Goal: Information Seeking & Learning: Learn about a topic

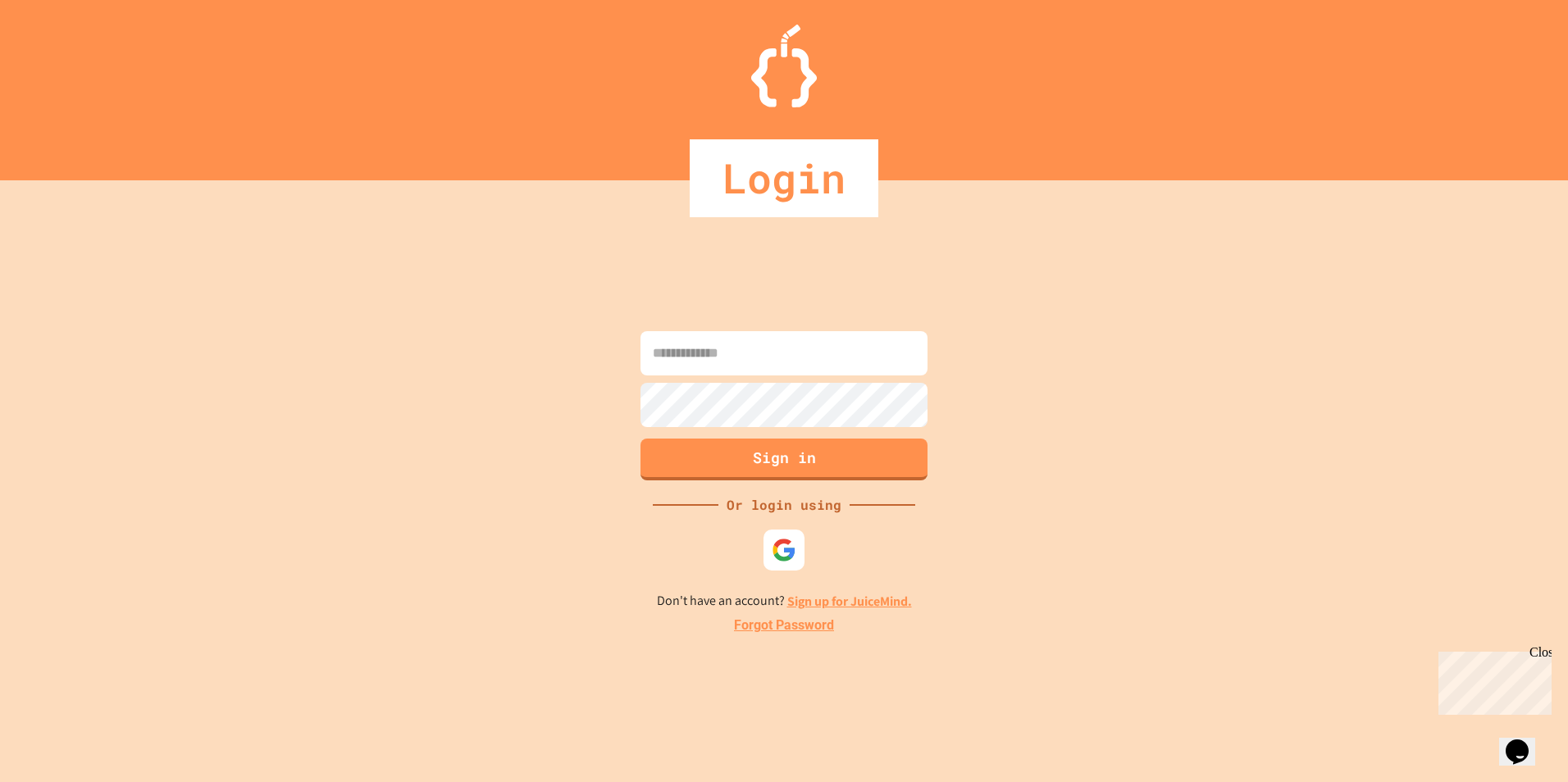
click at [731, 346] on input at bounding box center [784, 353] width 287 height 45
type input "**********"
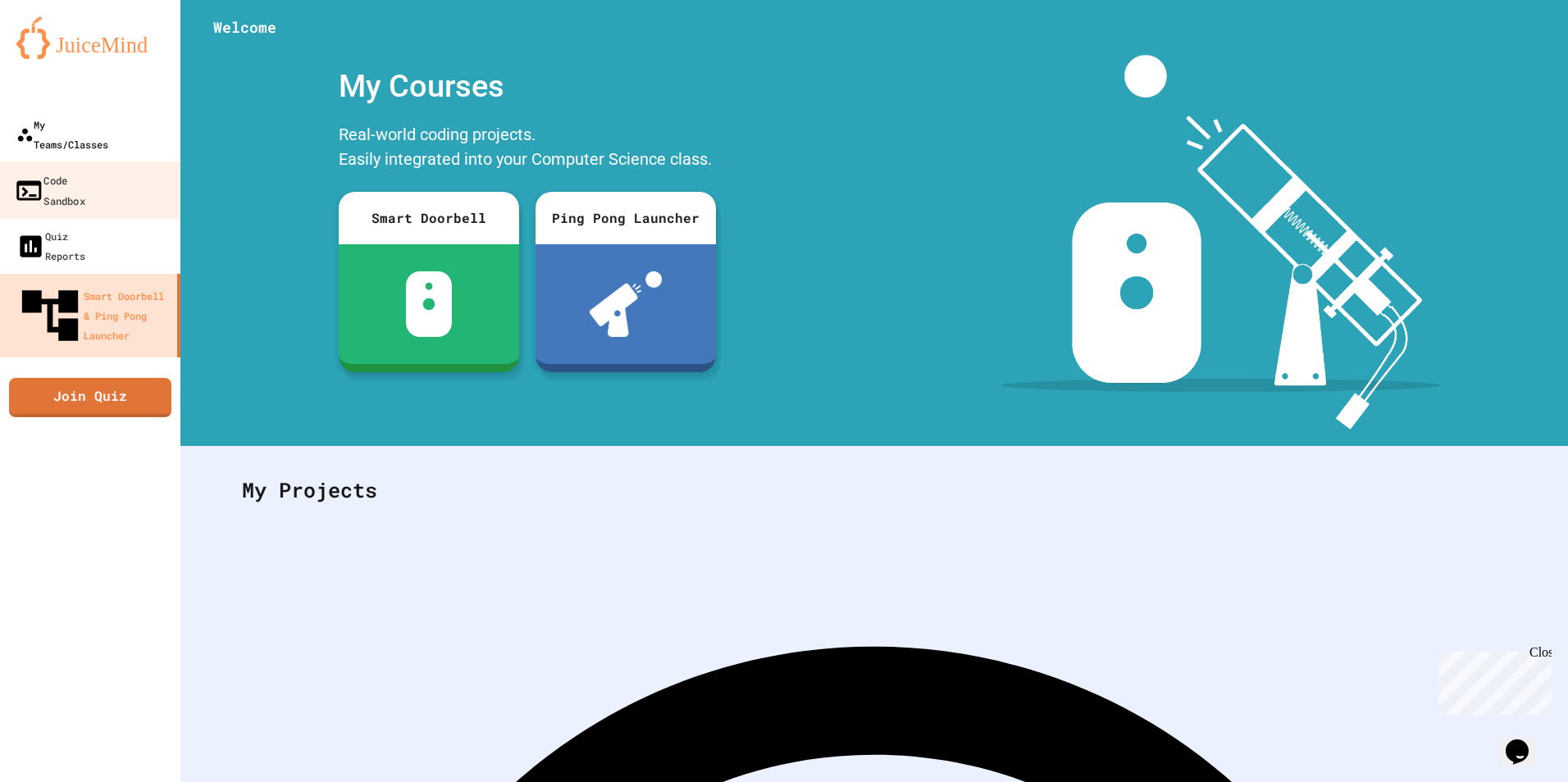
click at [85, 134] on div "My Teams/Classes" at bounding box center [62, 134] width 92 height 39
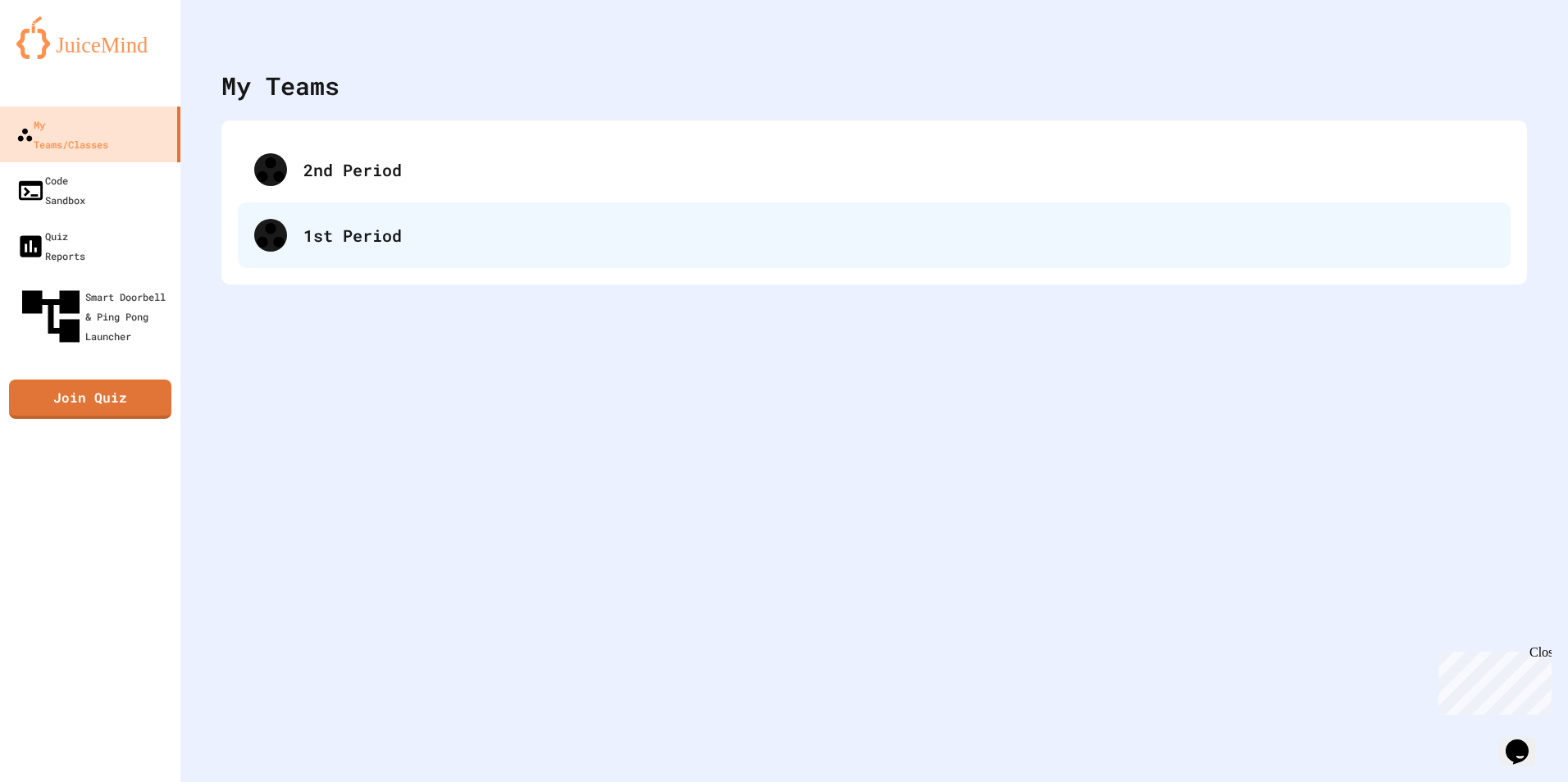
click at [454, 245] on div "1st Period" at bounding box center [899, 236] width 1191 height 24
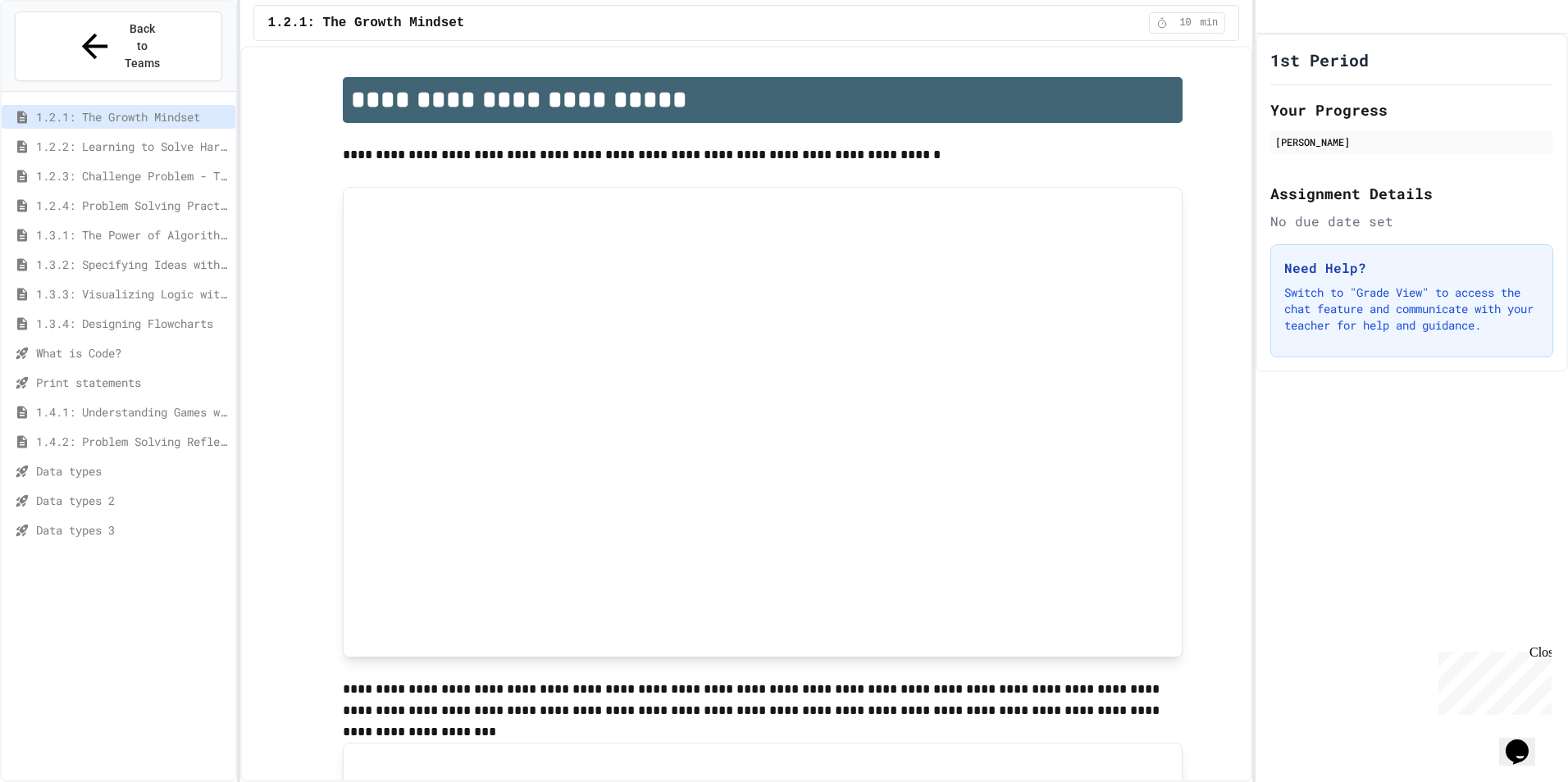
click at [150, 463] on span "Data types" at bounding box center [132, 471] width 193 height 17
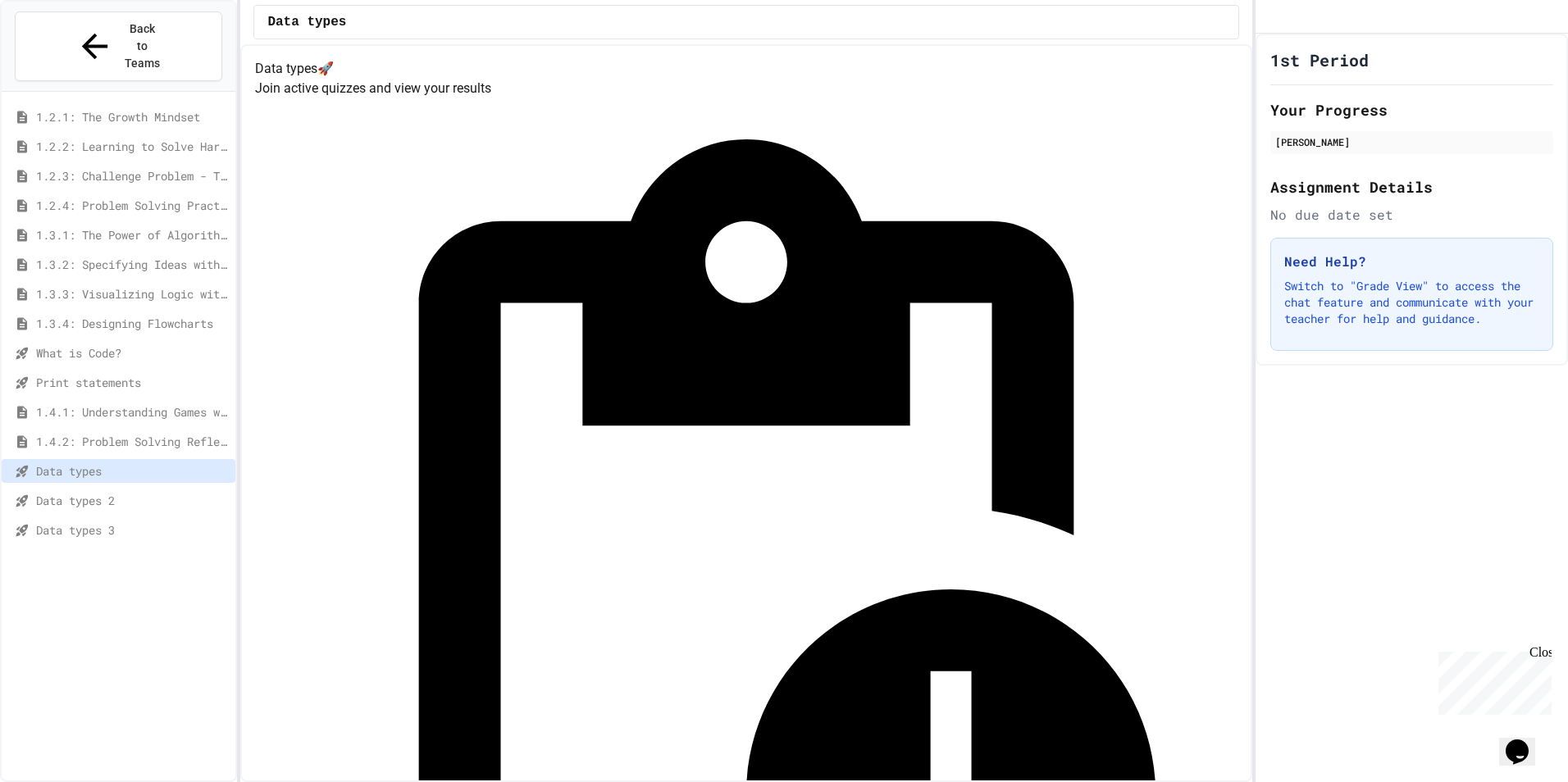
click at [158, 429] on div "1.4.2: Problem Solving Reflection" at bounding box center [119, 441] width 234 height 24
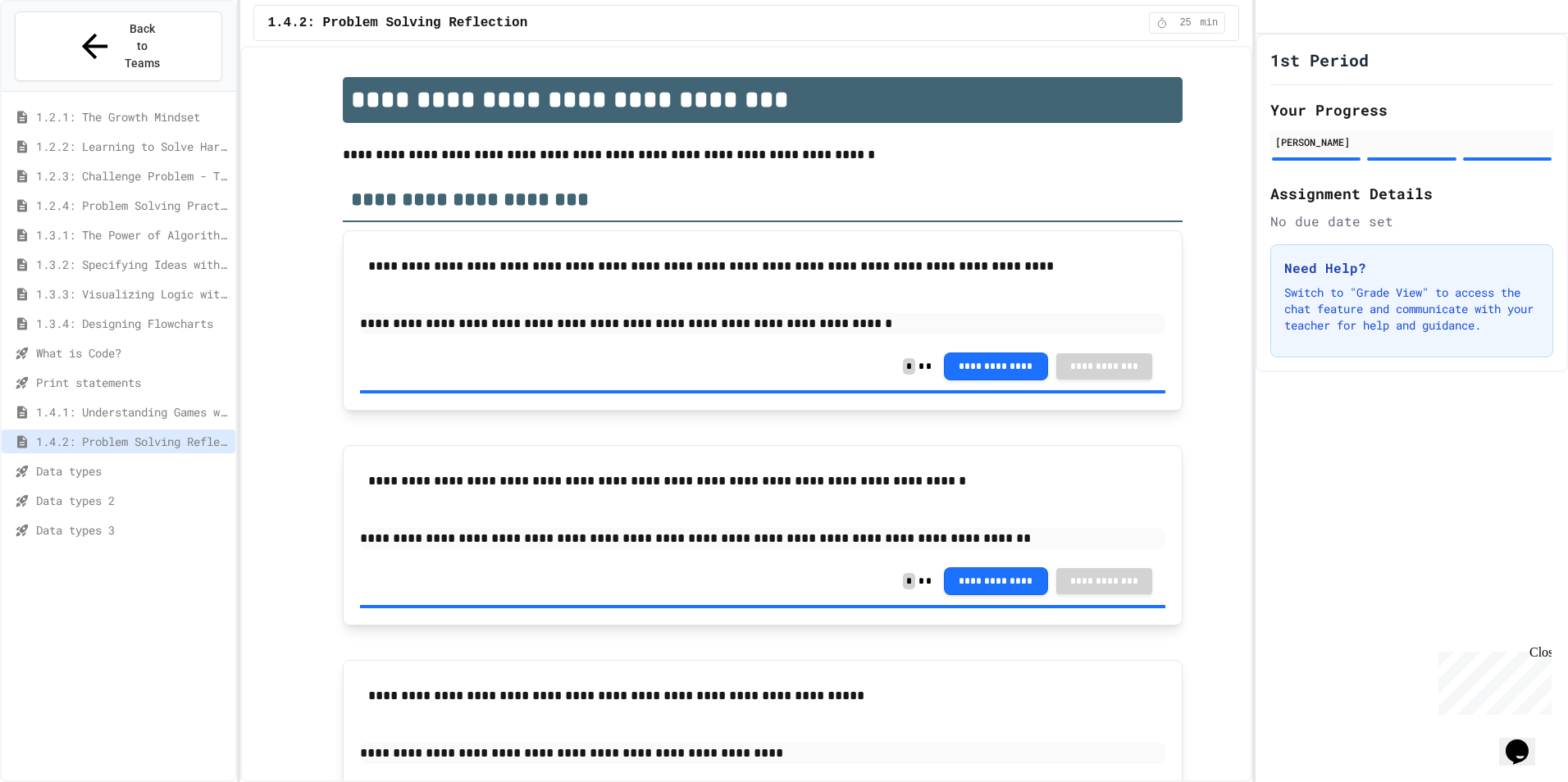
click at [147, 463] on span "Data types" at bounding box center [132, 471] width 193 height 17
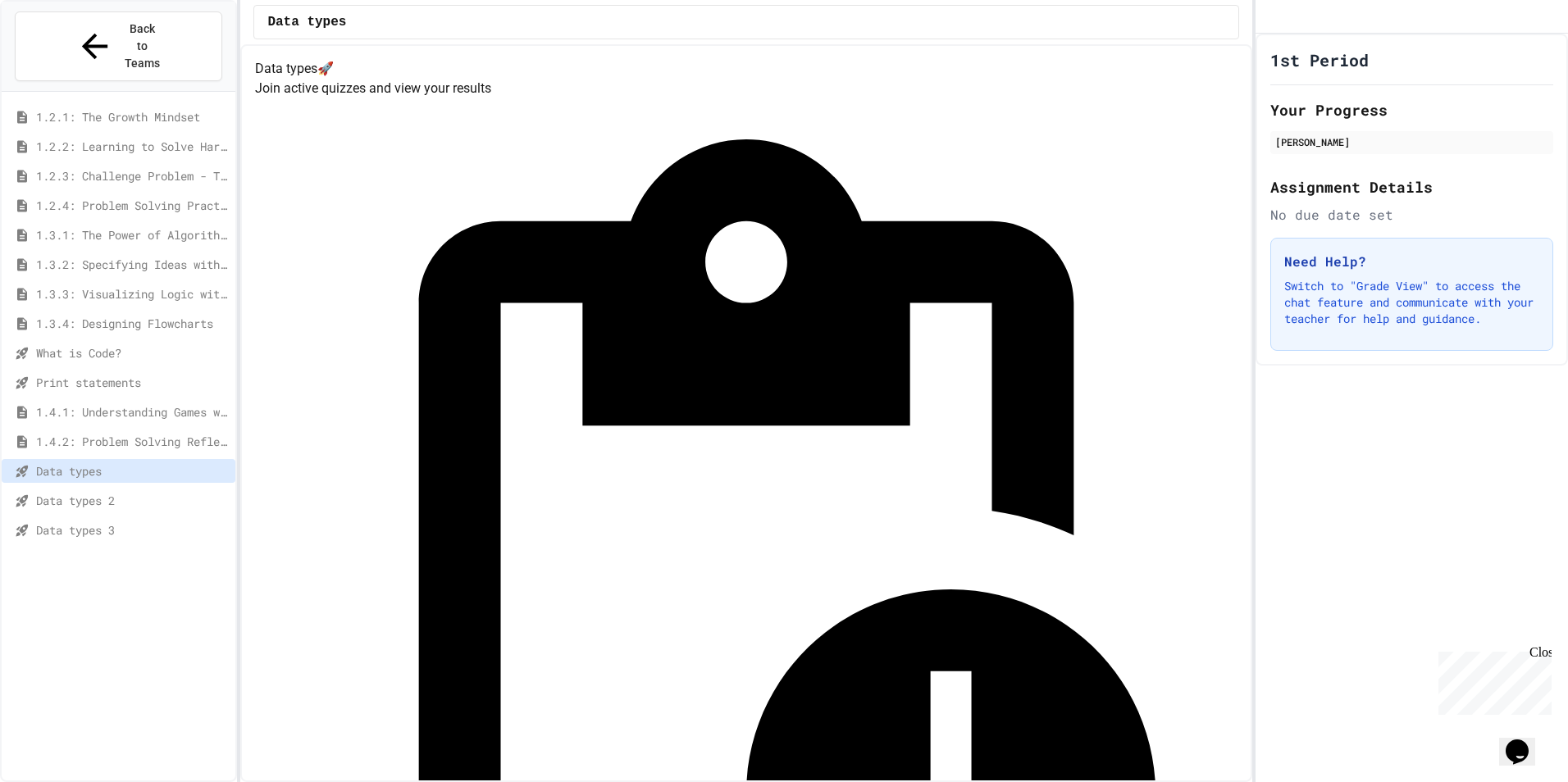
click at [142, 489] on div "Data types 2" at bounding box center [119, 500] width 234 height 24
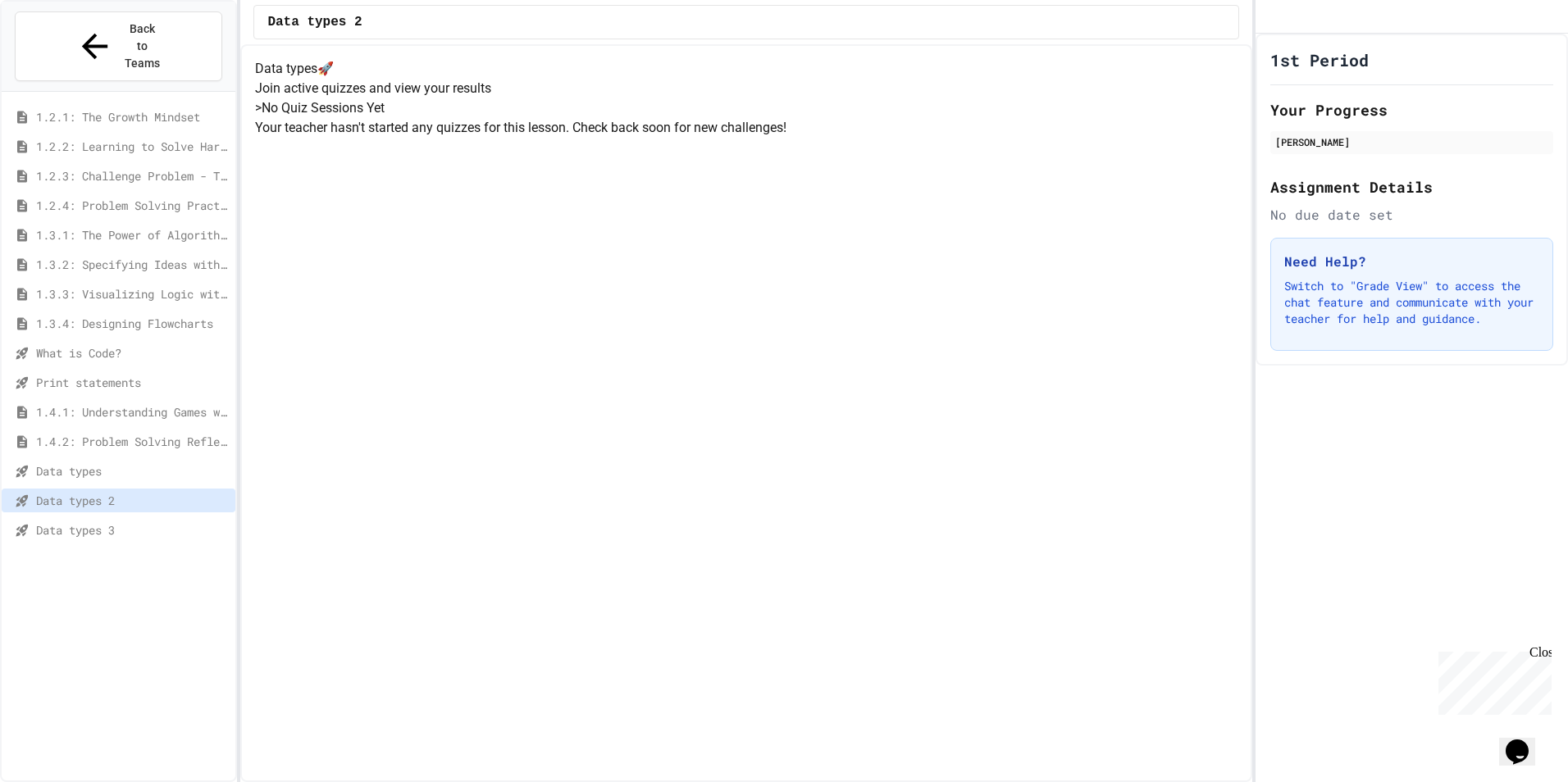
click at [125, 489] on div "Data types 2" at bounding box center [119, 500] width 234 height 24
click at [121, 518] on div "Data types 3" at bounding box center [119, 530] width 234 height 24
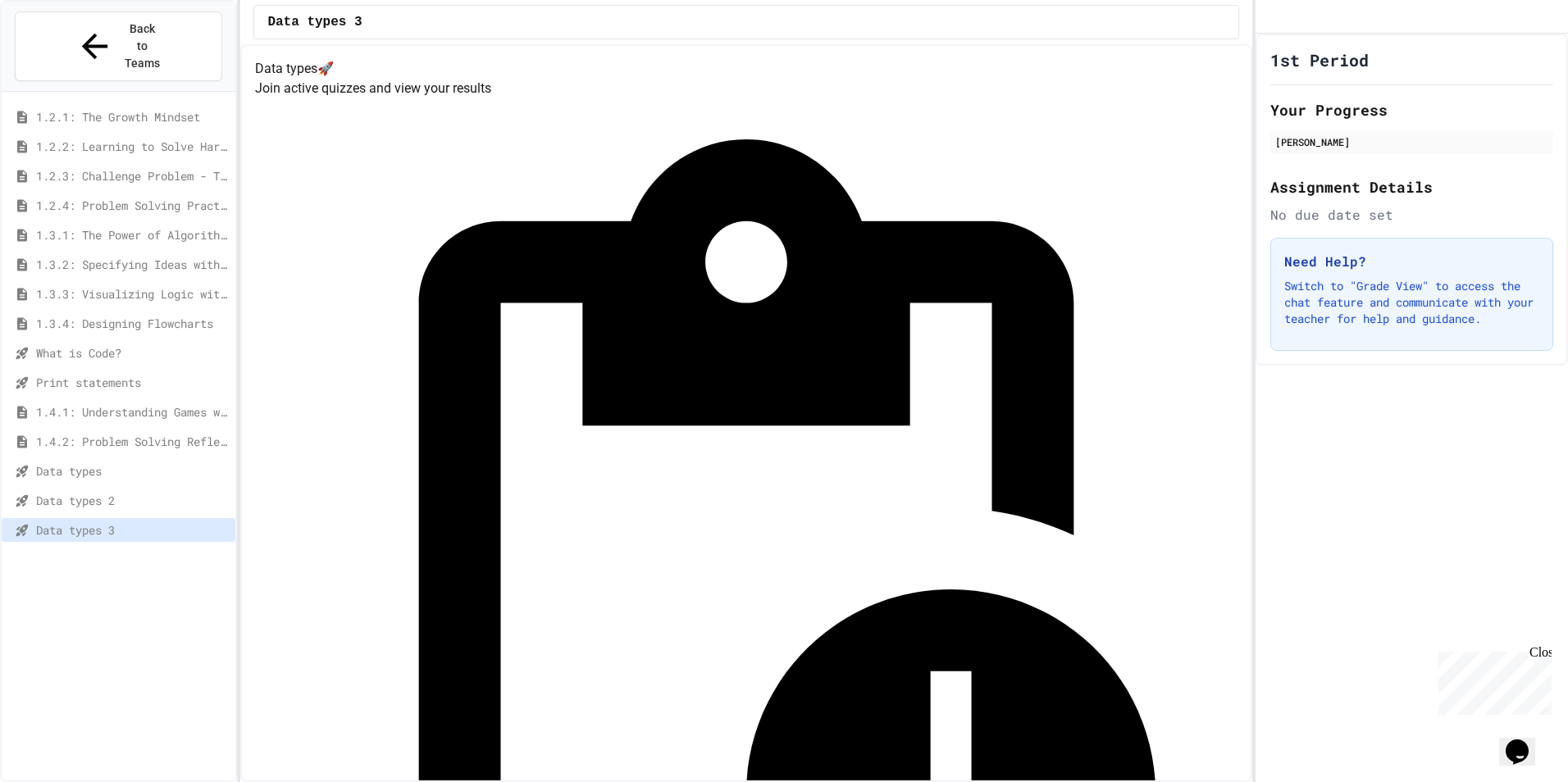
click at [131, 492] on span "Data types 2" at bounding box center [132, 501] width 193 height 17
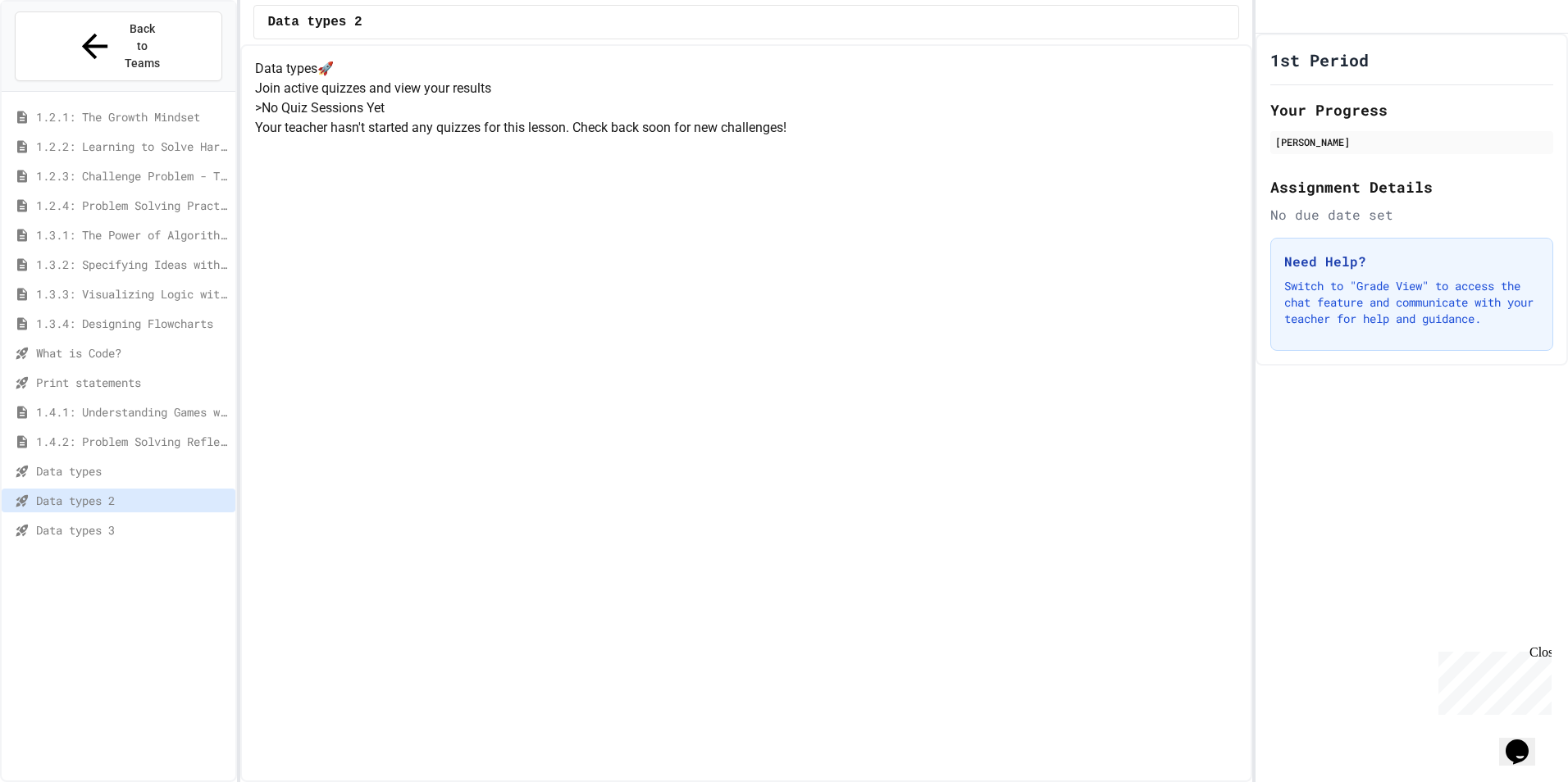
click at [181, 459] on div "Data types" at bounding box center [119, 470] width 234 height 24
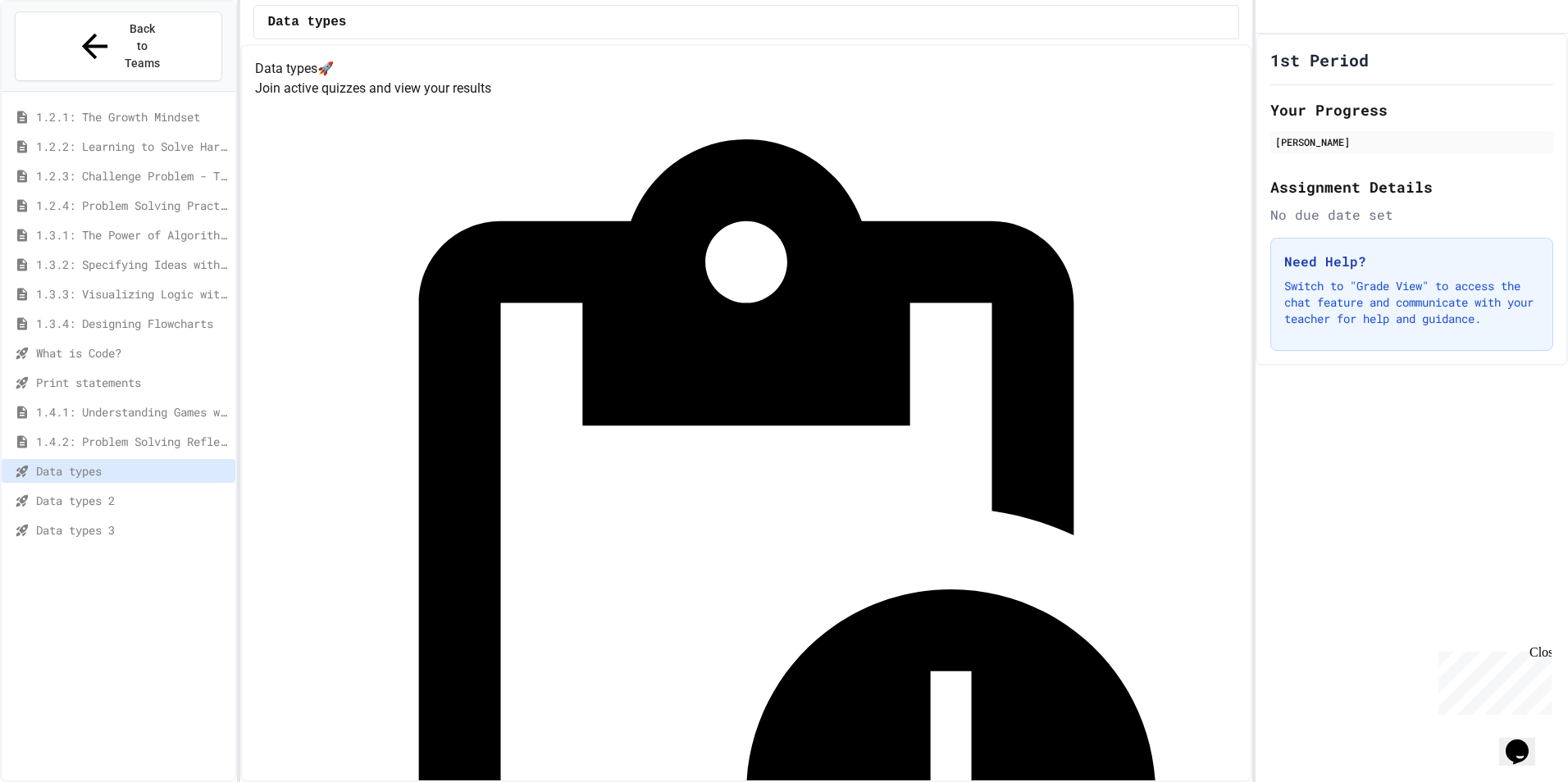
click at [127, 489] on div "Data types 2" at bounding box center [119, 504] width 234 height 30
click at [126, 489] on div "Data types 2" at bounding box center [119, 504] width 234 height 30
click at [125, 522] on span "Data types 3" at bounding box center [132, 531] width 193 height 17
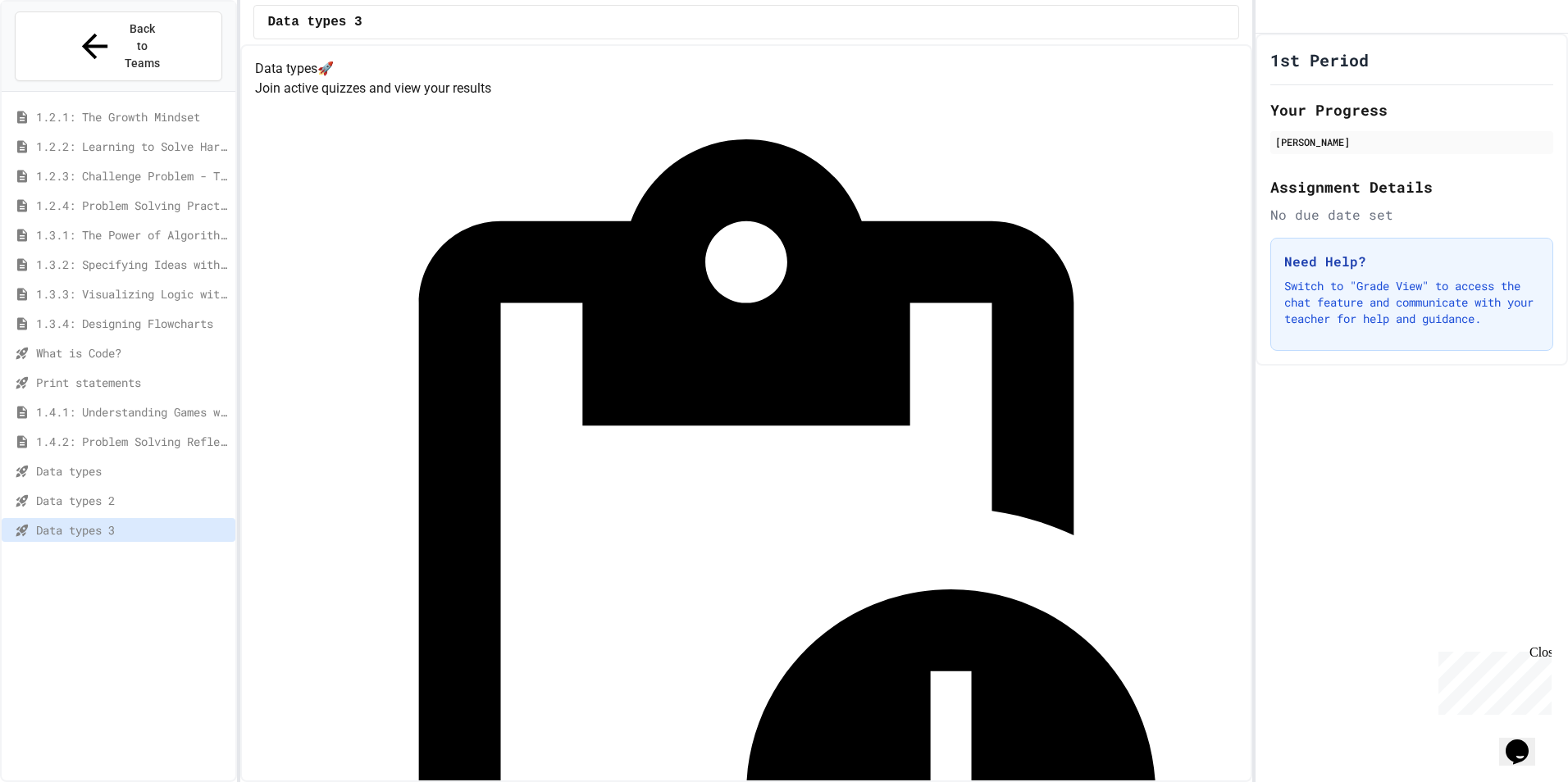
click at [131, 489] on div "Data types 2" at bounding box center [119, 500] width 234 height 24
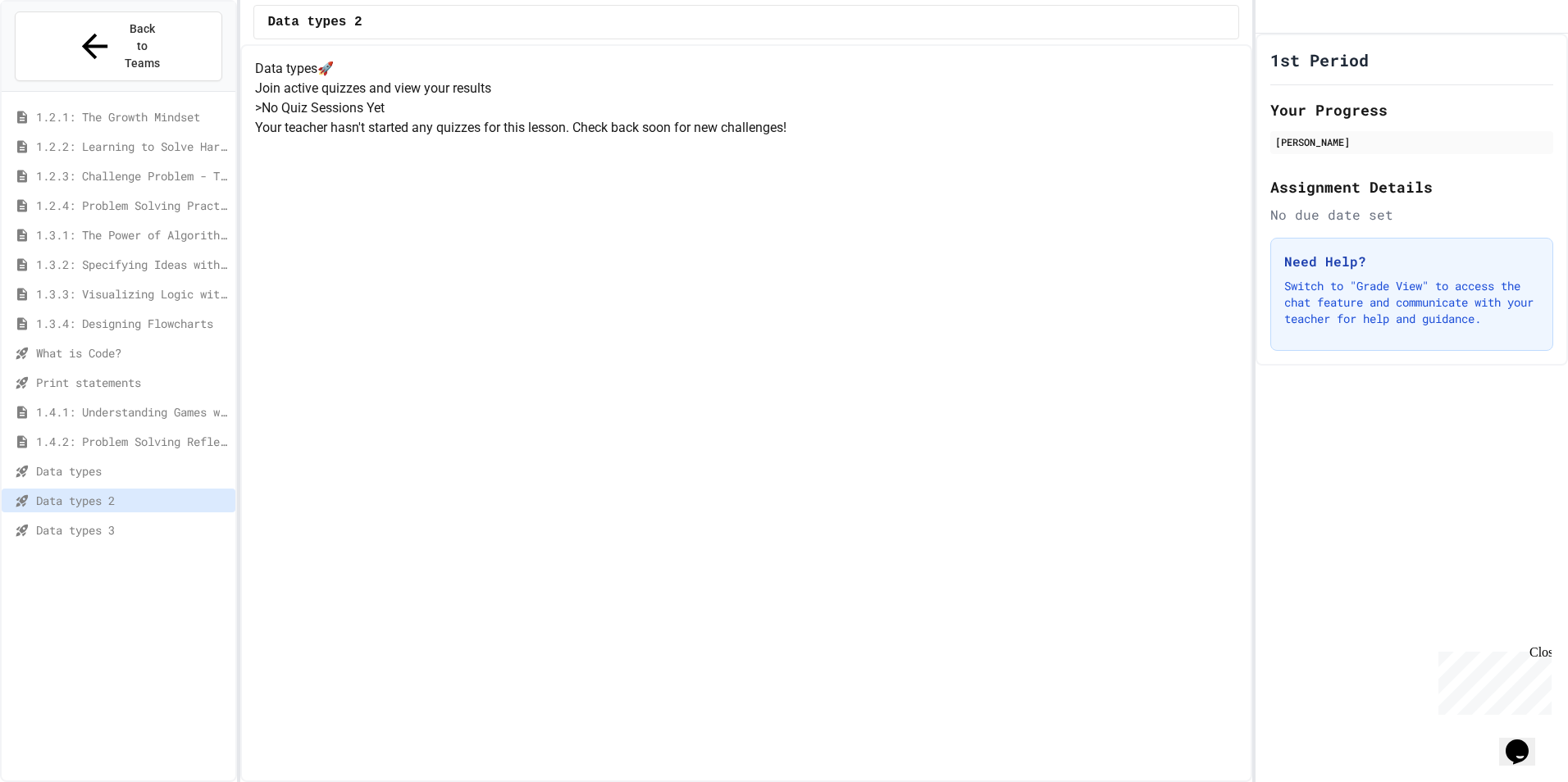
click at [130, 518] on div "Data types 3" at bounding box center [119, 530] width 234 height 24
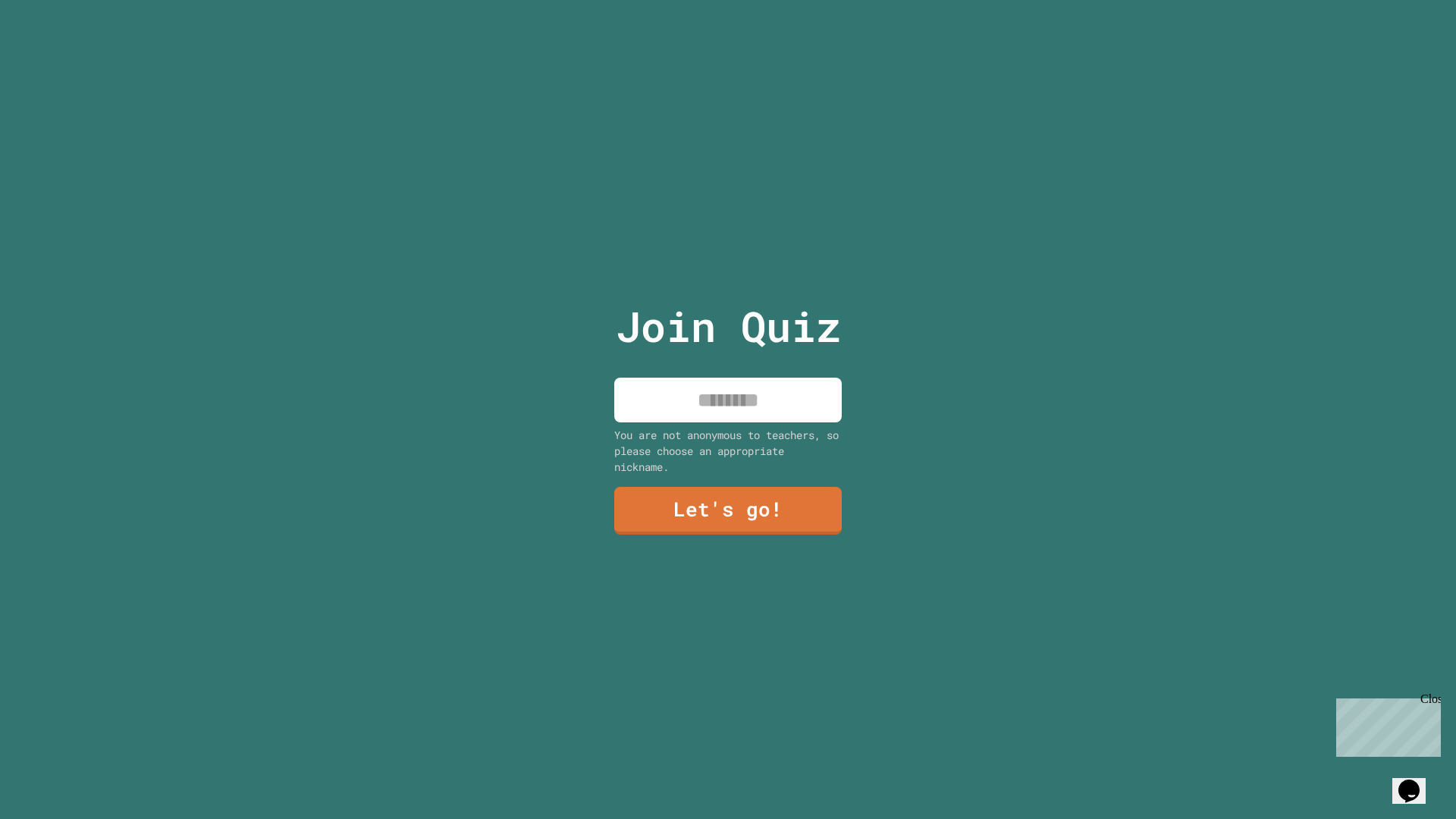
click at [796, 397] on input at bounding box center [728, 399] width 228 height 44
type input "*******"
click at [705, 495] on link "Let's go!" at bounding box center [727, 508] width 220 height 50
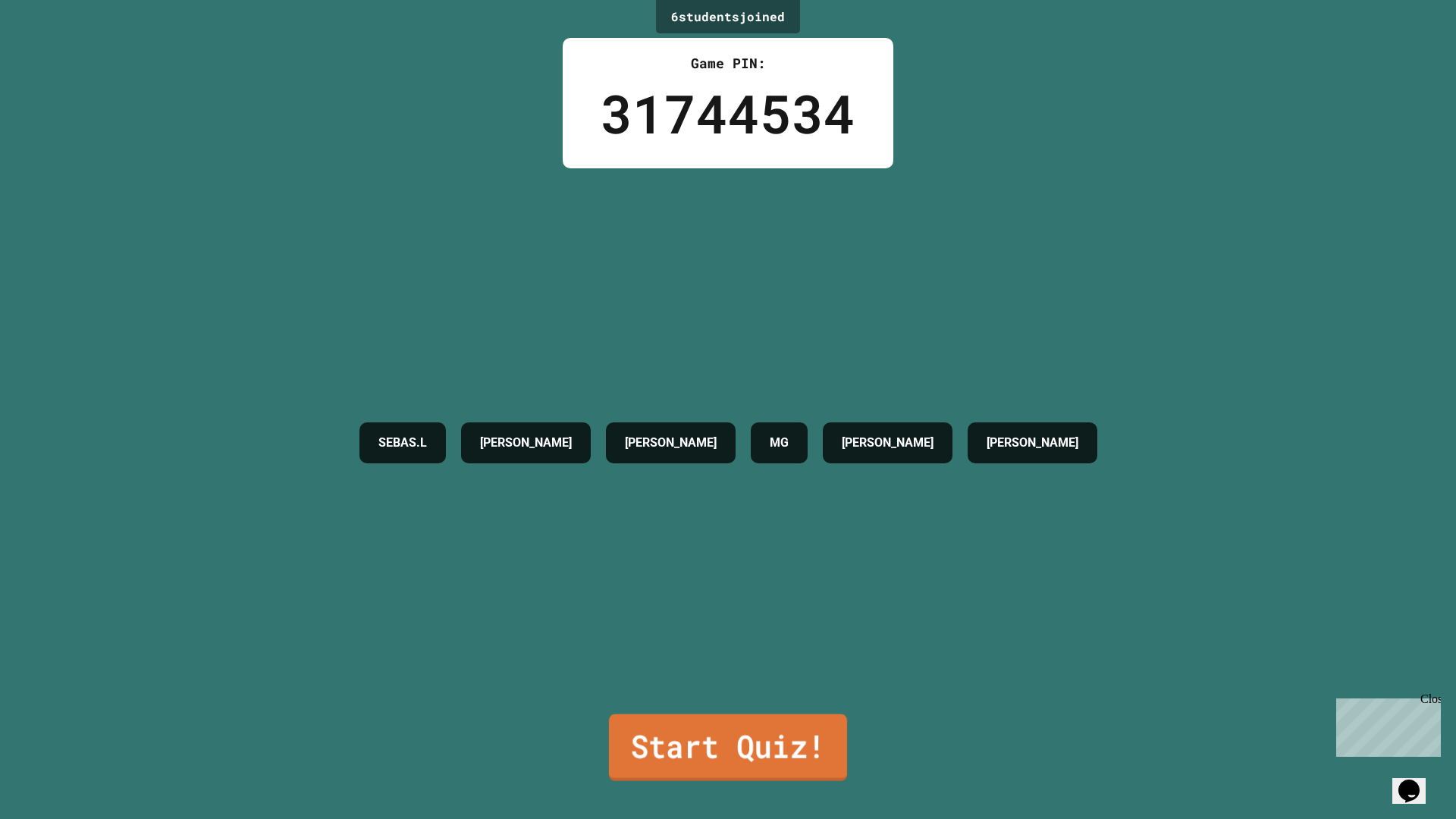
click at [686, 732] on link "Start Quiz!" at bounding box center [727, 747] width 238 height 67
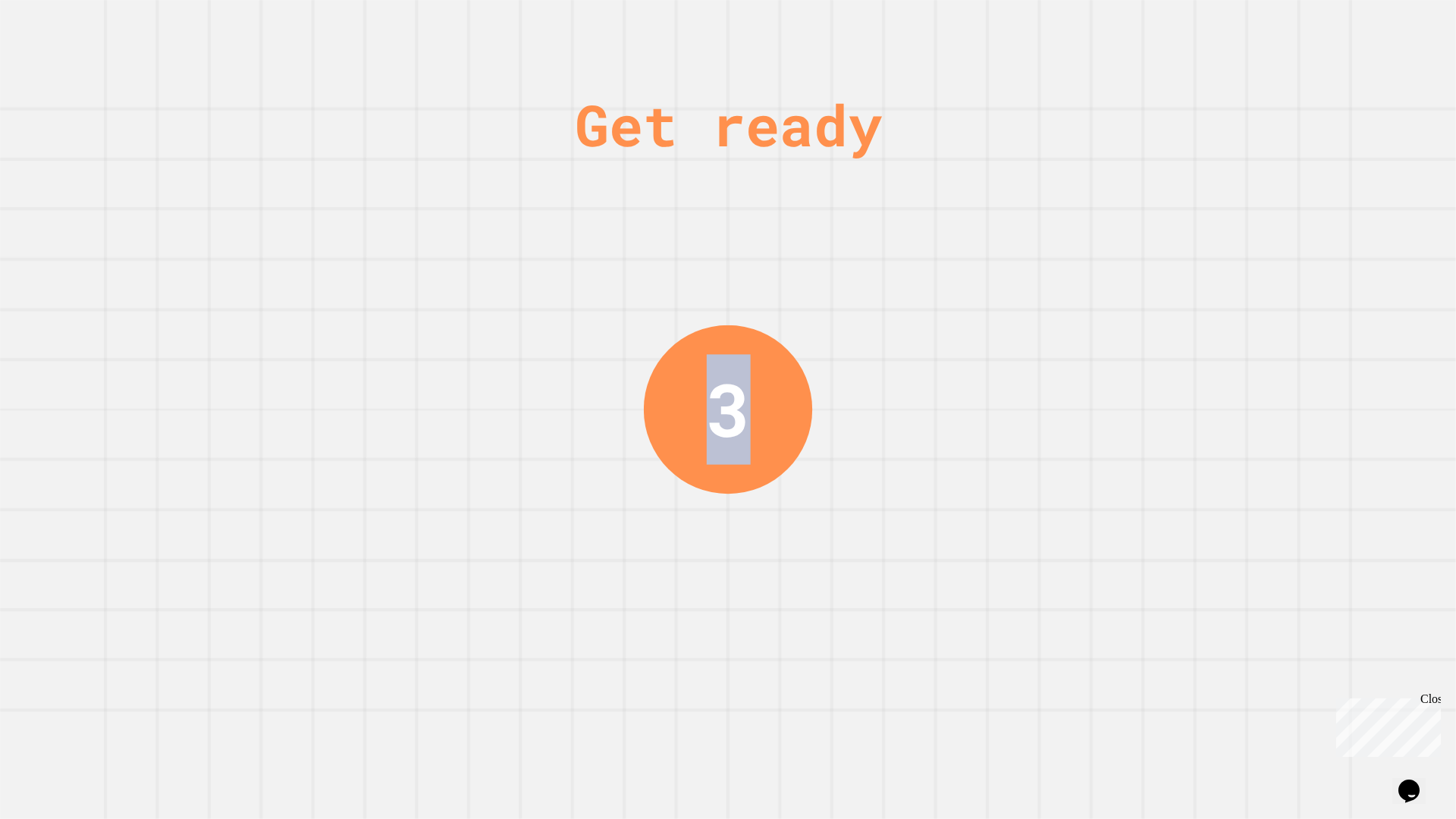
drag, startPoint x: 738, startPoint y: 411, endPoint x: 710, endPoint y: 428, distance: 32.8
click at [710, 428] on div "3" at bounding box center [728, 410] width 44 height 110
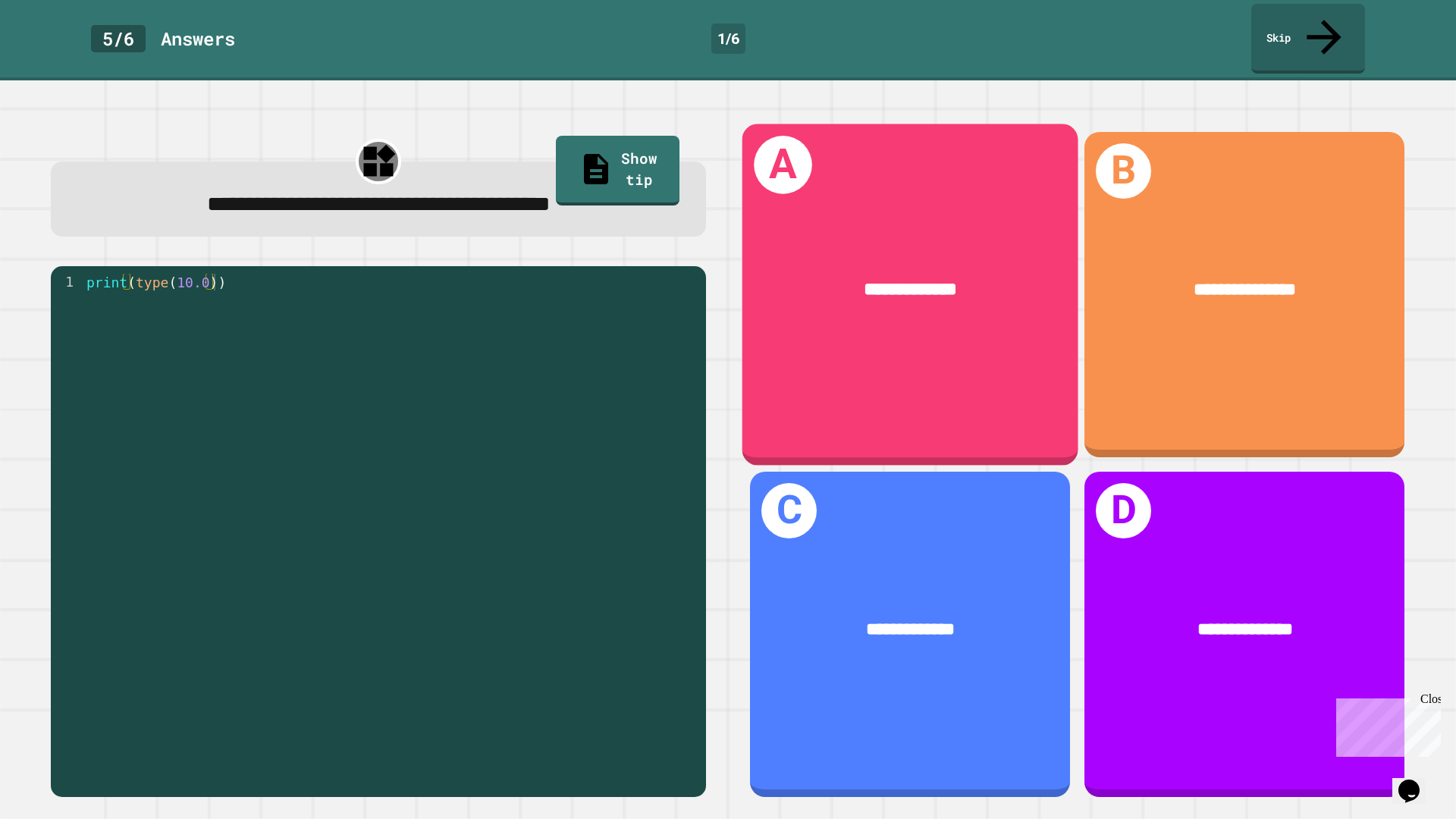
click at [895, 353] on div "**********" at bounding box center [910, 294] width 336 height 341
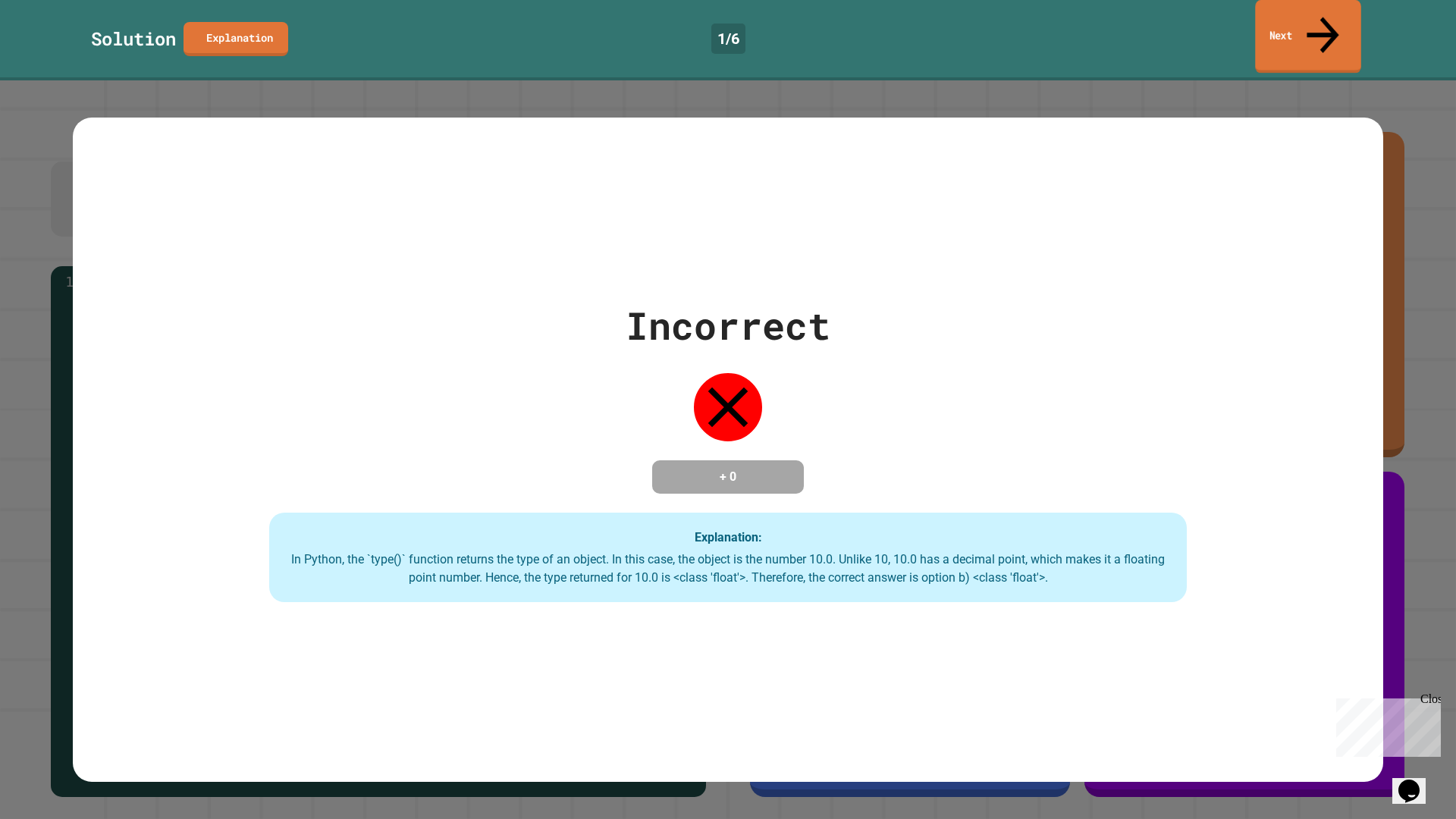
click at [1284, 31] on link "Next" at bounding box center [1307, 36] width 106 height 73
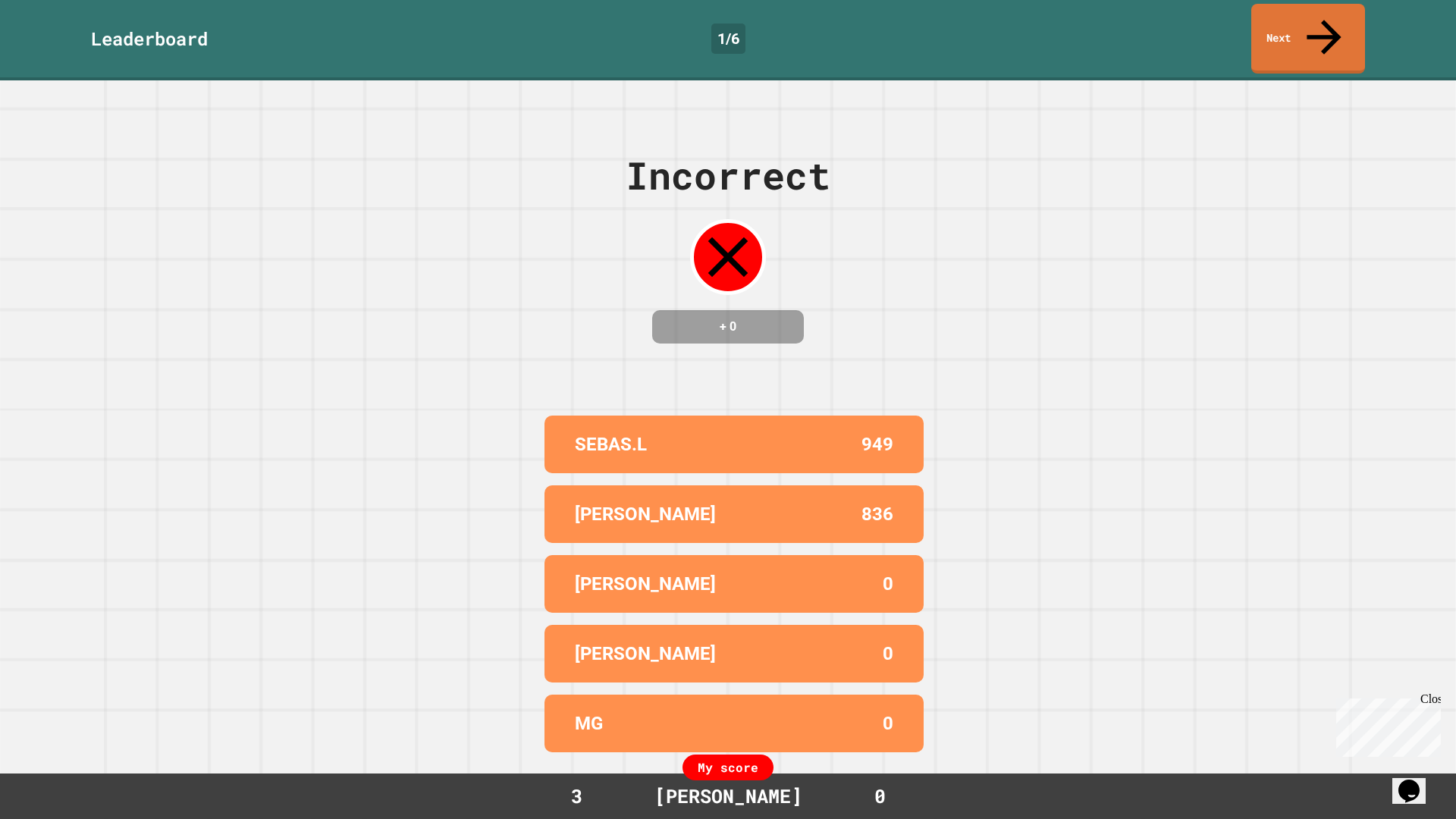
click at [1291, 3] on div "Leaderboard 1 / 6 Next" at bounding box center [728, 40] width 1456 height 81
click at [1320, 32] on link "Next" at bounding box center [1308, 36] width 104 height 73
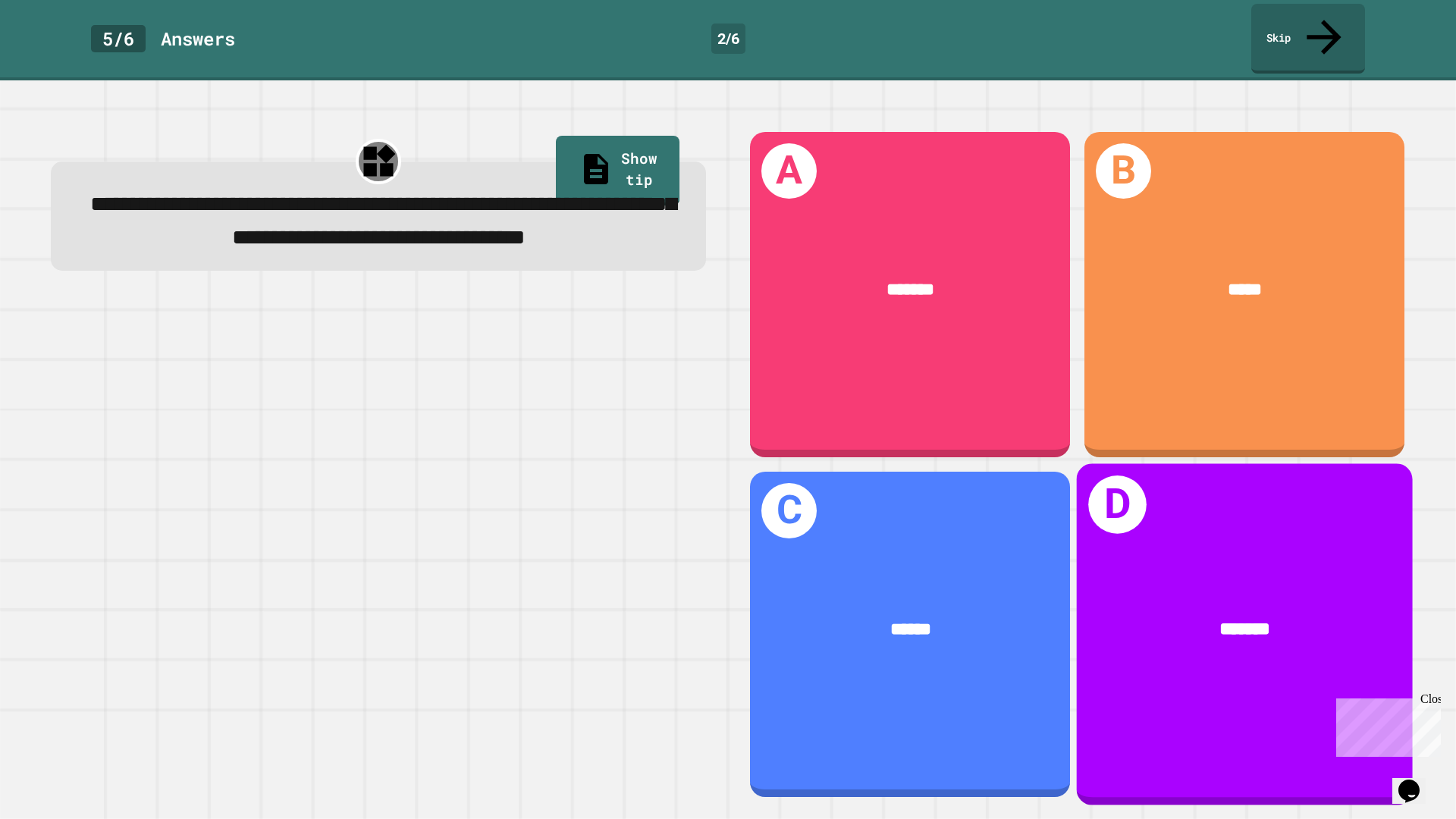
click at [1175, 579] on div "*******" at bounding box center [1245, 630] width 336 height 102
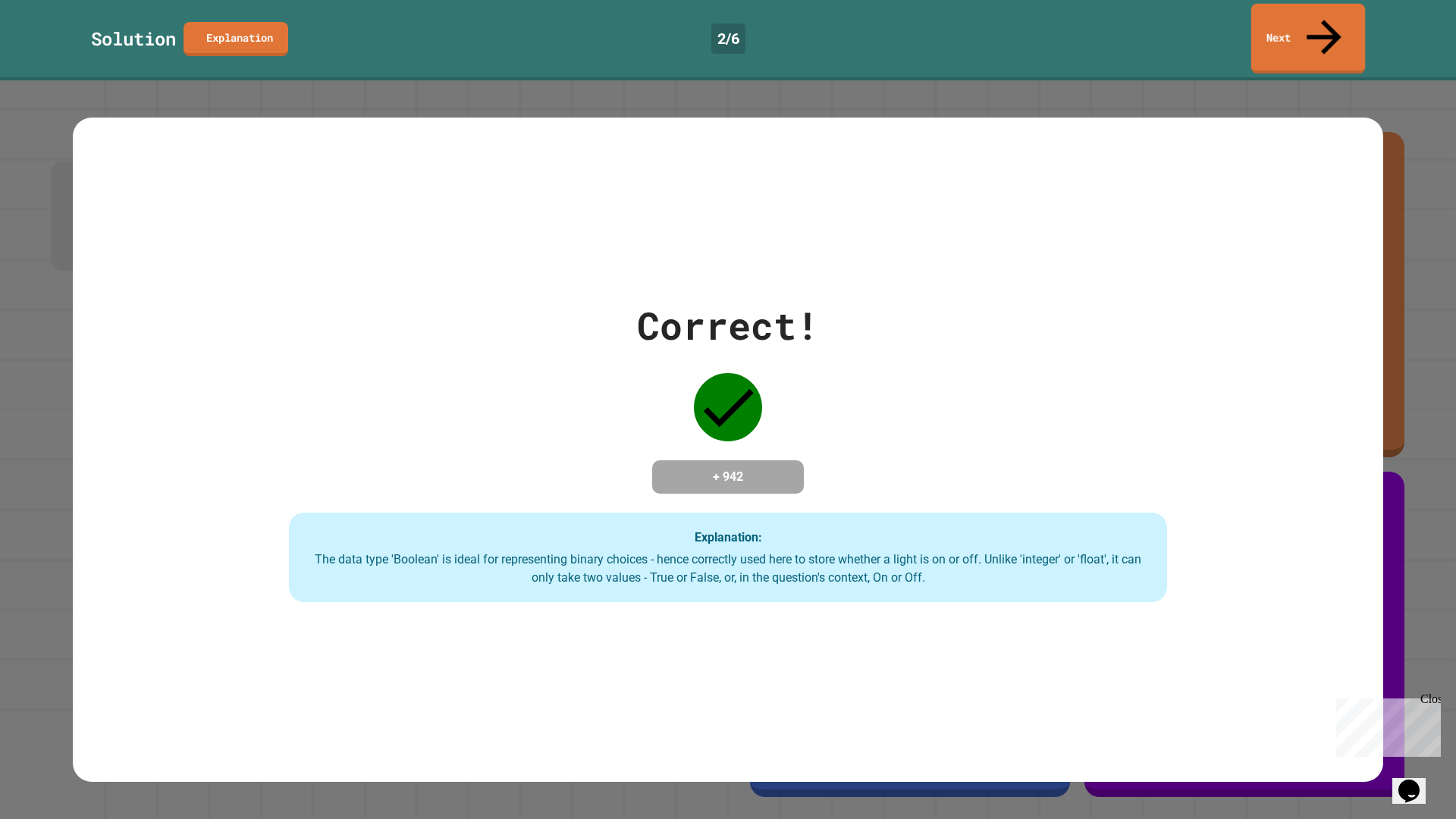
click at [1270, 10] on link "Next" at bounding box center [1307, 39] width 114 height 69
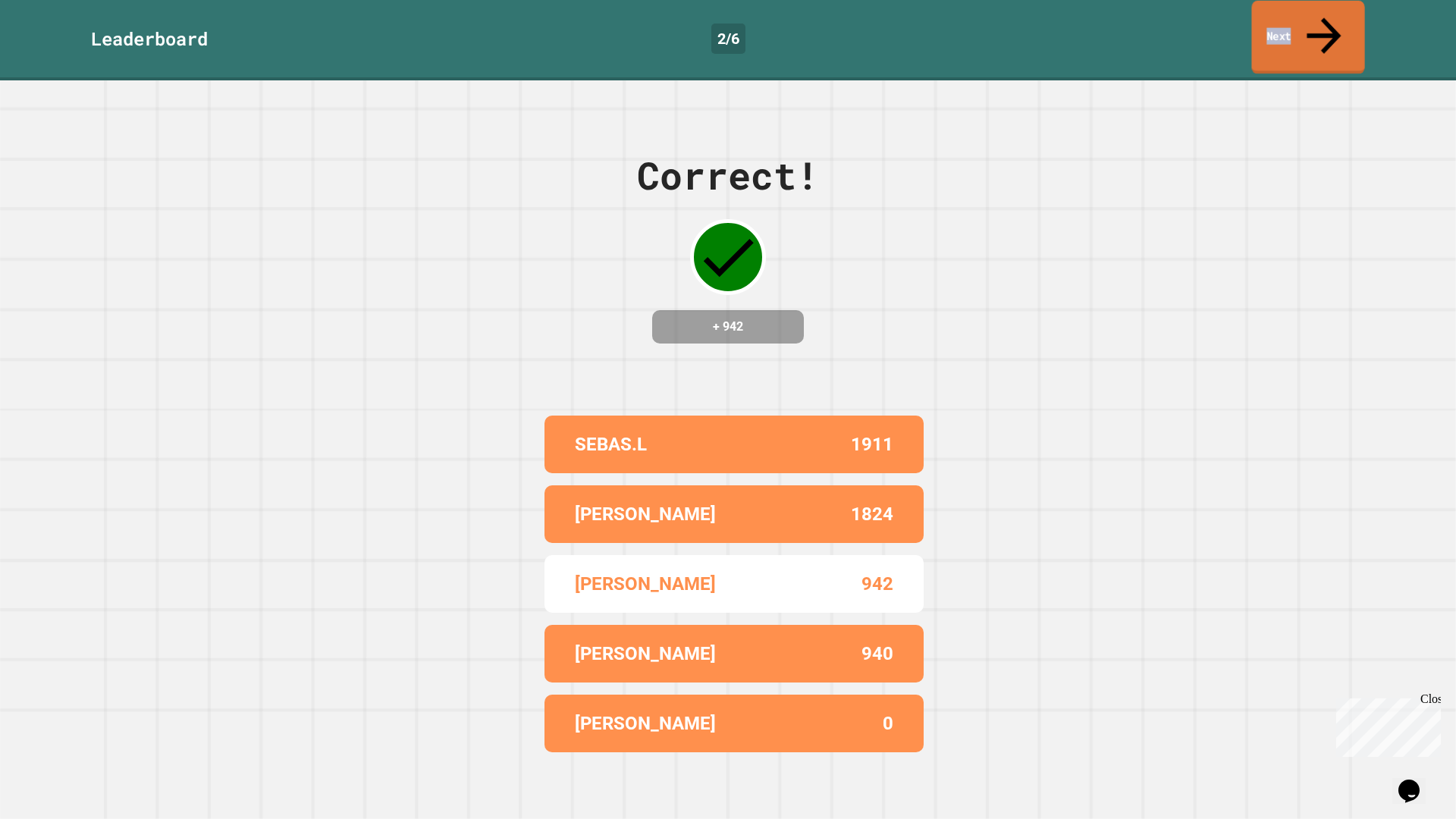
click at [1269, 27] on link "Next" at bounding box center [1307, 37] width 113 height 73
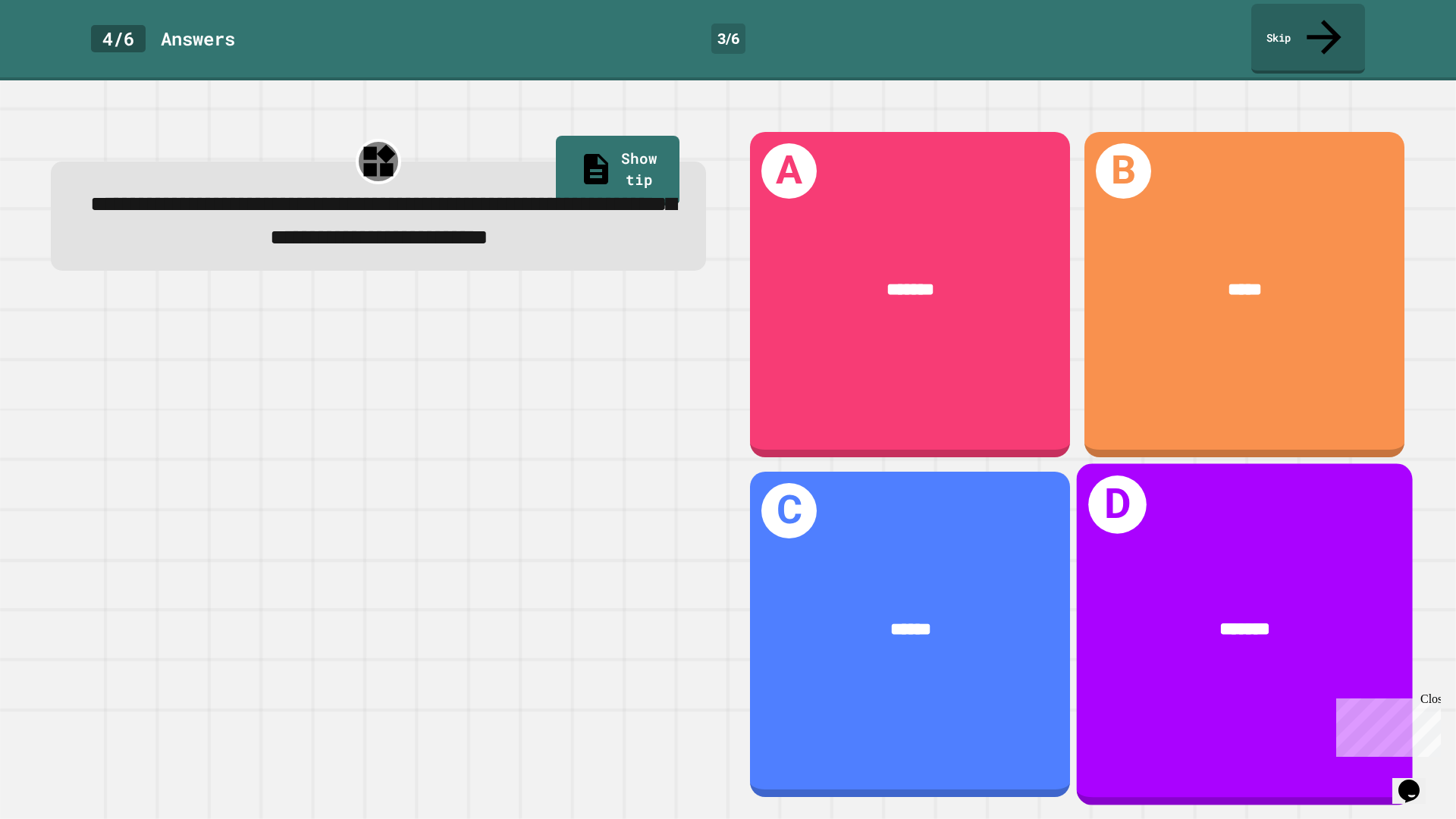
click at [1164, 530] on div "D *******" at bounding box center [1245, 633] width 336 height 341
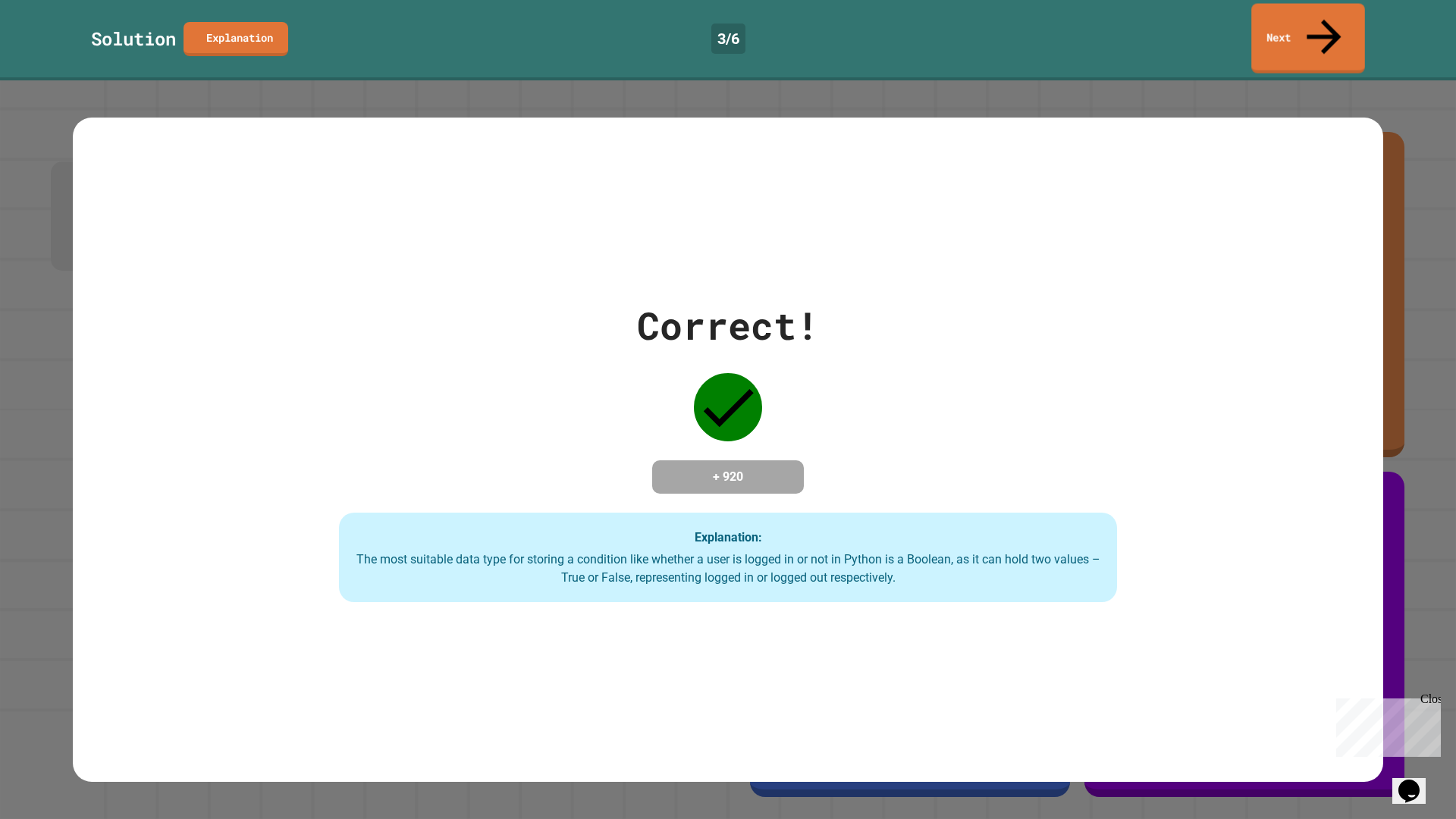
click at [1315, 2] on div "Solution Explanation 3 / 6 Next" at bounding box center [728, 40] width 1456 height 81
click at [1309, 15] on link "Next" at bounding box center [1307, 36] width 104 height 73
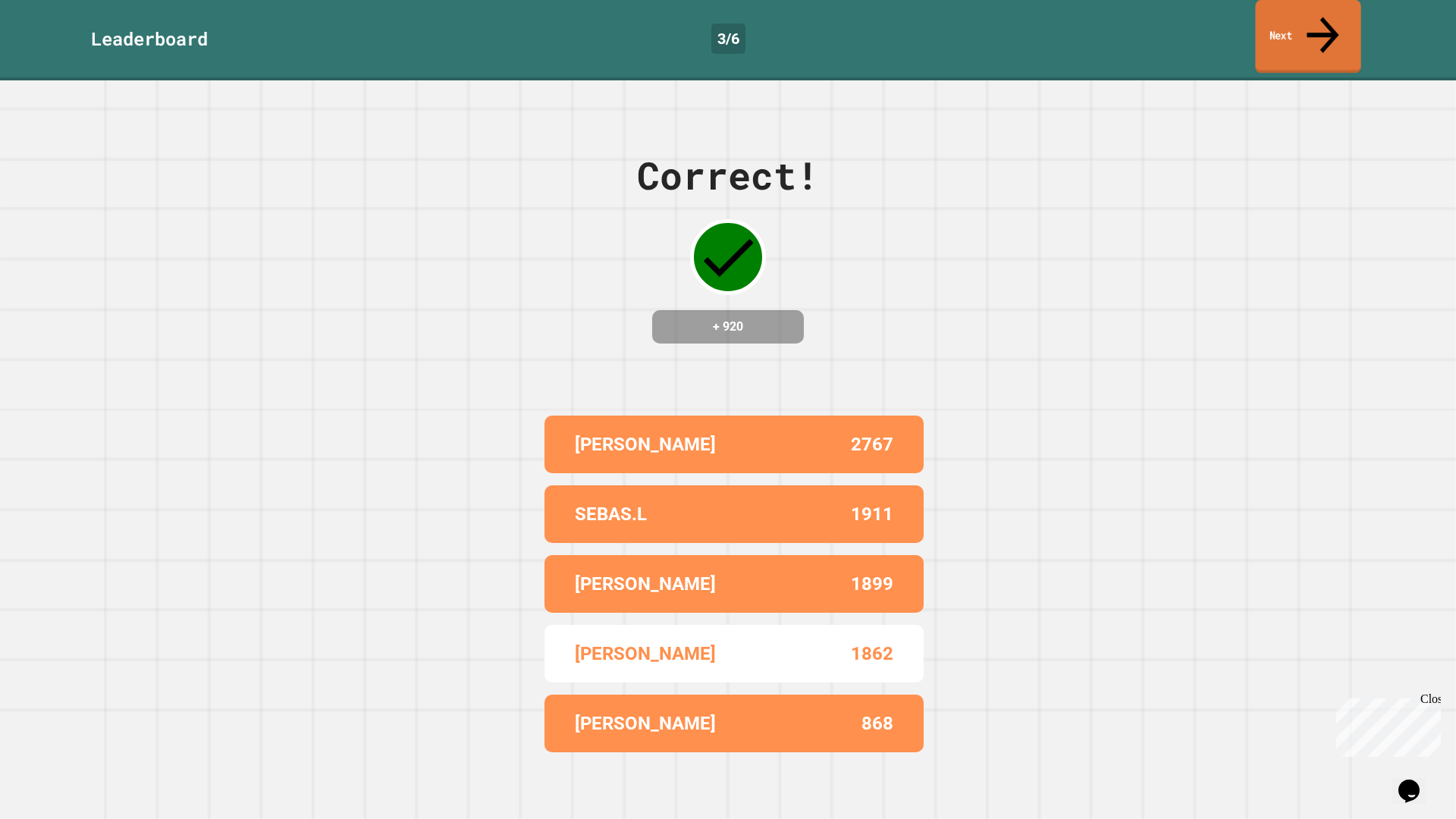
click at [1309, 15] on link "Next" at bounding box center [1307, 36] width 106 height 73
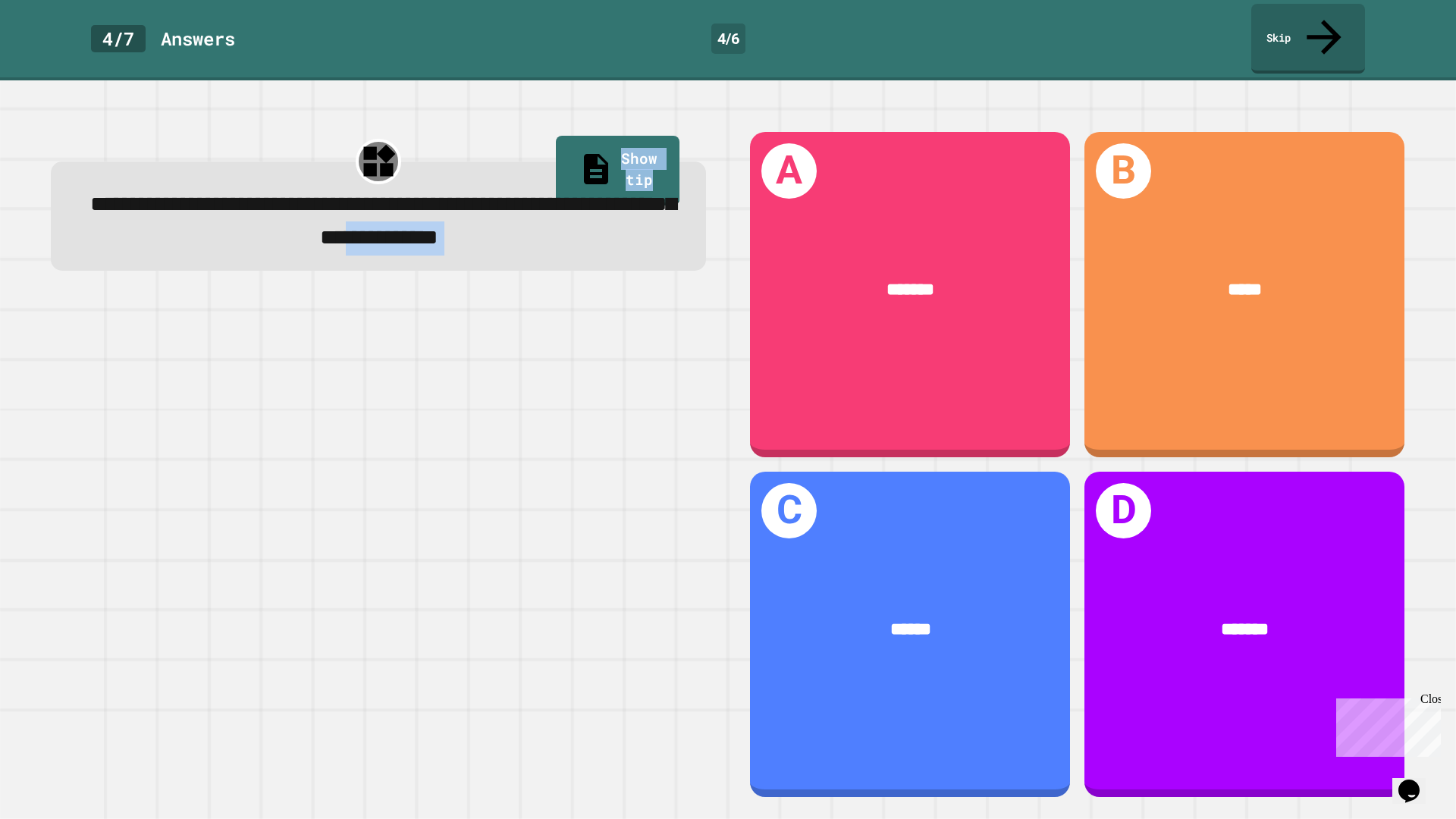
click at [484, 255] on div "**********" at bounding box center [379, 463] width 699 height 709
drag, startPoint x: 484, startPoint y: 255, endPoint x: 479, endPoint y: 288, distance: 33.4
click at [479, 299] on div at bounding box center [379, 548] width 655 height 497
drag, startPoint x: 479, startPoint y: 289, endPoint x: 519, endPoint y: 341, distance: 65.6
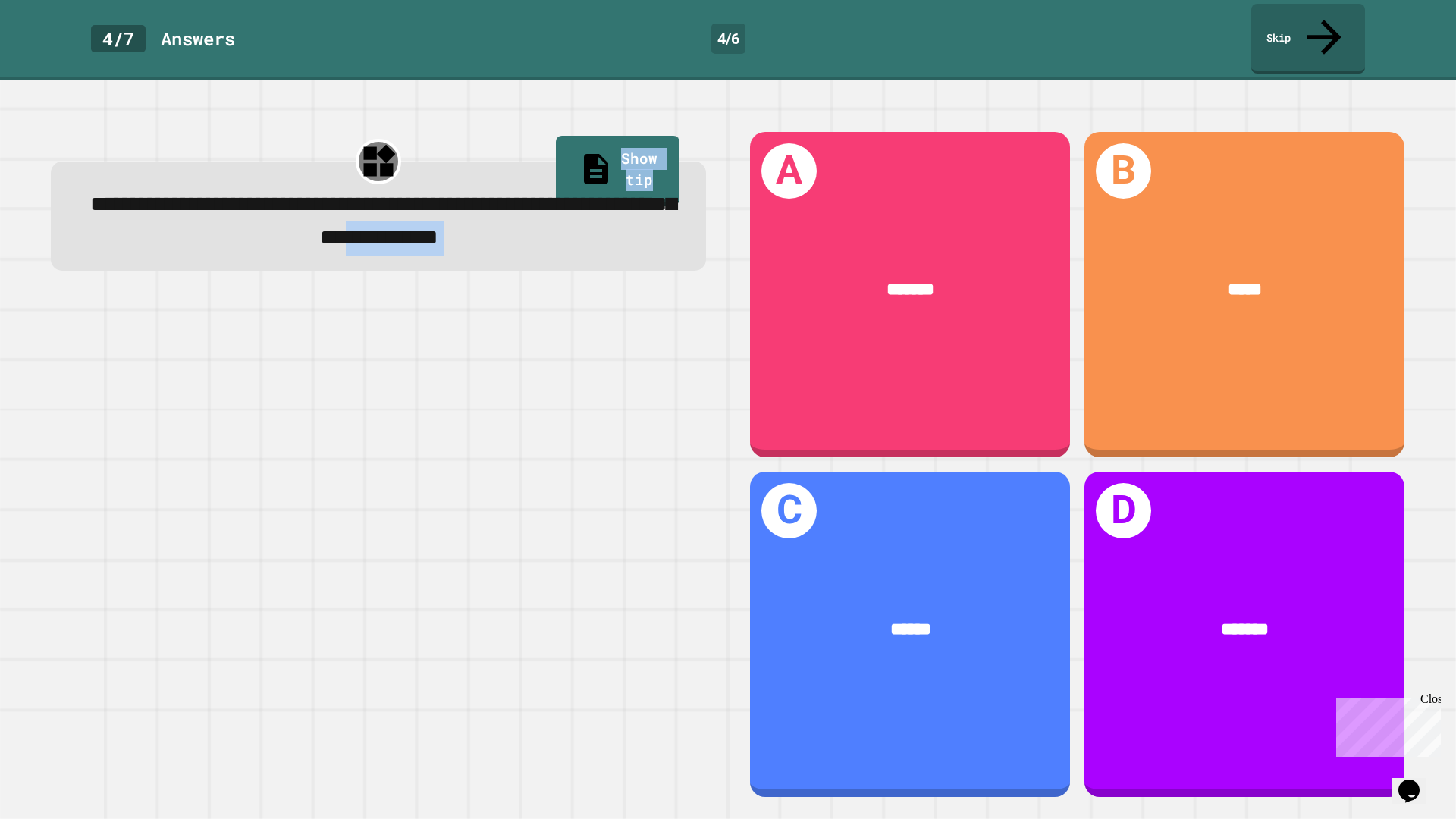
click at [518, 340] on div at bounding box center [379, 548] width 655 height 497
click at [533, 360] on div at bounding box center [379, 548] width 655 height 497
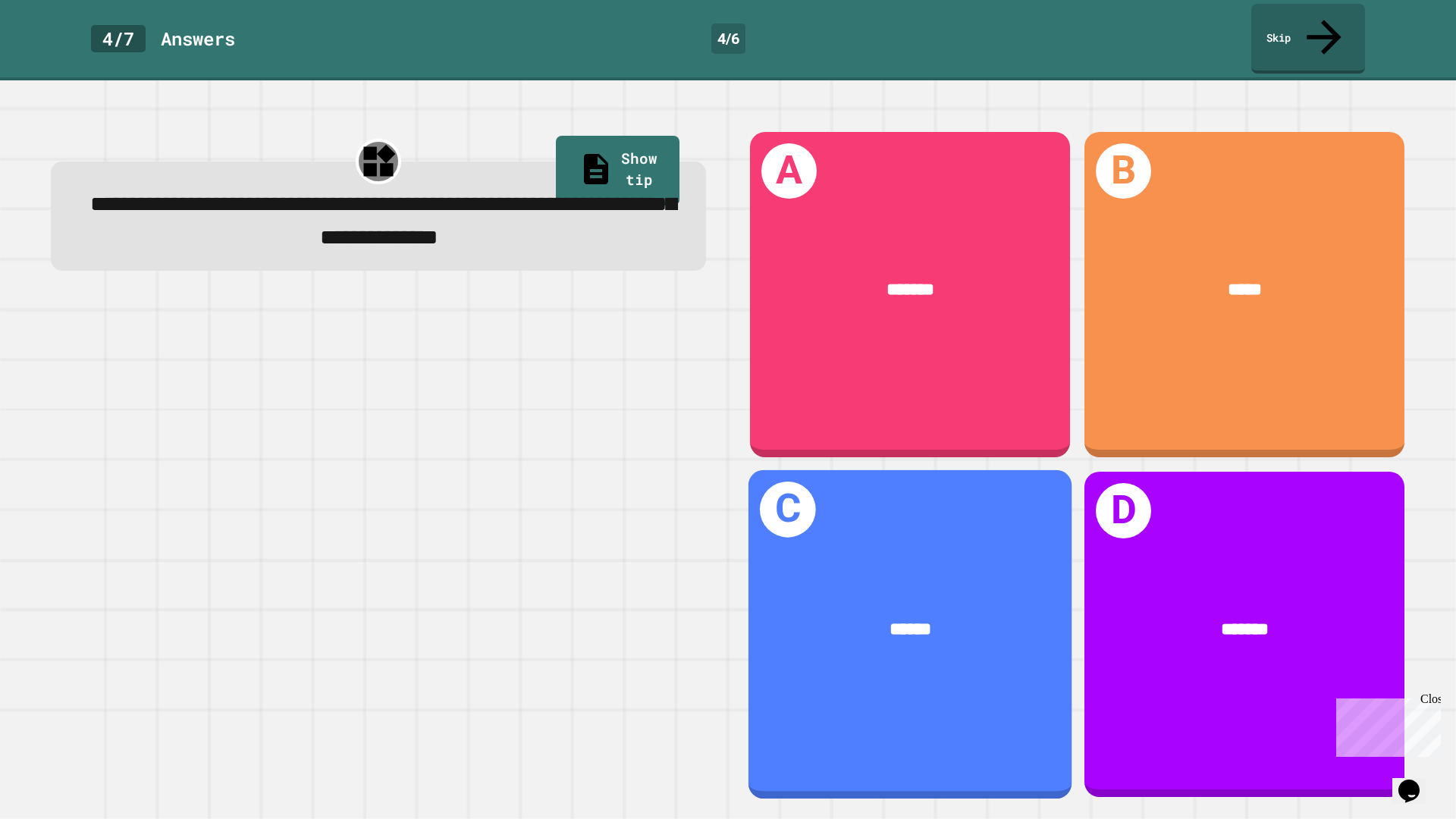
click at [868, 641] on div "******" at bounding box center [910, 630] width 324 height 98
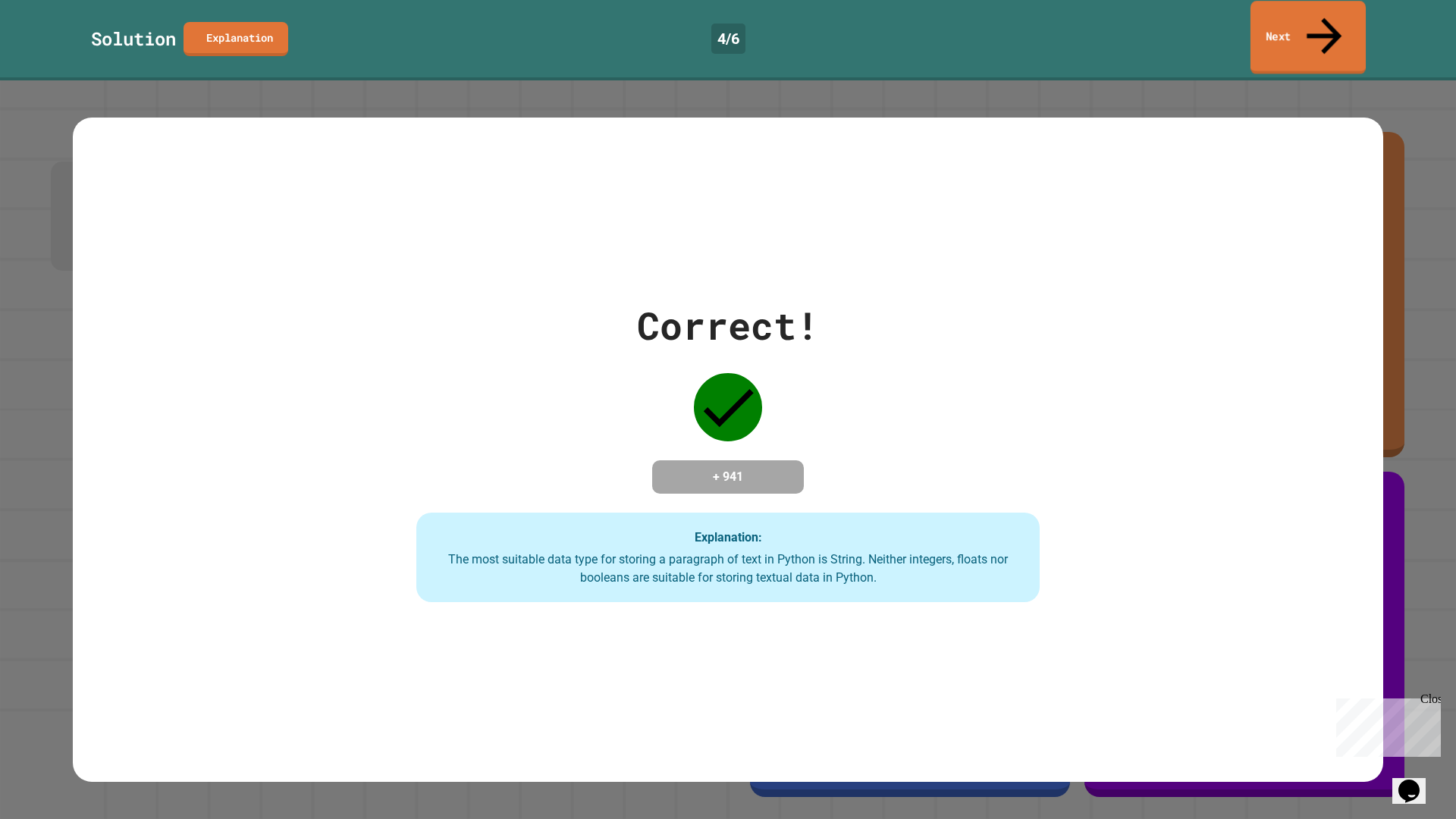
click at [1322, 21] on icon at bounding box center [1324, 36] width 52 height 54
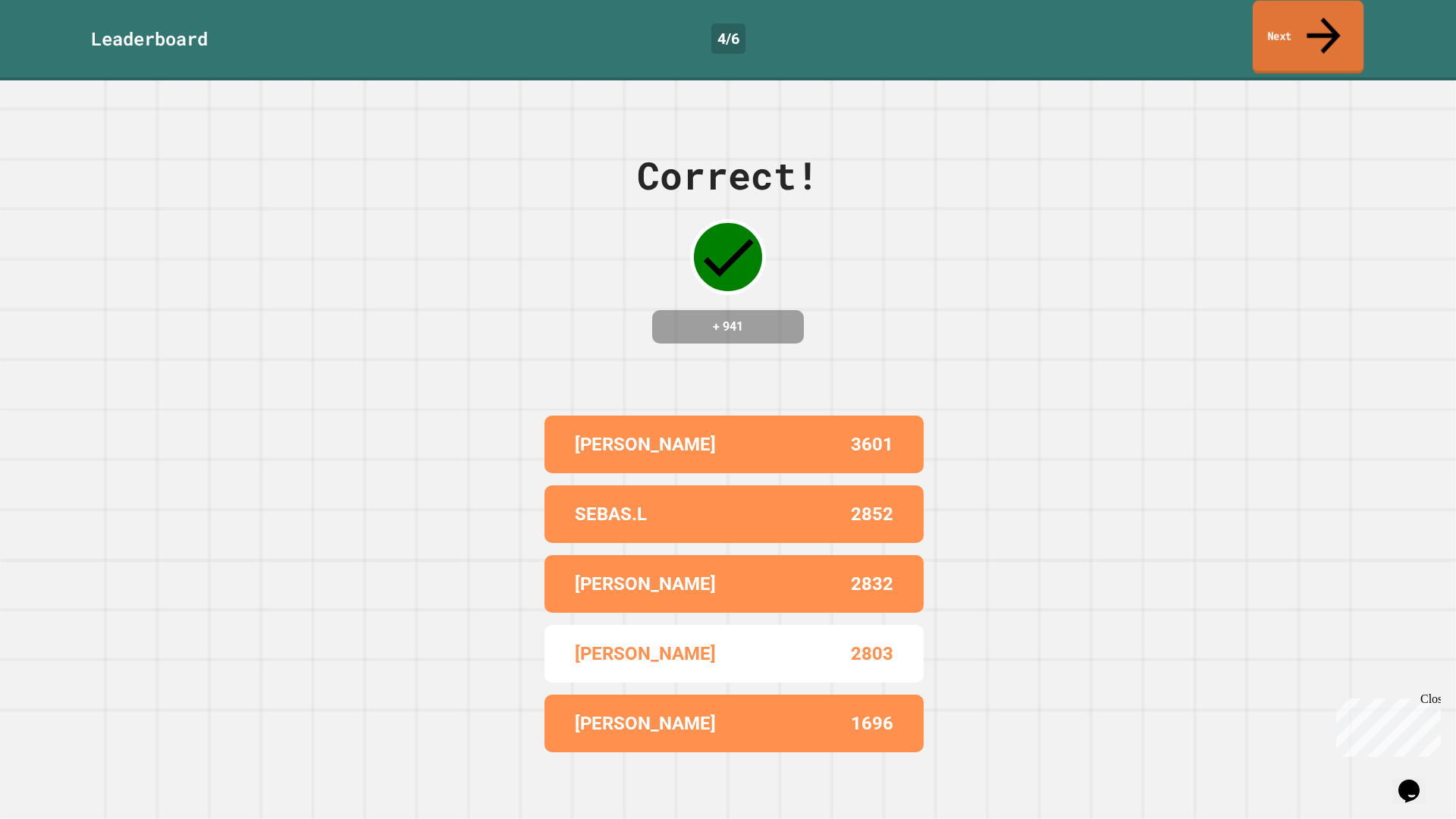
click at [1320, 20] on icon at bounding box center [1323, 35] width 50 height 54
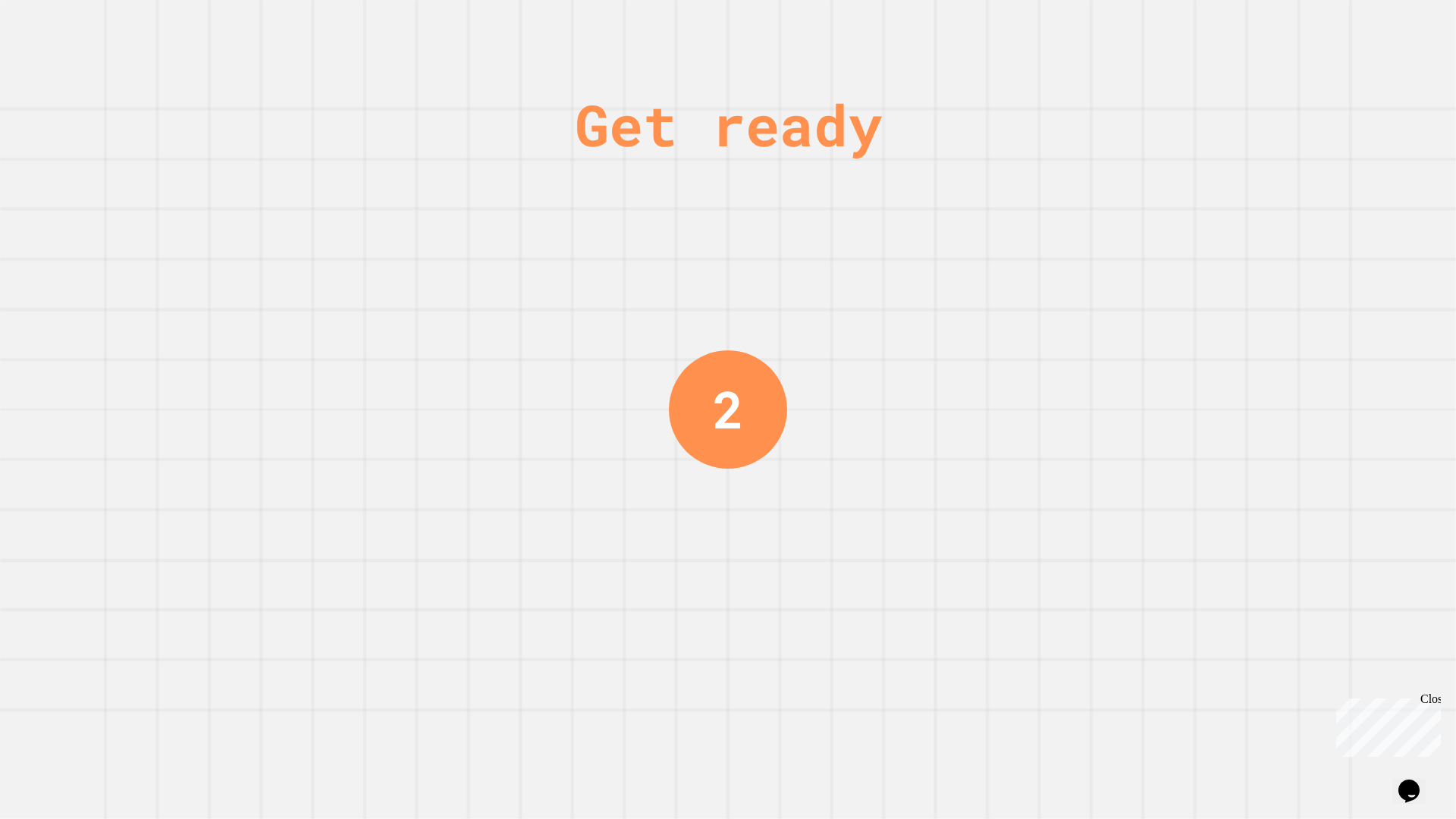
click at [1434, 700] on div "Close" at bounding box center [1429, 701] width 19 height 19
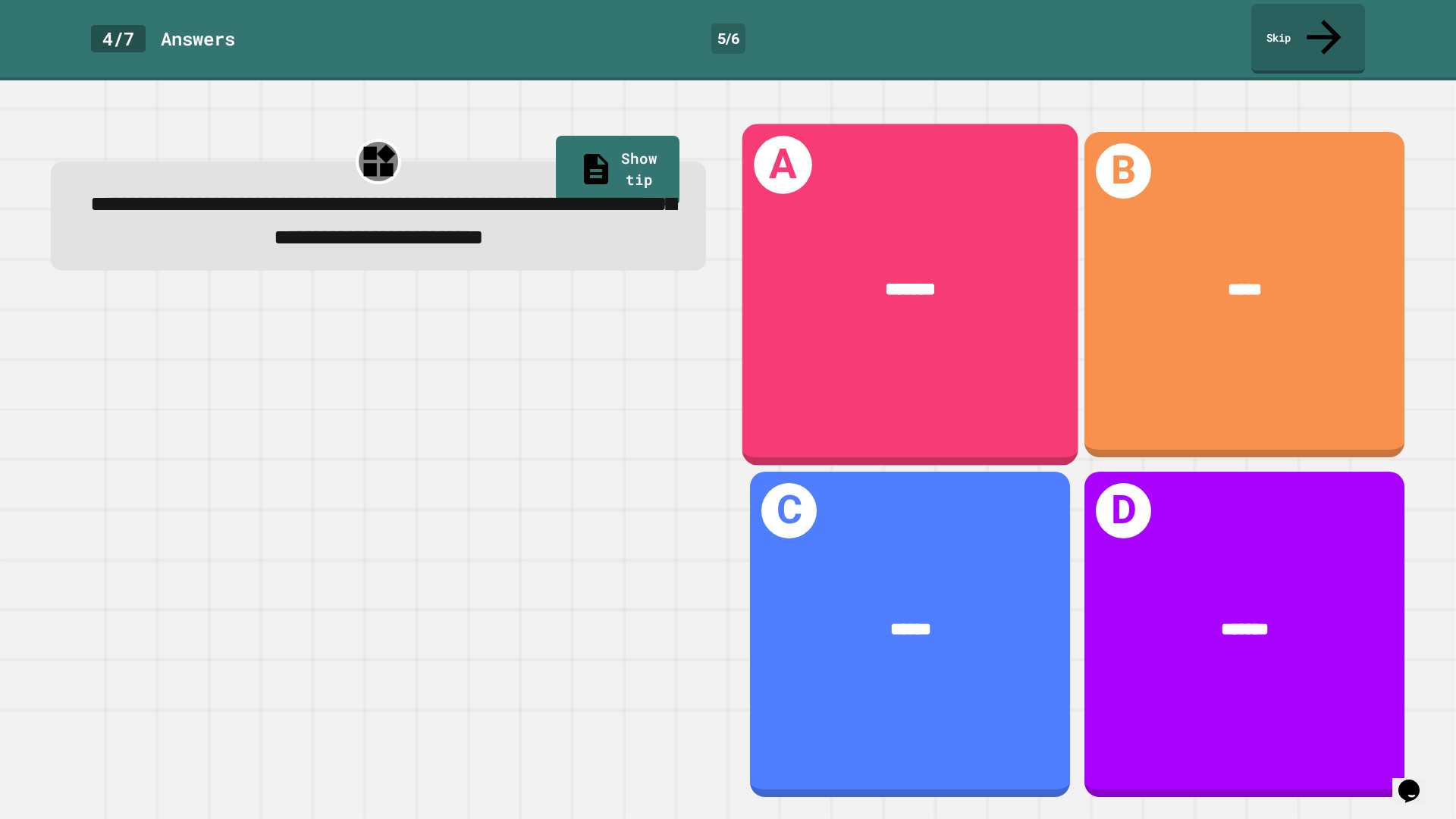
click at [804, 327] on div "A *******" at bounding box center [910, 294] width 336 height 341
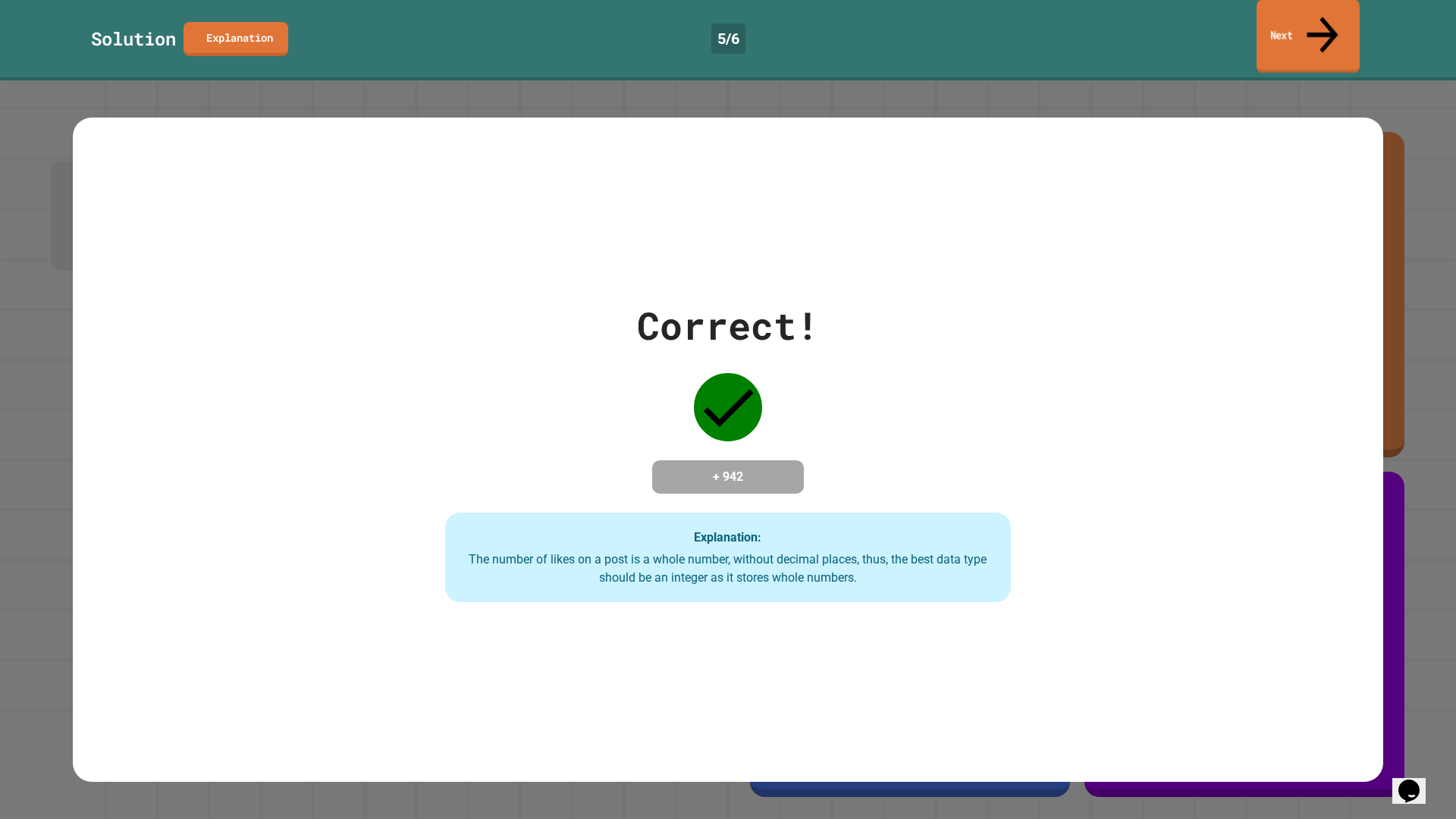
click at [1324, 28] on link "Next" at bounding box center [1308, 36] width 103 height 73
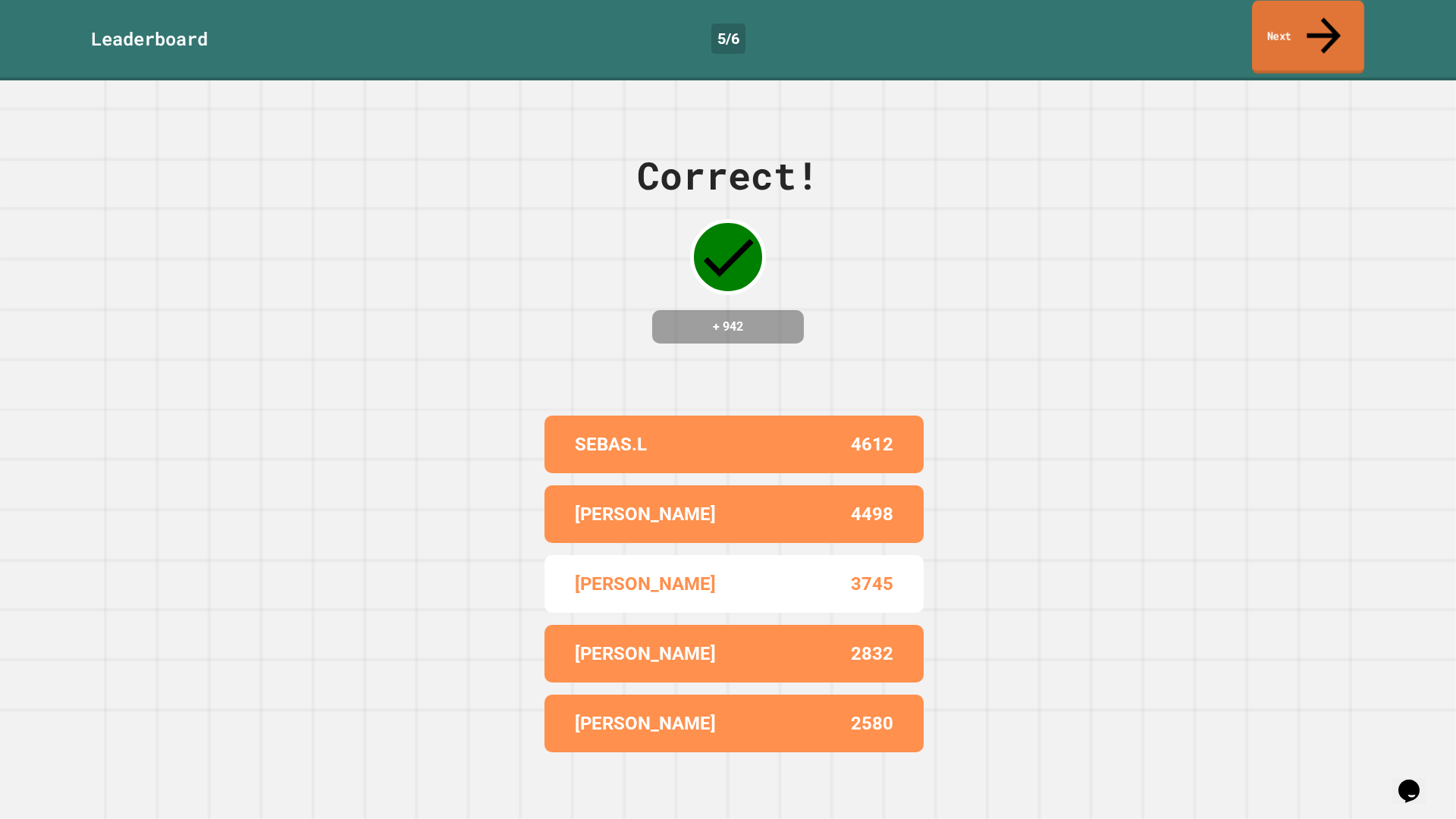
click at [1324, 28] on link "Next" at bounding box center [1307, 37] width 112 height 73
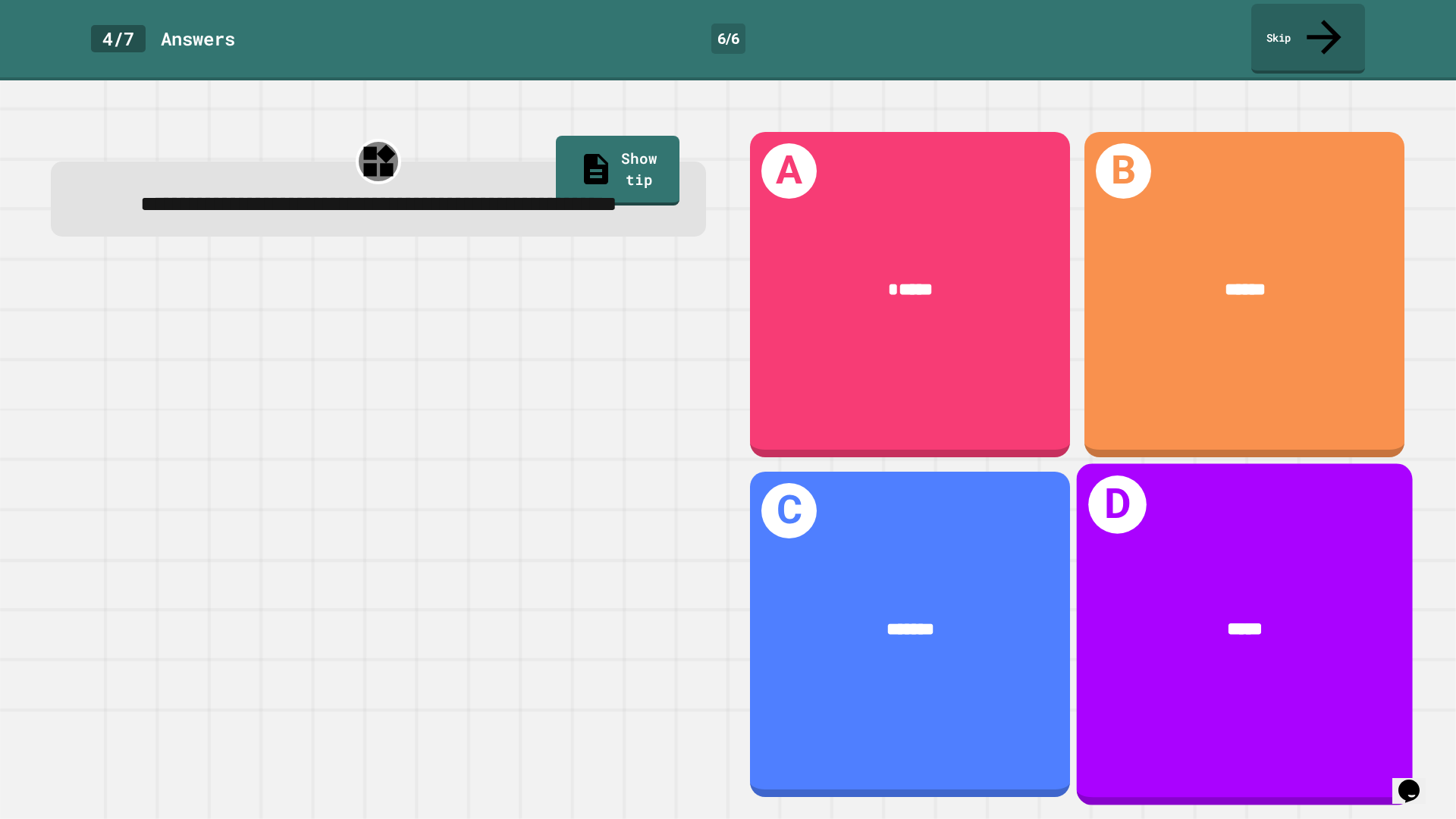
click at [1121, 547] on div "D *****" at bounding box center [1245, 633] width 336 height 341
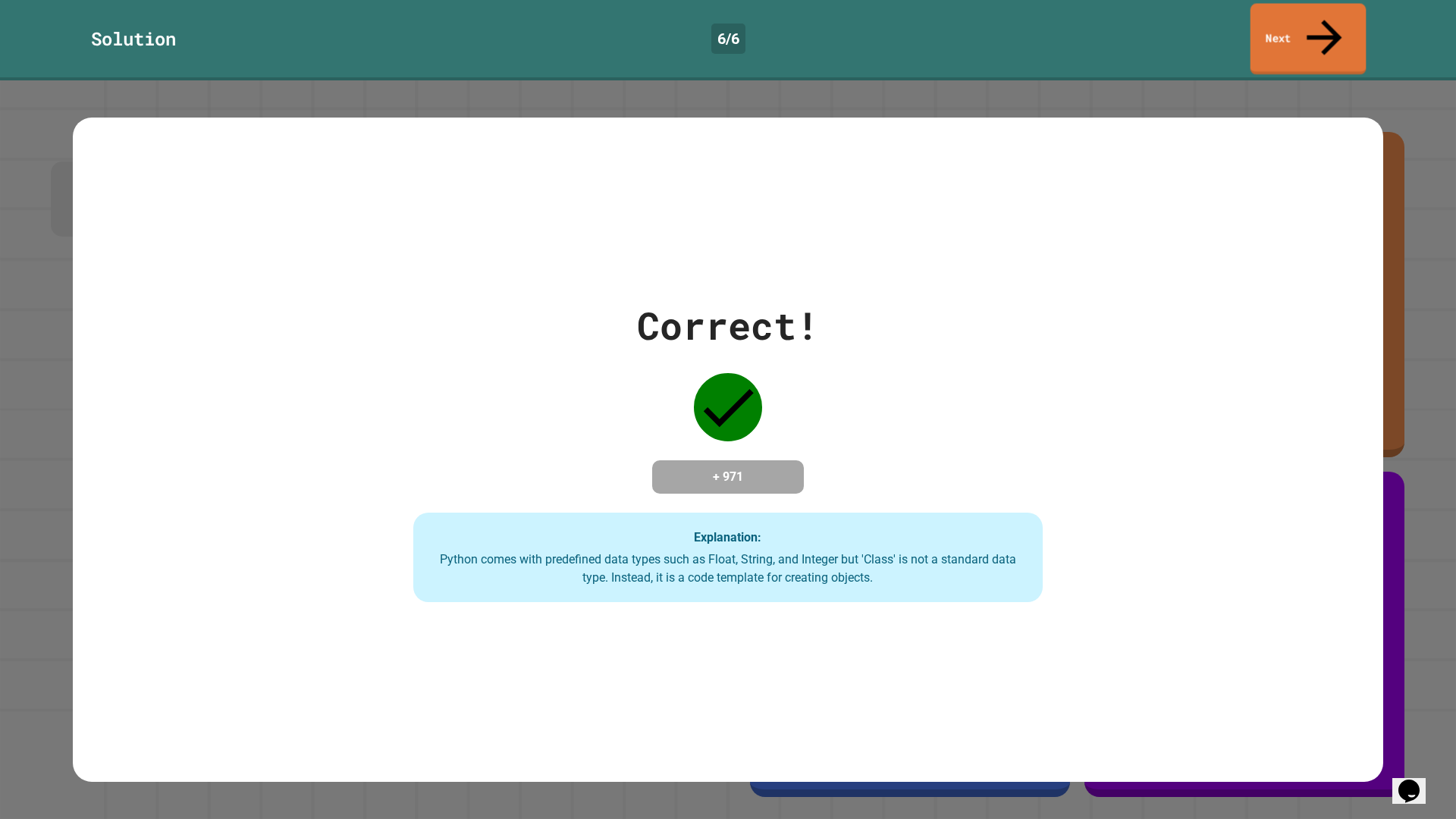
click at [1263, 14] on link "Next" at bounding box center [1308, 40] width 116 height 71
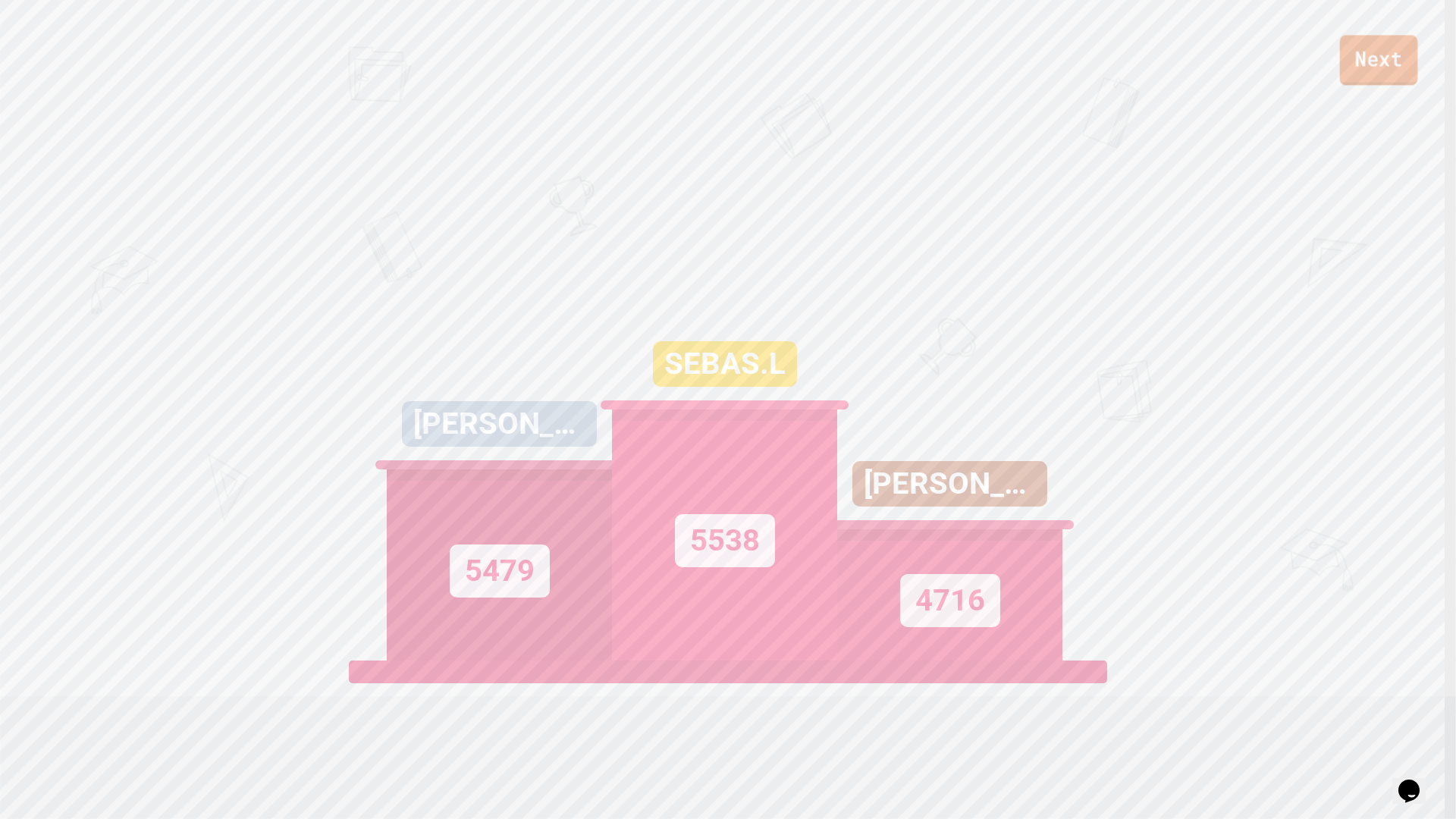
click at [1362, 73] on link "Next" at bounding box center [1379, 60] width 78 height 50
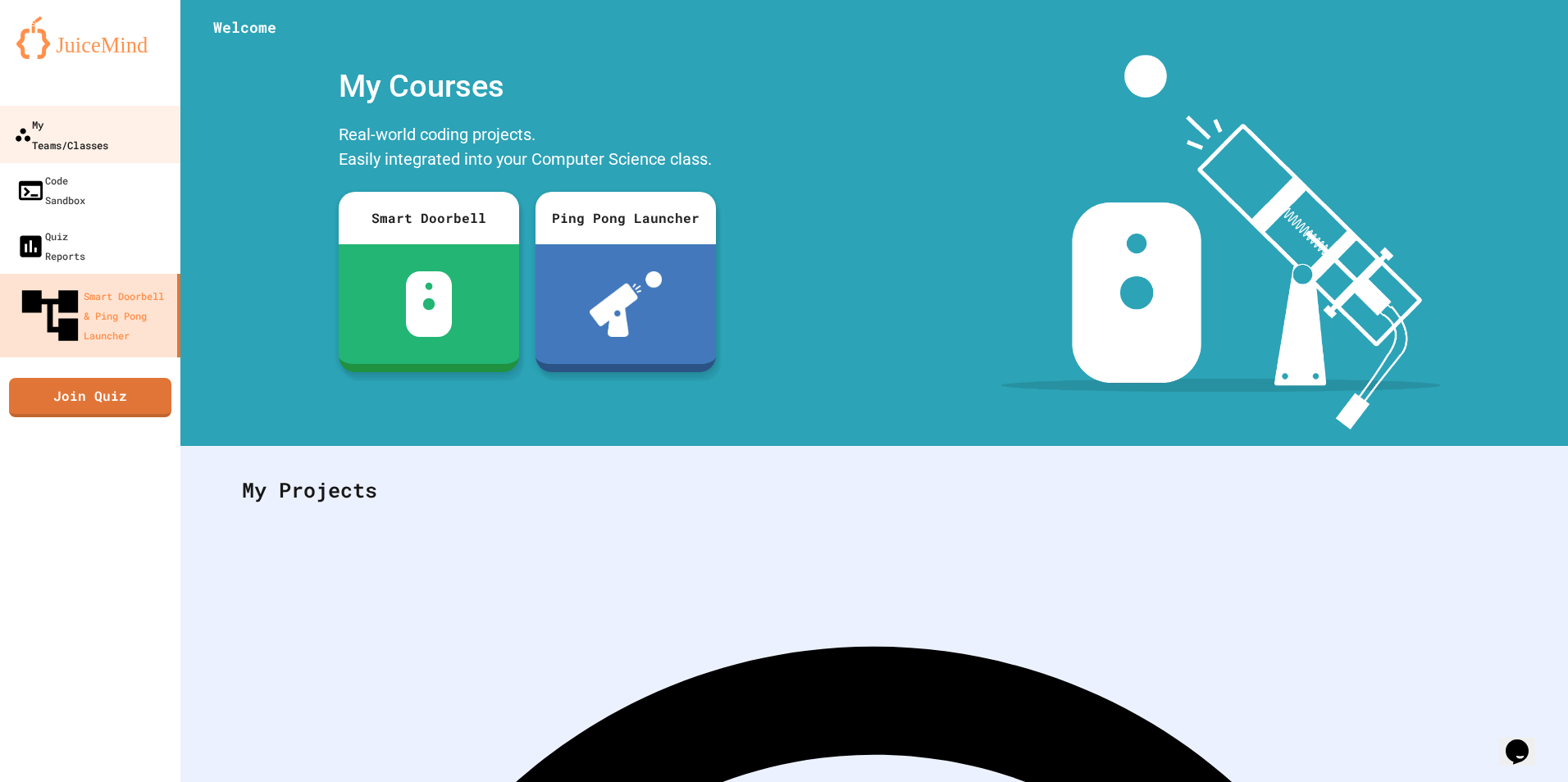
click at [108, 131] on div "My Teams/Classes" at bounding box center [61, 134] width 94 height 40
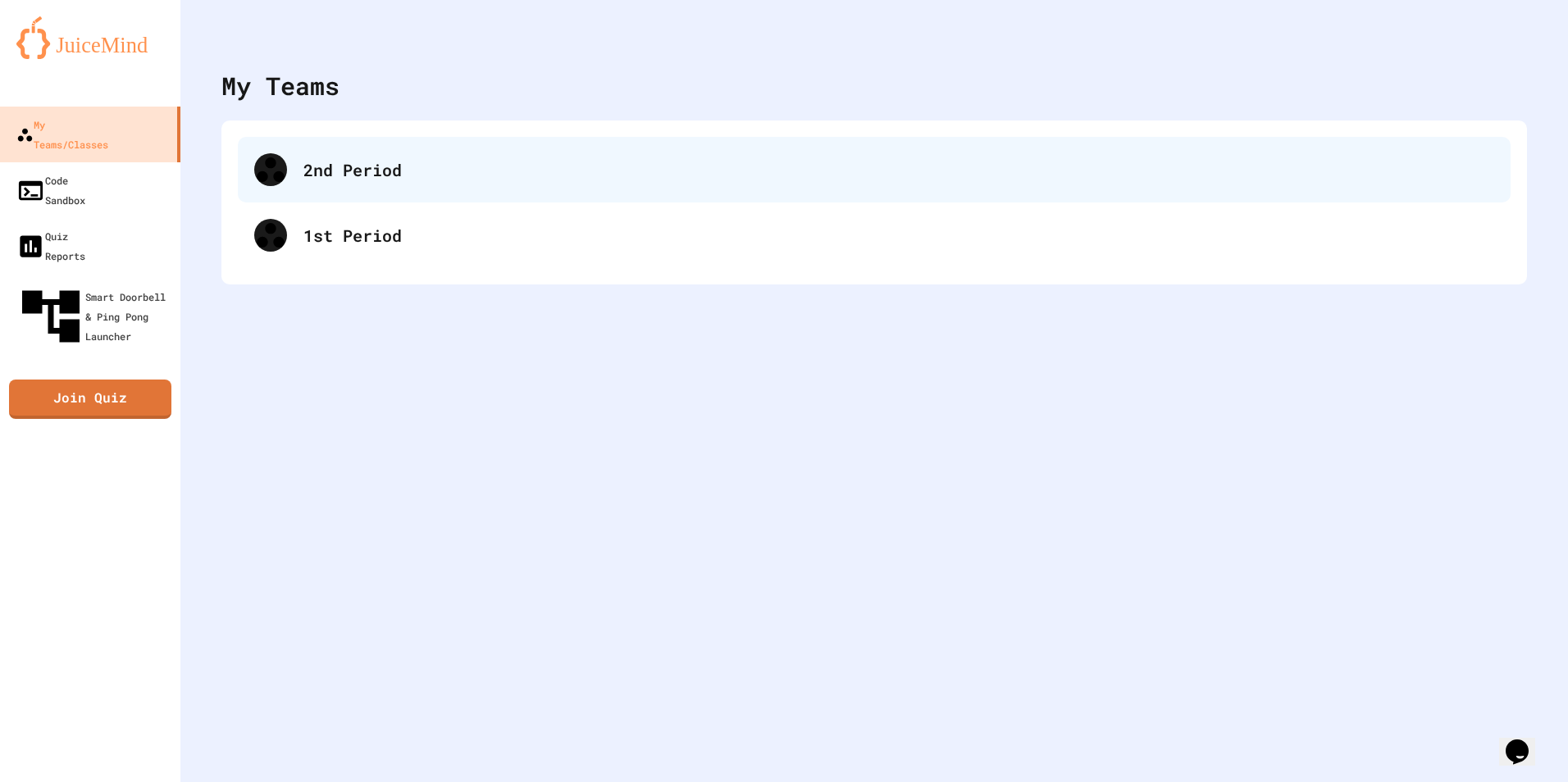
click at [333, 188] on div "2nd Period" at bounding box center [874, 169] width 1273 height 65
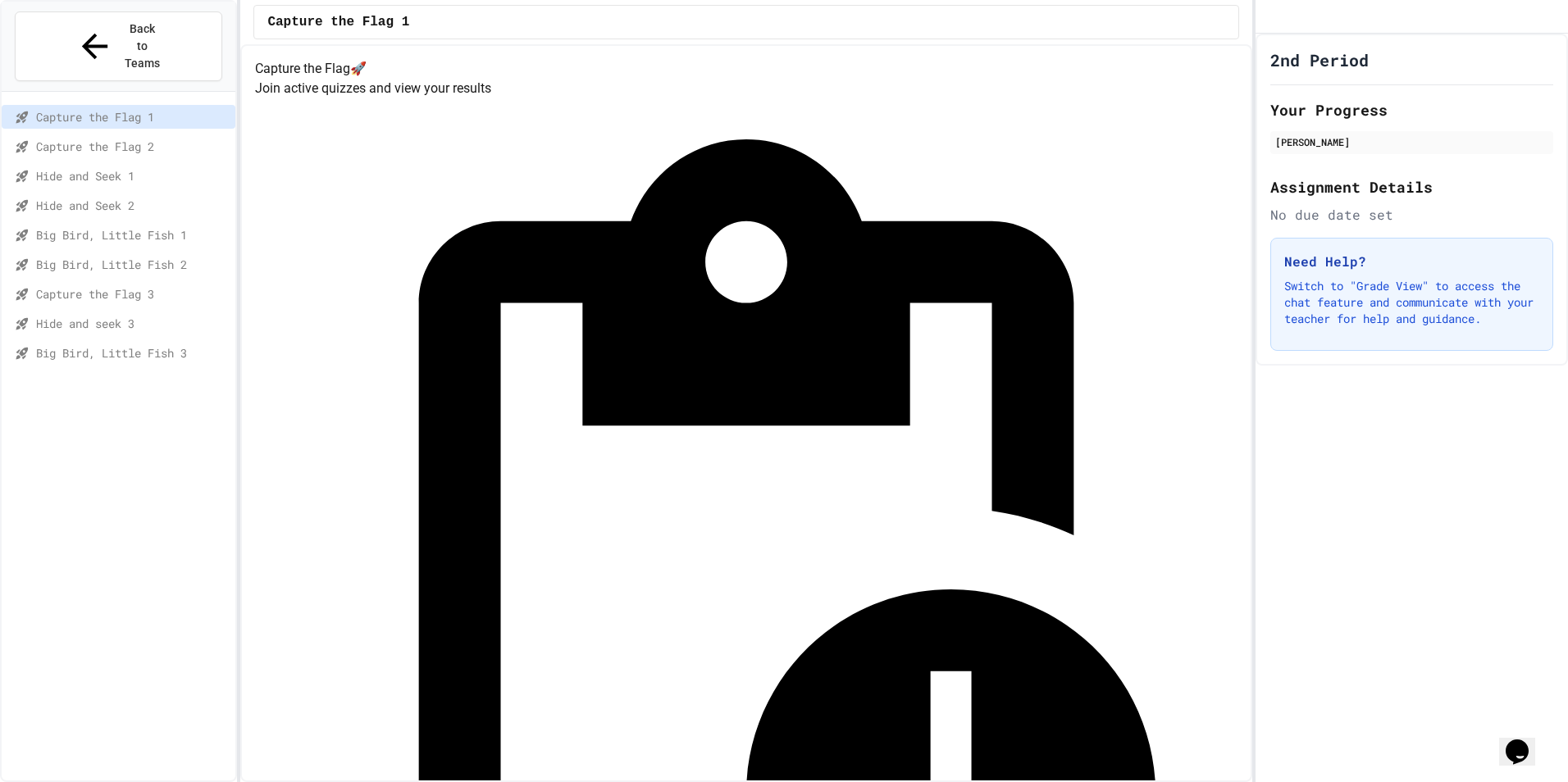
click at [180, 345] on span "Big Bird, Little Fish 3" at bounding box center [132, 353] width 193 height 17
click at [142, 312] on div "Hide and seek 3" at bounding box center [119, 323] width 234 height 24
click at [165, 285] on span "Capture the Flag 3" at bounding box center [132, 294] width 193 height 17
click at [185, 256] on span "Big Bird, Little Fish 2" at bounding box center [132, 264] width 193 height 17
click at [166, 285] on span "Capture the Flag 3" at bounding box center [132, 294] width 193 height 17
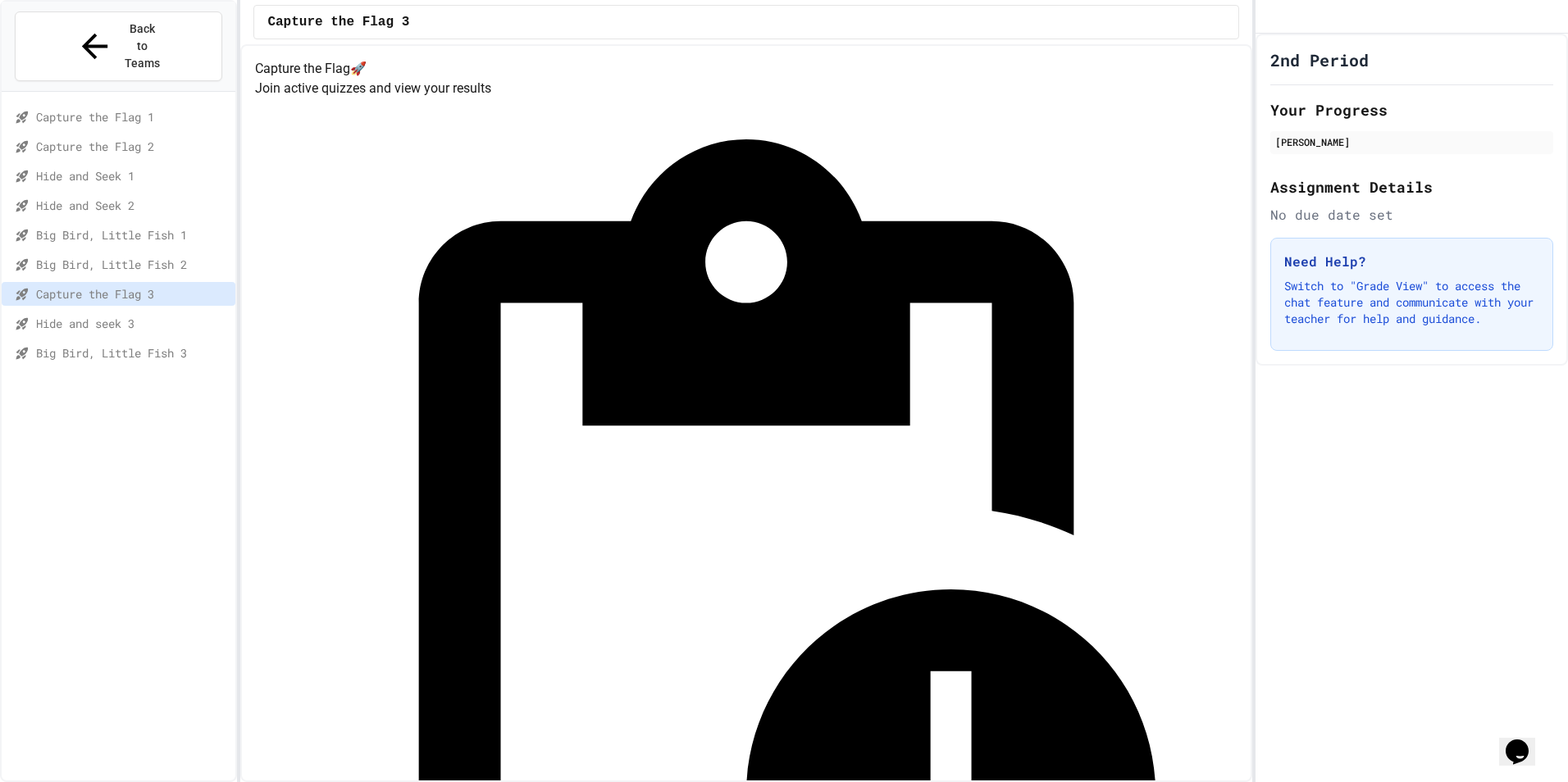
click at [162, 315] on span "Hide and seek 3" at bounding box center [132, 324] width 193 height 17
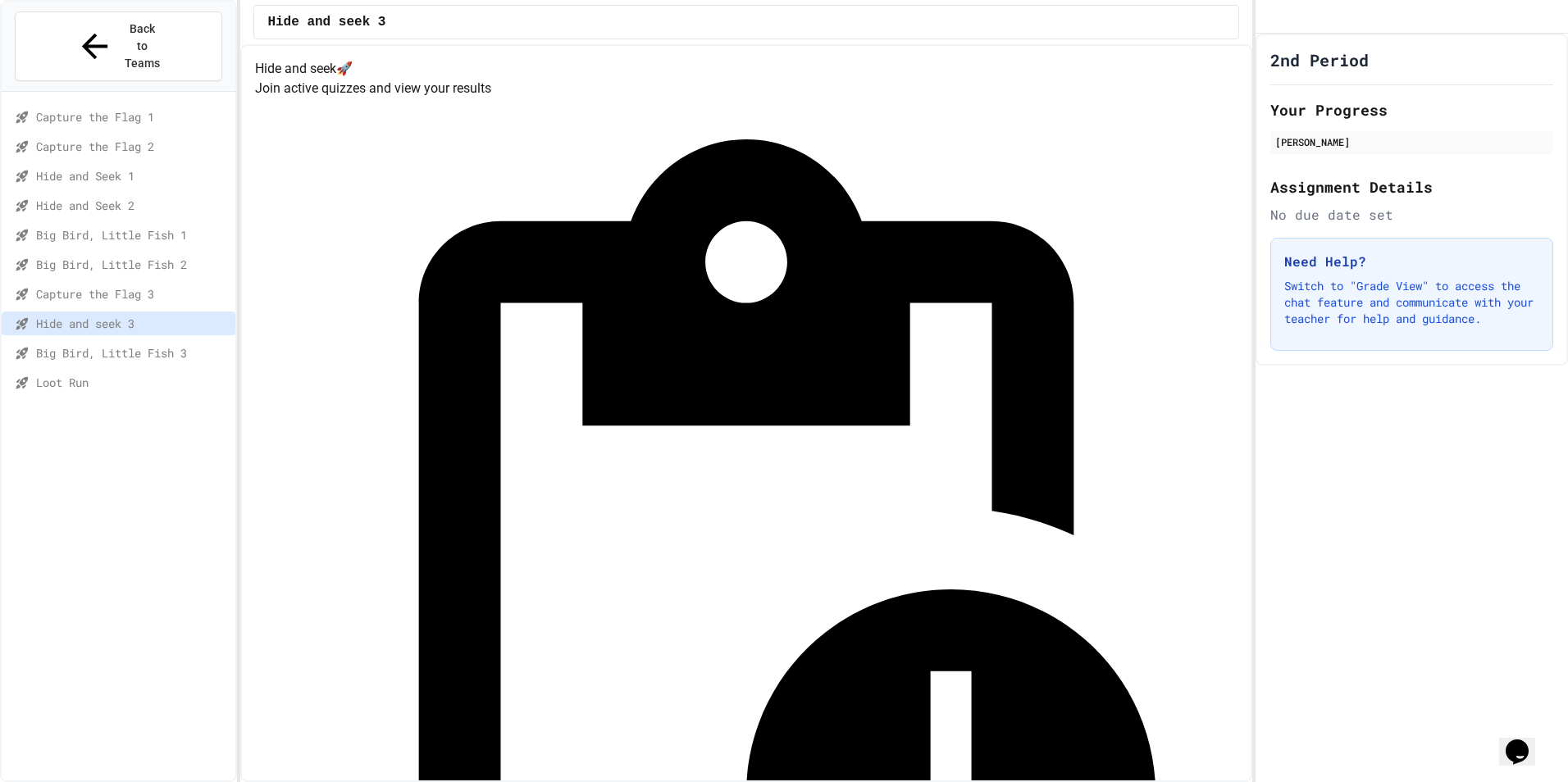
click at [114, 341] on div "Big Bird, Little Fish 3" at bounding box center [119, 353] width 234 height 24
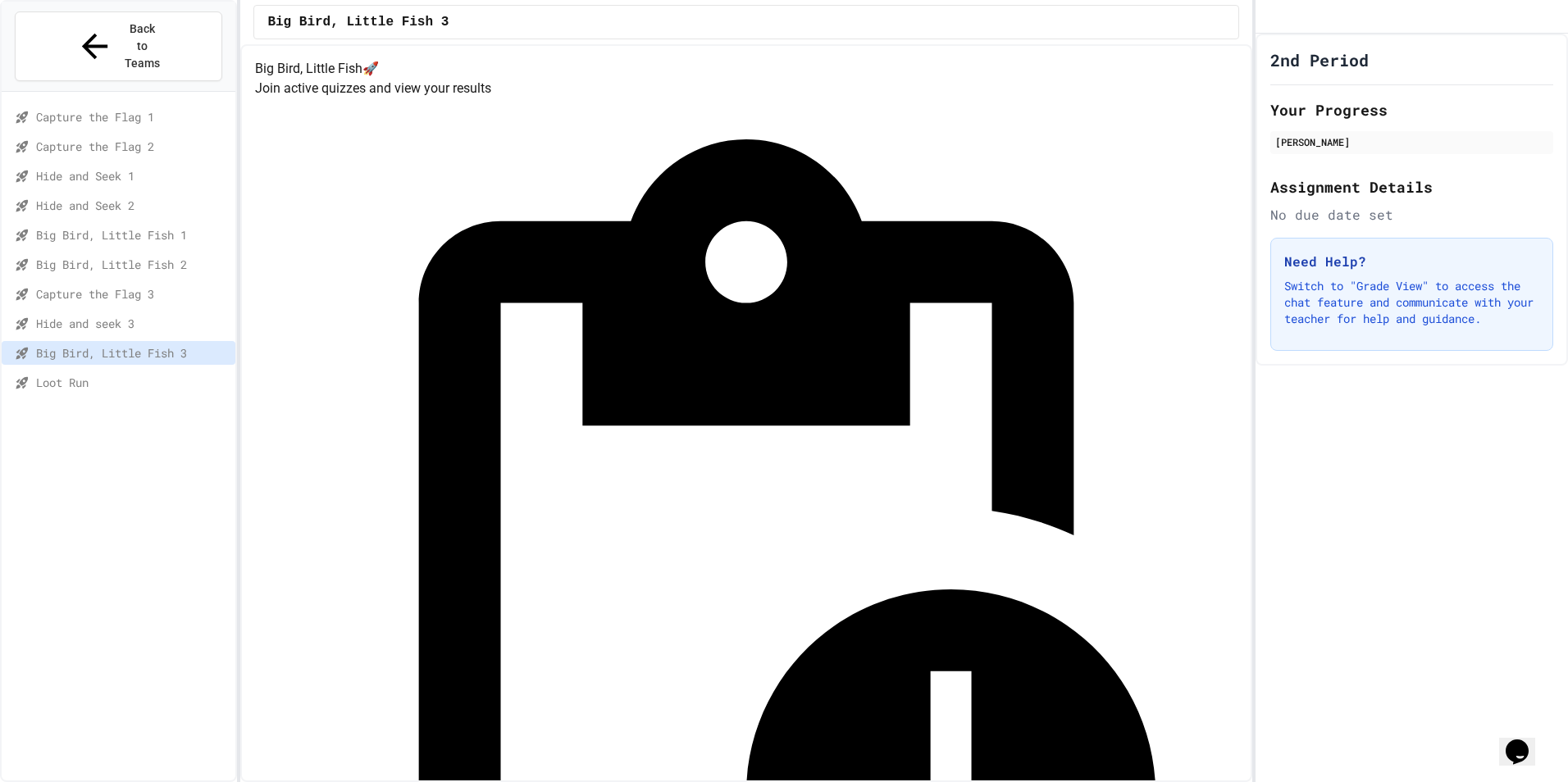
click at [100, 374] on span "Loot Run" at bounding box center [132, 382] width 193 height 17
click at [120, 341] on div "Big Bird, Little Fish 3" at bounding box center [119, 353] width 234 height 24
click at [125, 315] on span "Hide and seek 3" at bounding box center [132, 324] width 193 height 17
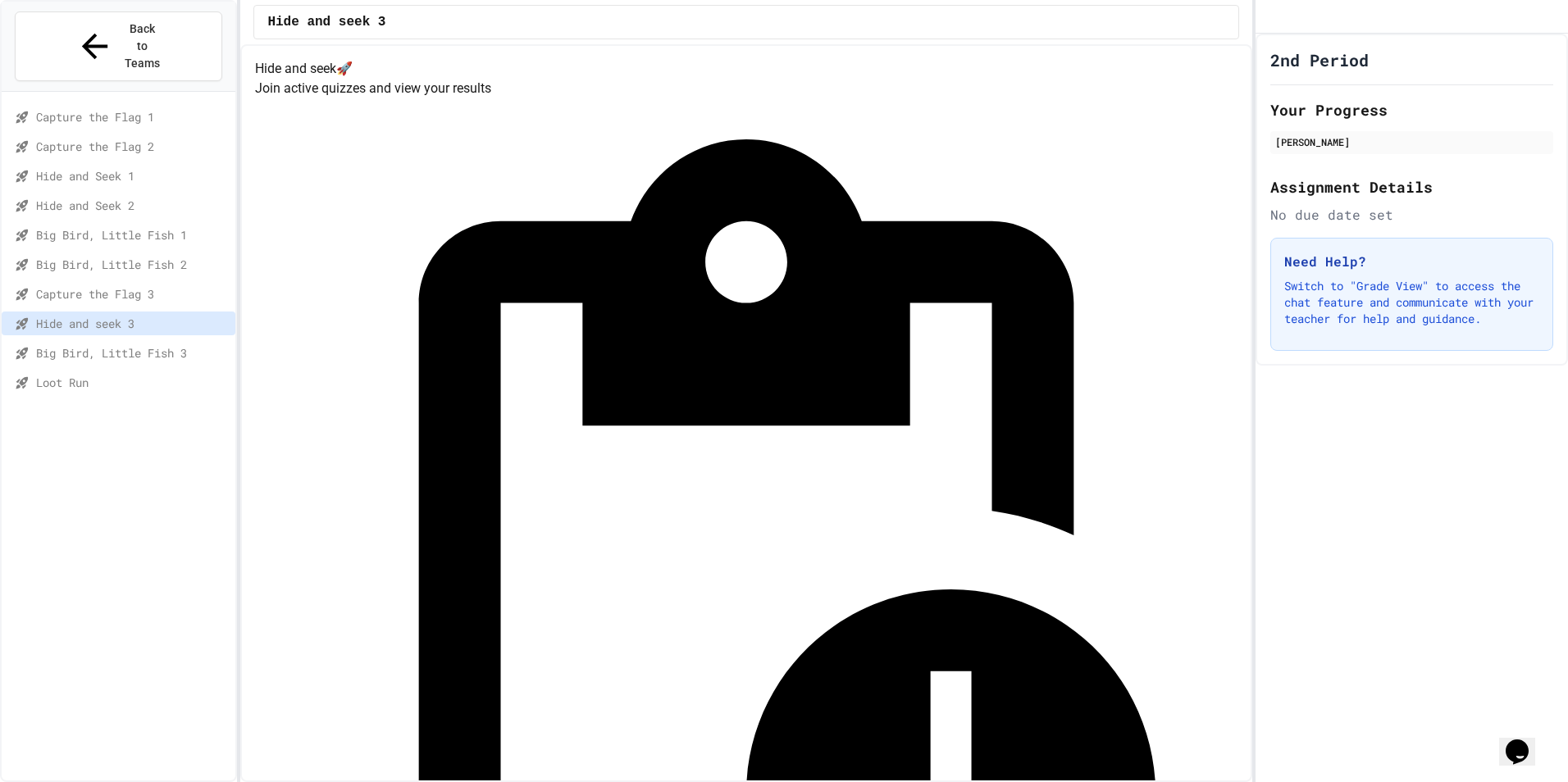
click at [103, 282] on div "Capture the Flag 3" at bounding box center [119, 293] width 234 height 24
click at [102, 282] on div "Capture the Flag 3" at bounding box center [119, 297] width 234 height 30
click at [106, 315] on span "Hide and seek 3" at bounding box center [132, 324] width 193 height 17
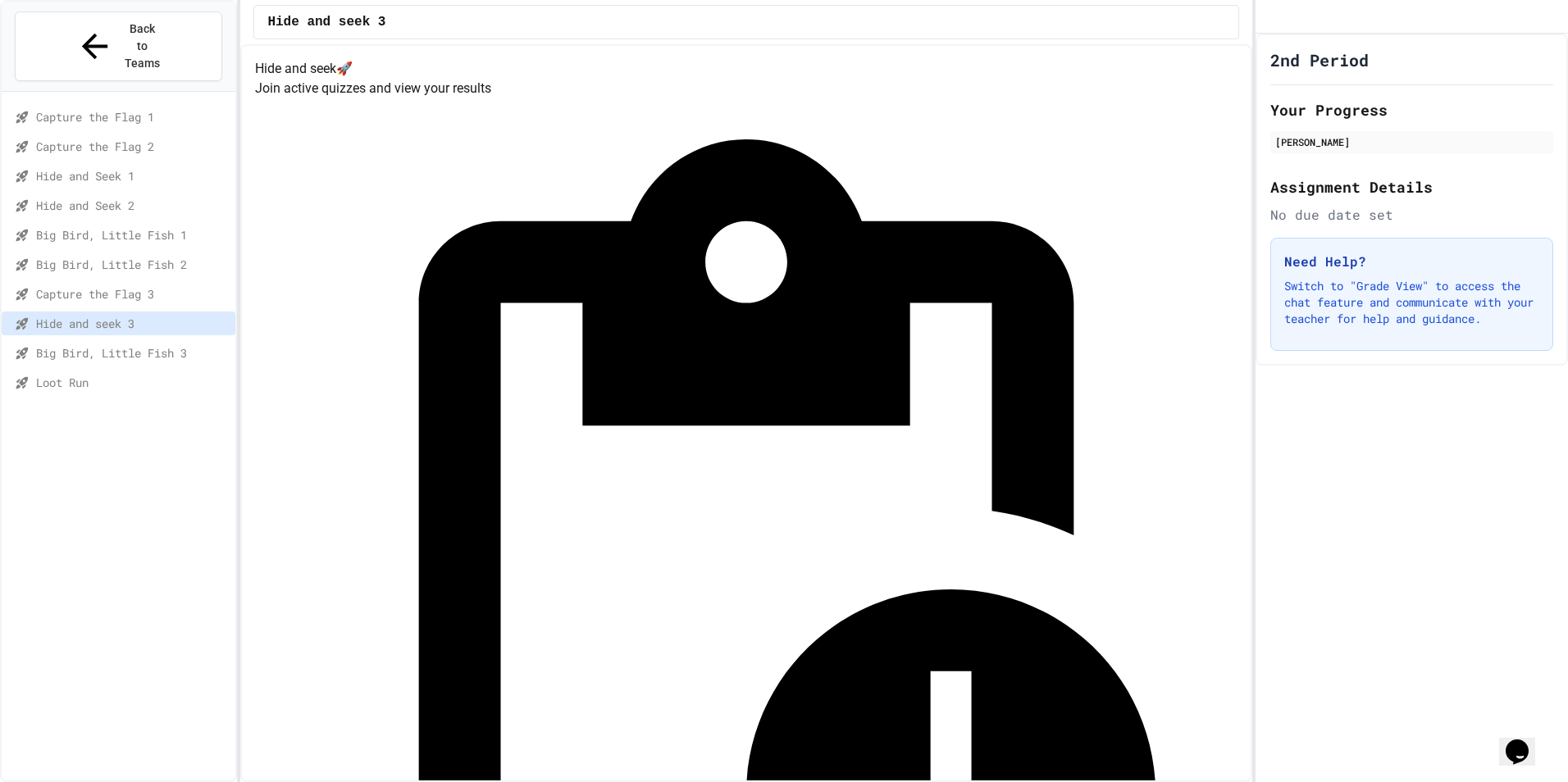
click at [112, 345] on span "Big Bird, Little Fish 3" at bounding box center [132, 353] width 193 height 17
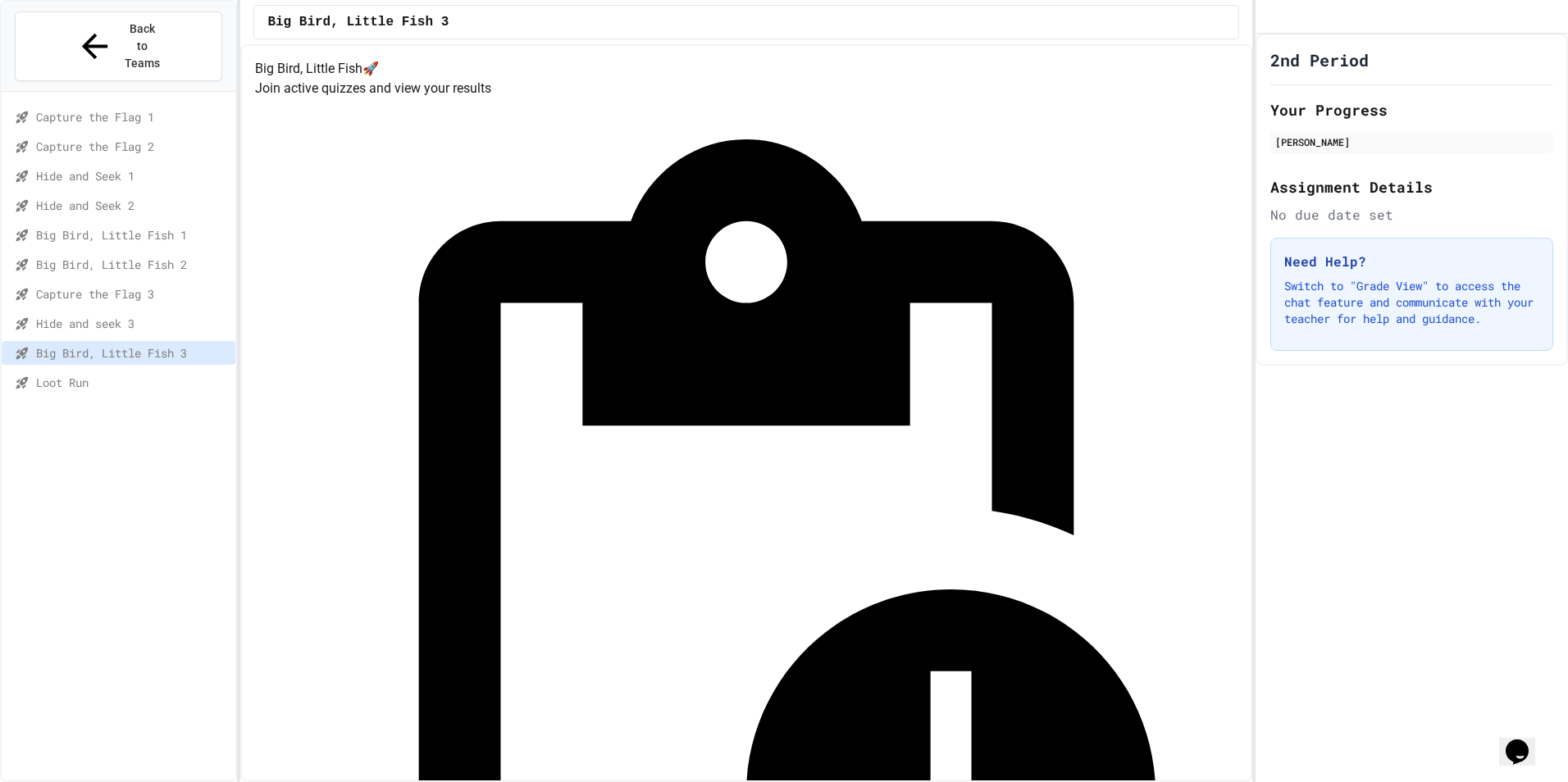
click at [101, 374] on span "Loot Run" at bounding box center [132, 382] width 193 height 17
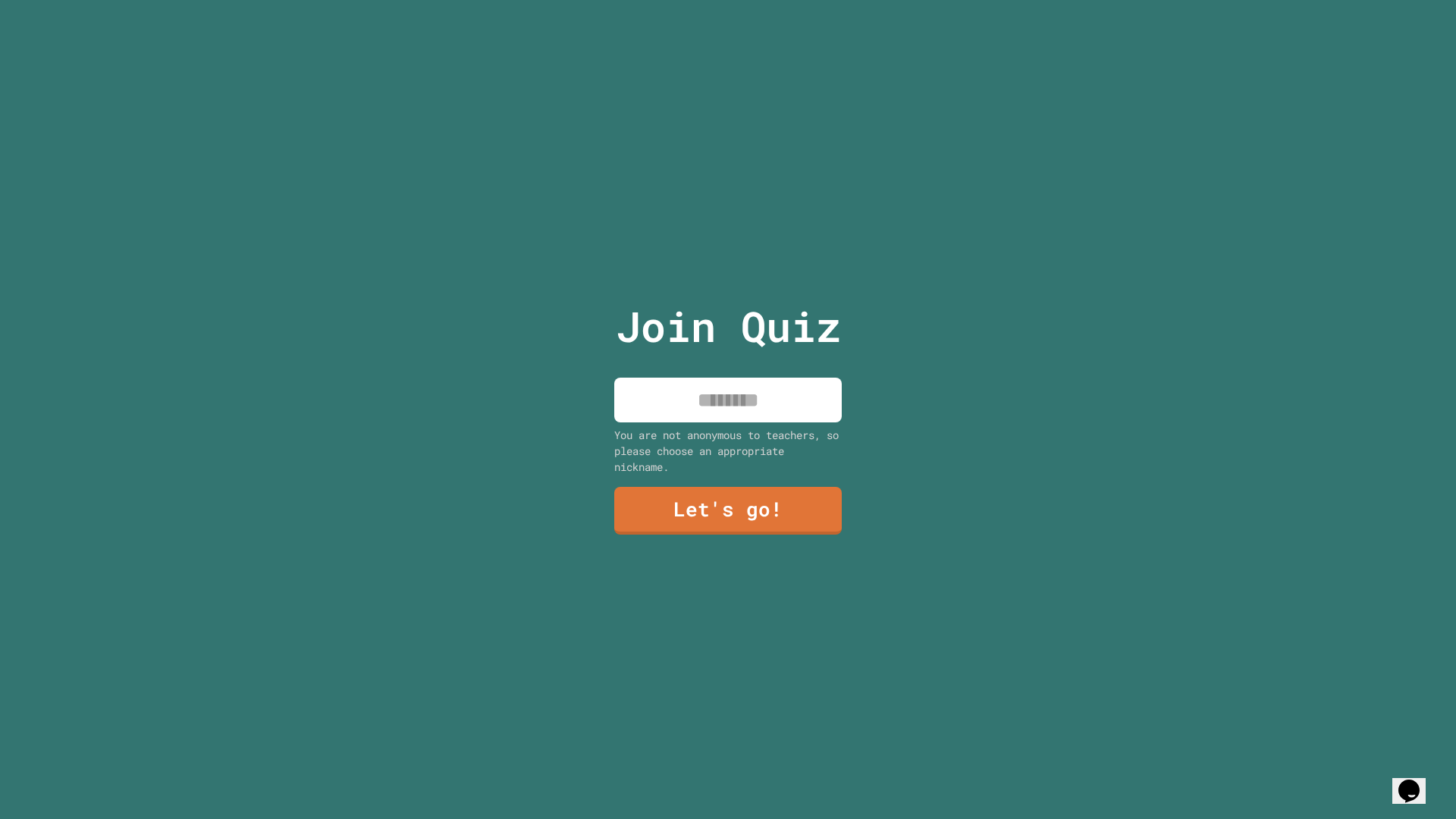
click at [798, 384] on input at bounding box center [728, 399] width 228 height 44
click at [797, 385] on input at bounding box center [728, 399] width 228 height 44
click at [806, 387] on input "**" at bounding box center [728, 399] width 228 height 44
type input "*******"
click at [629, 516] on link "Let's go!" at bounding box center [727, 509] width 230 height 48
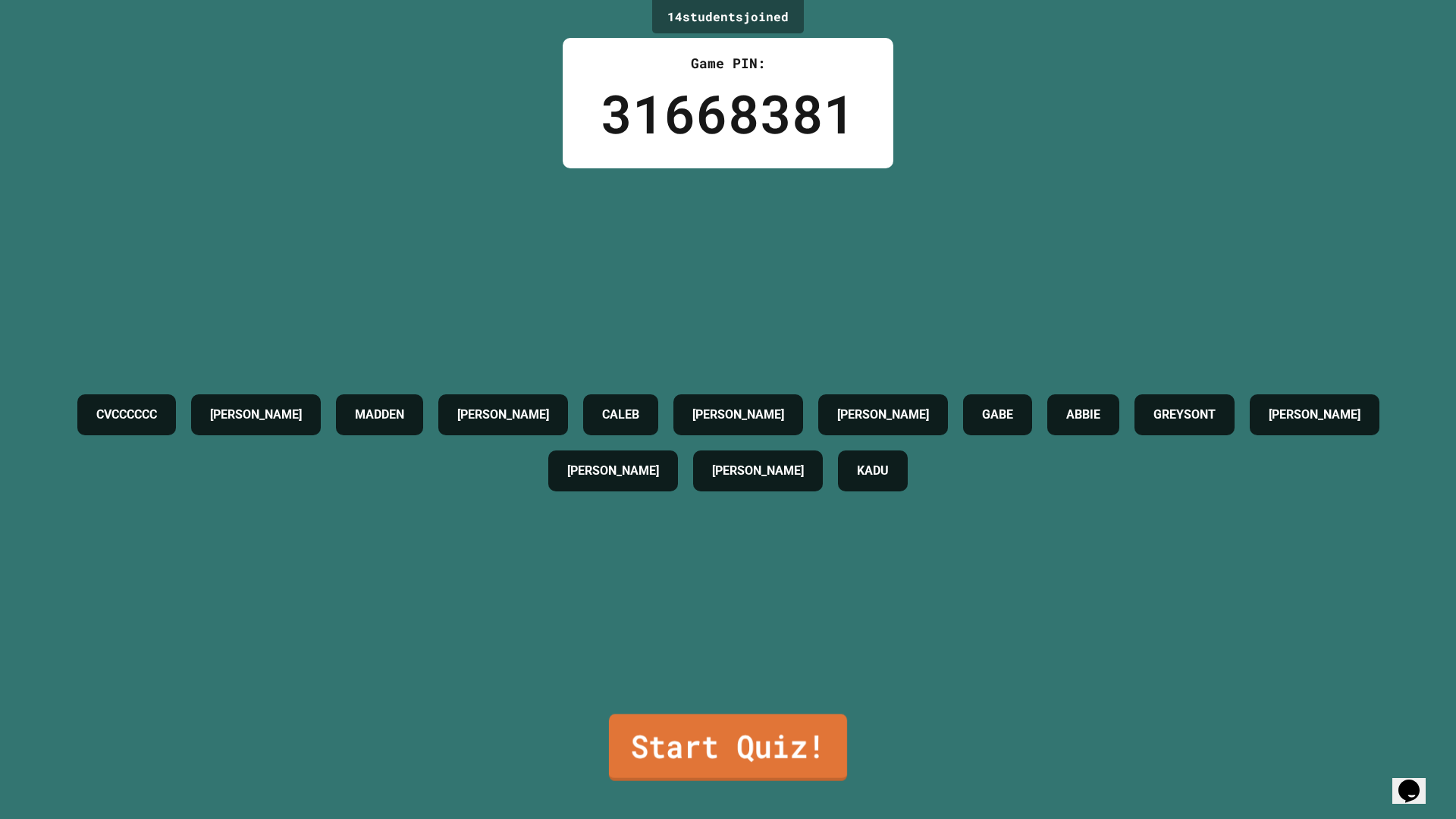
click at [714, 722] on link "Start Quiz!" at bounding box center [727, 747] width 238 height 67
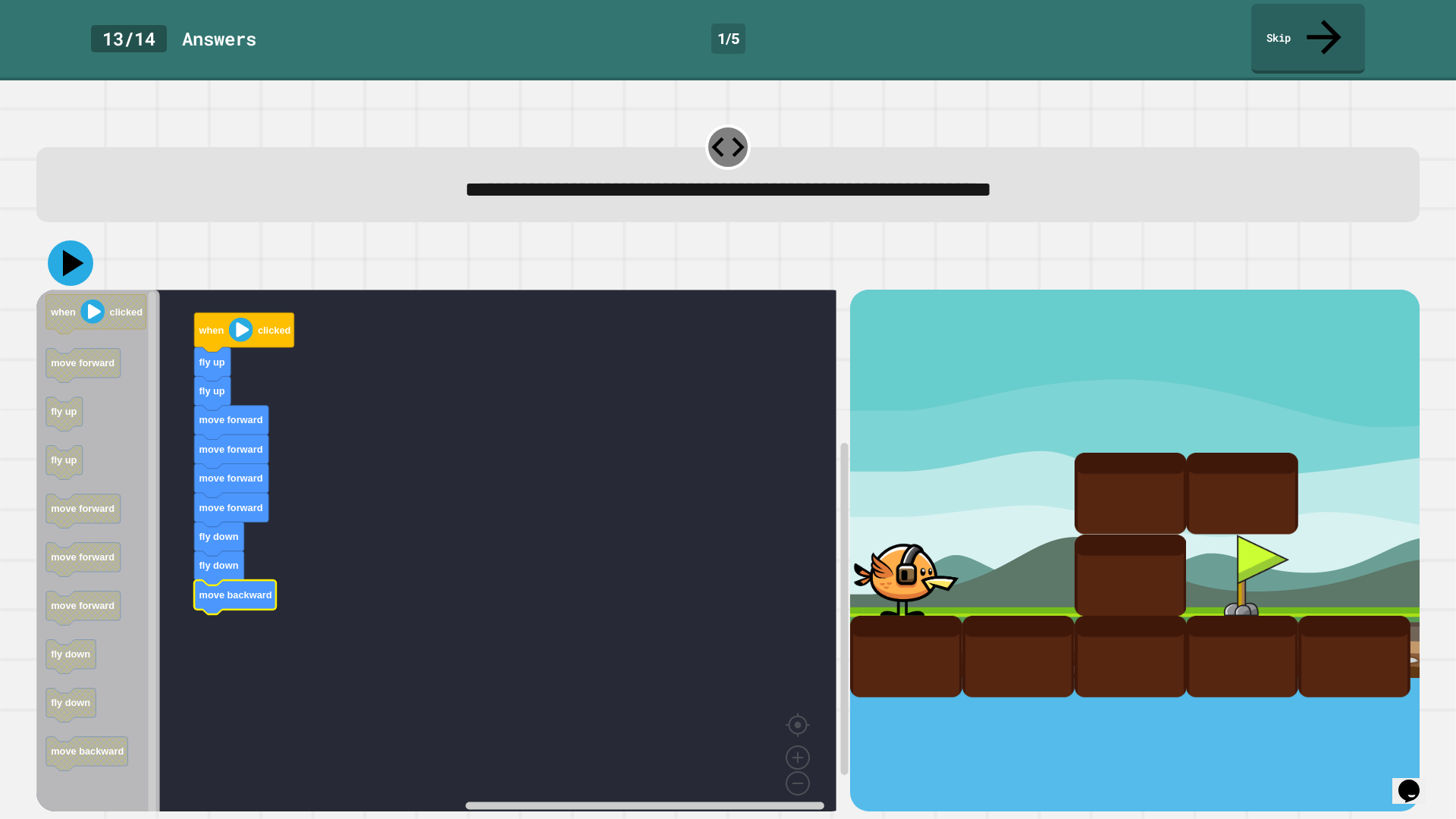
click at [59, 240] on icon at bounding box center [70, 263] width 45 height 45
click at [251, 318] on image "Blockly Workspace" at bounding box center [241, 330] width 24 height 24
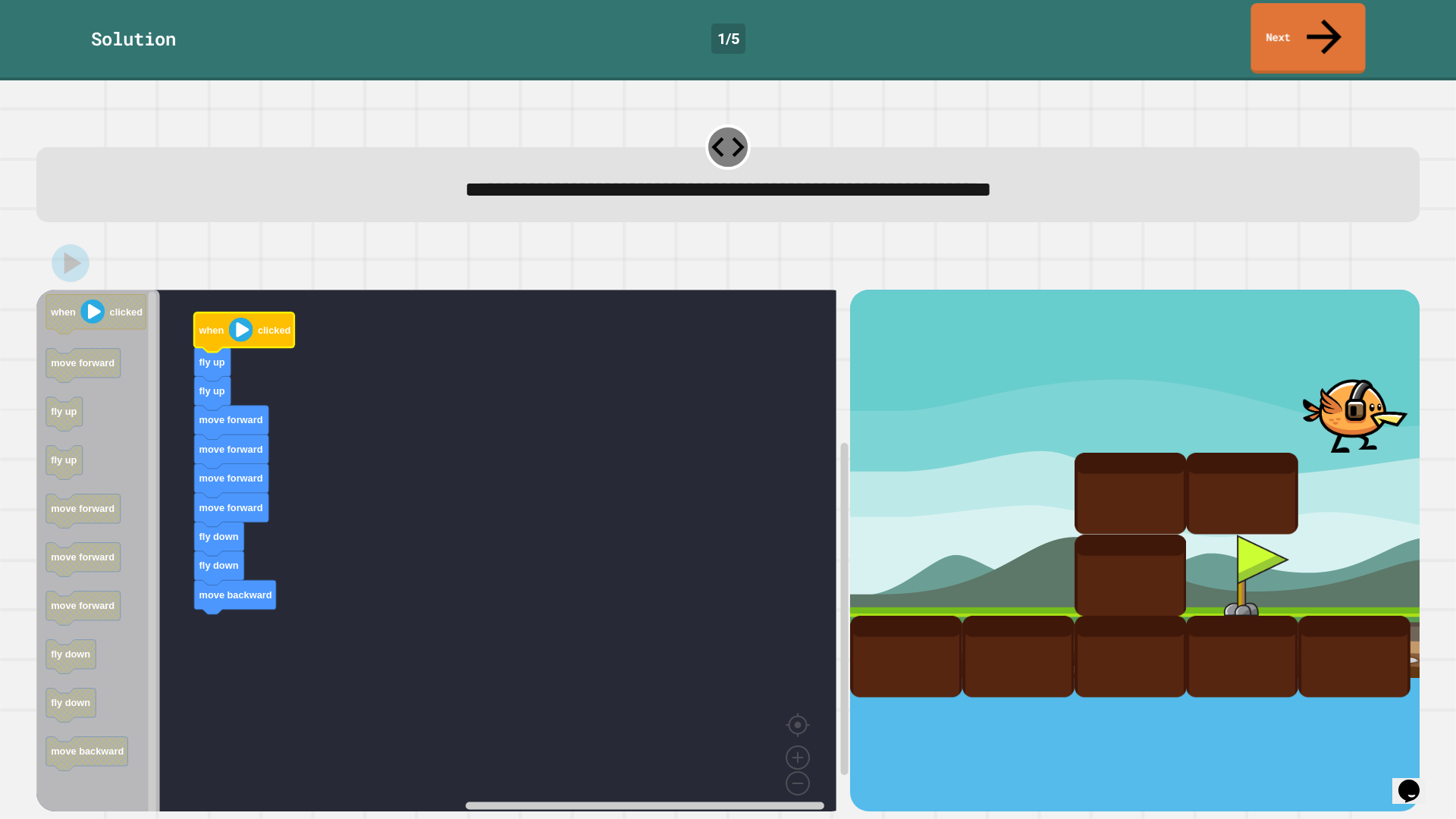
click at [1297, 21] on link "Next" at bounding box center [1307, 38] width 115 height 70
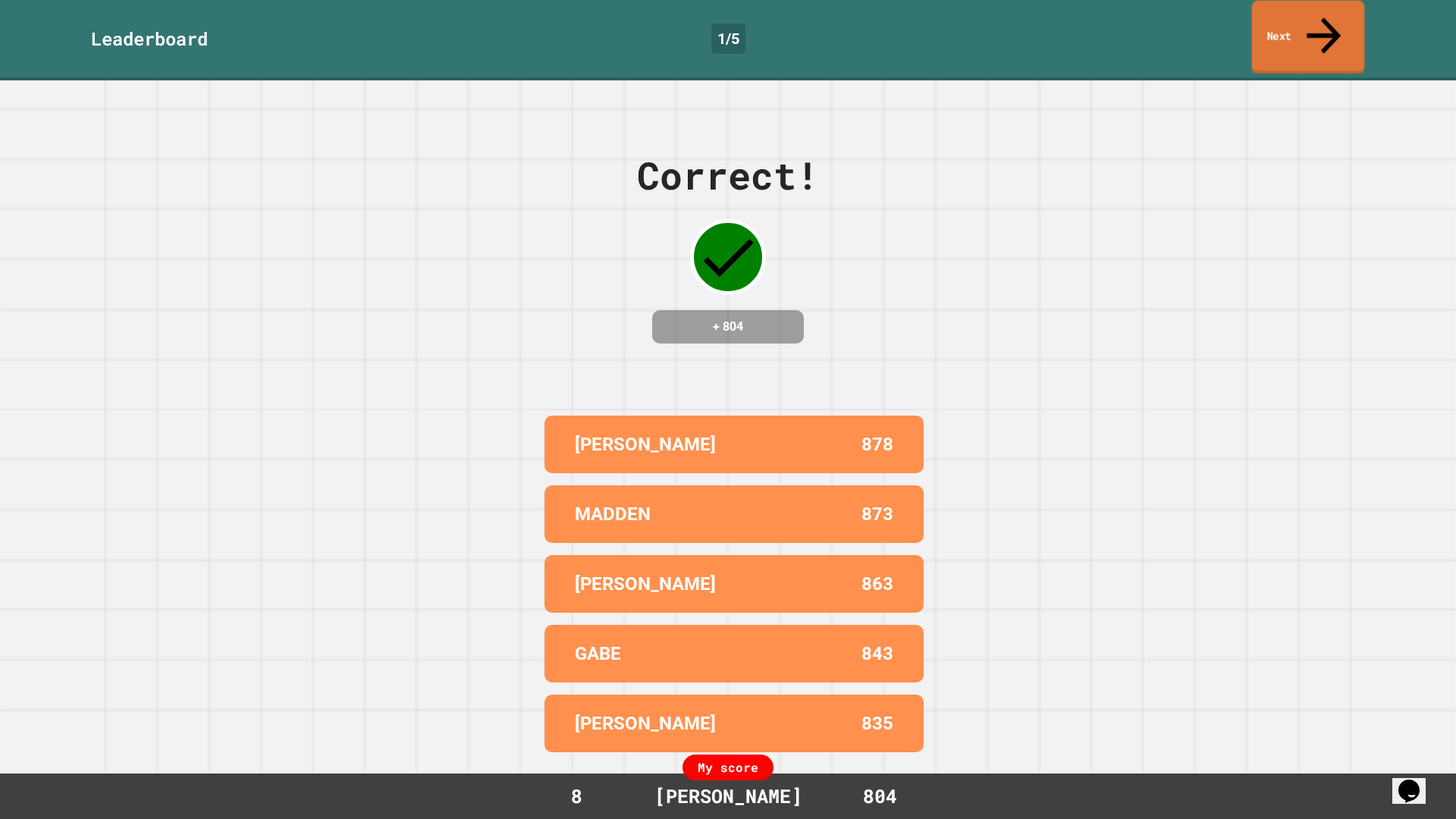
click at [1297, 22] on link "Next" at bounding box center [1308, 37] width 113 height 73
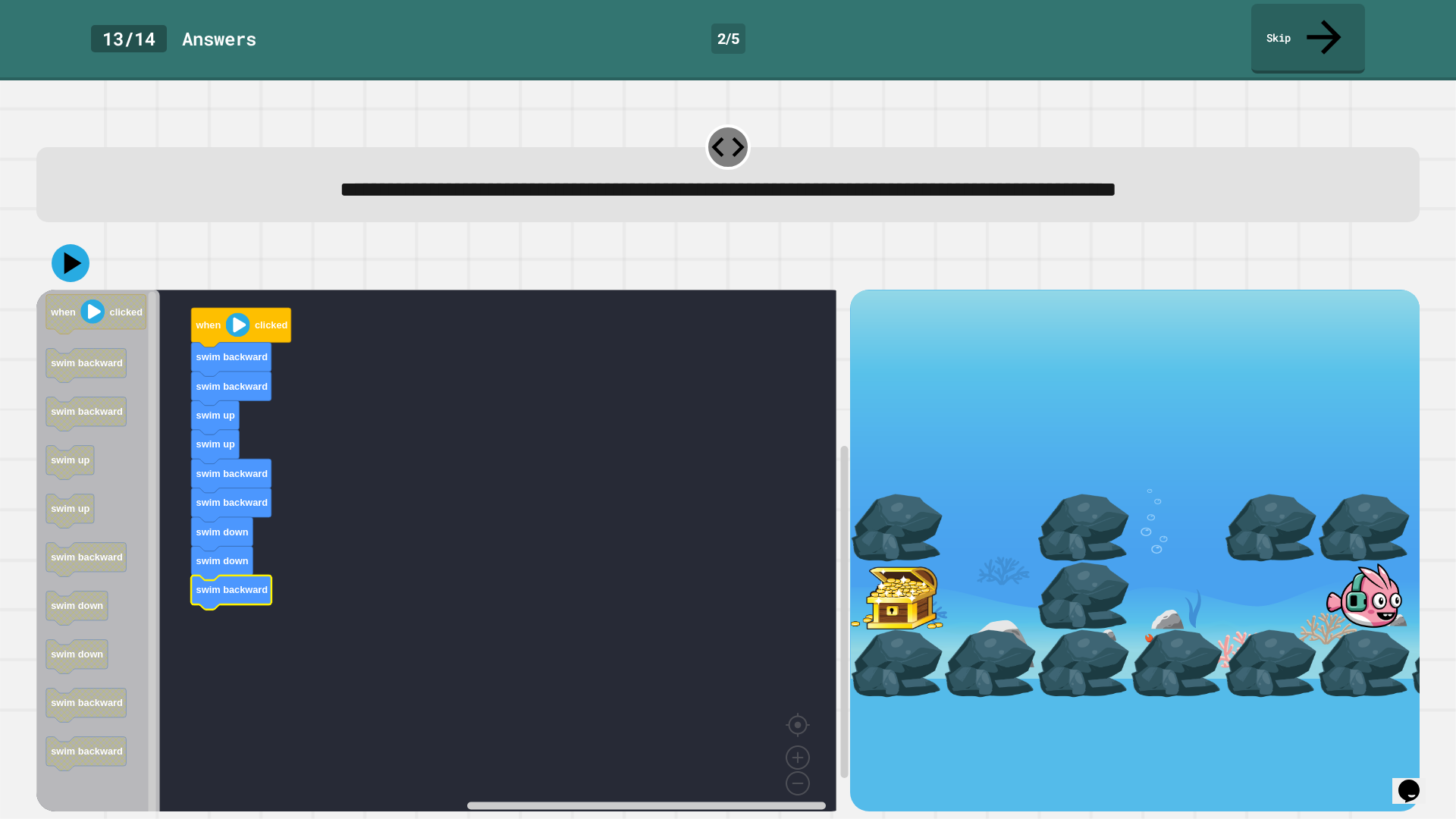
click at [245, 313] on image "Blockly Workspace" at bounding box center [238, 325] width 24 height 24
click at [83, 244] on icon at bounding box center [70, 263] width 38 height 38
click at [241, 313] on image "Blockly Workspace" at bounding box center [238, 325] width 24 height 24
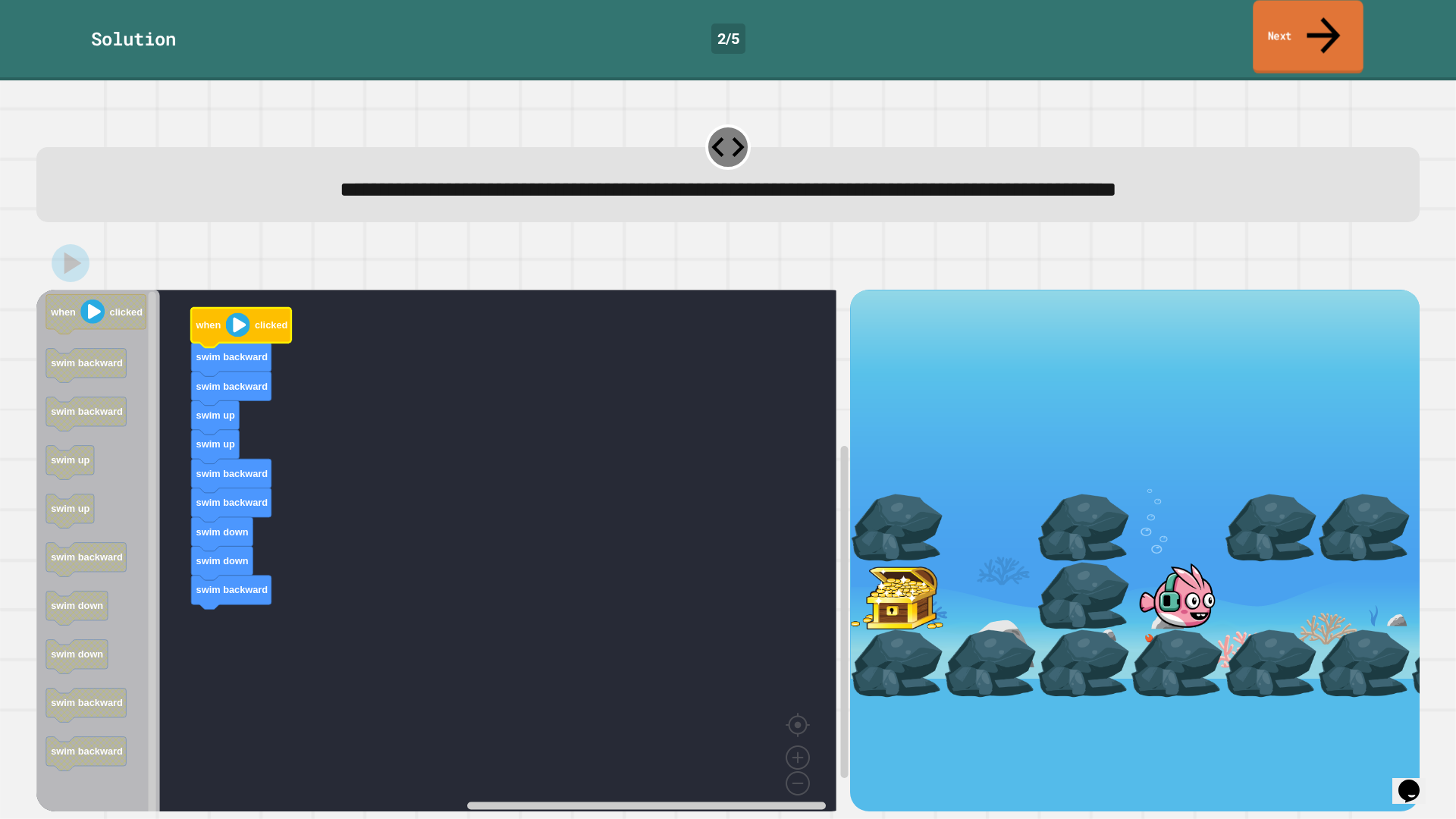
click at [1263, 11] on link "Next" at bounding box center [1307, 36] width 110 height 73
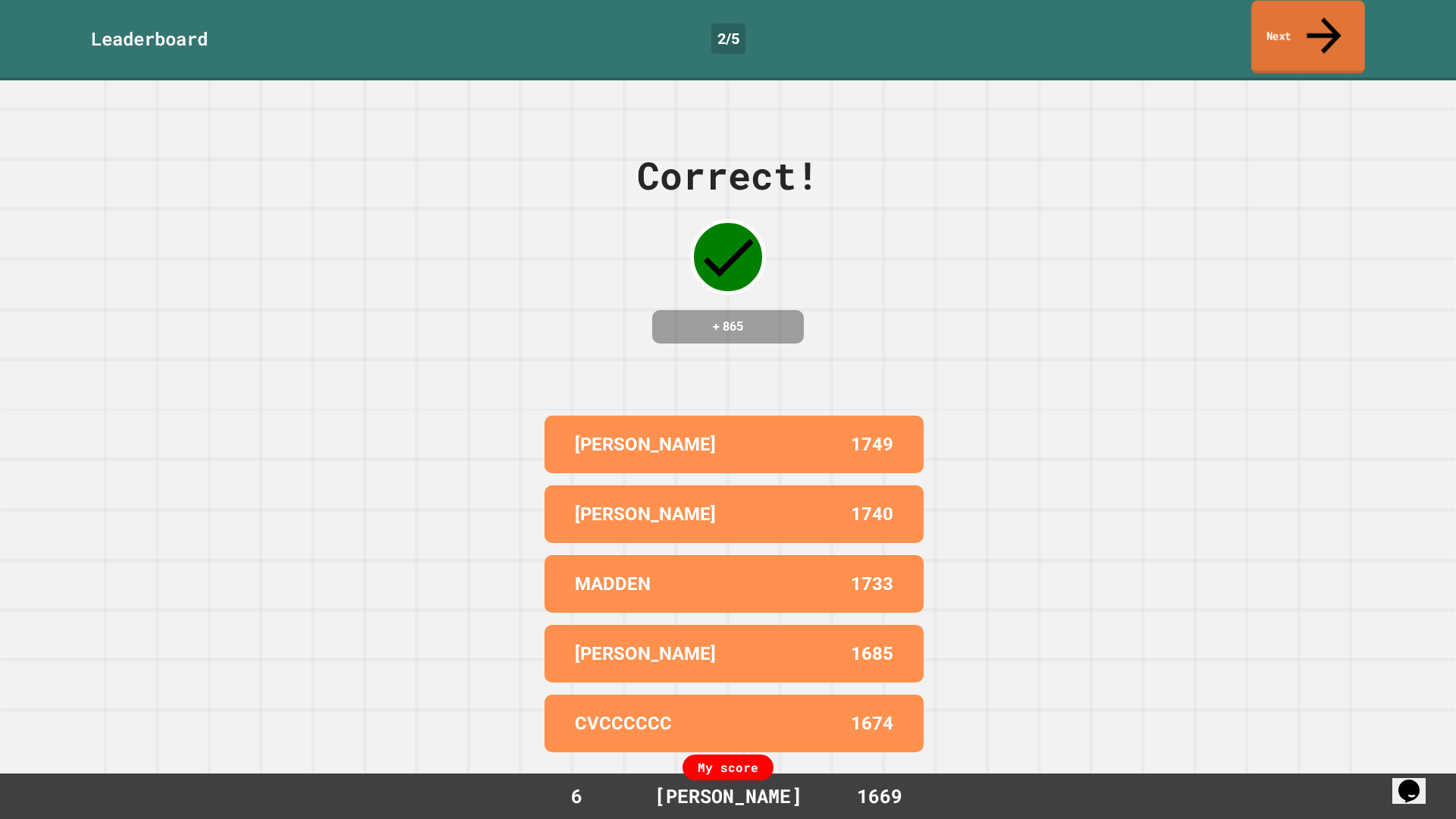
click at [1282, 23] on link "Next" at bounding box center [1307, 37] width 114 height 73
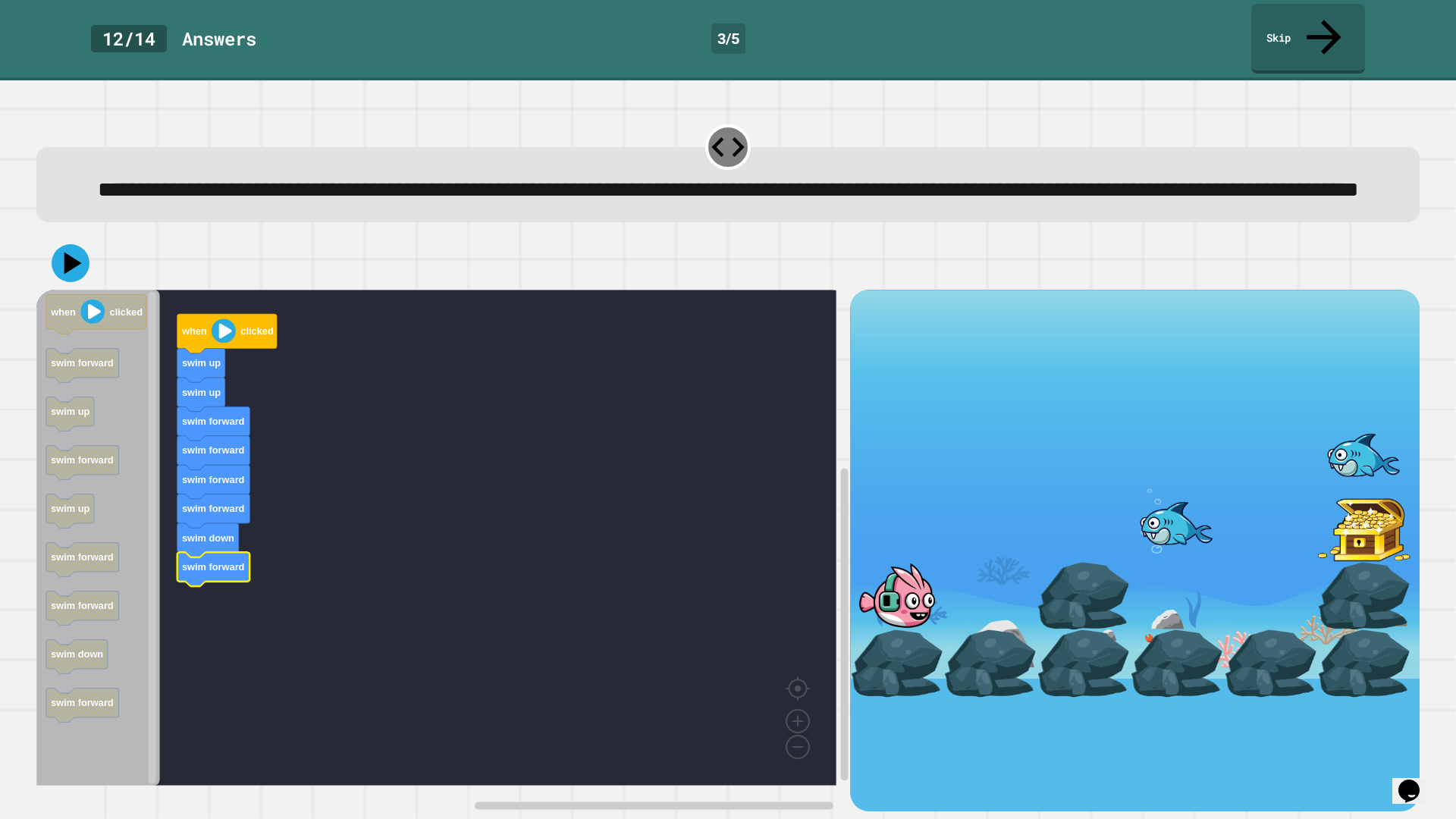
click at [80, 282] on div at bounding box center [728, 263] width 1383 height 53
drag, startPoint x: 52, startPoint y: 262, endPoint x: 69, endPoint y: 265, distance: 17.3
click at [52, 262] on button at bounding box center [70, 264] width 44 height 44
click at [231, 344] on image "Blockly Workspace" at bounding box center [224, 332] width 24 height 24
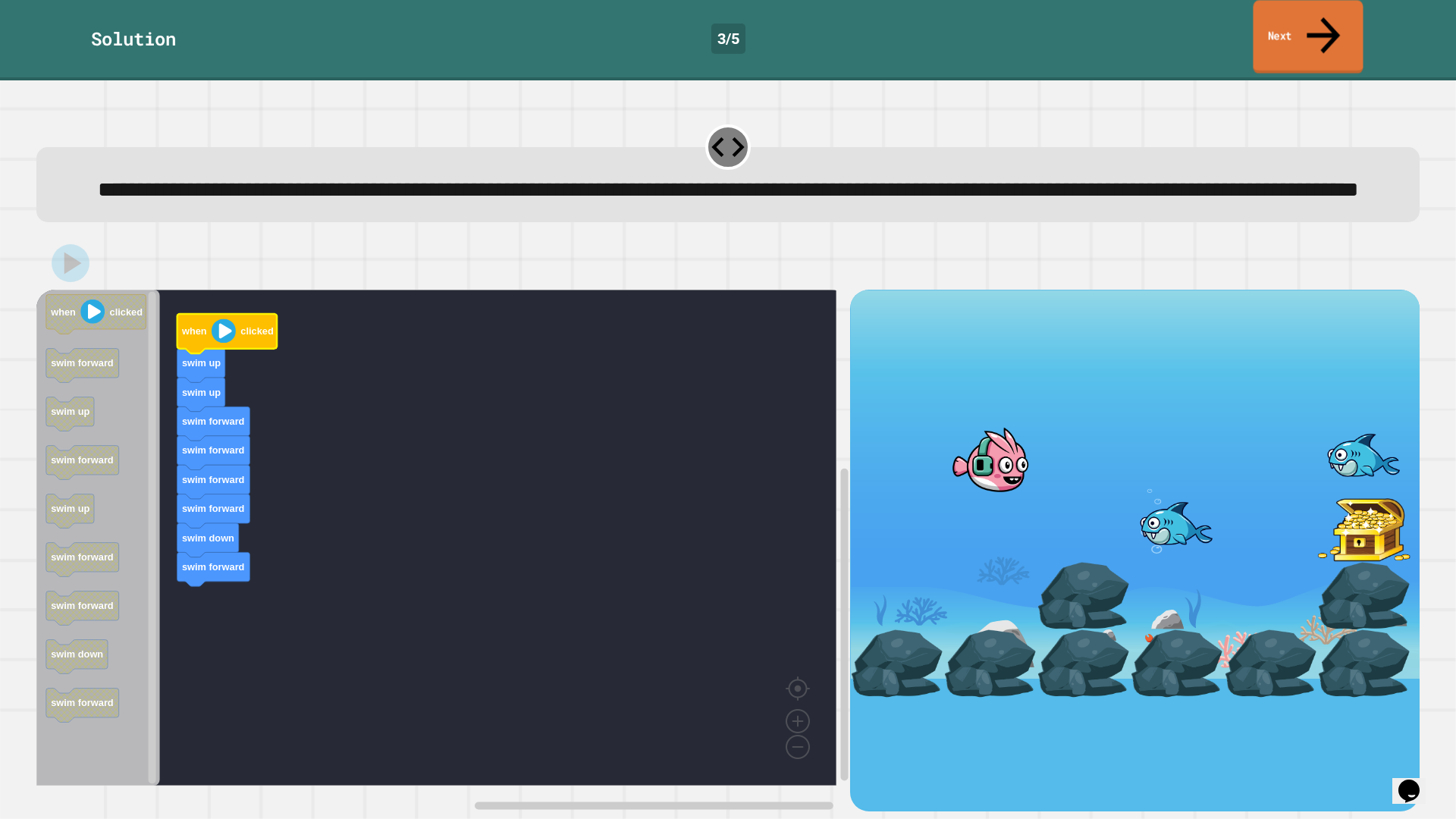
click at [1301, 31] on link "Next" at bounding box center [1307, 36] width 110 height 73
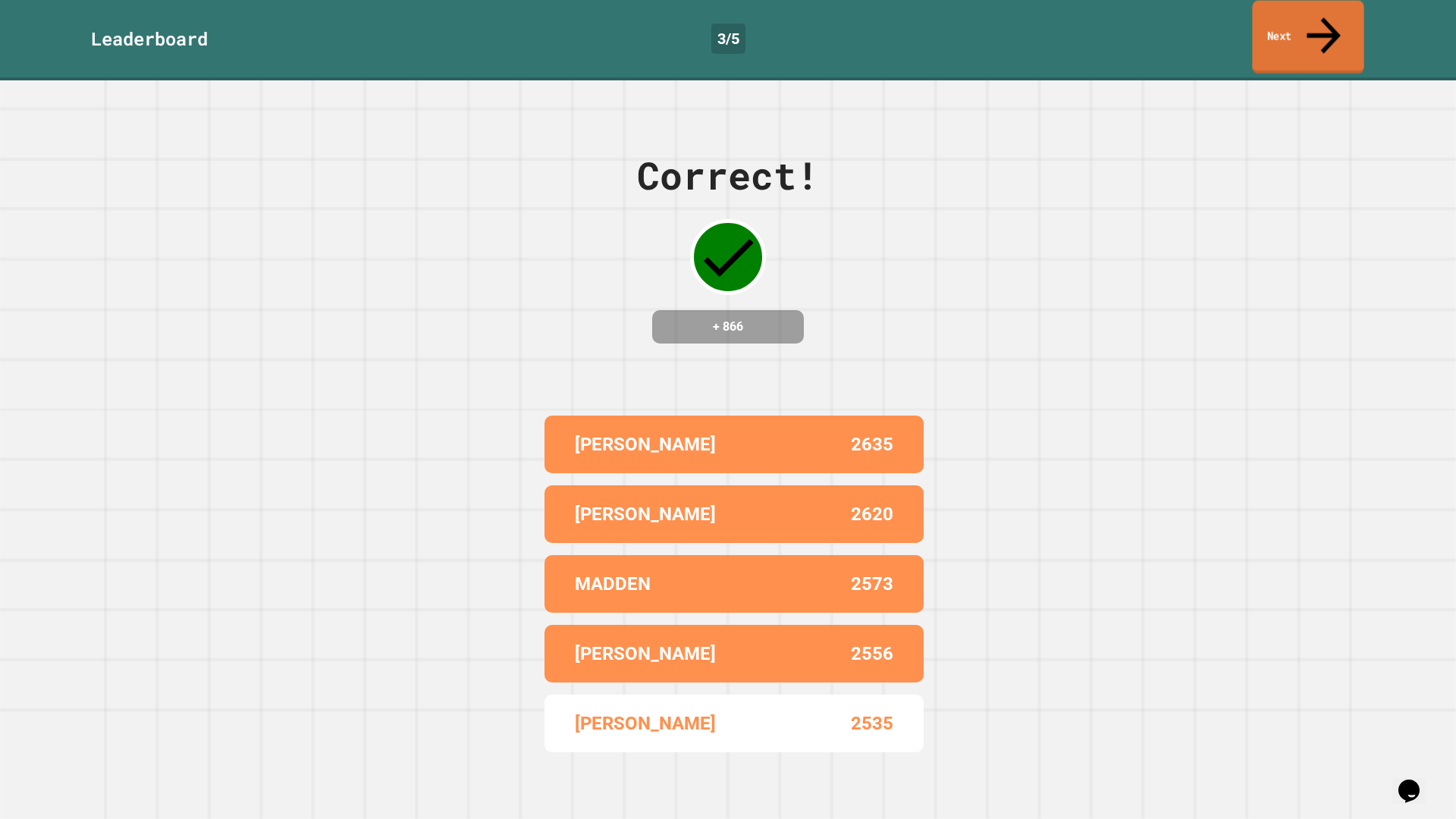
click at [1301, 31] on link "Next" at bounding box center [1307, 37] width 111 height 73
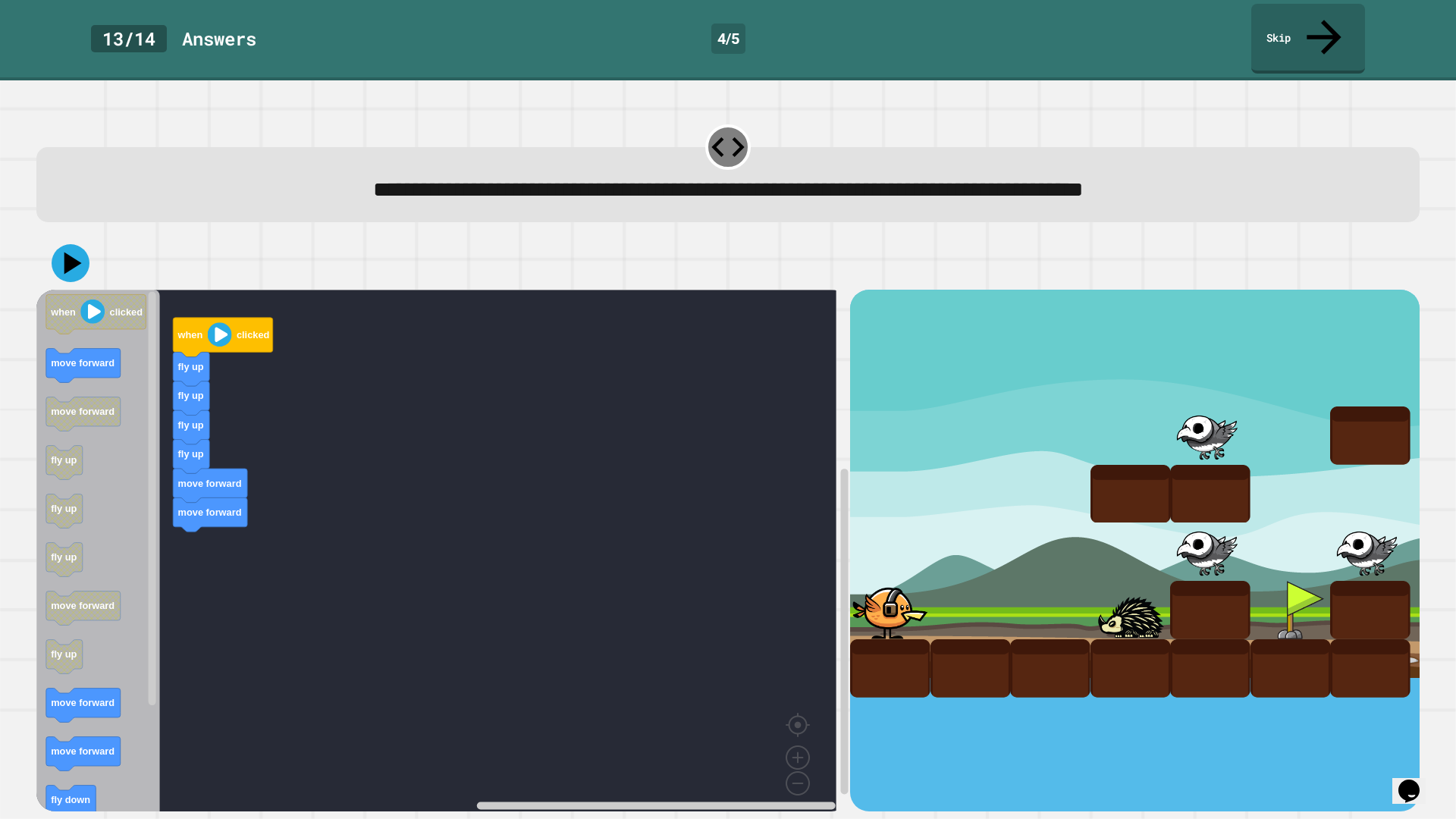
click at [207, 481] on div "when clicked fly up fly up fly up fly up move forward move forward when clicked…" at bounding box center [443, 550] width 814 height 521
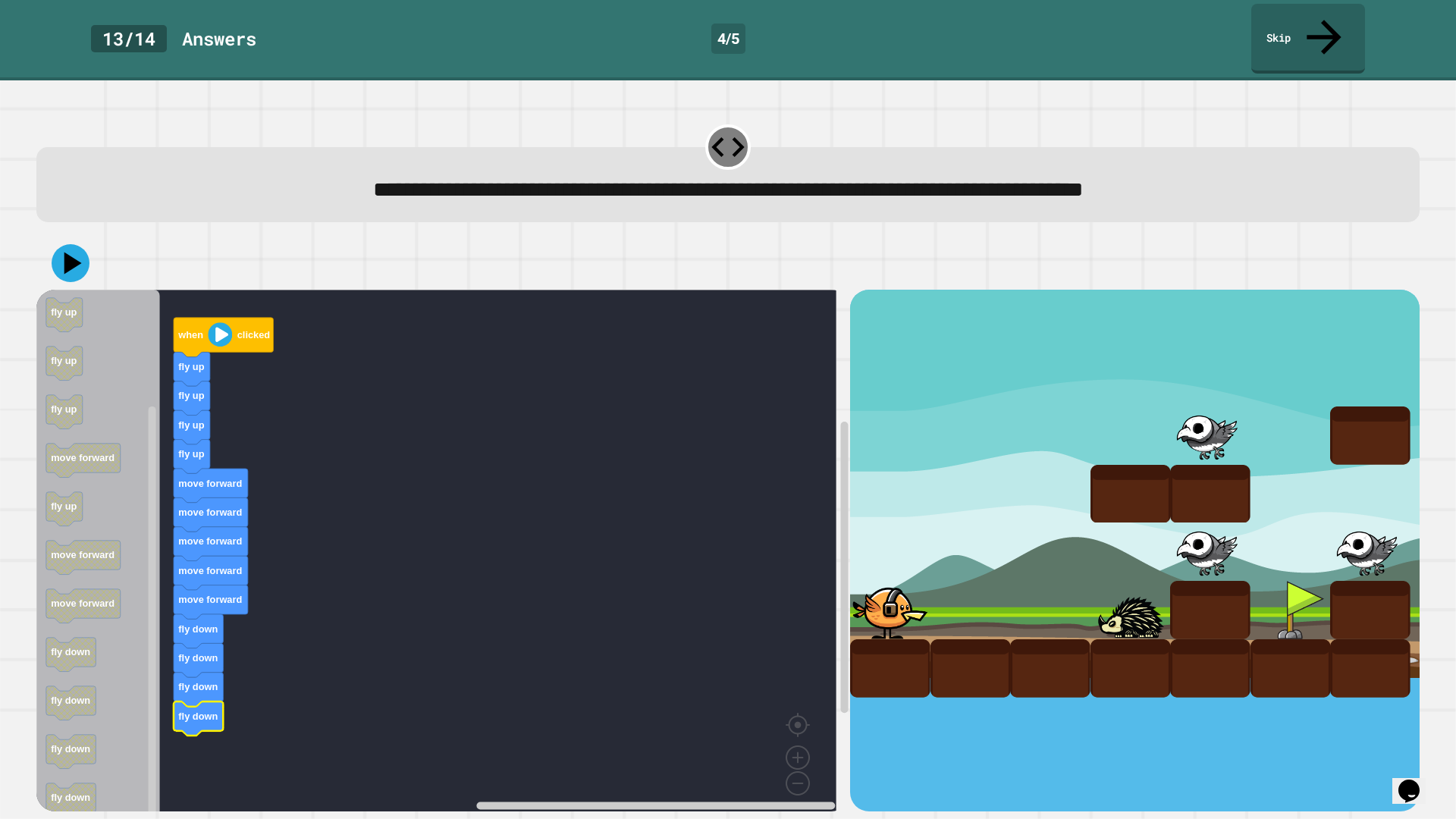
drag, startPoint x: 49, startPoint y: 232, endPoint x: 57, endPoint y: 234, distance: 8.2
click at [52, 236] on div at bounding box center [728, 263] width 1383 height 53
drag, startPoint x: 57, startPoint y: 234, endPoint x: 177, endPoint y: 288, distance: 131.6
click at [59, 240] on icon at bounding box center [70, 263] width 45 height 45
click at [216, 323] on image "Blockly Workspace" at bounding box center [220, 335] width 24 height 24
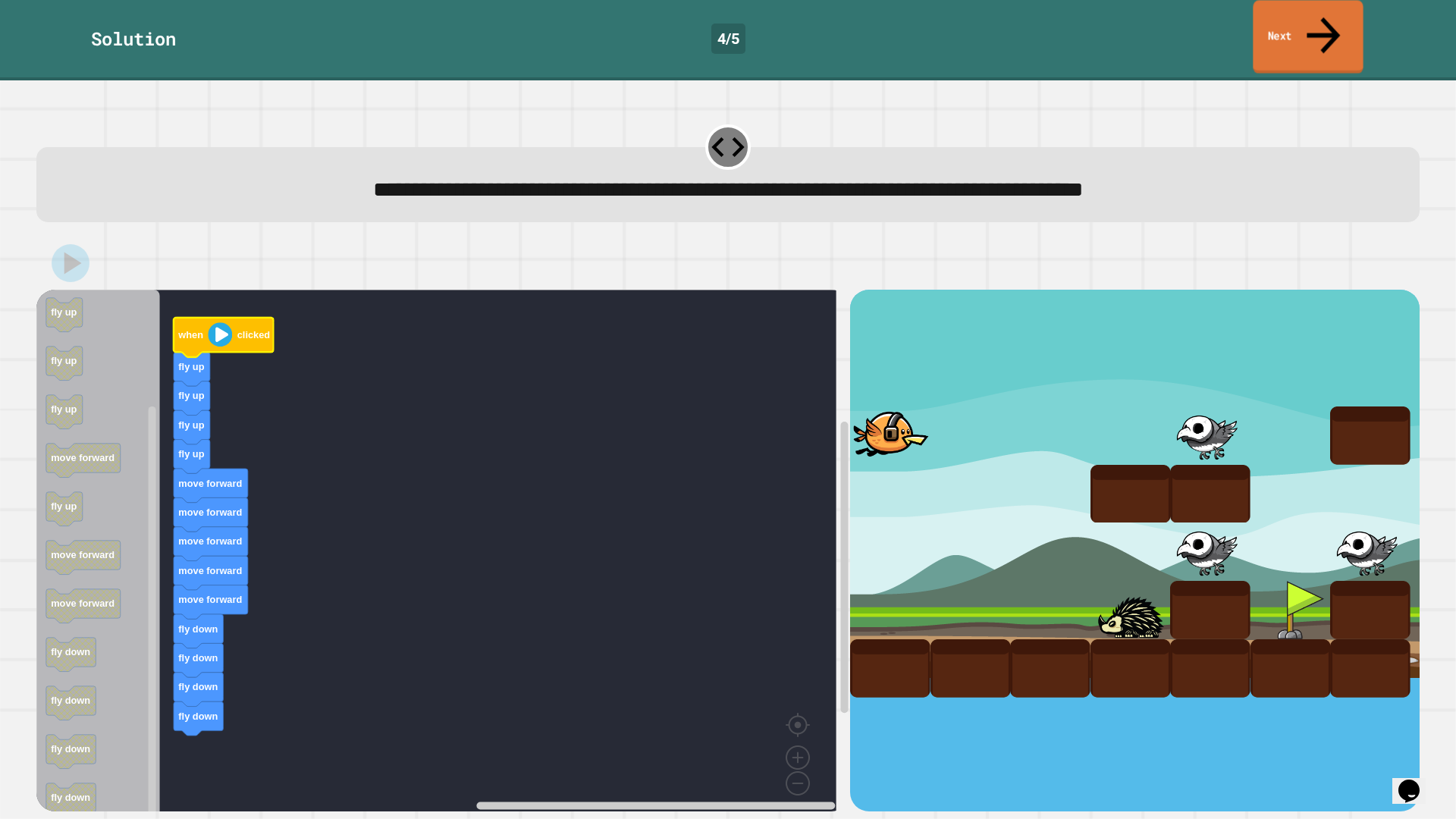
click at [1307, 5] on link "Next" at bounding box center [1307, 36] width 110 height 73
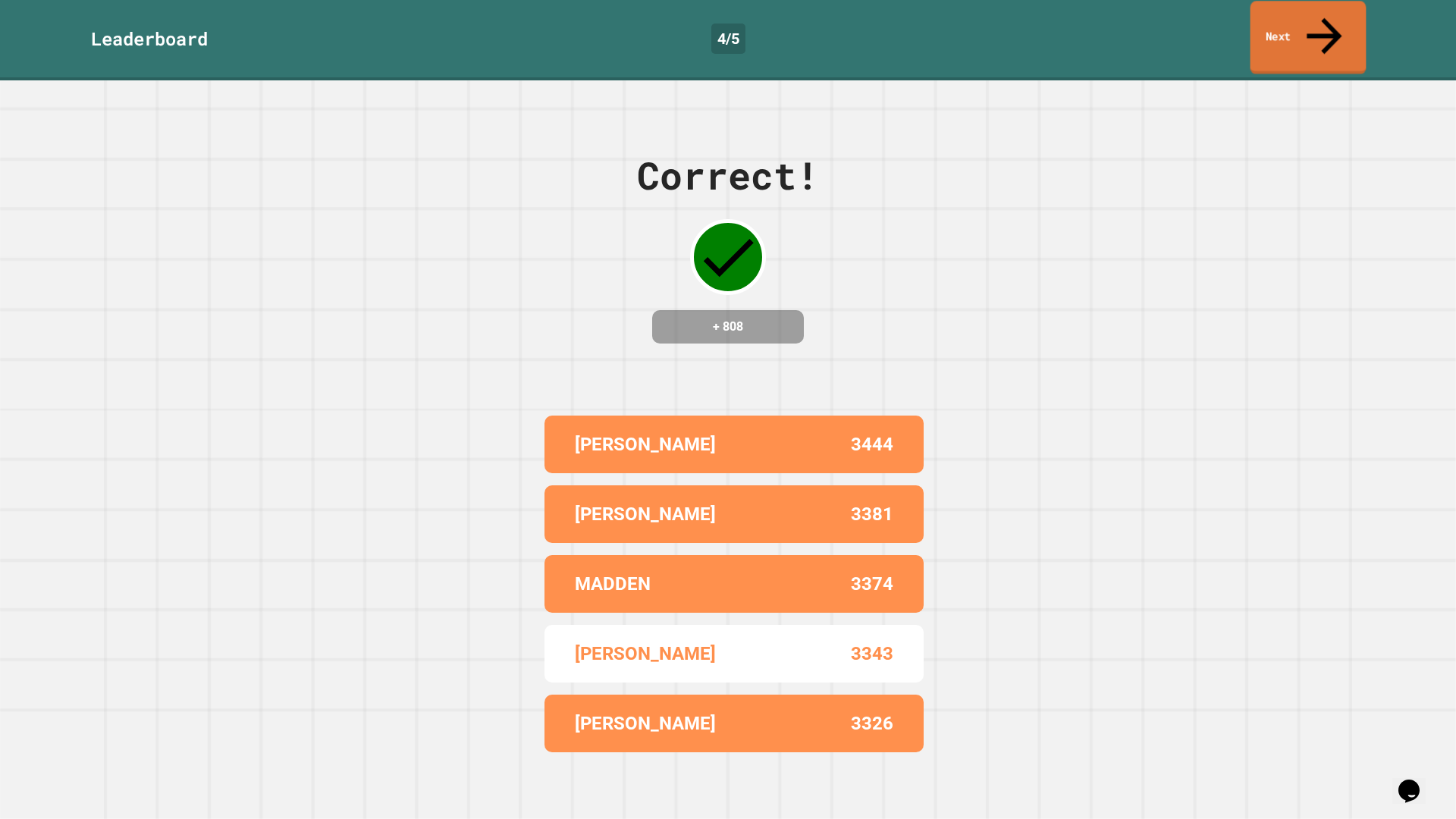
click at [1309, 12] on link "Next" at bounding box center [1308, 37] width 116 height 73
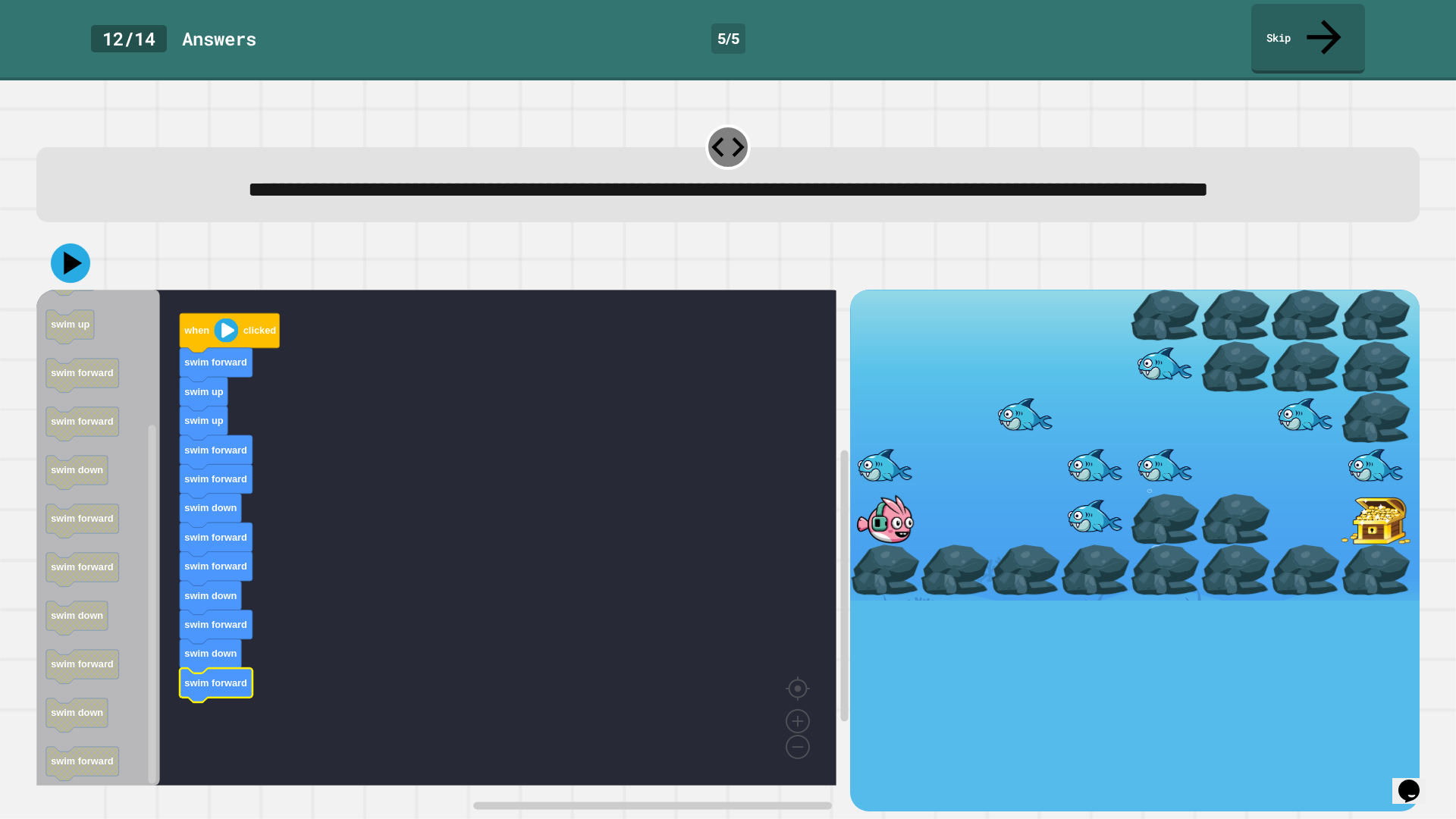
click at [69, 270] on icon at bounding box center [73, 263] width 19 height 23
click at [228, 338] on image "Blockly Workspace" at bounding box center [226, 331] width 24 height 24
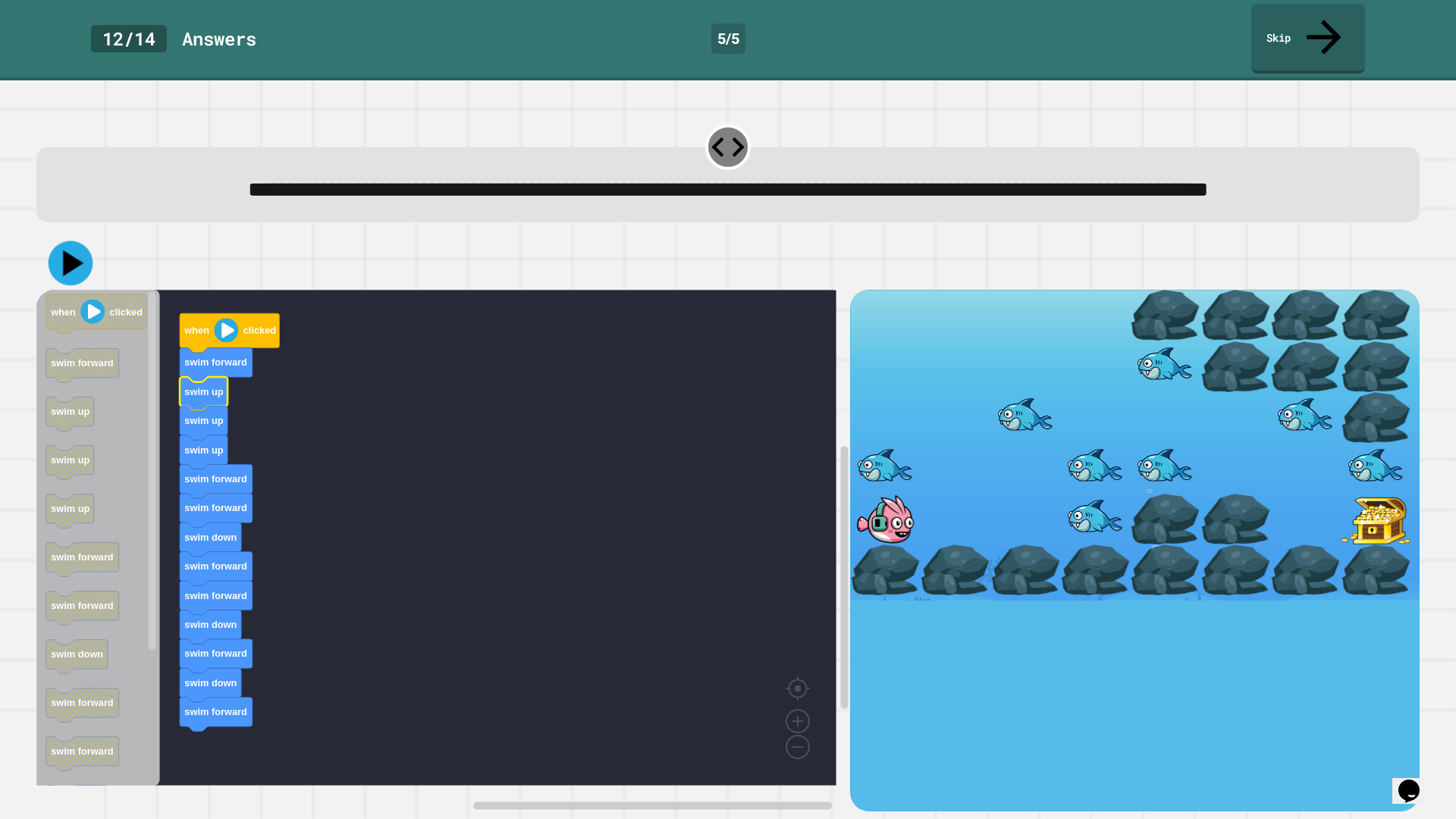
click at [62, 272] on icon at bounding box center [70, 263] width 44 height 44
click at [219, 346] on icon "Blockly Workspace" at bounding box center [230, 333] width 100 height 40
click at [227, 343] on image "Blockly Workspace" at bounding box center [226, 331] width 24 height 24
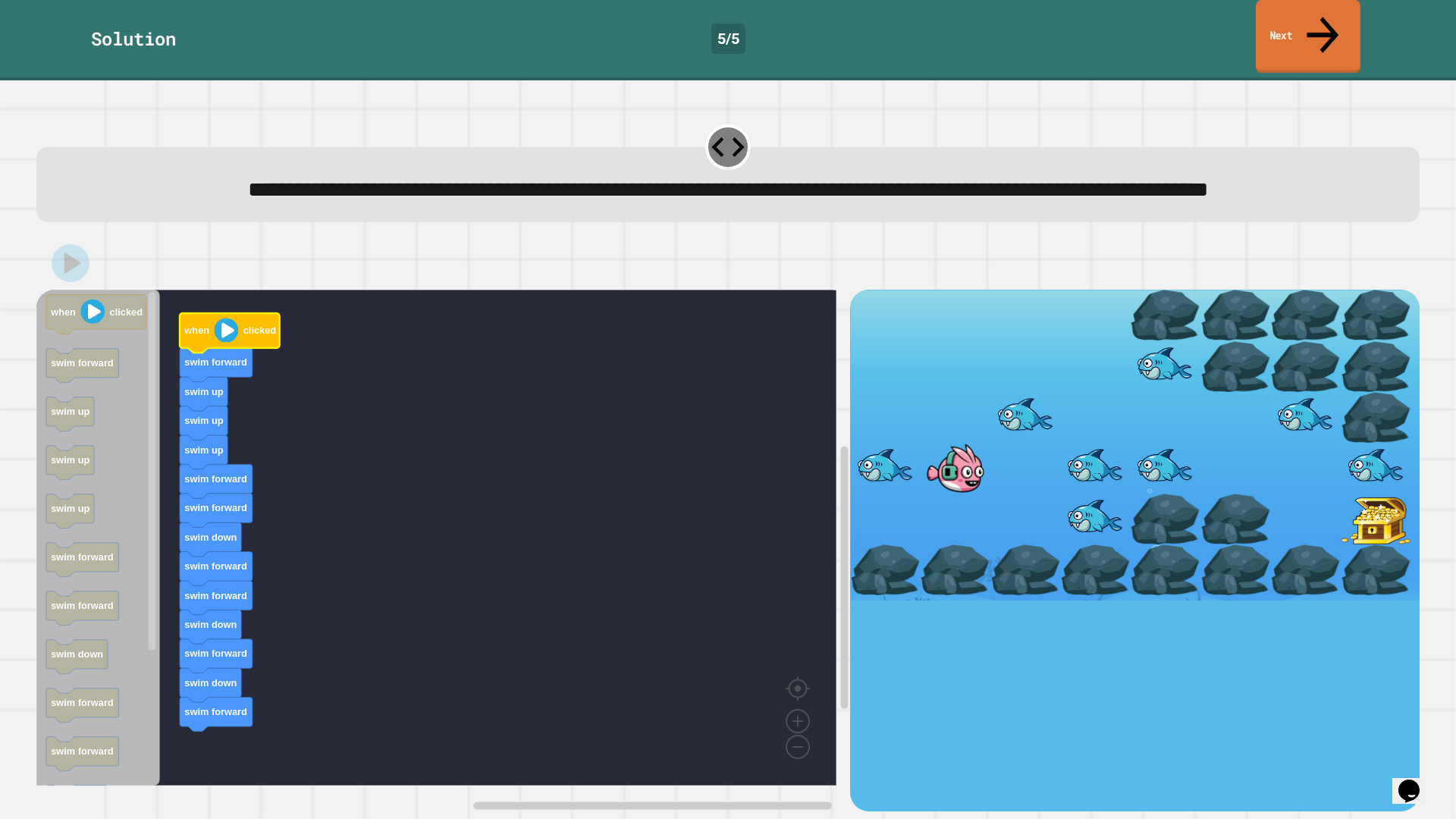
click at [1281, 13] on link "Next" at bounding box center [1308, 36] width 105 height 73
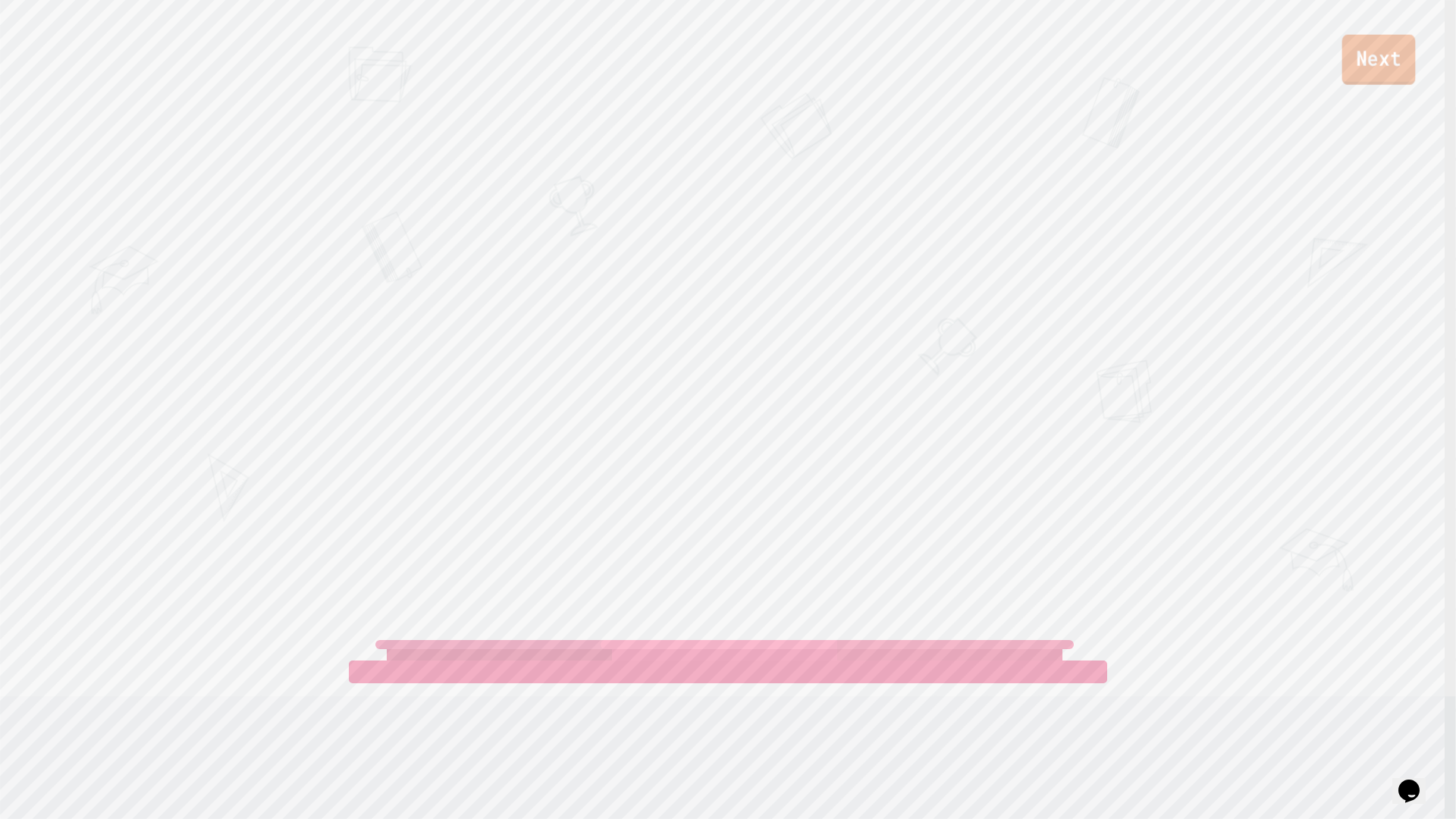
click at [1387, 73] on link "Next" at bounding box center [1379, 60] width 73 height 50
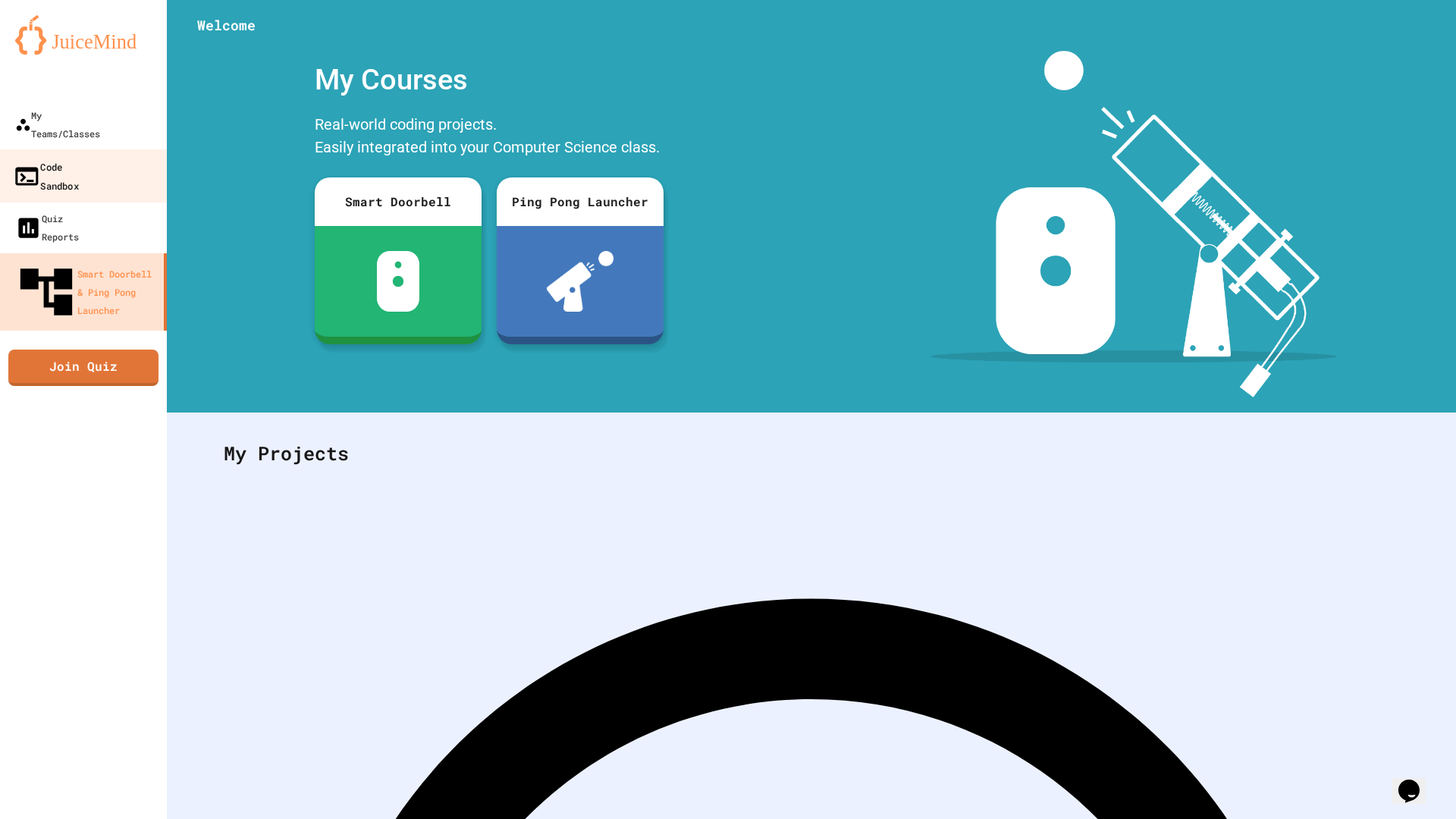
click at [63, 149] on link "Code Sandbox" at bounding box center [83, 176] width 172 height 53
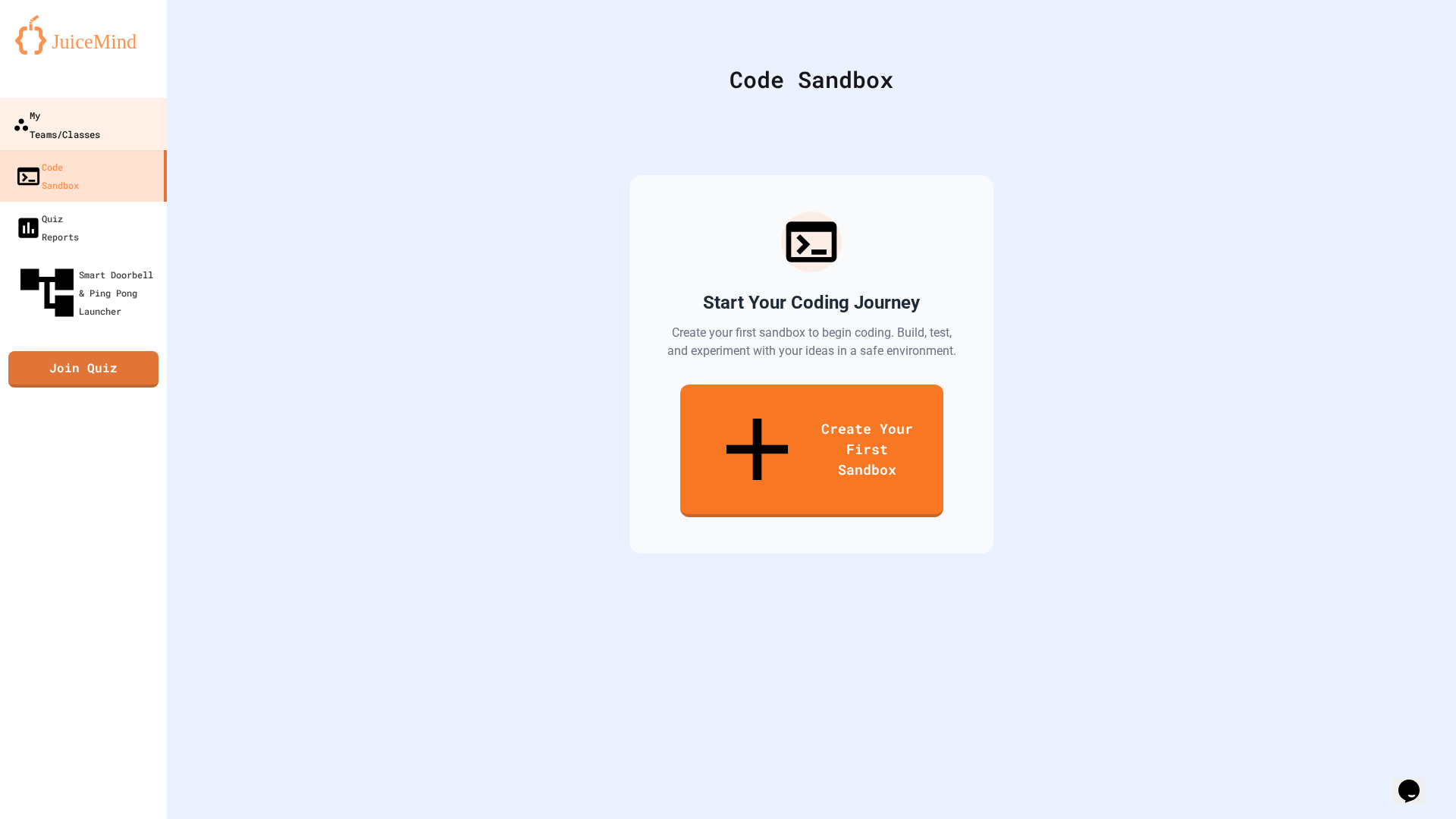
click at [70, 126] on link "My Teams/Classes" at bounding box center [83, 124] width 172 height 53
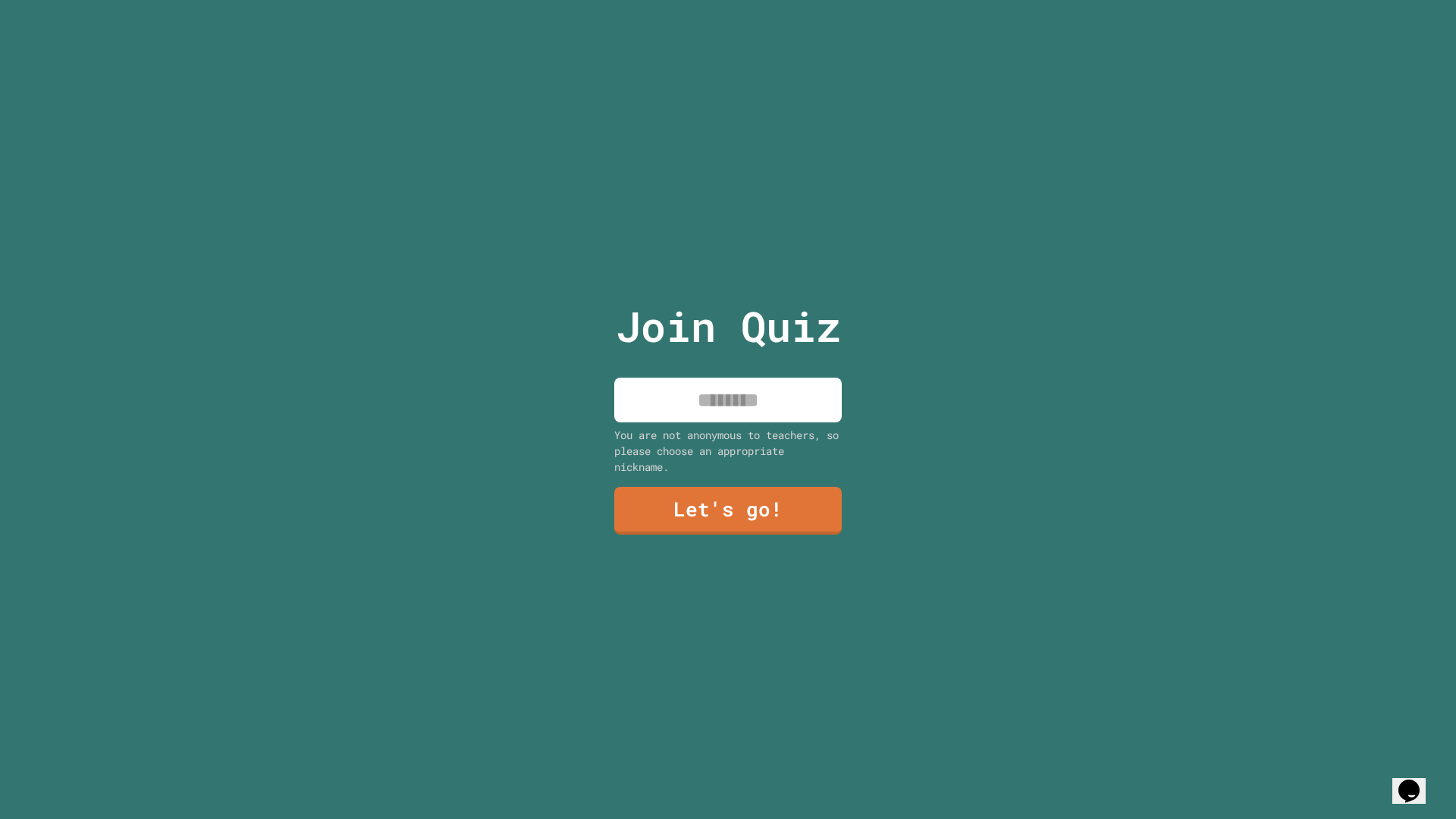
click at [780, 378] on input at bounding box center [728, 399] width 228 height 44
type input "*******"
click at [750, 491] on link "Let's go!" at bounding box center [727, 508] width 209 height 50
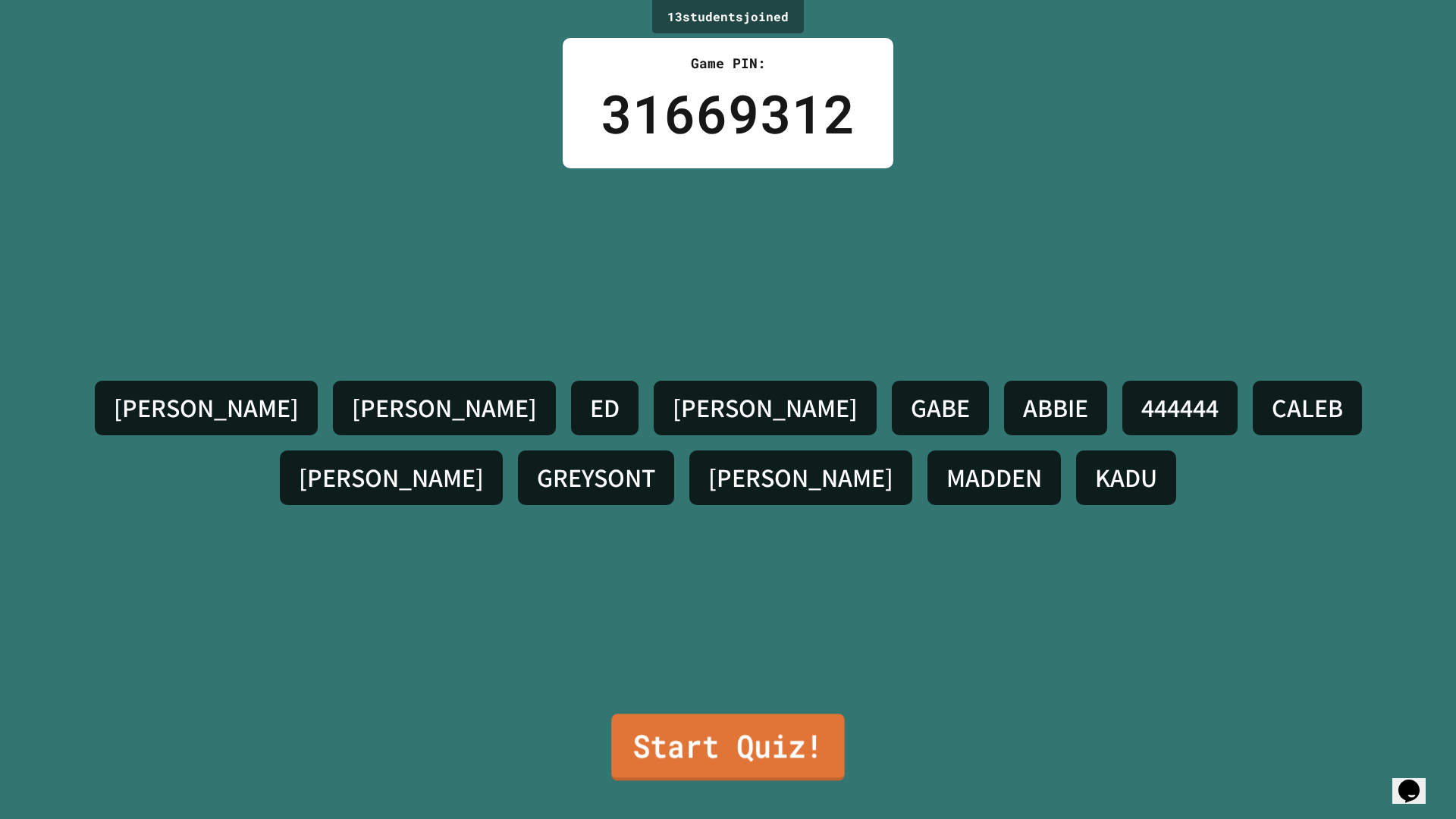
click at [757, 722] on link "Start Quiz!" at bounding box center [727, 746] width 233 height 67
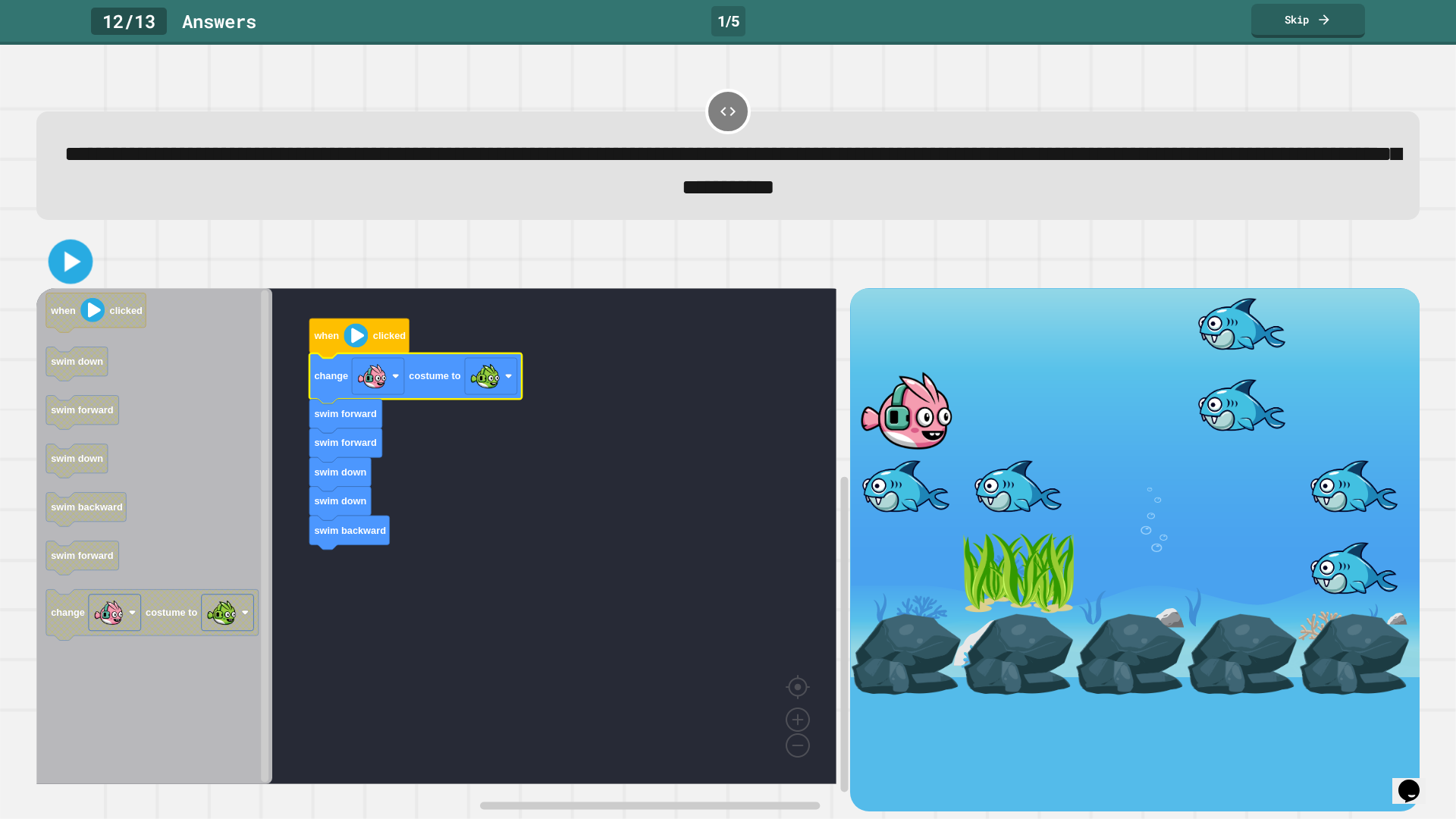
drag, startPoint x: 71, startPoint y: 261, endPoint x: 83, endPoint y: 265, distance: 12.6
click at [72, 261] on icon at bounding box center [73, 261] width 17 height 20
click at [357, 343] on image "Blockly Workspace" at bounding box center [356, 335] width 24 height 24
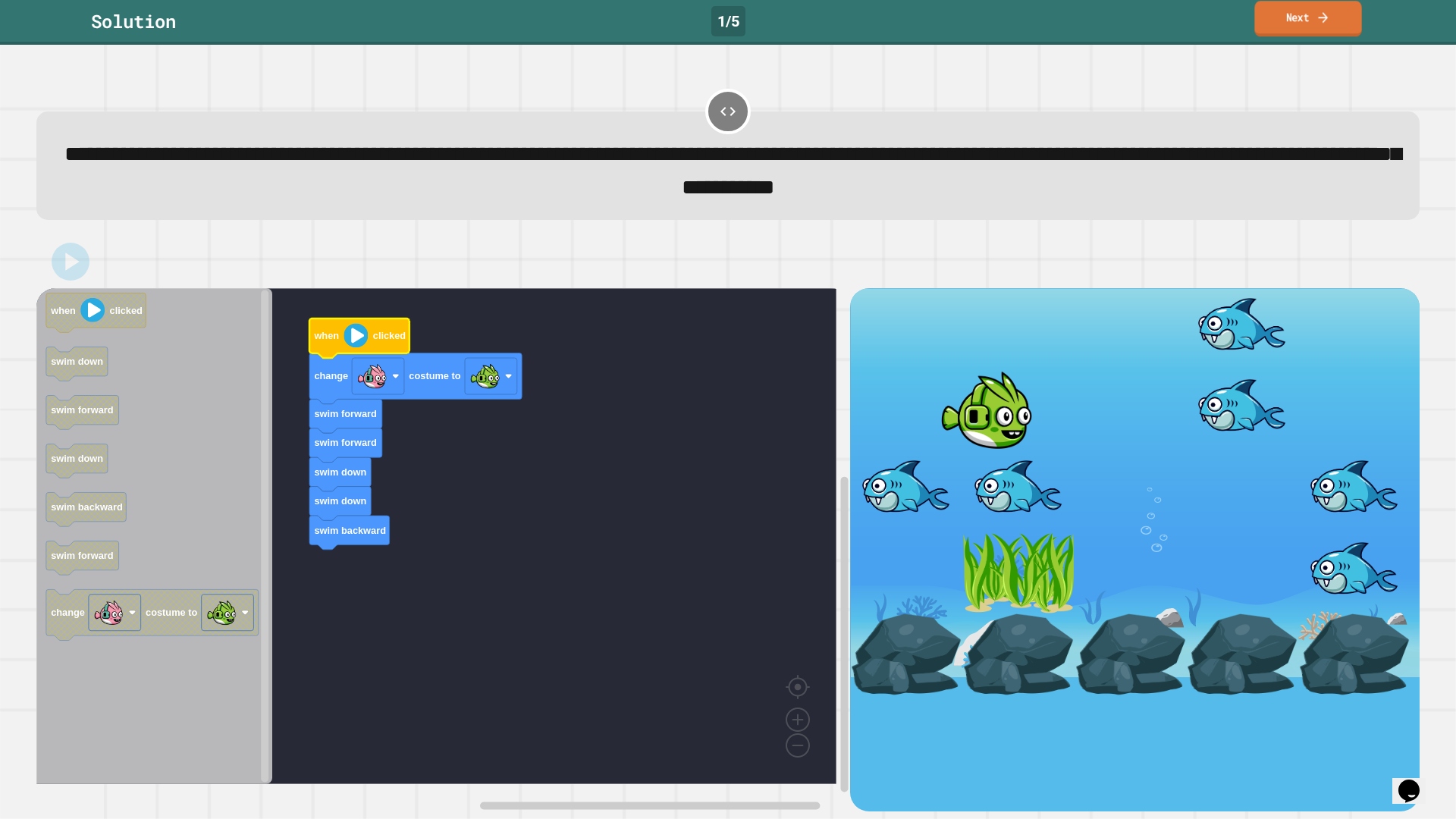
click at [1297, 29] on link "Next" at bounding box center [1307, 19] width 107 height 36
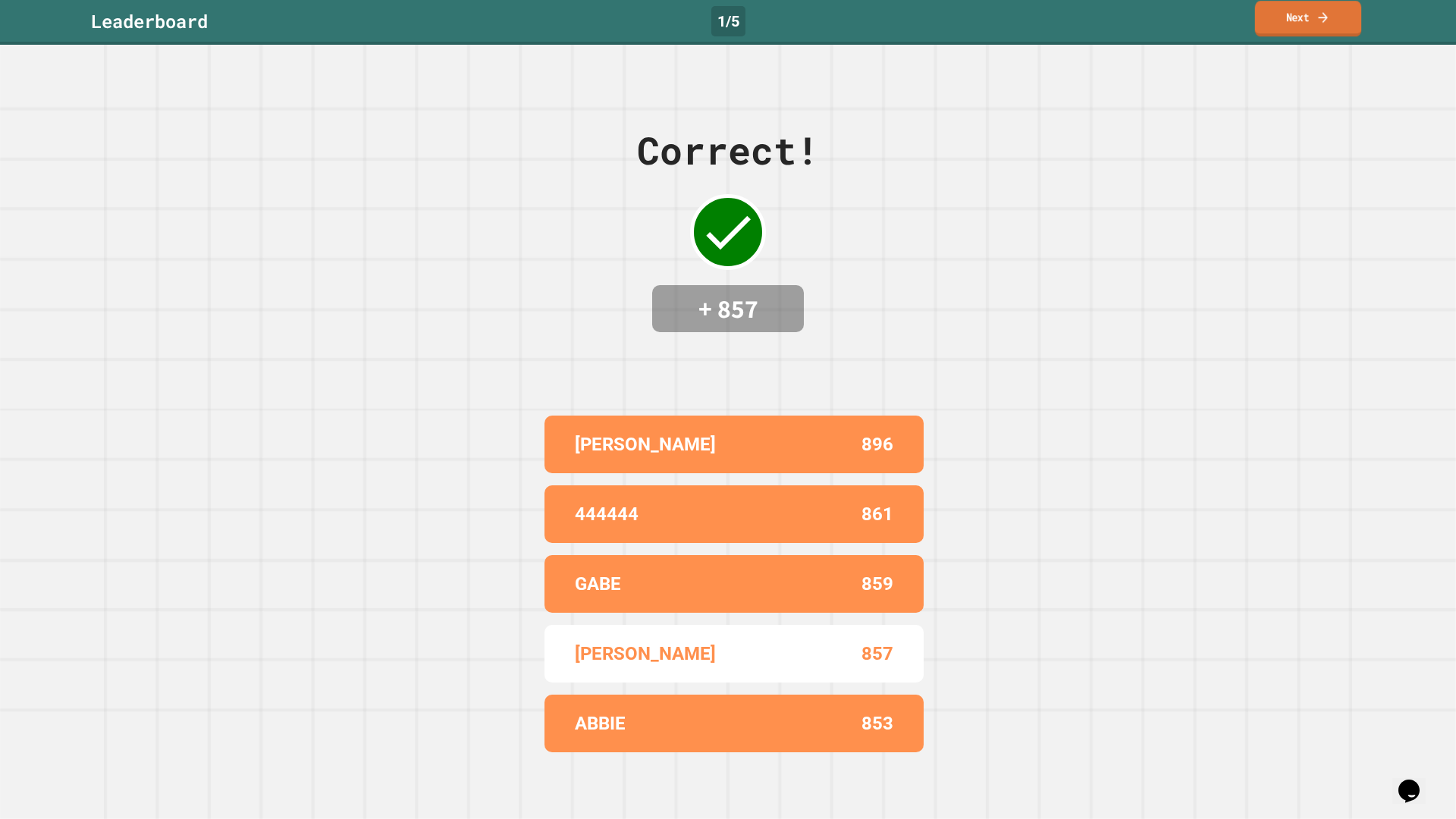
click at [1297, 31] on link "Next" at bounding box center [1308, 19] width 107 height 36
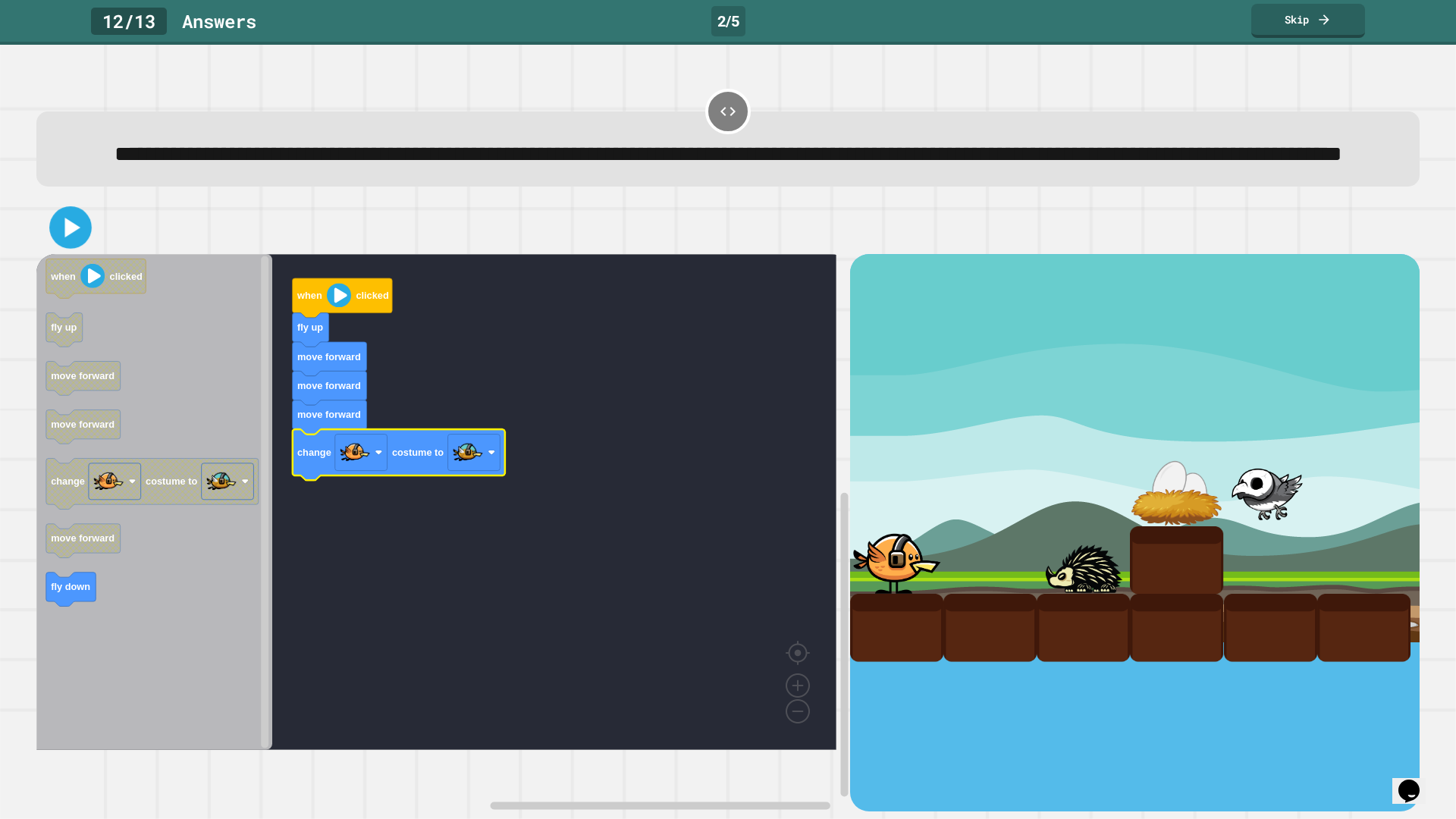
click at [71, 244] on icon at bounding box center [71, 228] width 34 height 34
click at [345, 307] on image "Blockly Workspace" at bounding box center [339, 295] width 24 height 24
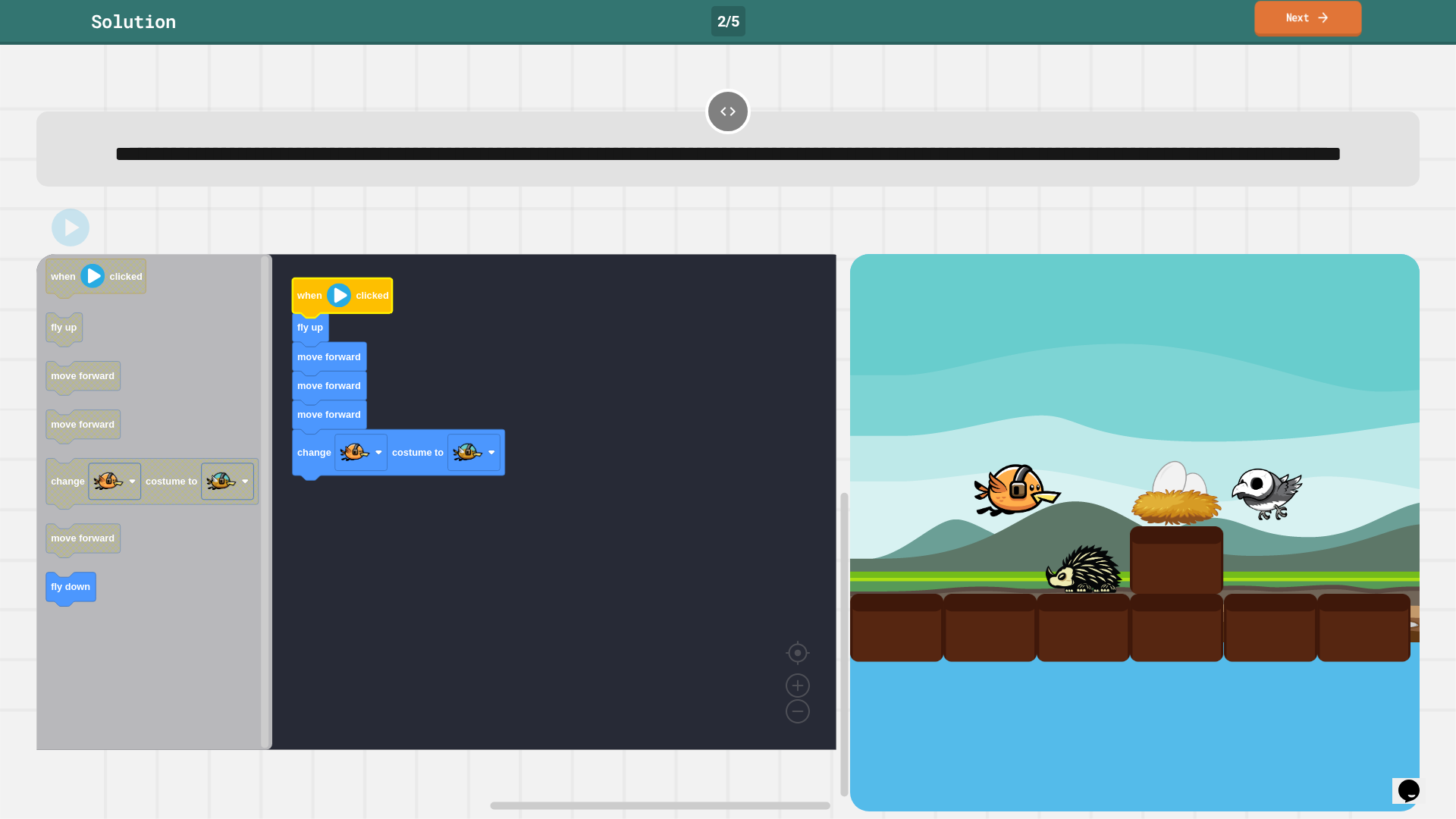
click at [1291, 34] on link "Next" at bounding box center [1307, 19] width 107 height 36
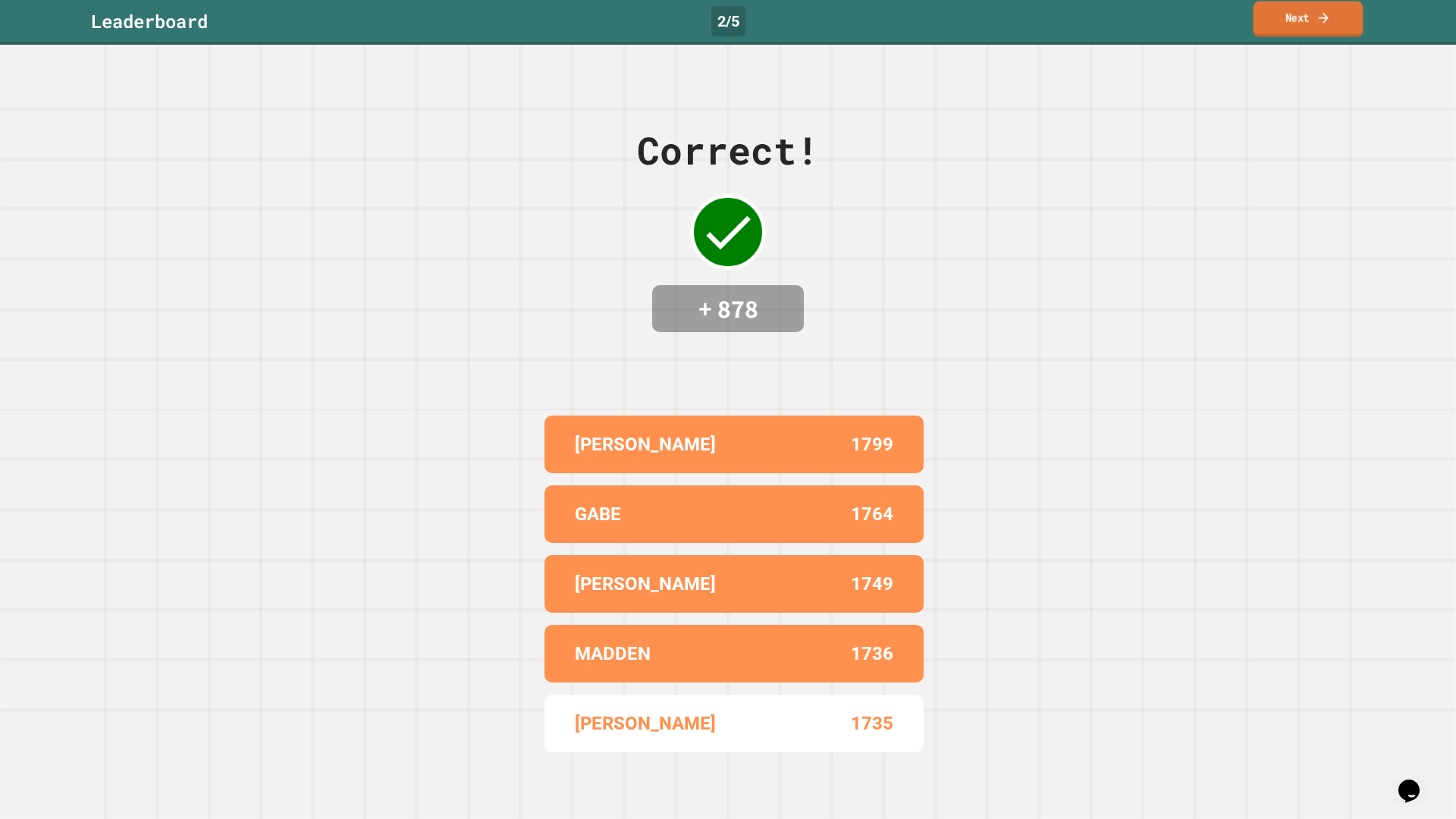
click at [1294, 31] on link "Next" at bounding box center [1308, 19] width 110 height 36
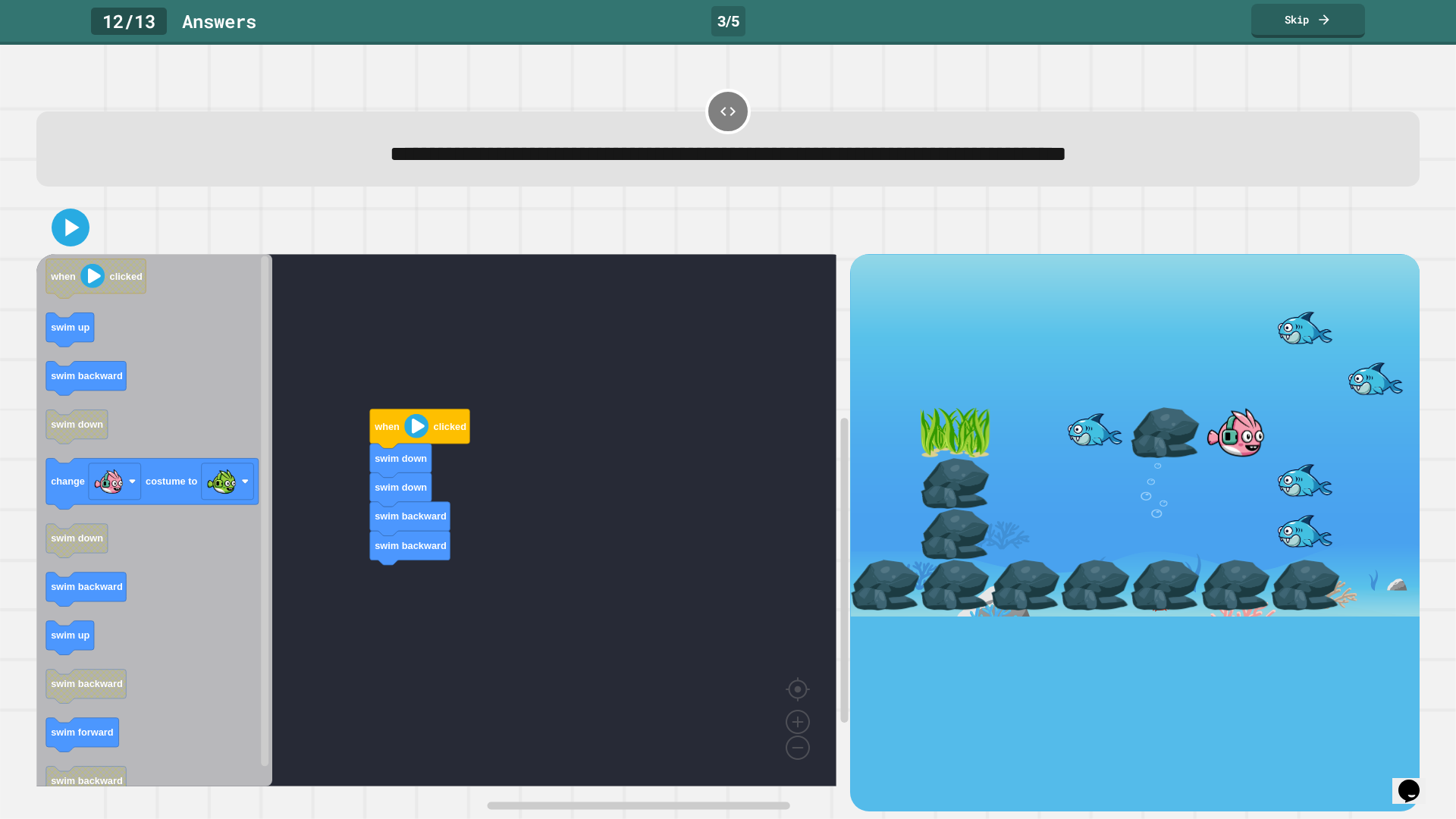
click at [279, 493] on div "when clicked swim down swim down swim backward swim backward when clicked swim …" at bounding box center [443, 533] width 814 height 558
click at [355, 597] on div "when clicked swim down swim down swim backward swim backward swim backward swim…" at bounding box center [443, 533] width 814 height 558
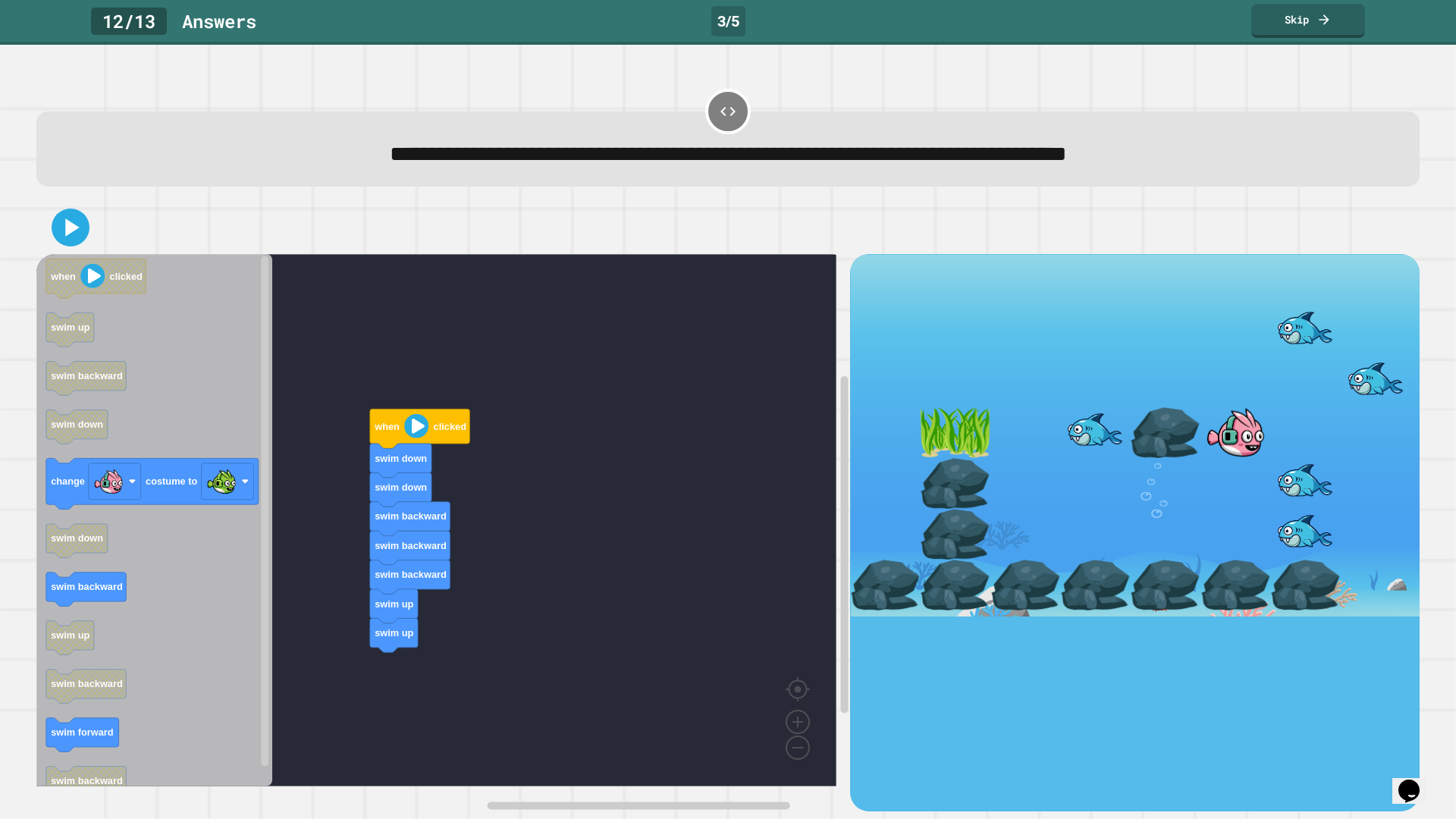
click at [371, 643] on div "when clicked swim down swim down swim backward swim backward swim backward swim…" at bounding box center [443, 533] width 814 height 558
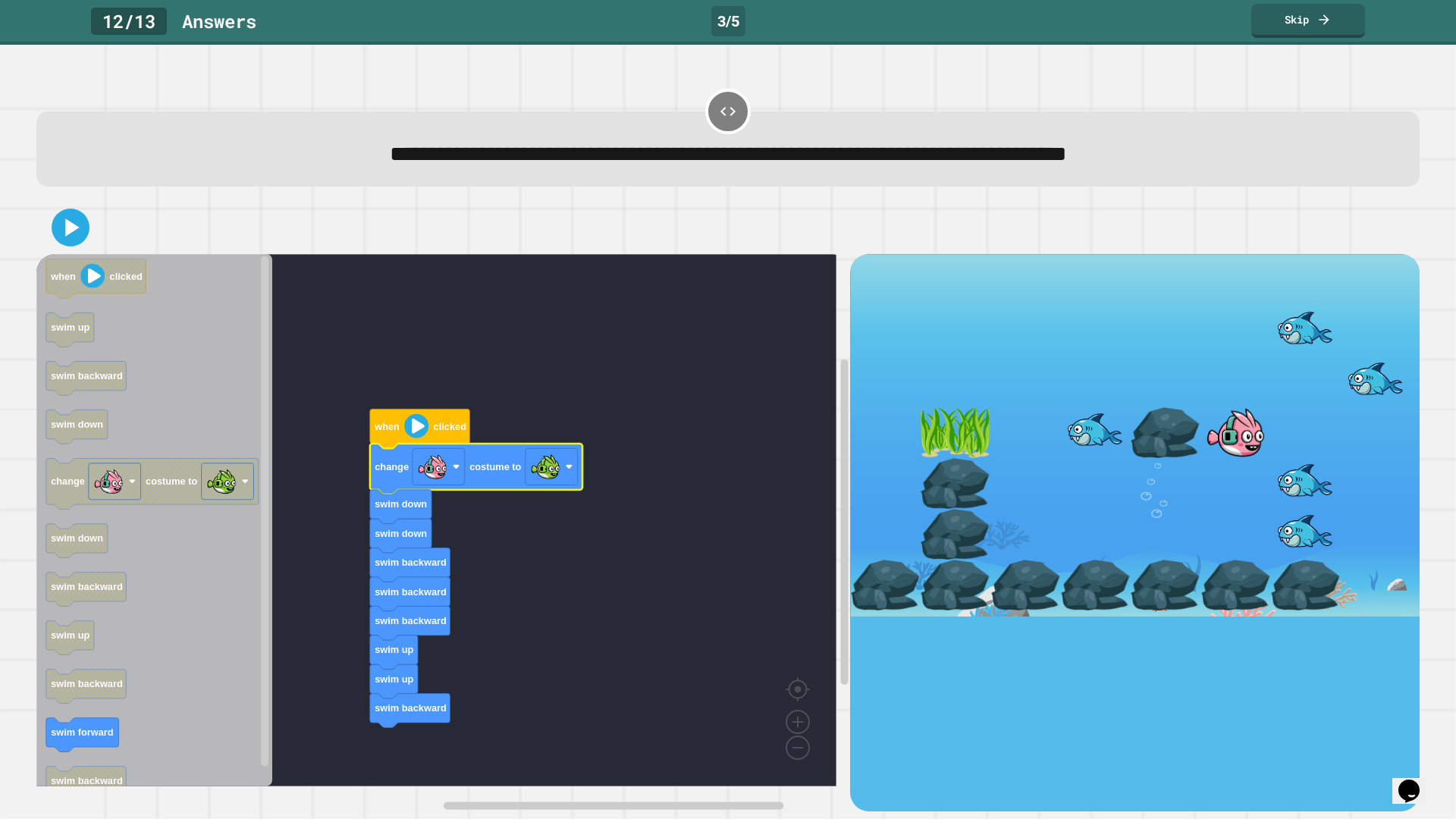
drag, startPoint x: 73, startPoint y: 248, endPoint x: 120, endPoint y: 265, distance: 50.0
click at [73, 246] on button at bounding box center [70, 227] width 38 height 38
click at [418, 428] on image "Blockly Workspace" at bounding box center [416, 426] width 24 height 24
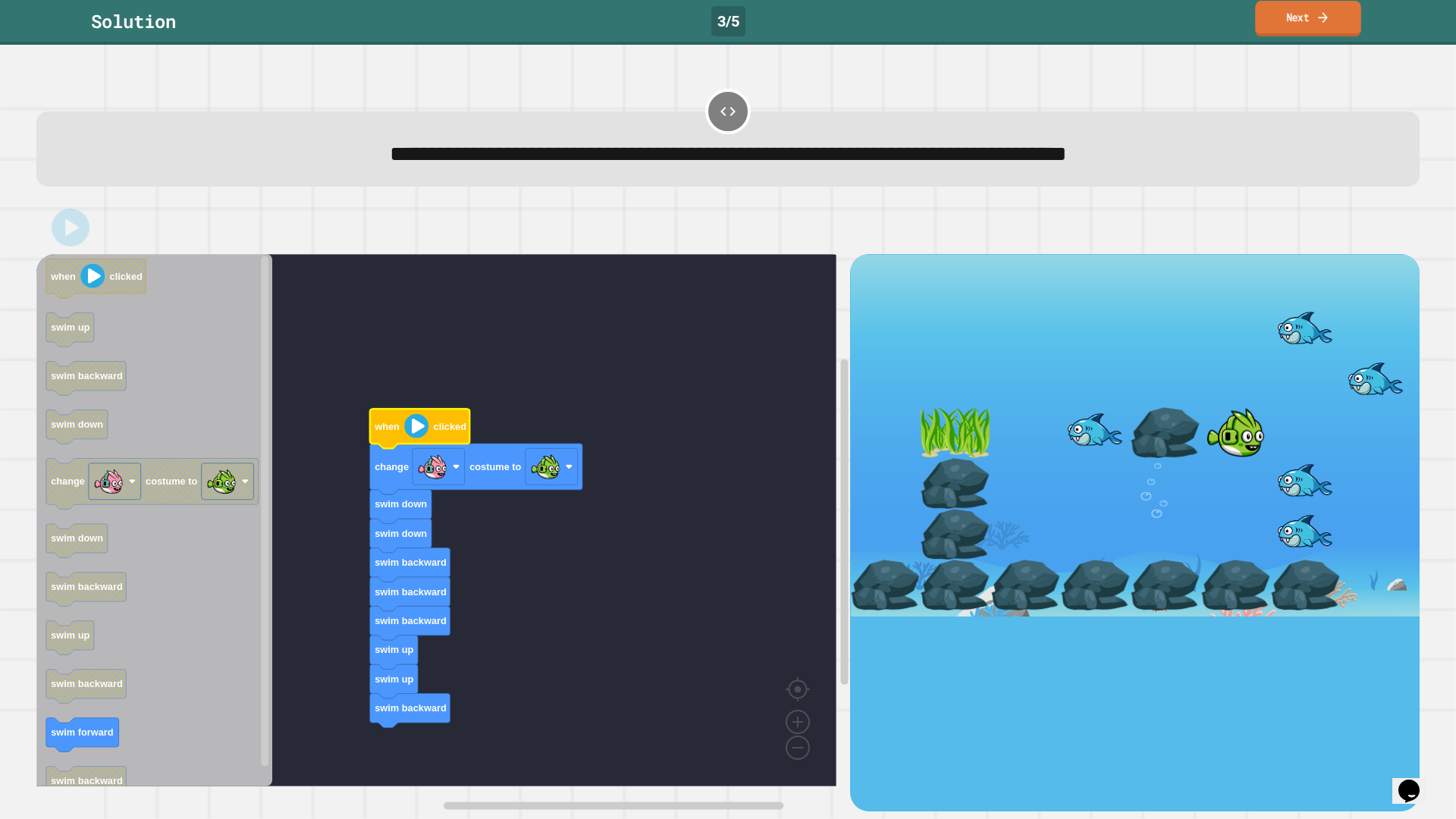
click at [1277, 26] on link "Next" at bounding box center [1307, 19] width 106 height 36
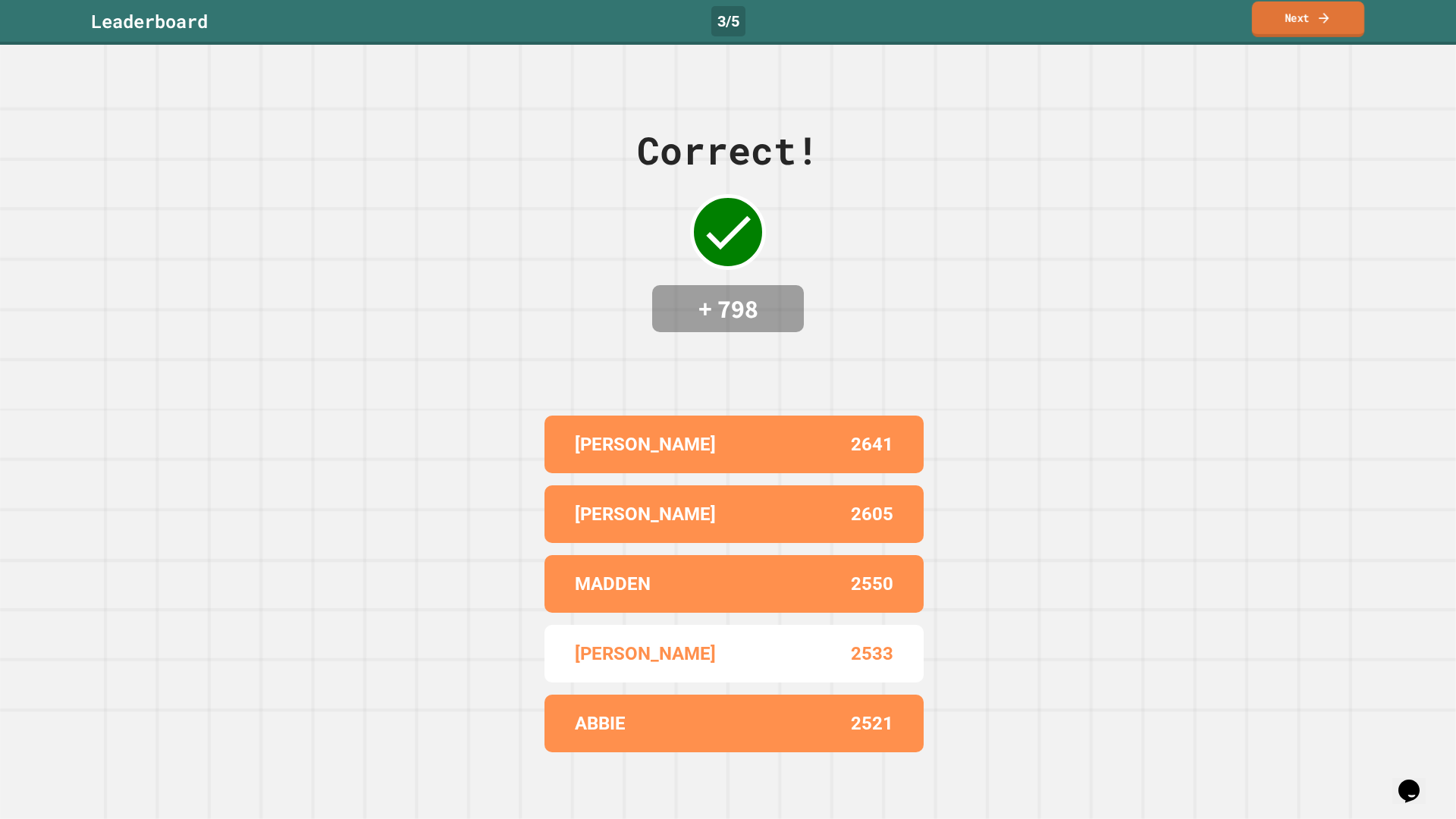
click at [1279, 25] on link "Next" at bounding box center [1307, 19] width 112 height 36
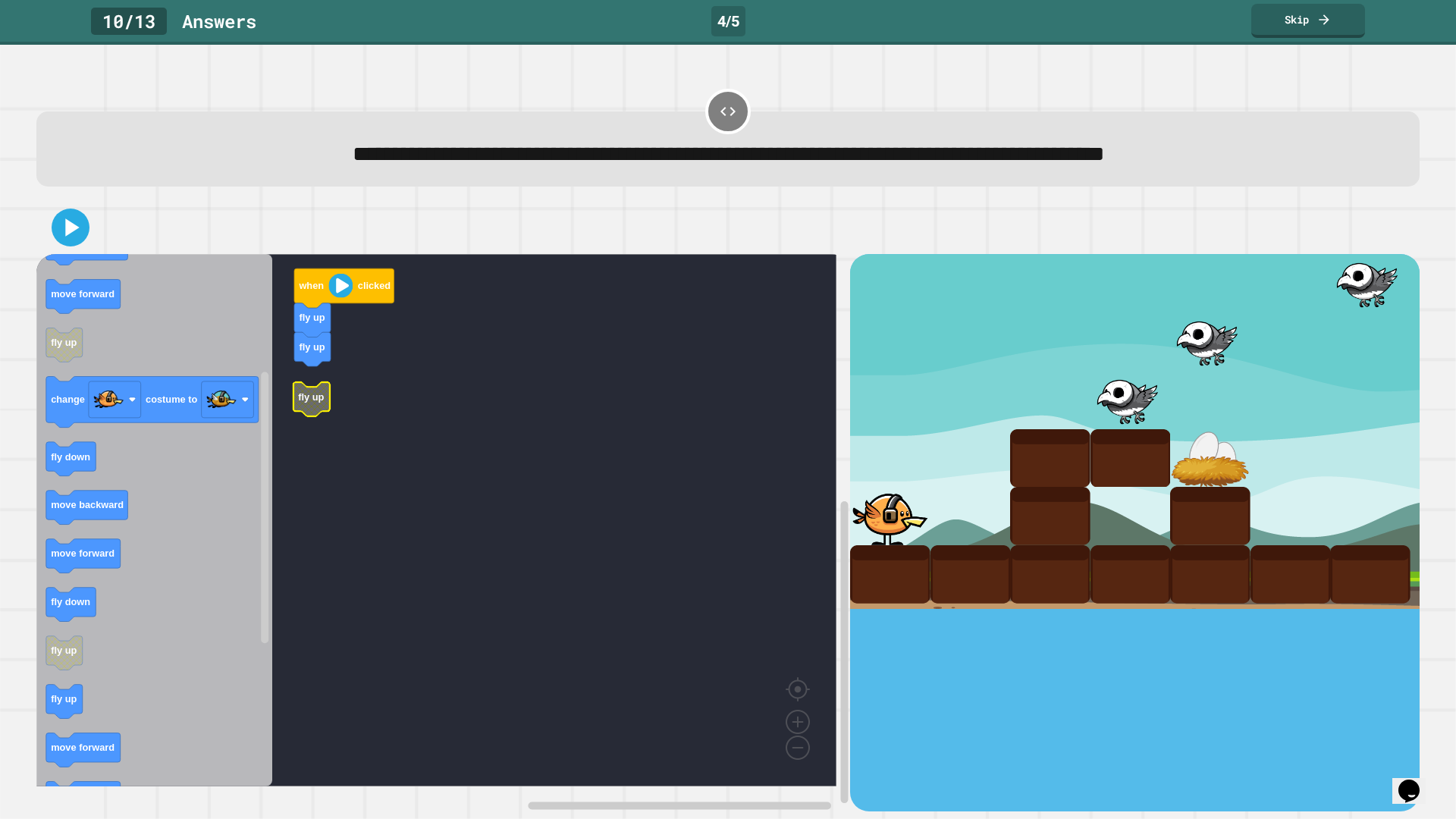
click at [310, 396] on g "when clicked fly up fly up fly up" at bounding box center [447, 520] width 822 height 533
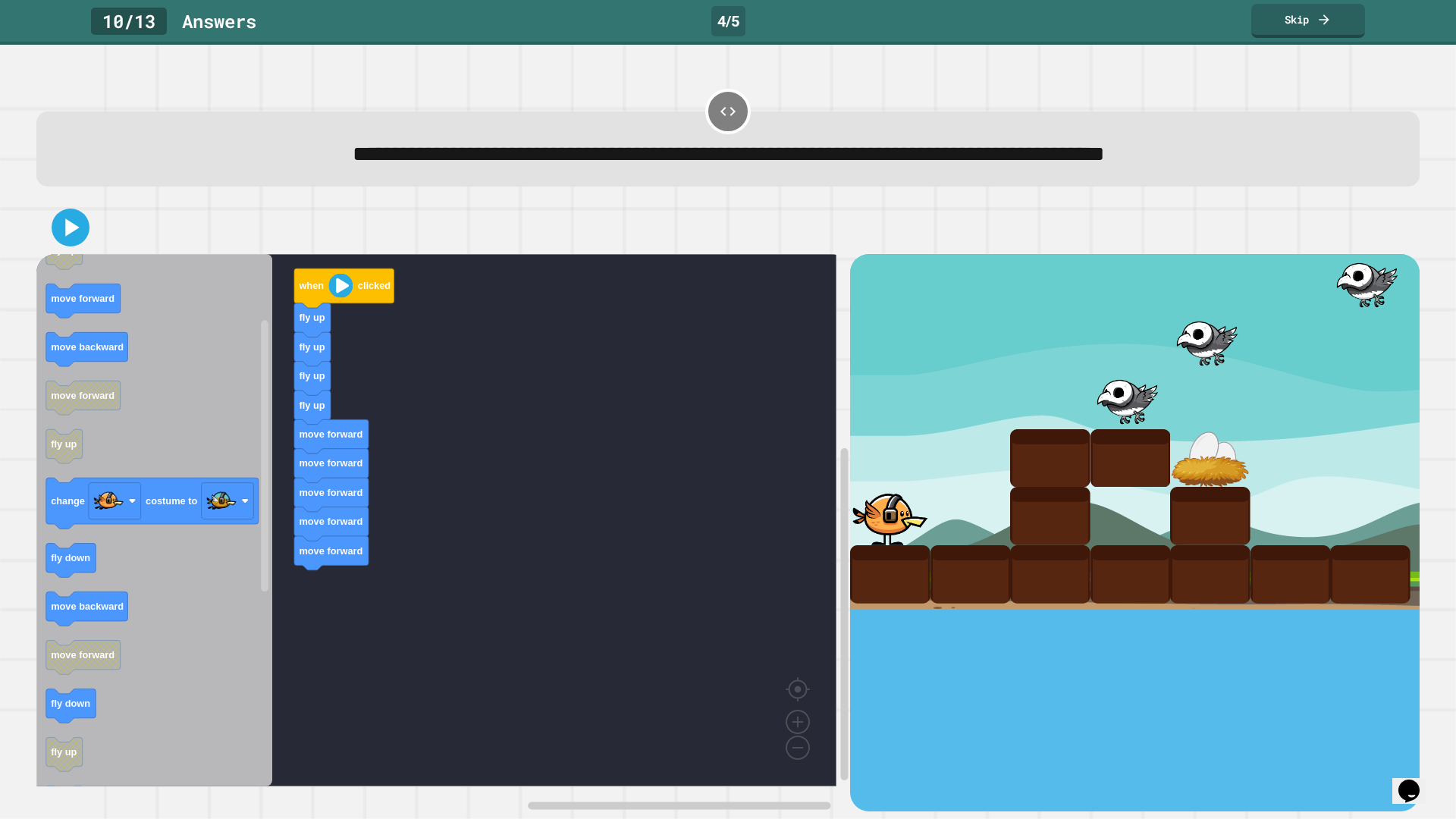
click at [115, 572] on icon "Blockly Workspace" at bounding box center [154, 520] width 236 height 533
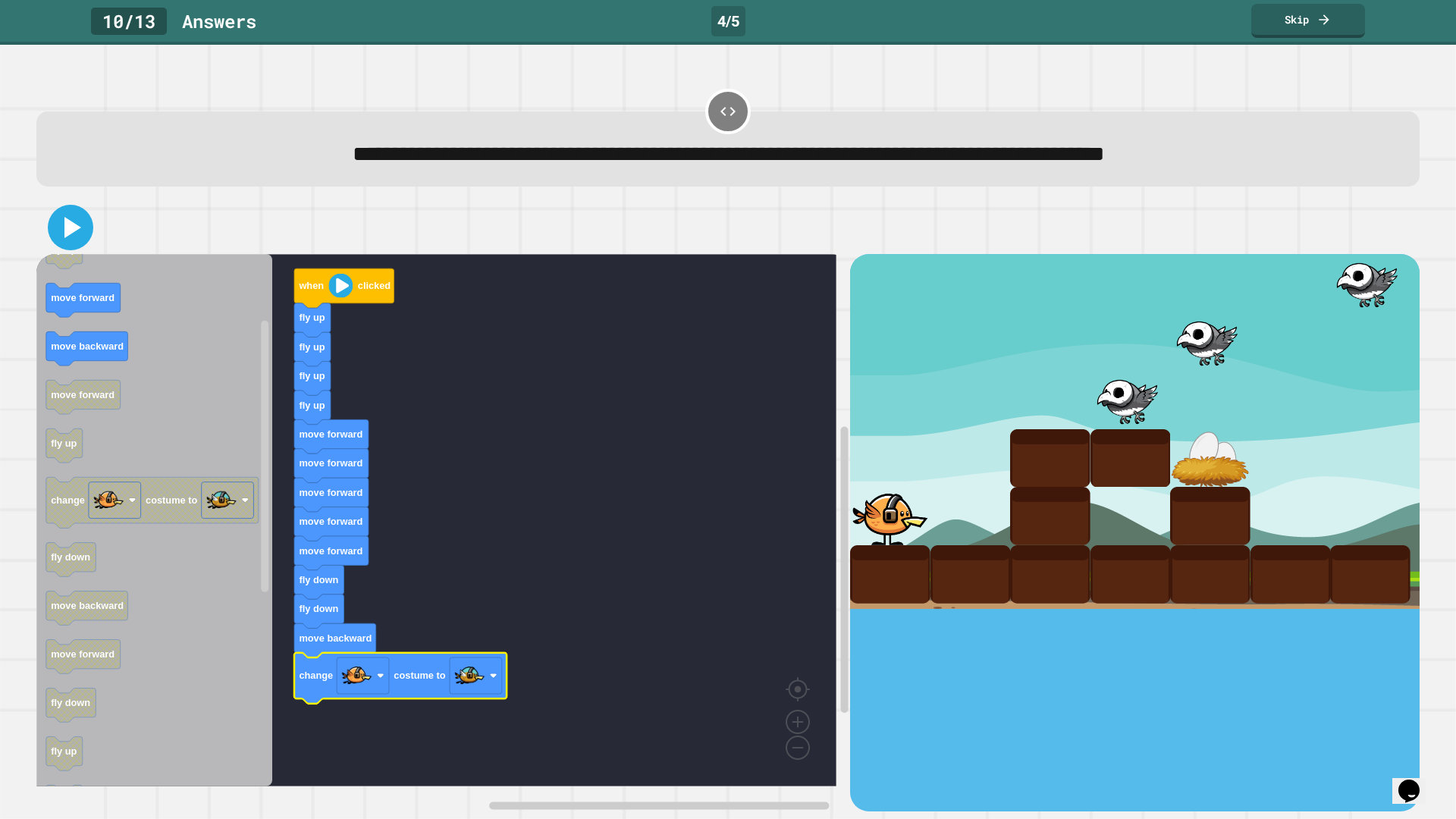
click at [56, 226] on icon at bounding box center [70, 227] width 36 height 36
click at [342, 294] on image "Blockly Workspace" at bounding box center [341, 286] width 24 height 24
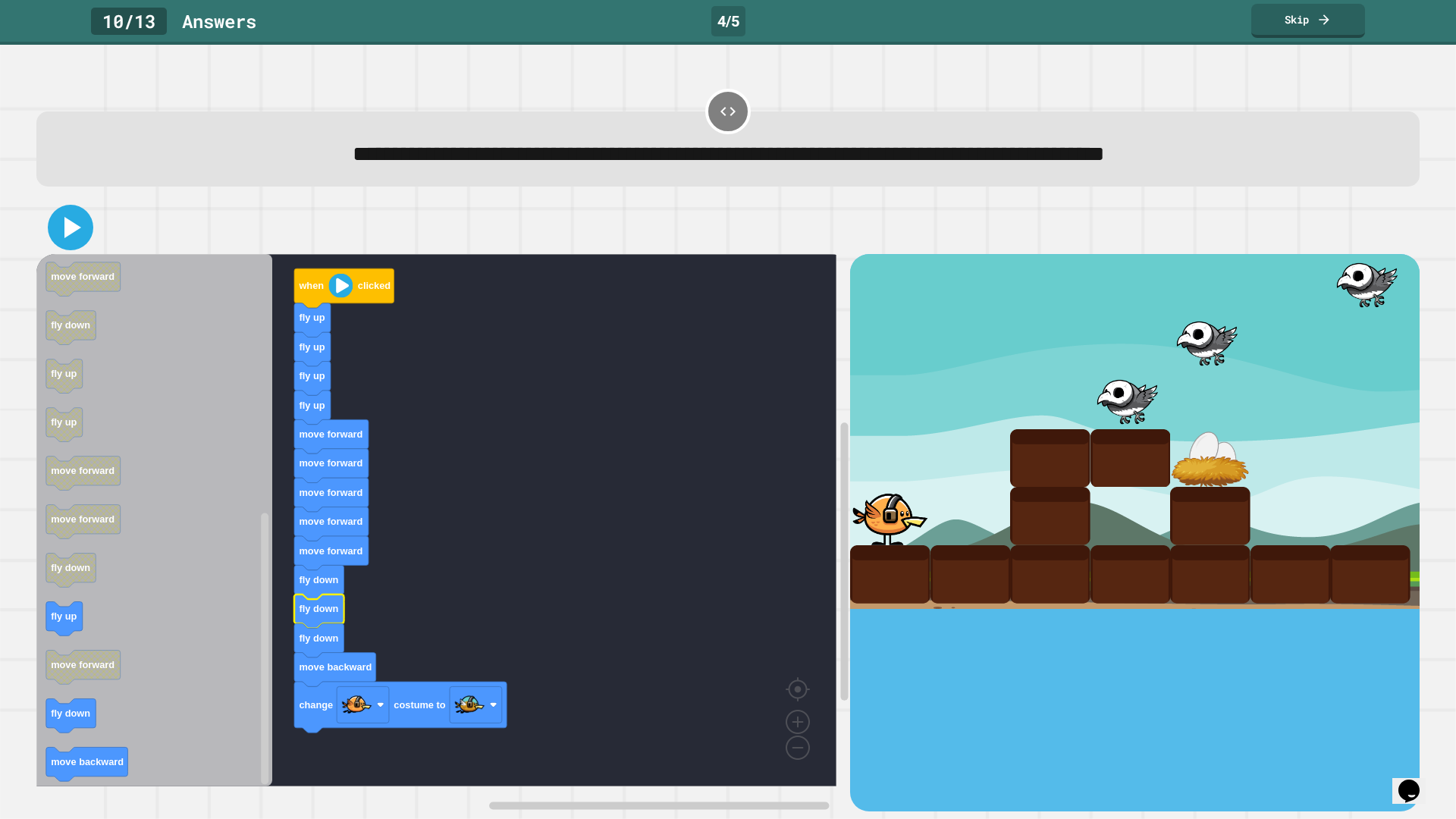
drag, startPoint x: 66, startPoint y: 240, endPoint x: 126, endPoint y: 251, distance: 61.0
click at [69, 244] on icon at bounding box center [70, 227] width 36 height 36
click at [339, 303] on icon "Blockly Workspace" at bounding box center [345, 289] width 100 height 40
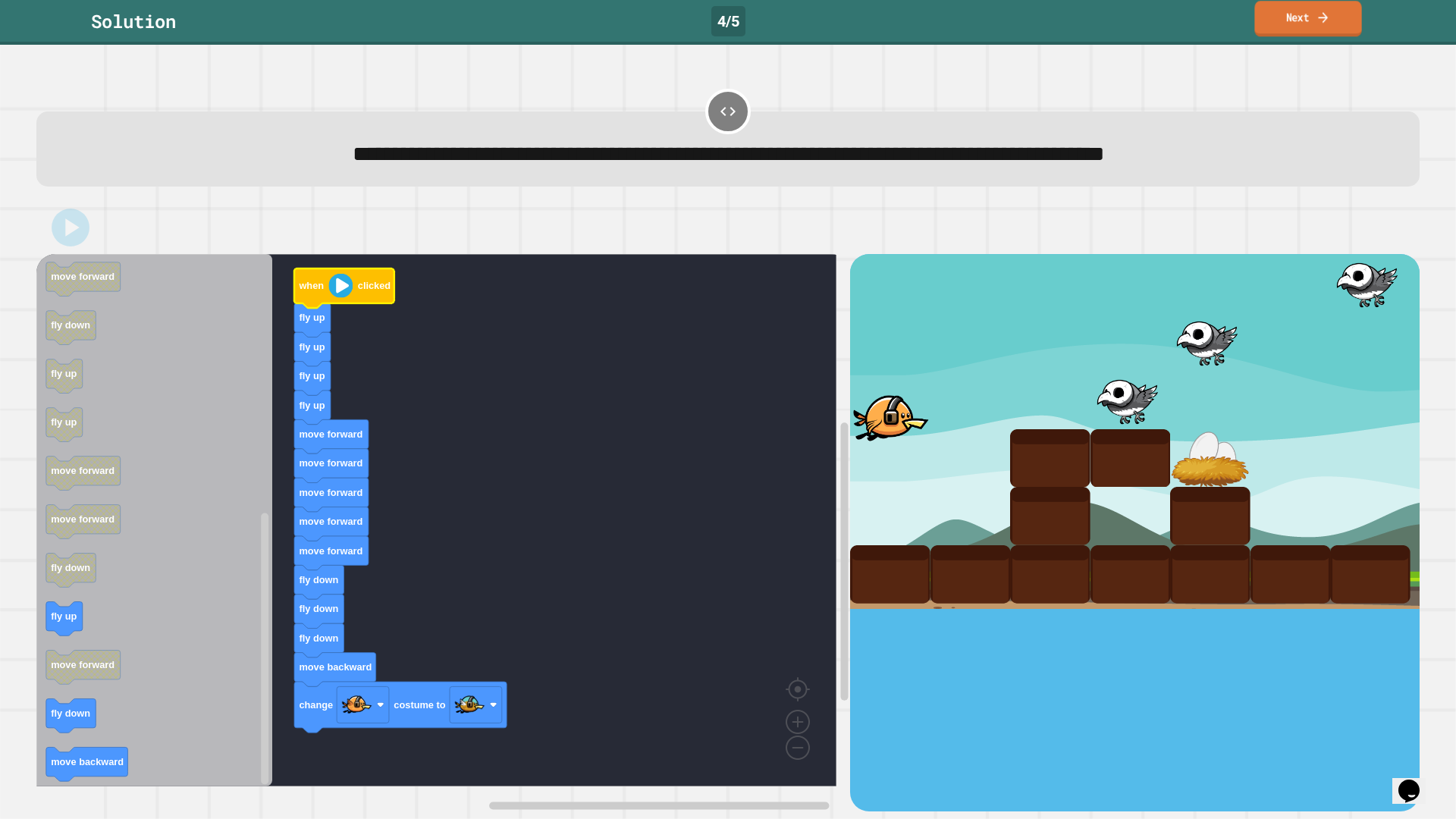
click at [1258, 6] on link "Next" at bounding box center [1307, 19] width 107 height 36
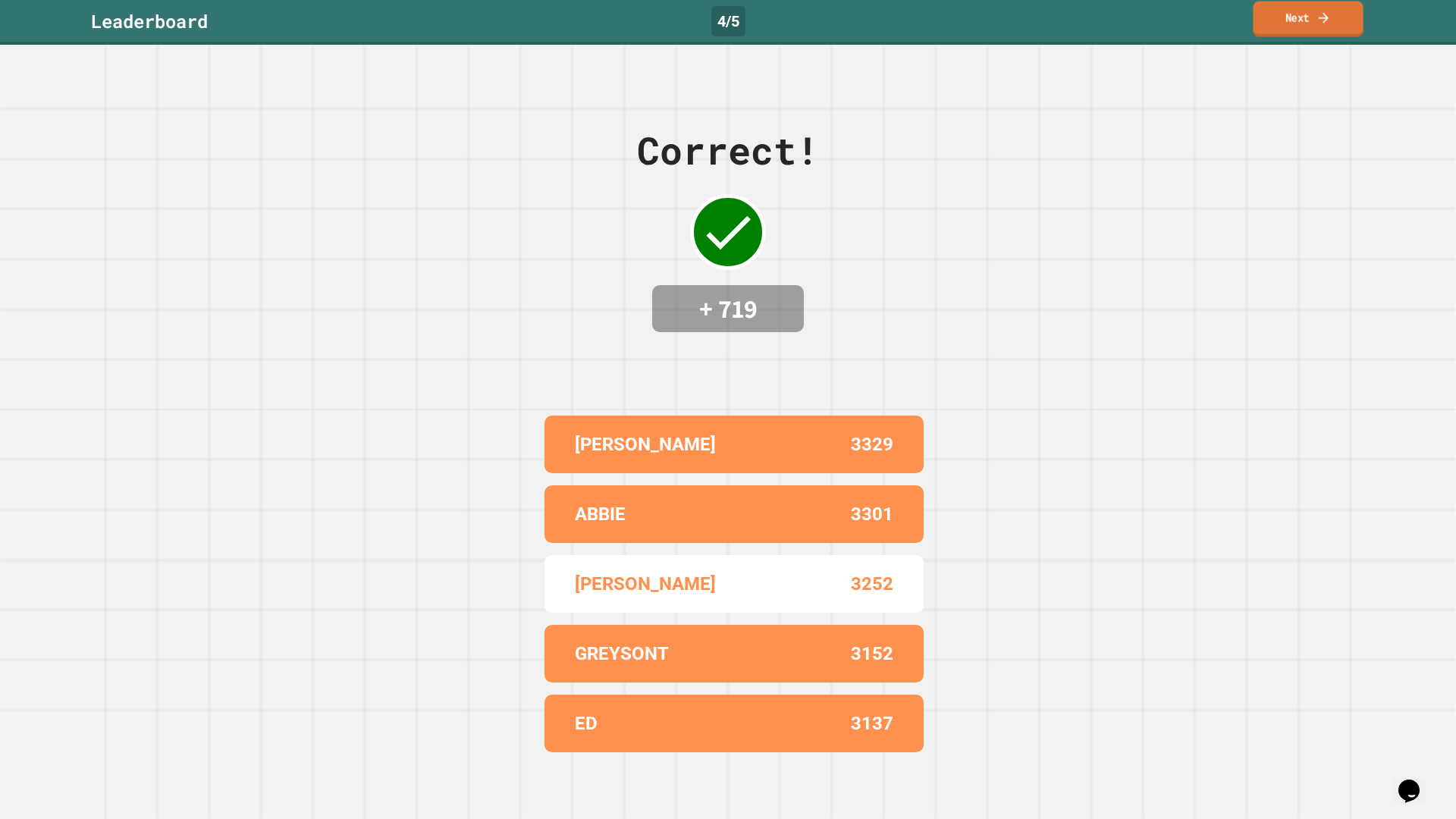
click at [1284, 18] on link "Next" at bounding box center [1307, 19] width 110 height 36
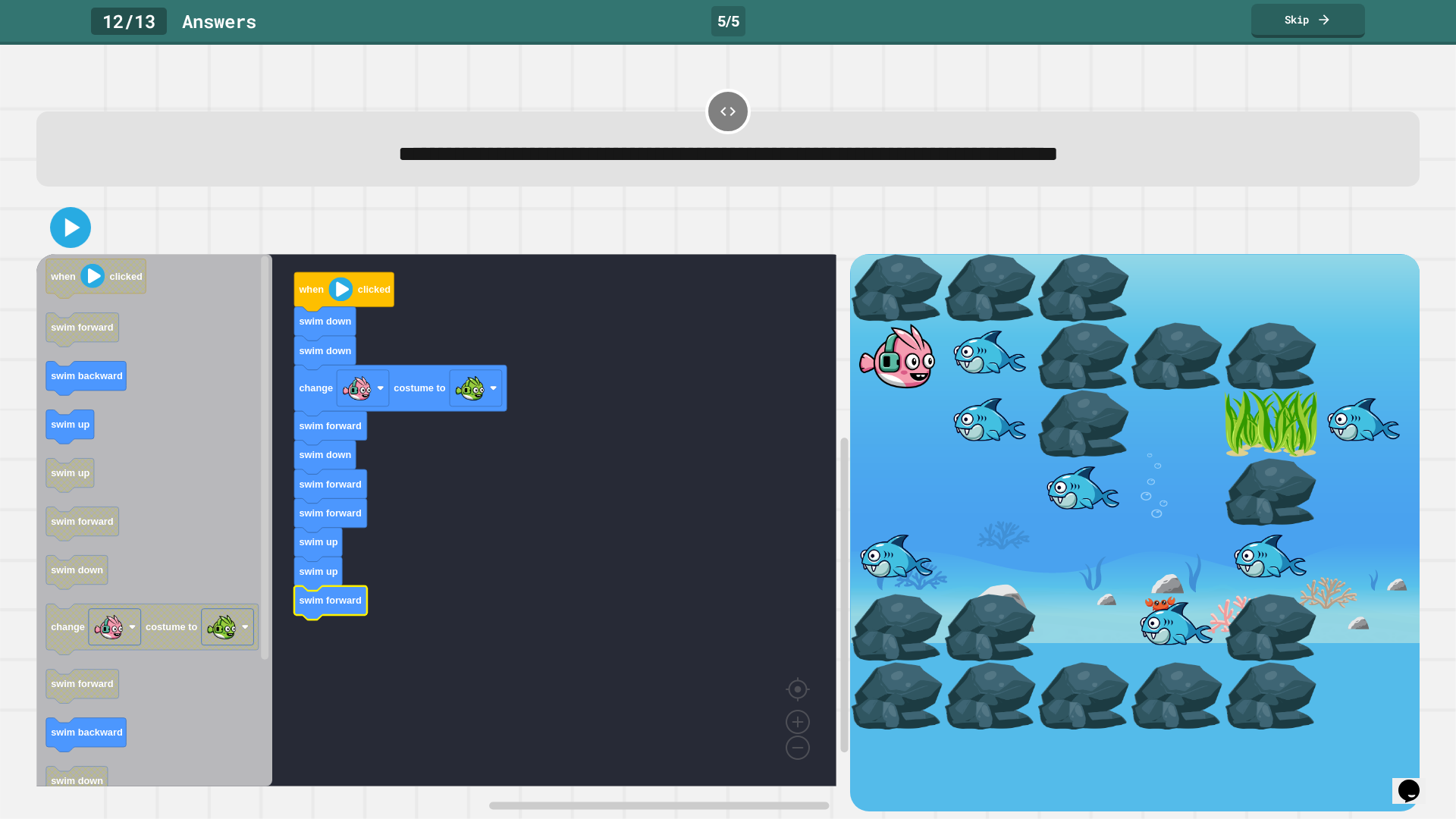
click at [85, 244] on icon at bounding box center [70, 228] width 32 height 32
click at [349, 300] on image "Blockly Workspace" at bounding box center [341, 290] width 24 height 24
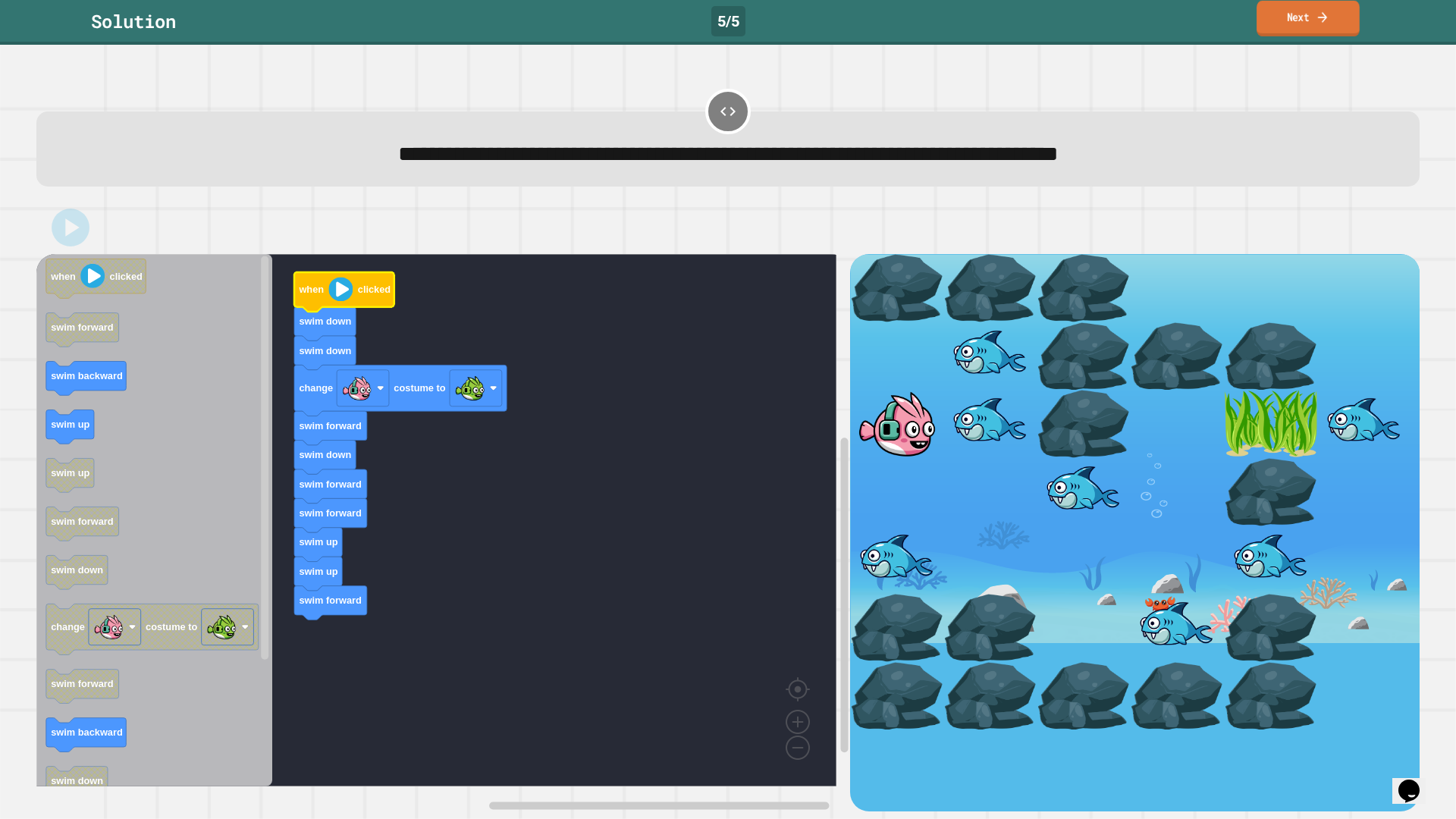
click at [1336, 0] on div "Solution 5 / 5 Next" at bounding box center [728, 22] width 1456 height 44
click at [1333, 10] on link "Next" at bounding box center [1307, 19] width 112 height 36
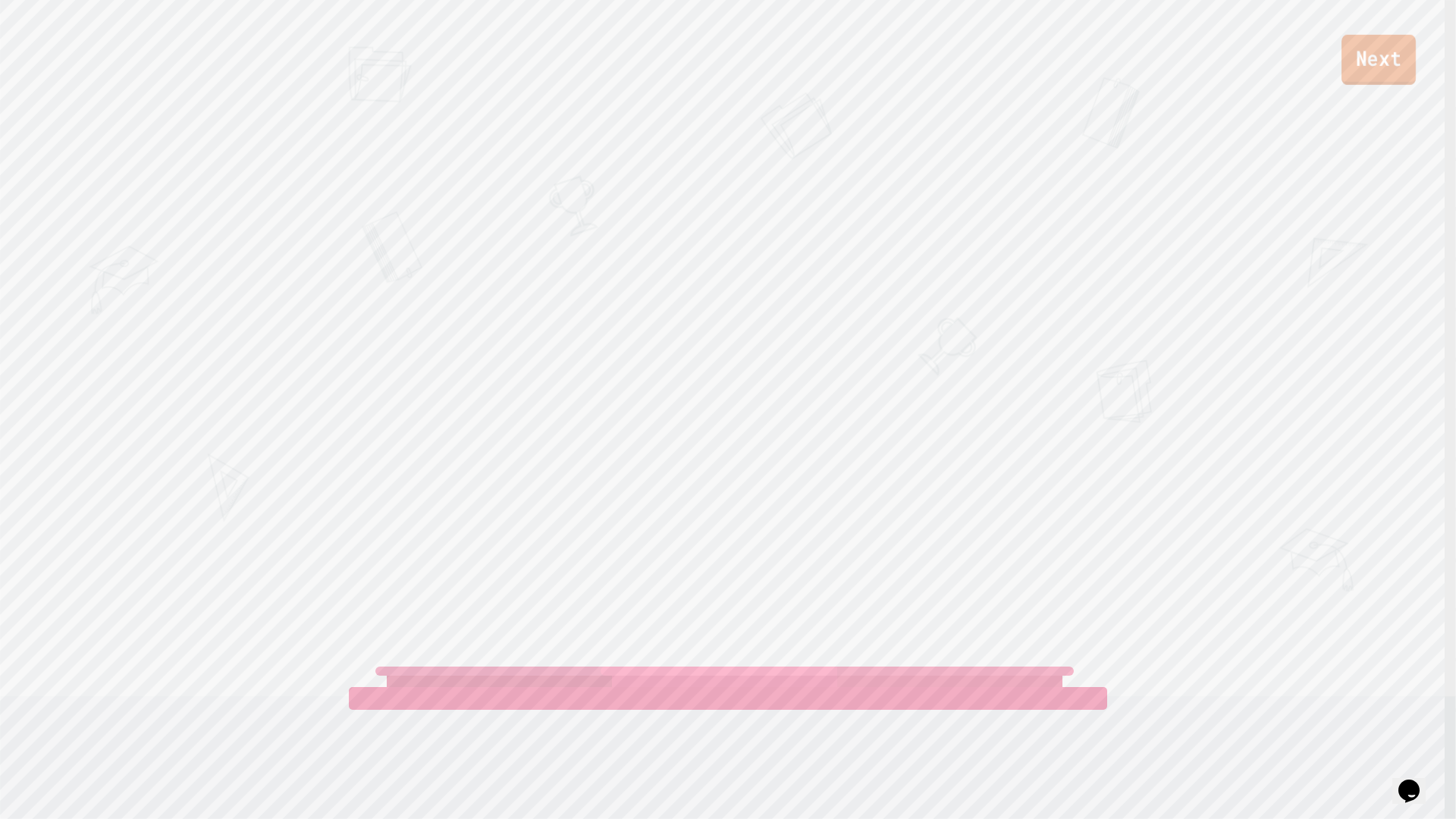
click at [1359, 71] on link "Next" at bounding box center [1379, 60] width 74 height 50
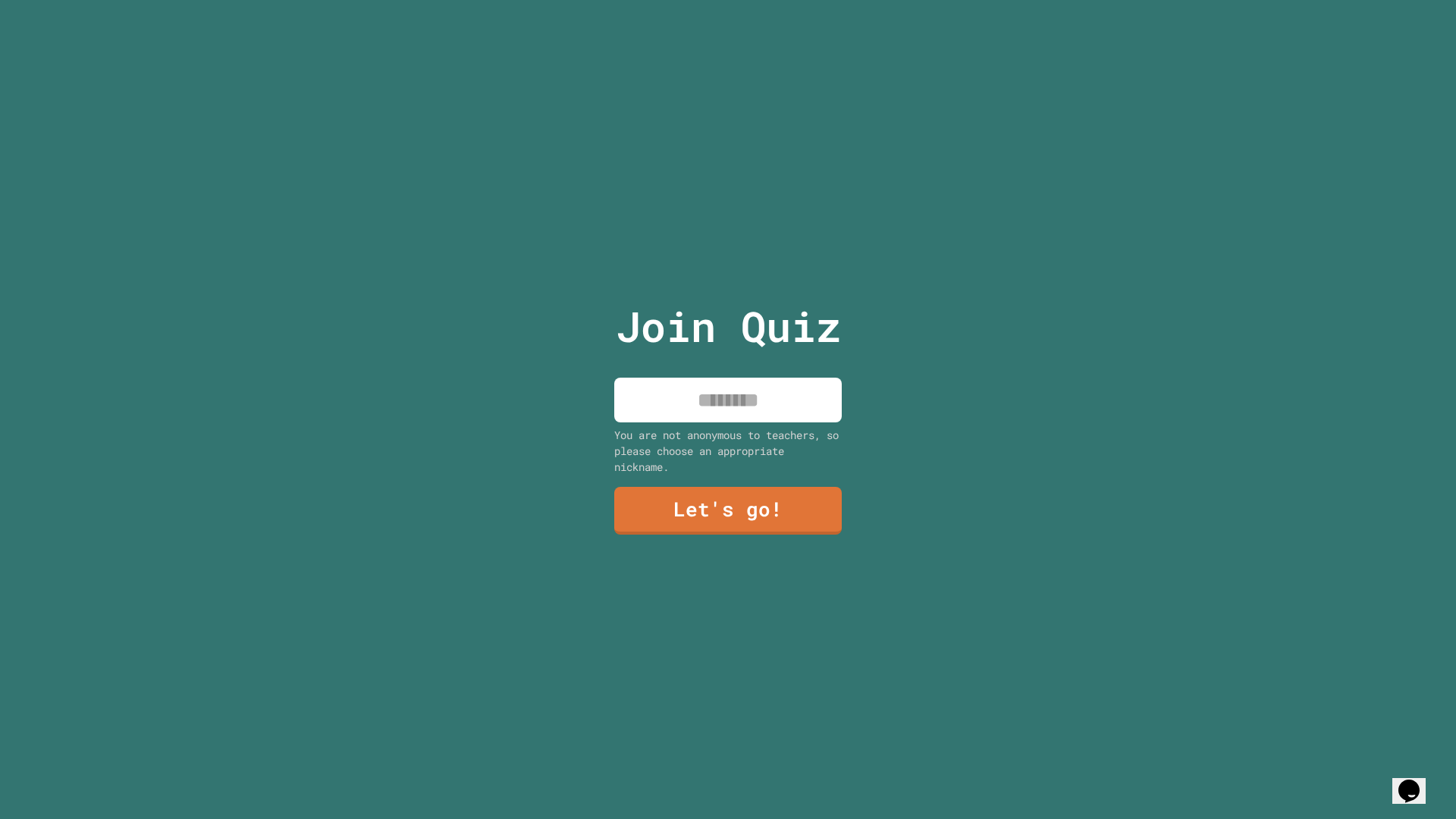
click at [741, 401] on input at bounding box center [728, 399] width 228 height 44
type input "*******"
click at [696, 494] on link "Let's go!" at bounding box center [728, 508] width 207 height 50
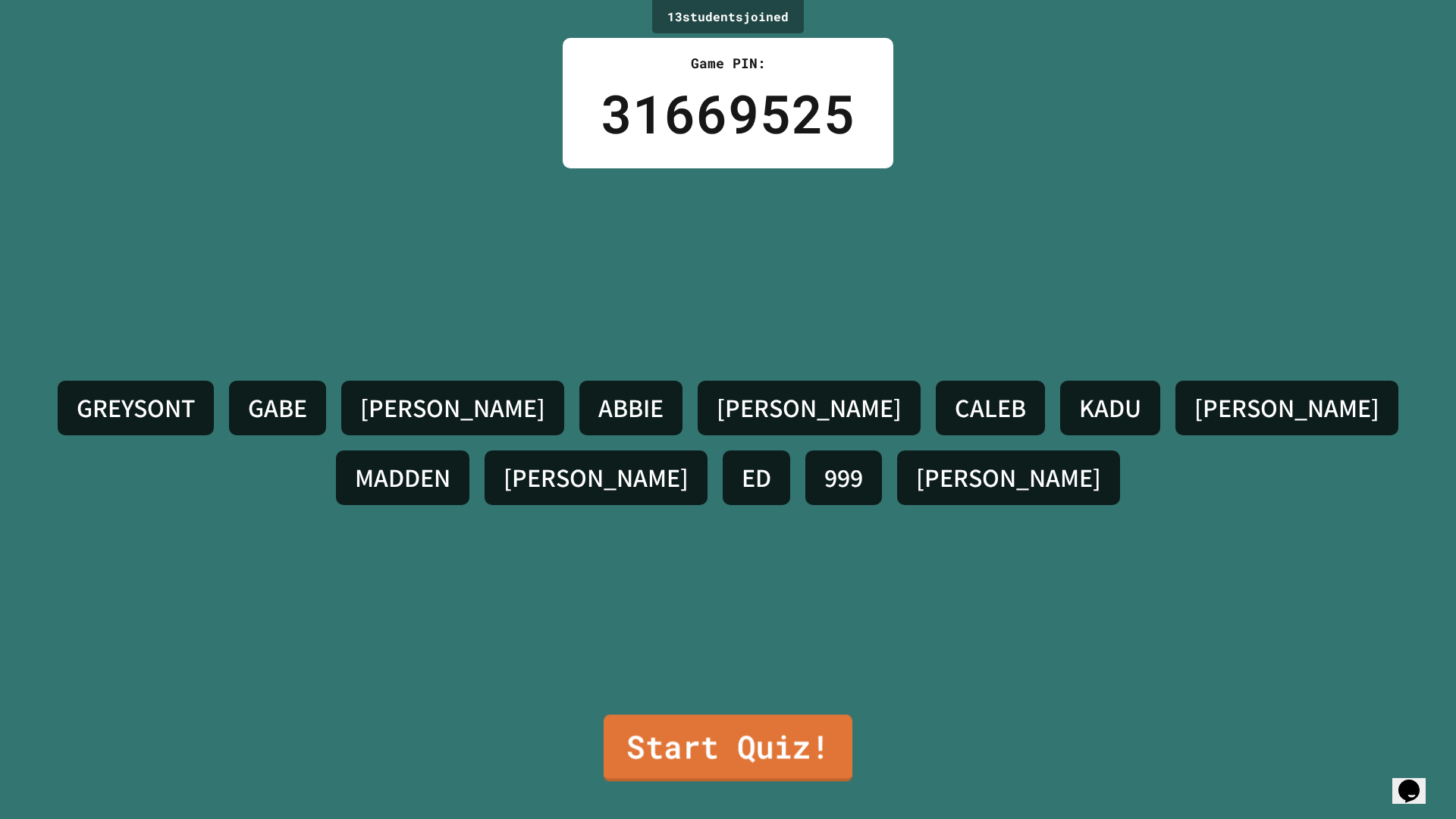
click at [690, 722] on link "Start Quiz!" at bounding box center [728, 747] width 249 height 67
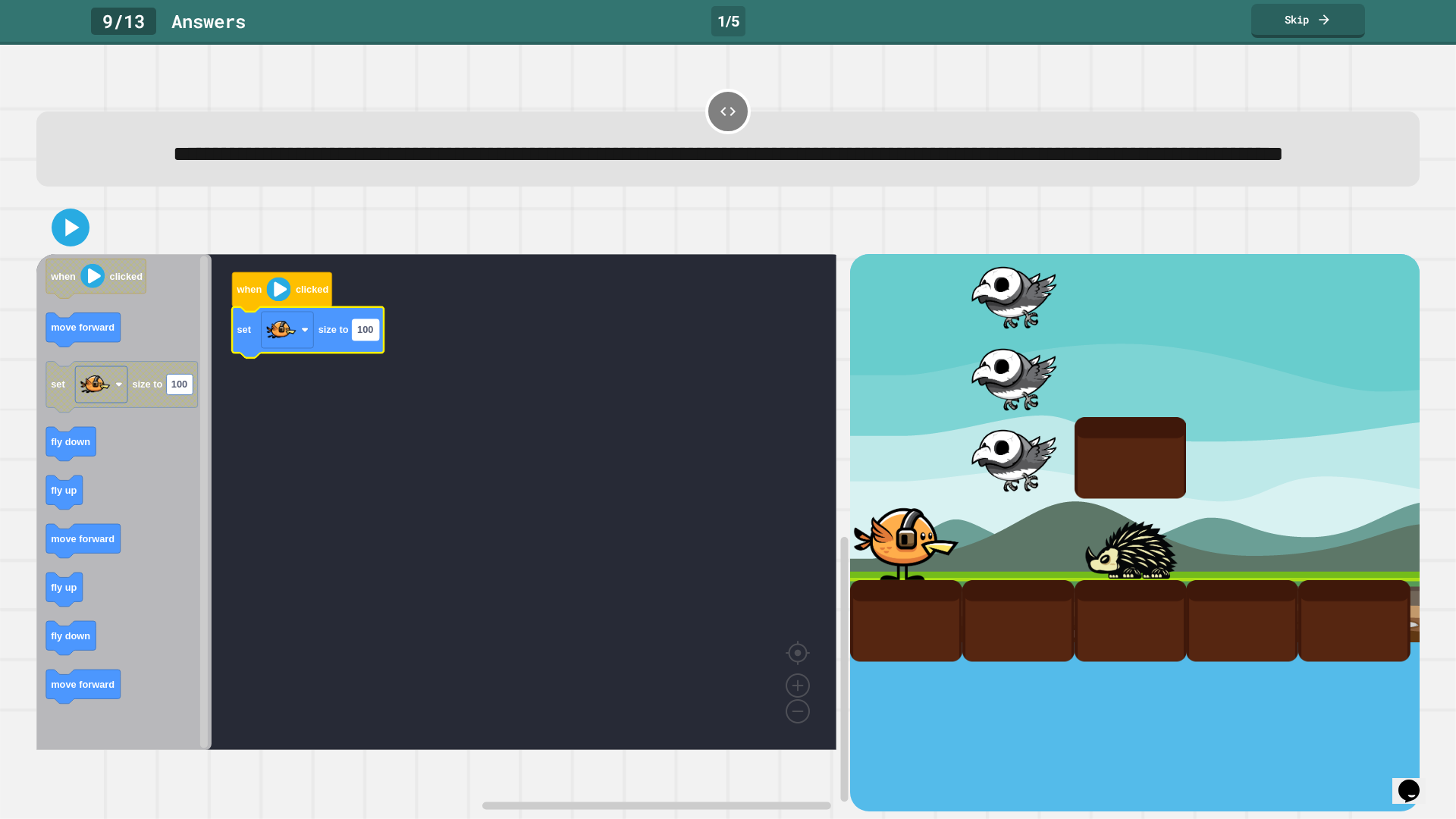
click at [355, 341] on rect "Blockly Workspace" at bounding box center [366, 329] width 27 height 20
type input "***"
click at [278, 302] on image "Blockly Workspace" at bounding box center [278, 290] width 24 height 24
click at [280, 302] on image "Blockly Workspace" at bounding box center [278, 290] width 24 height 24
click at [61, 245] on icon at bounding box center [70, 227] width 36 height 36
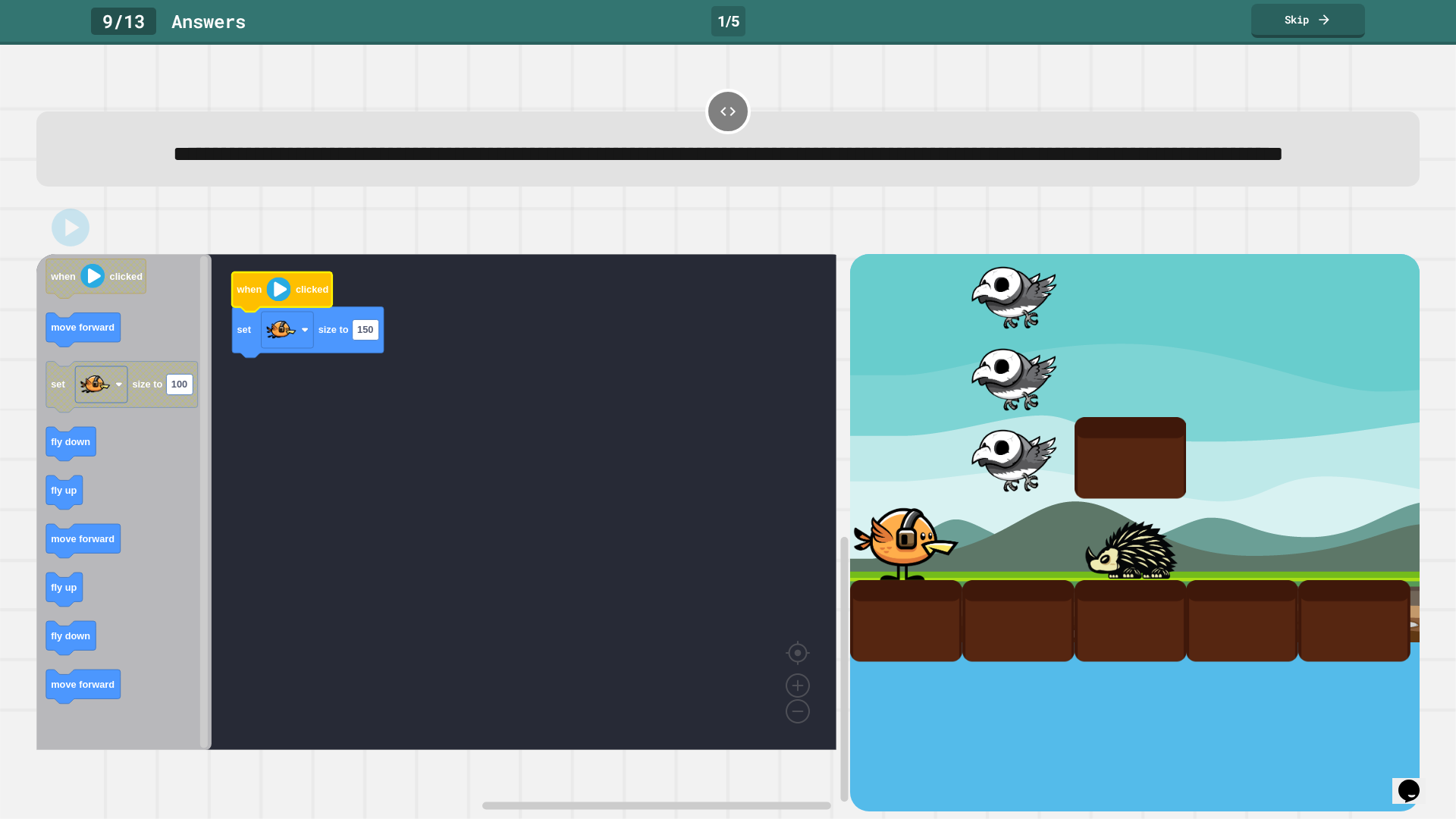
click at [271, 302] on image "Blockly Workspace" at bounding box center [278, 290] width 24 height 24
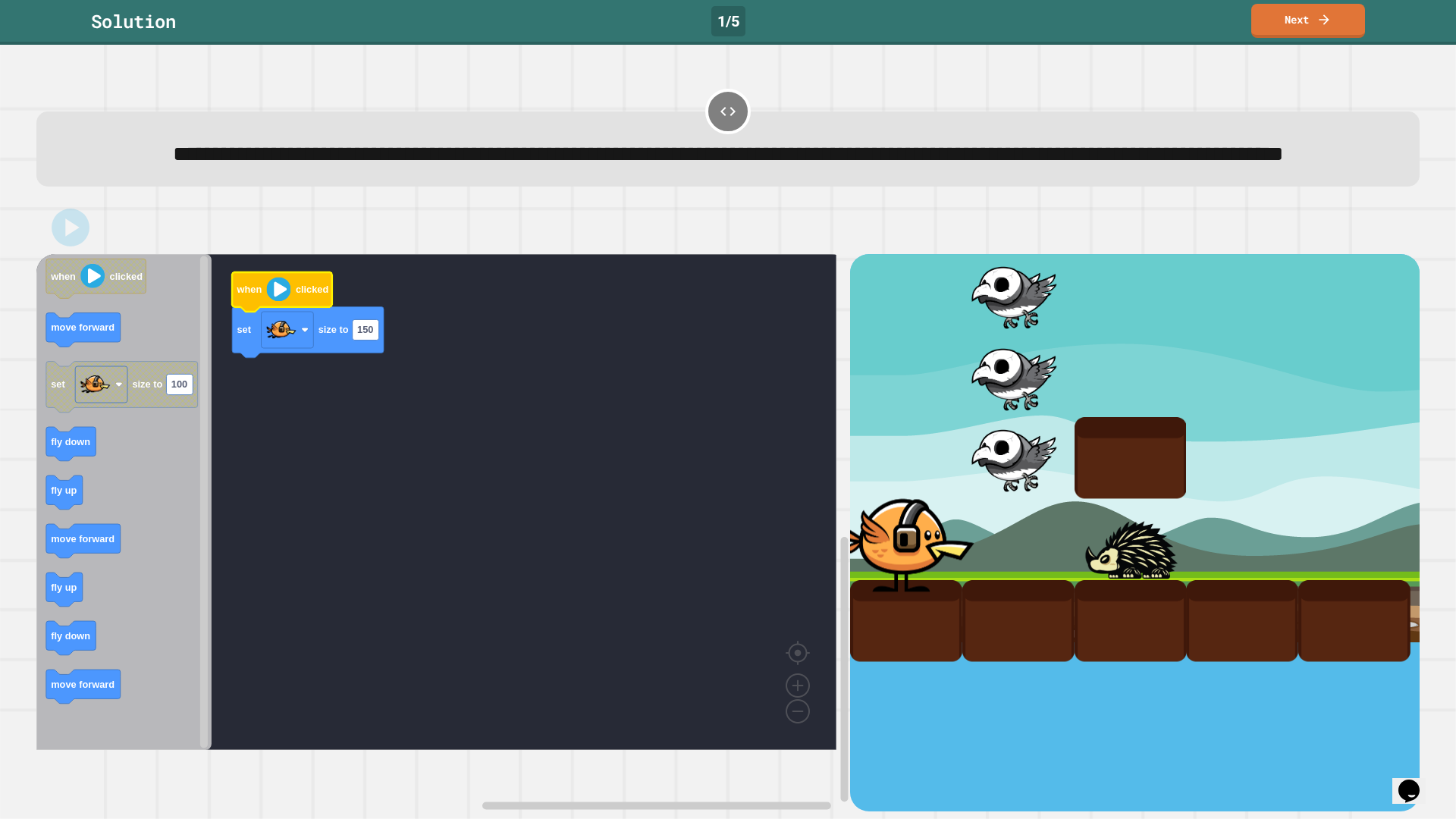
click at [281, 302] on image "Blockly Workspace" at bounding box center [278, 290] width 24 height 24
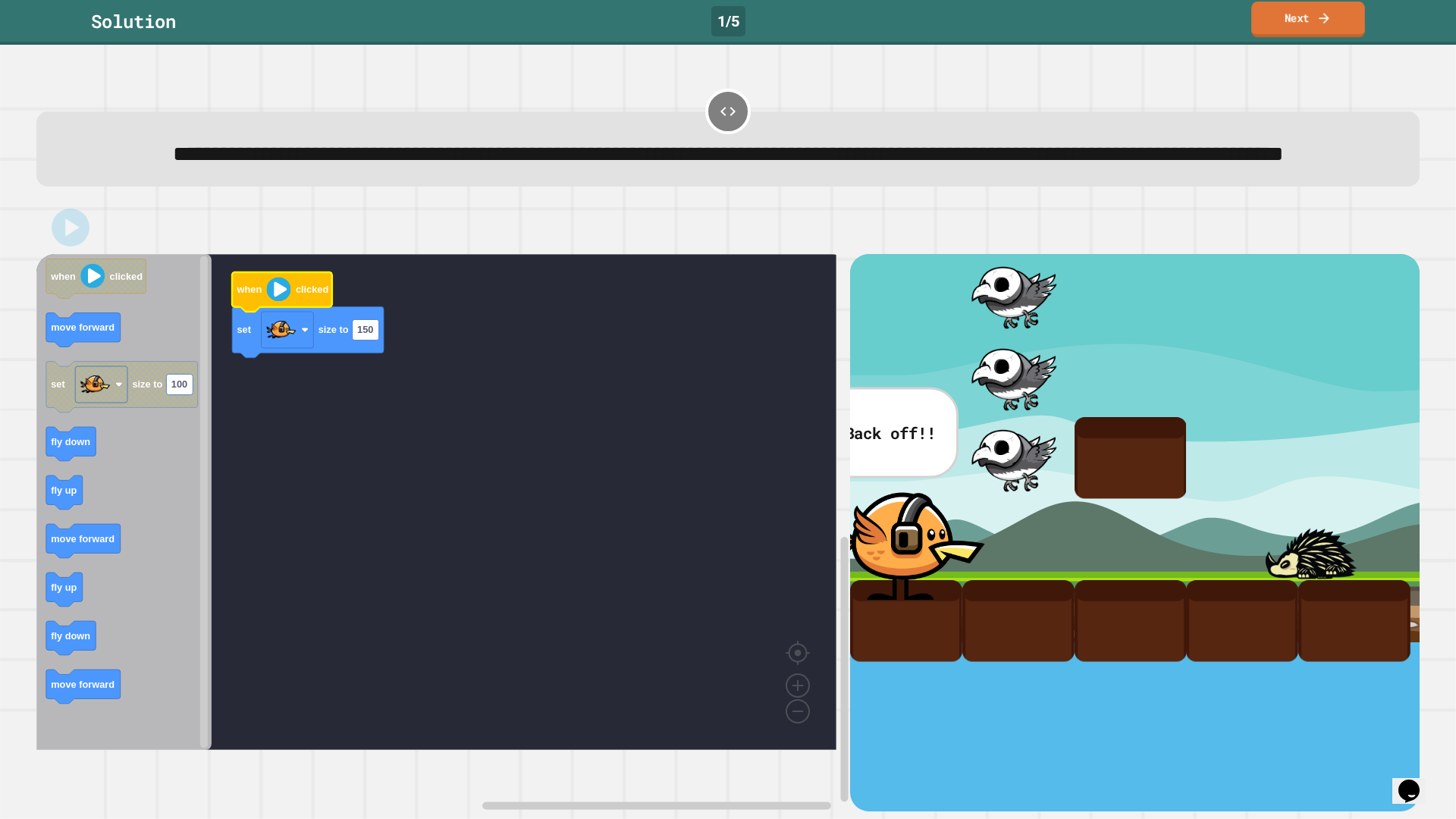
click at [1339, 23] on link "Next" at bounding box center [1307, 19] width 114 height 36
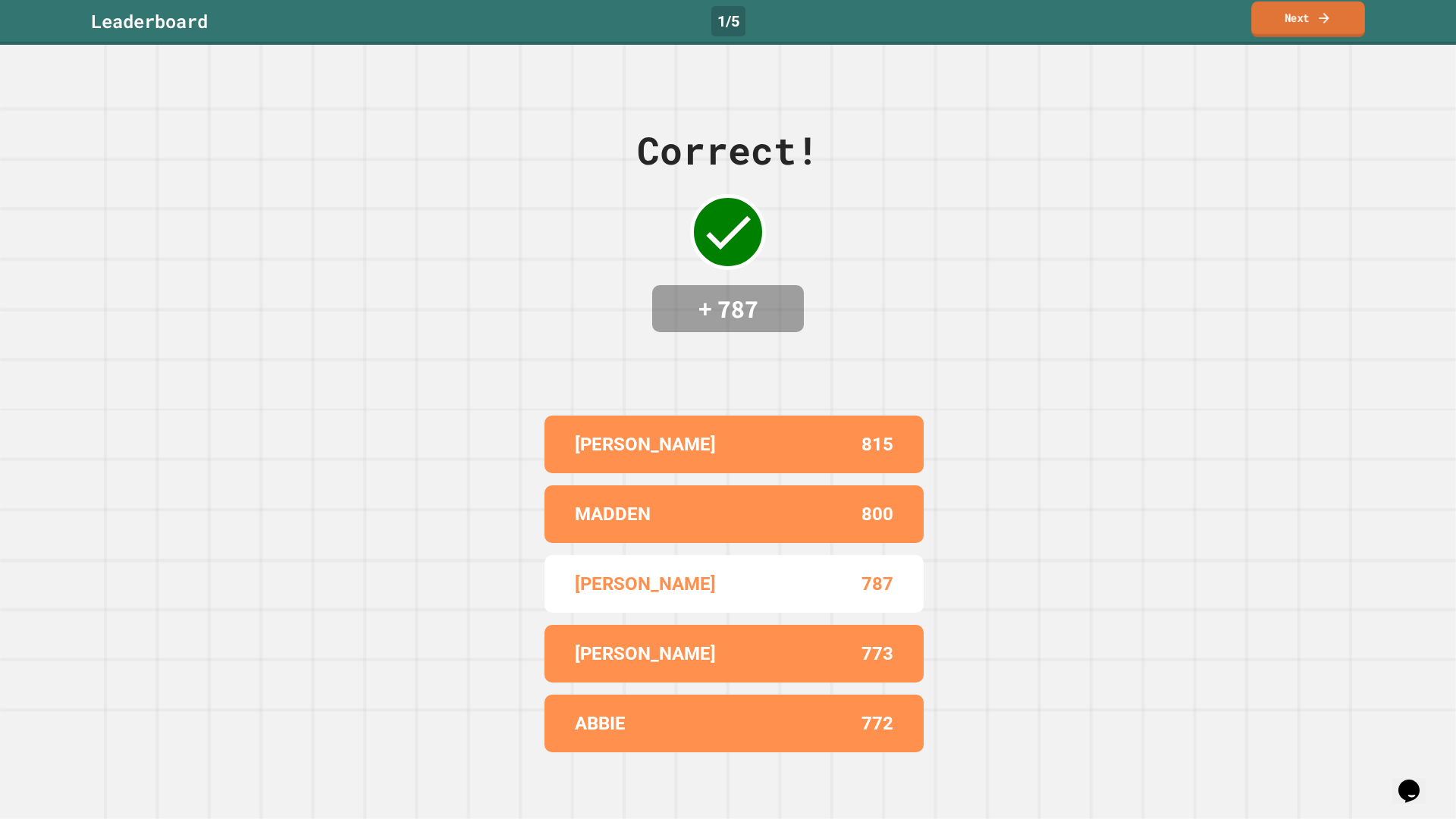
click at [1334, 27] on link "Next" at bounding box center [1307, 19] width 114 height 36
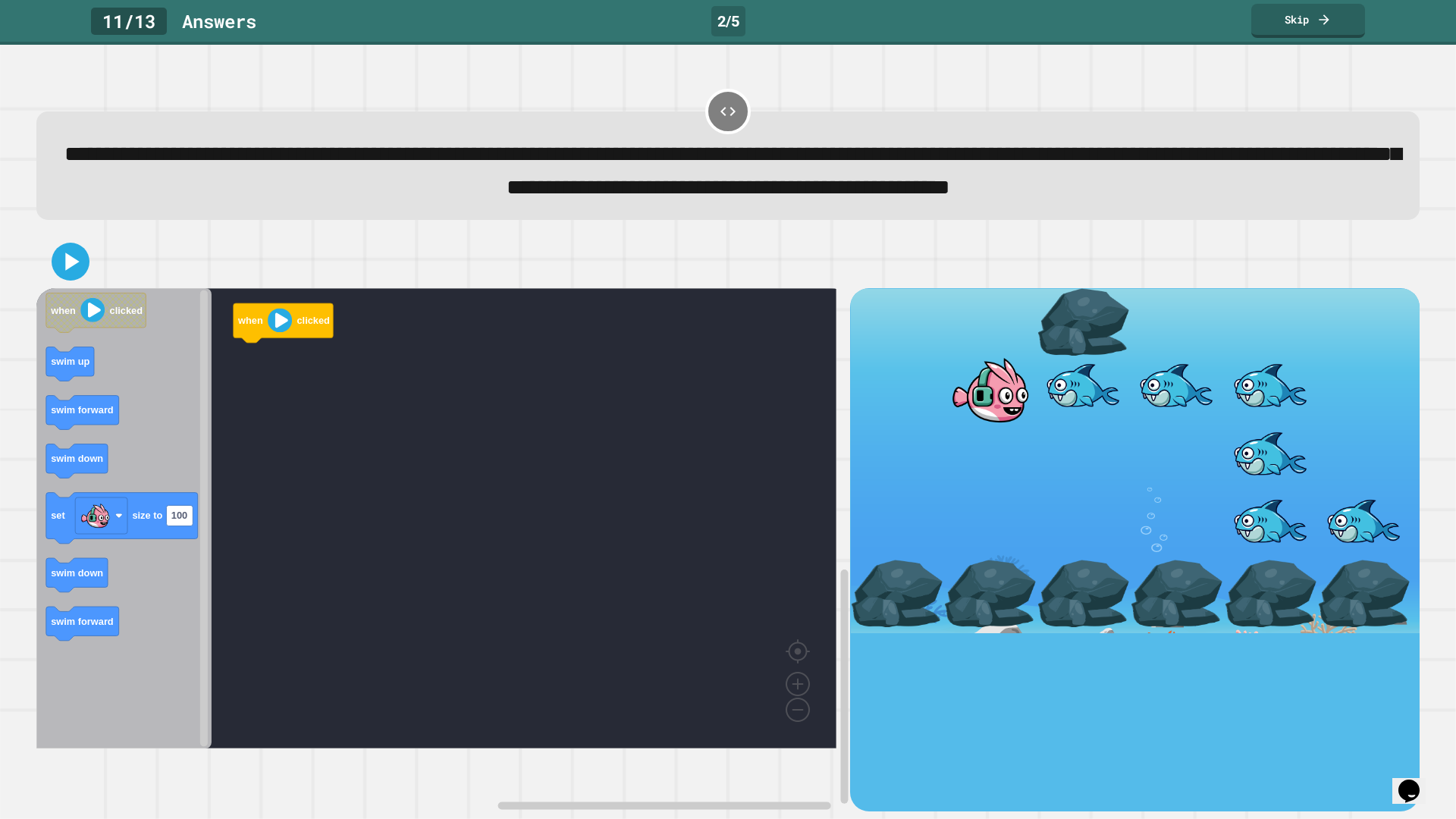
click at [195, 469] on icon "Blockly Workspace" at bounding box center [123, 518] width 175 height 460
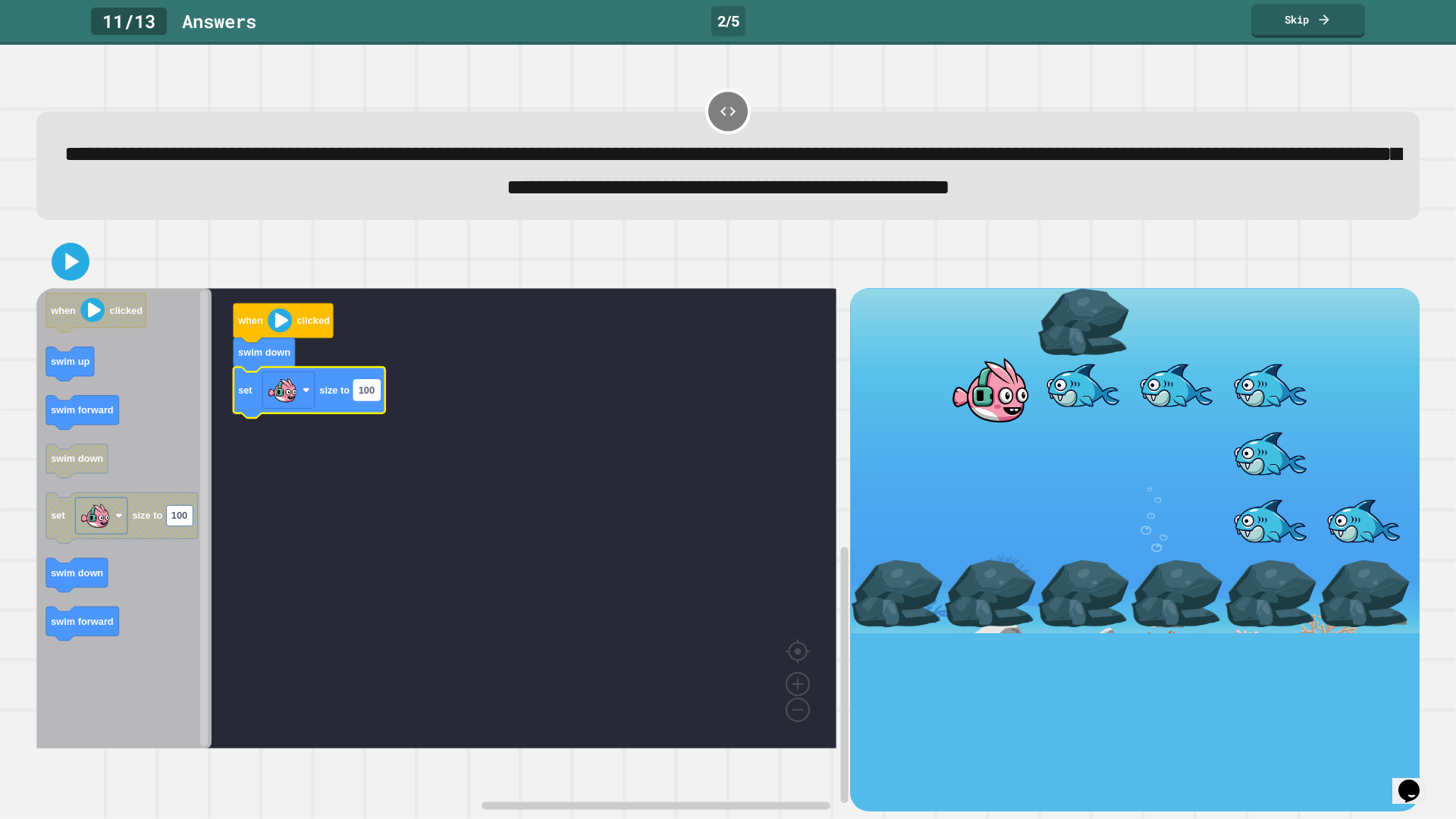
click at [370, 395] on text "100" at bounding box center [366, 389] width 16 height 11
type input "***"
click at [70, 272] on icon at bounding box center [73, 261] width 17 height 21
click at [282, 332] on image "Blockly Workspace" at bounding box center [280, 320] width 24 height 24
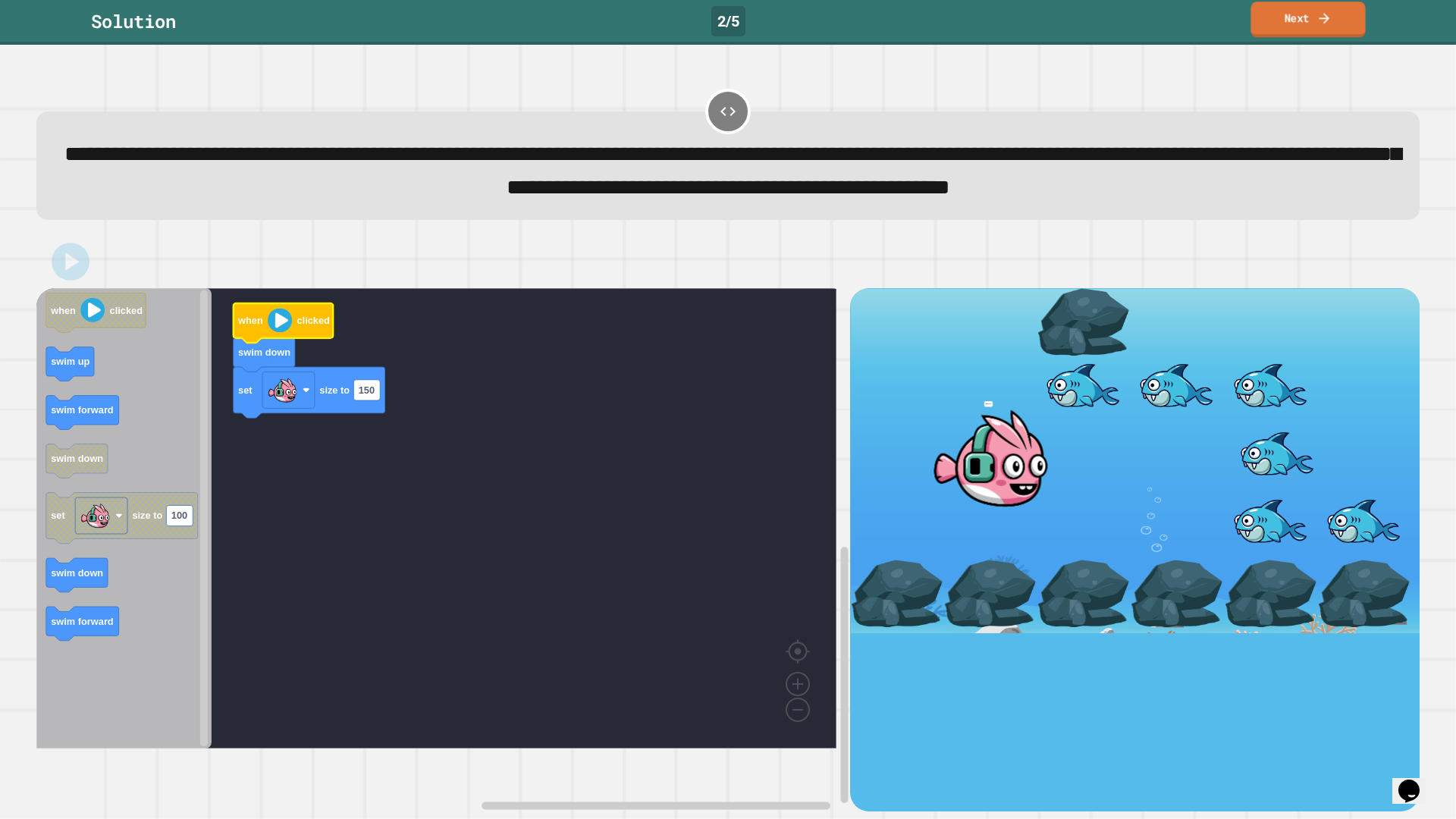
click at [1341, 33] on link "Next" at bounding box center [1307, 19] width 115 height 36
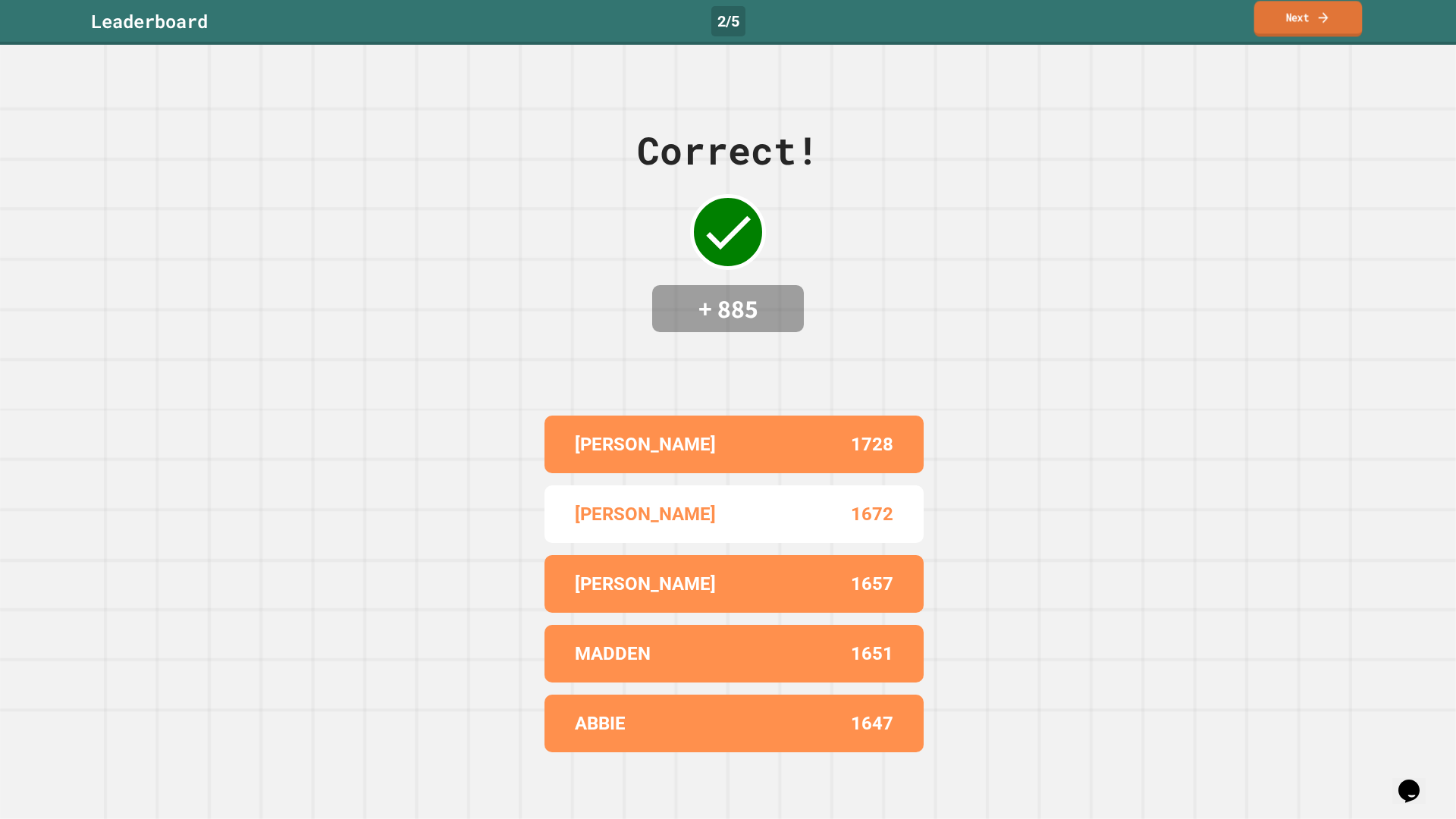
click at [1341, 33] on link "Next" at bounding box center [1308, 19] width 108 height 36
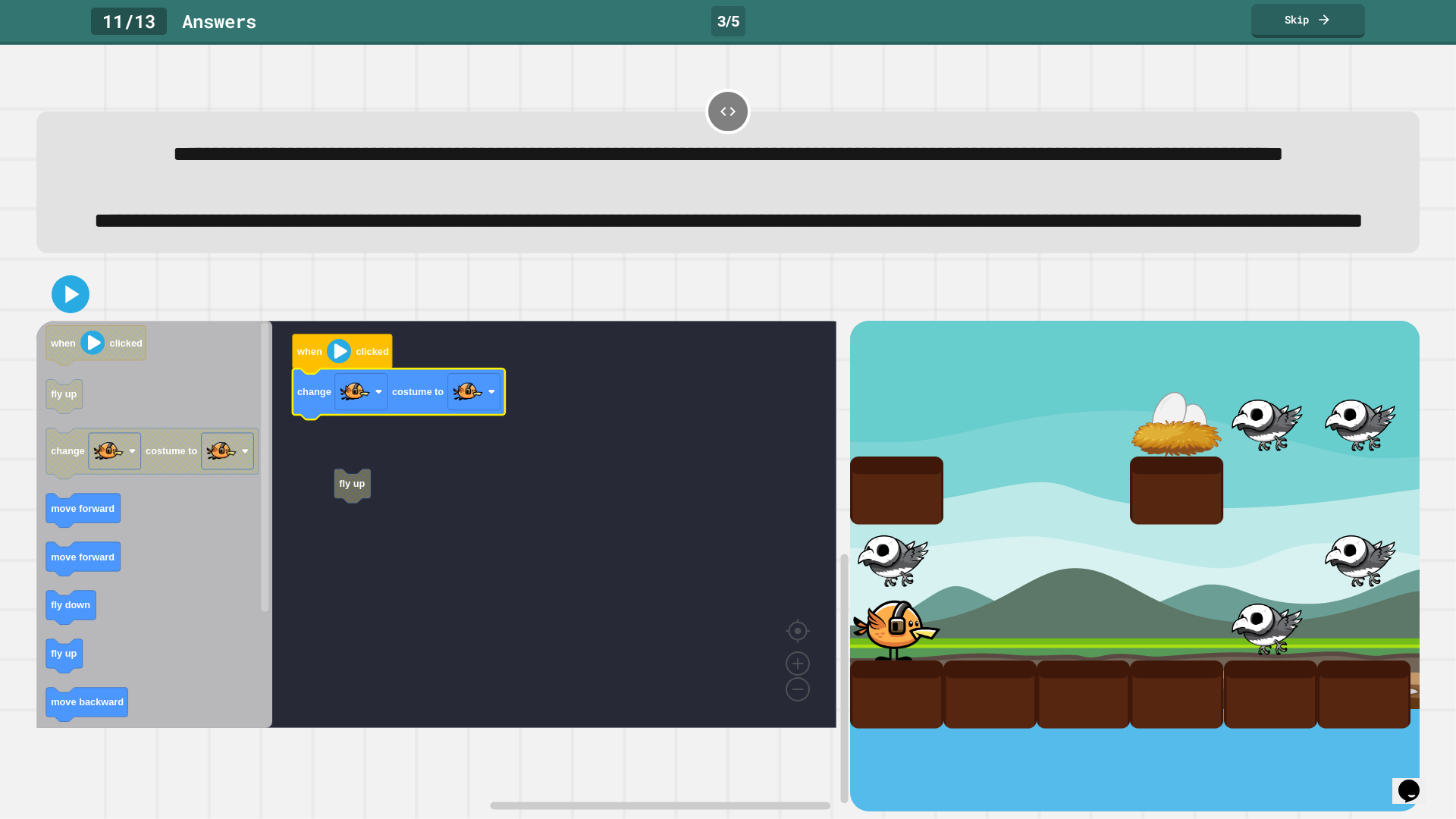
click at [485, 410] on rect "Blockly Workspace" at bounding box center [474, 391] width 52 height 36
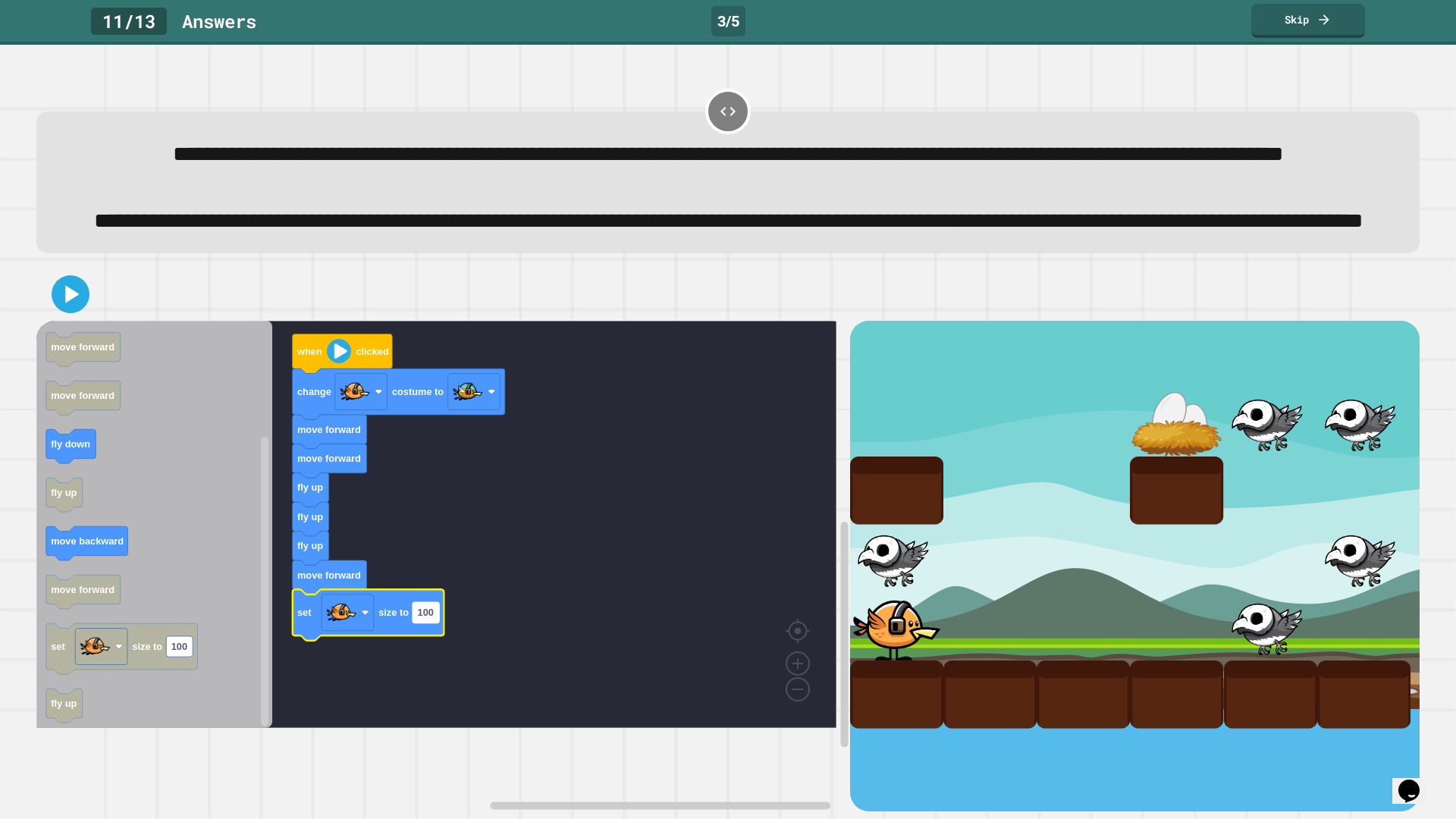
click at [433, 623] on rect "Blockly Workspace" at bounding box center [425, 612] width 27 height 20
type input "*"
click at [56, 312] on icon at bounding box center [70, 294] width 36 height 36
click at [346, 374] on icon "Blockly Workspace" at bounding box center [343, 353] width 100 height 40
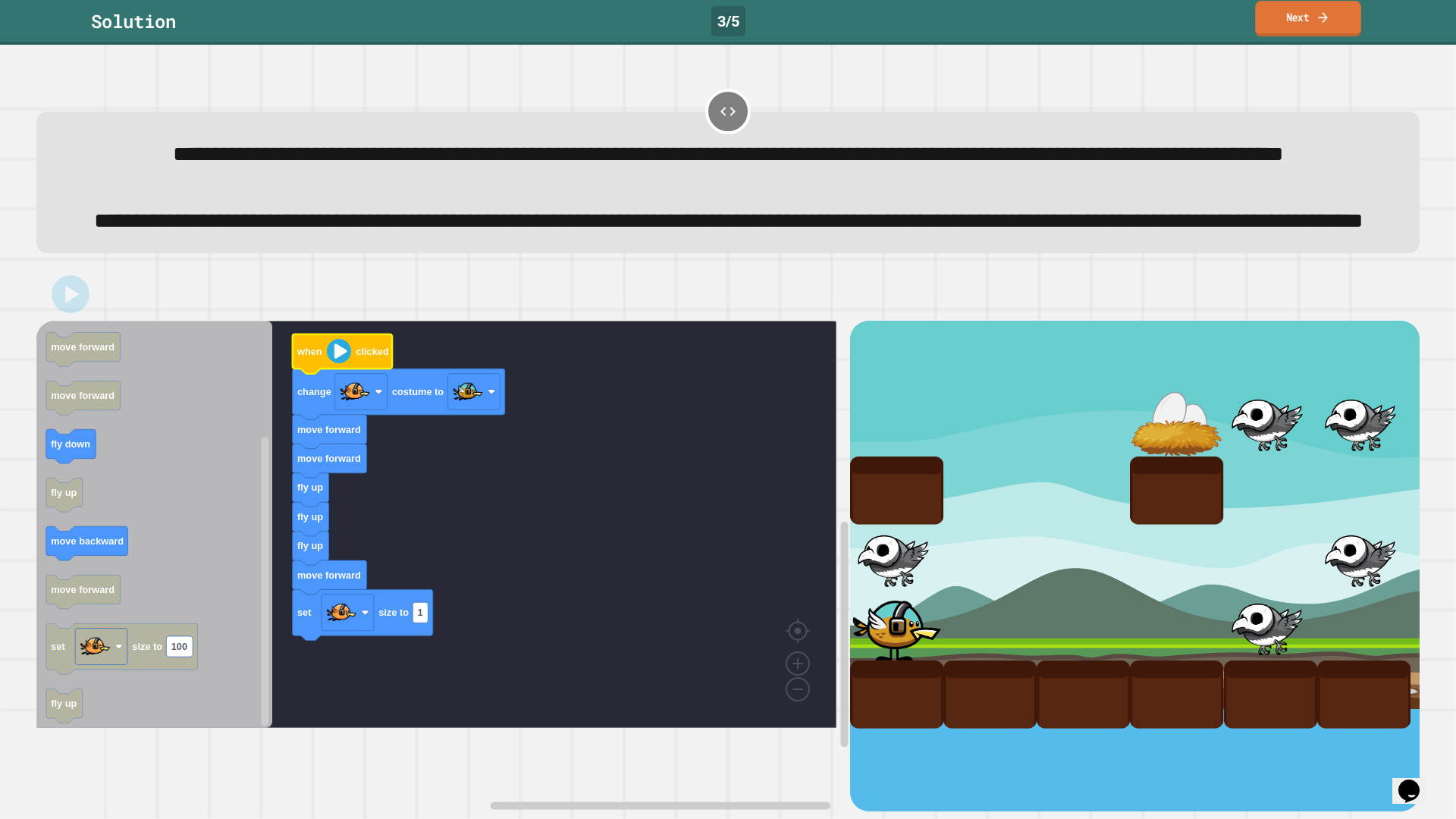
click at [1312, 10] on link "Next" at bounding box center [1307, 19] width 106 height 36
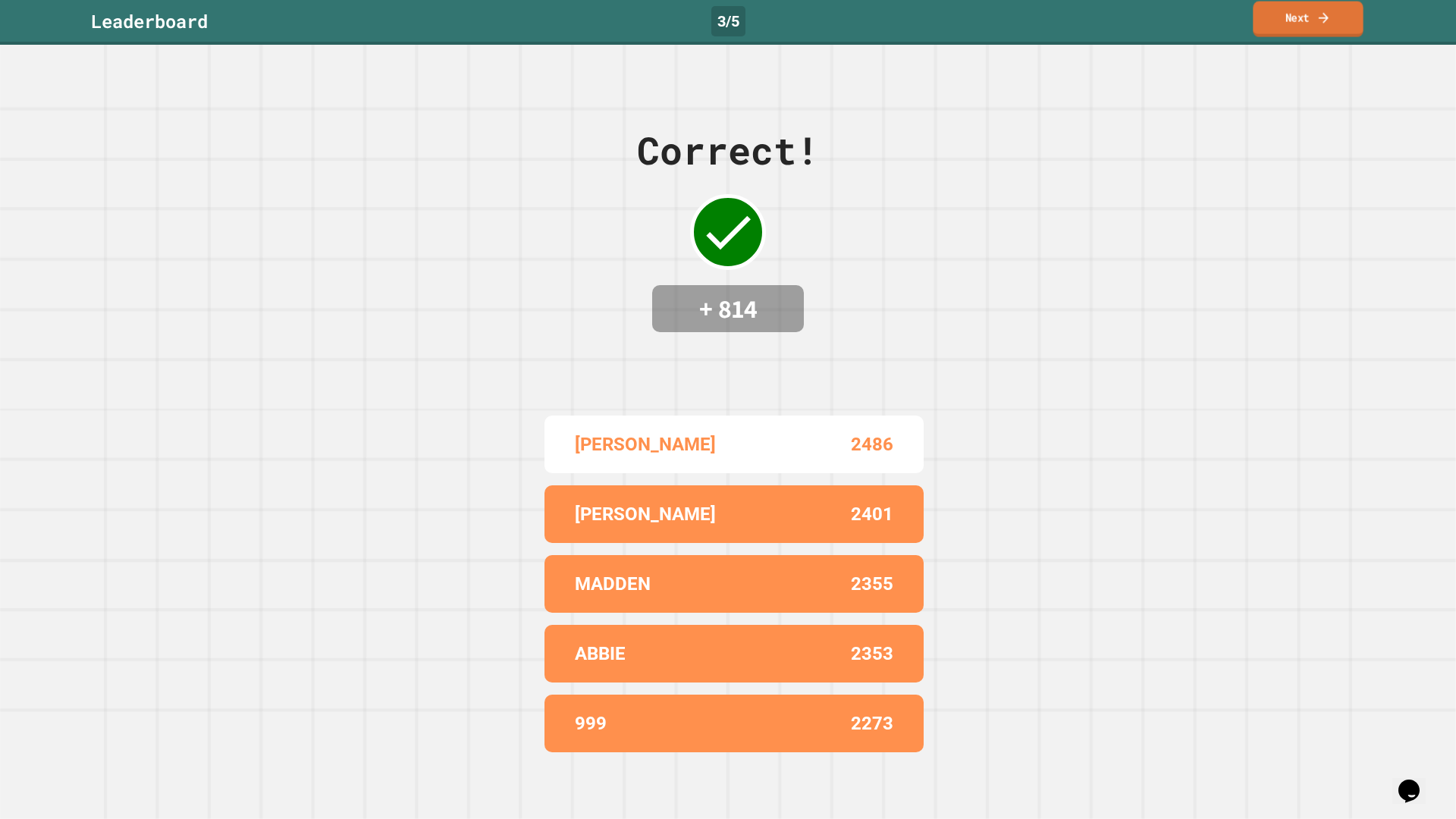
click at [1312, 12] on link "Next" at bounding box center [1307, 19] width 110 height 36
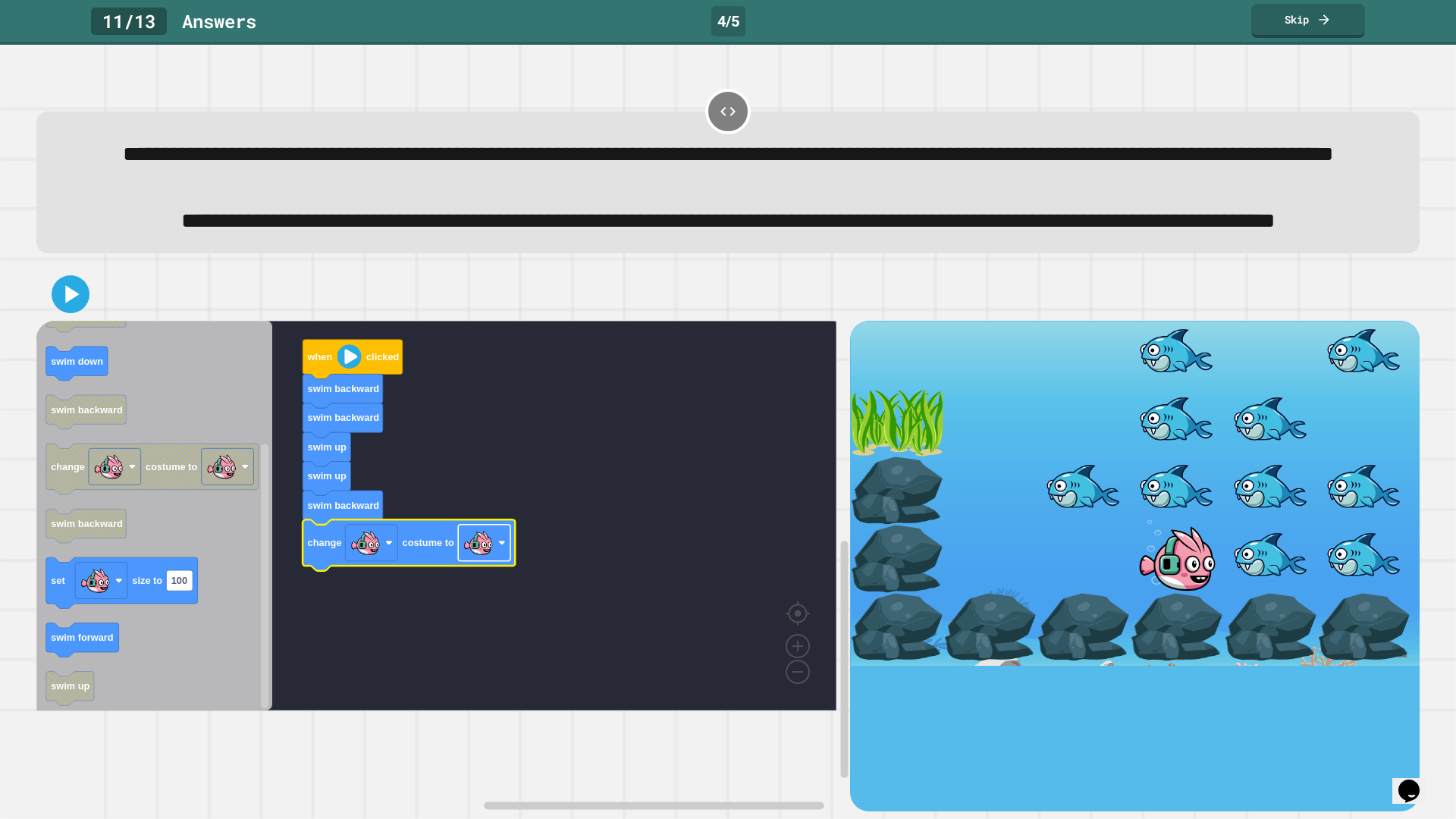
click at [472, 558] on image "Blockly Workspace" at bounding box center [479, 543] width 31 height 31
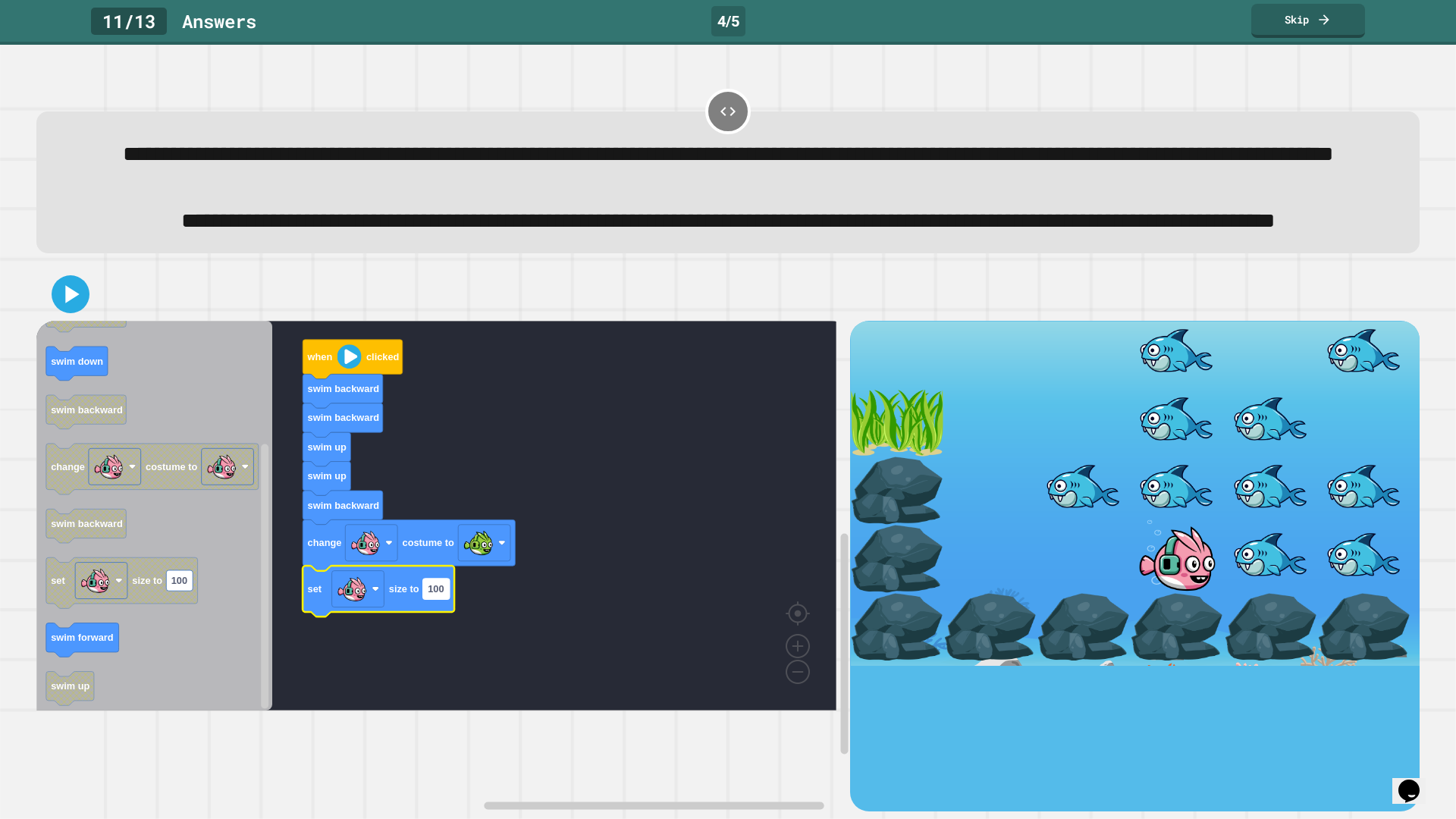
click at [446, 599] on rect "Blockly Workspace" at bounding box center [436, 588] width 27 height 20
type input "*"
click at [56, 311] on icon at bounding box center [70, 295] width 32 height 32
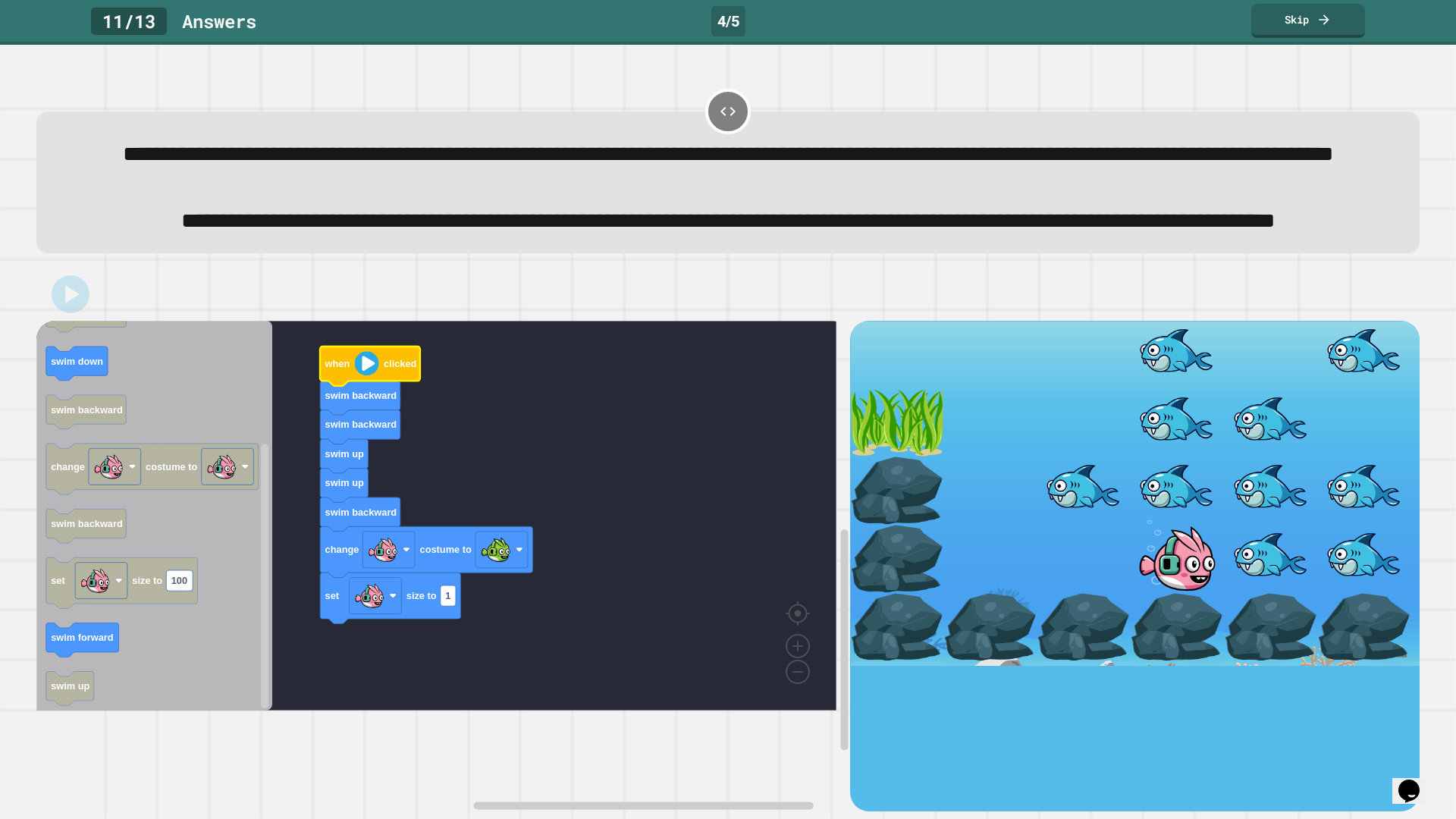
click at [373, 376] on image "Blockly Workspace" at bounding box center [367, 364] width 24 height 24
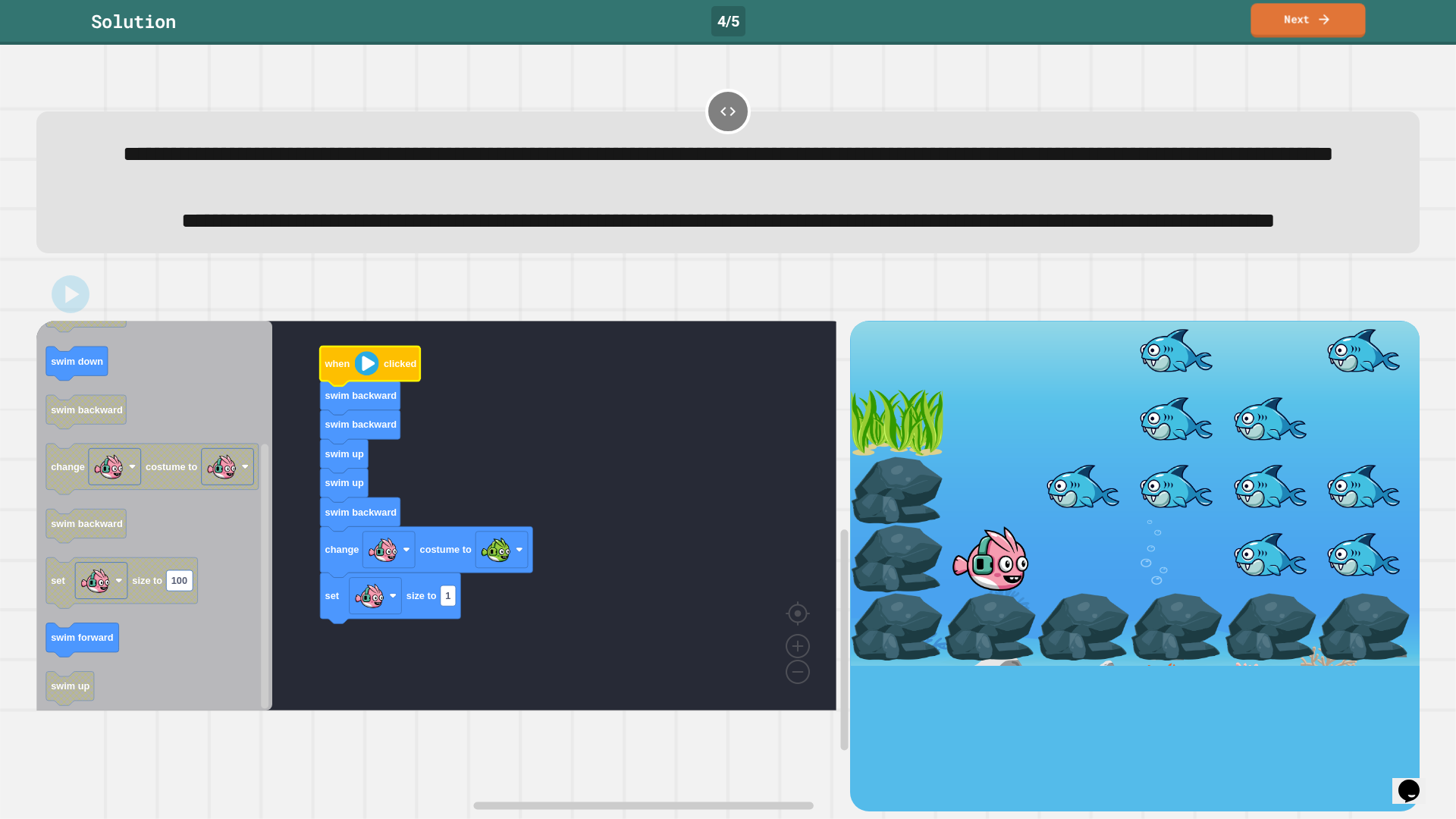
click at [1278, 11] on link "Next" at bounding box center [1307, 20] width 115 height 34
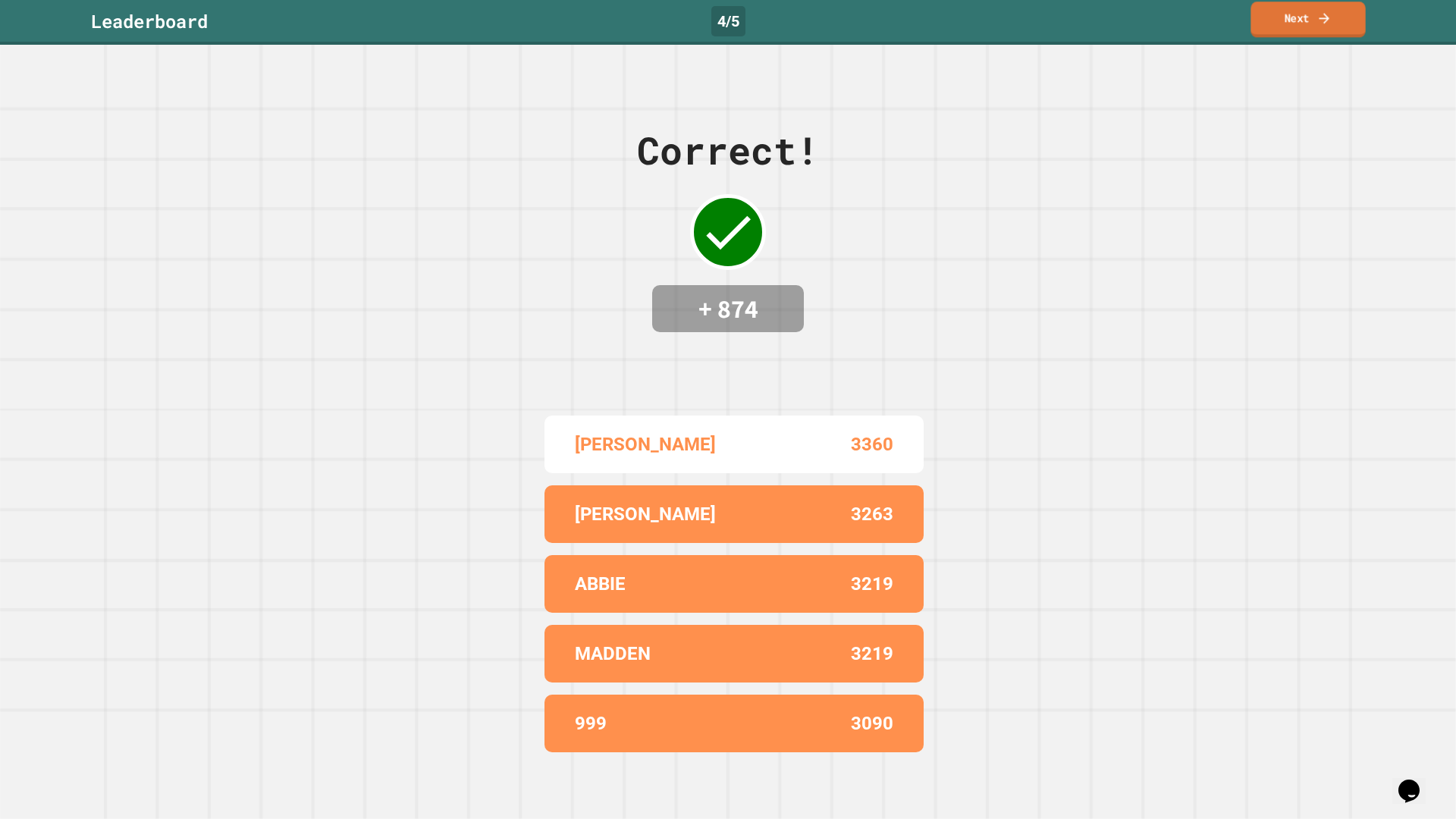
click at [1279, 17] on link "Next" at bounding box center [1307, 19] width 115 height 36
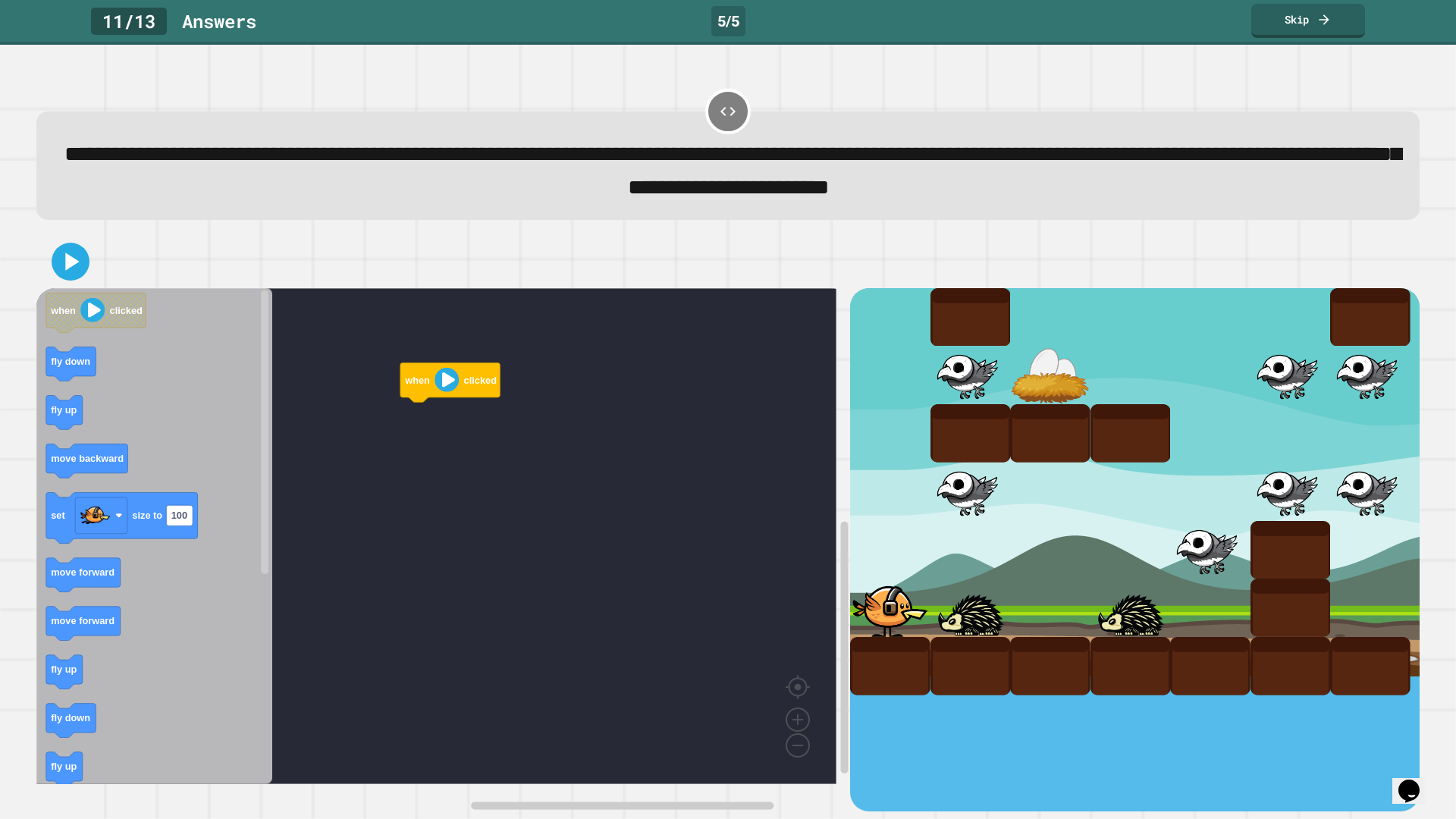
click at [260, 458] on div "when clicked when clicked fly down fly up move backward set size to 100 move fo…" at bounding box center [443, 549] width 814 height 524
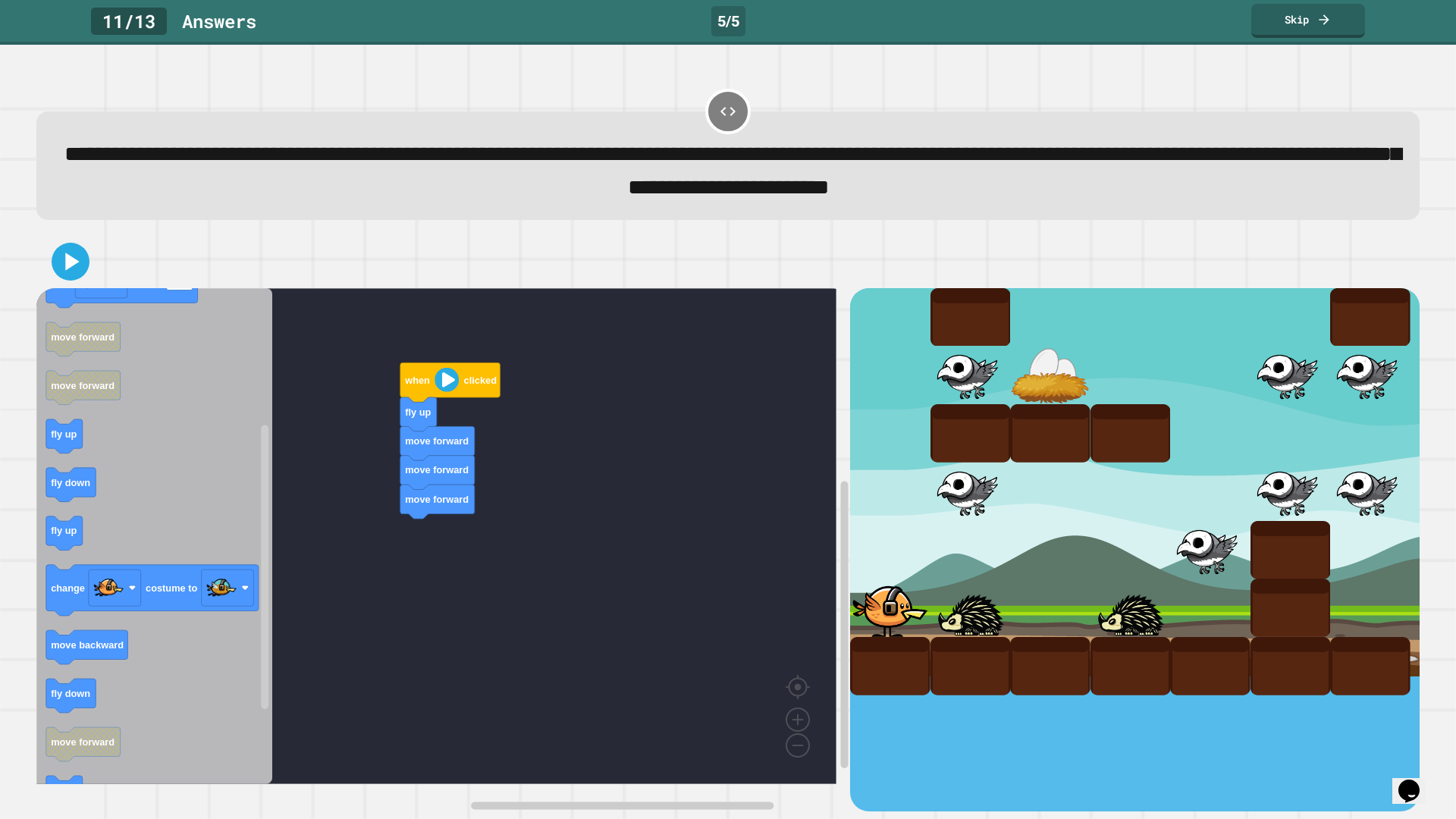
click at [96, 556] on icon "Blockly Workspace" at bounding box center [154, 536] width 236 height 495
click at [445, 545] on g "when clicked fly up move forward move forward move forward fly up" at bounding box center [447, 536] width 822 height 495
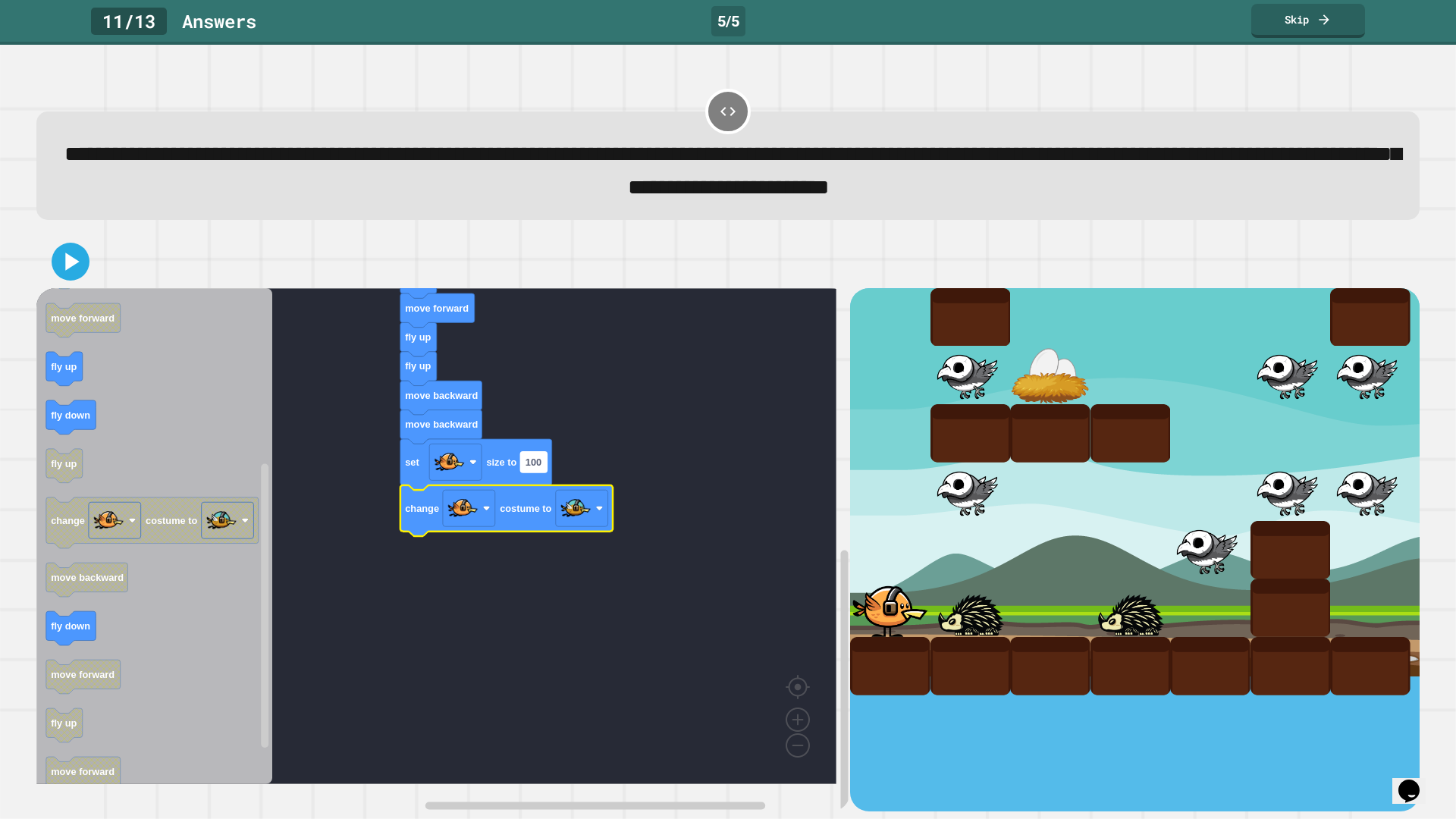
click at [543, 471] on rect "Blockly Workspace" at bounding box center [533, 461] width 27 height 20
type input "*"
click at [59, 262] on icon at bounding box center [70, 261] width 36 height 36
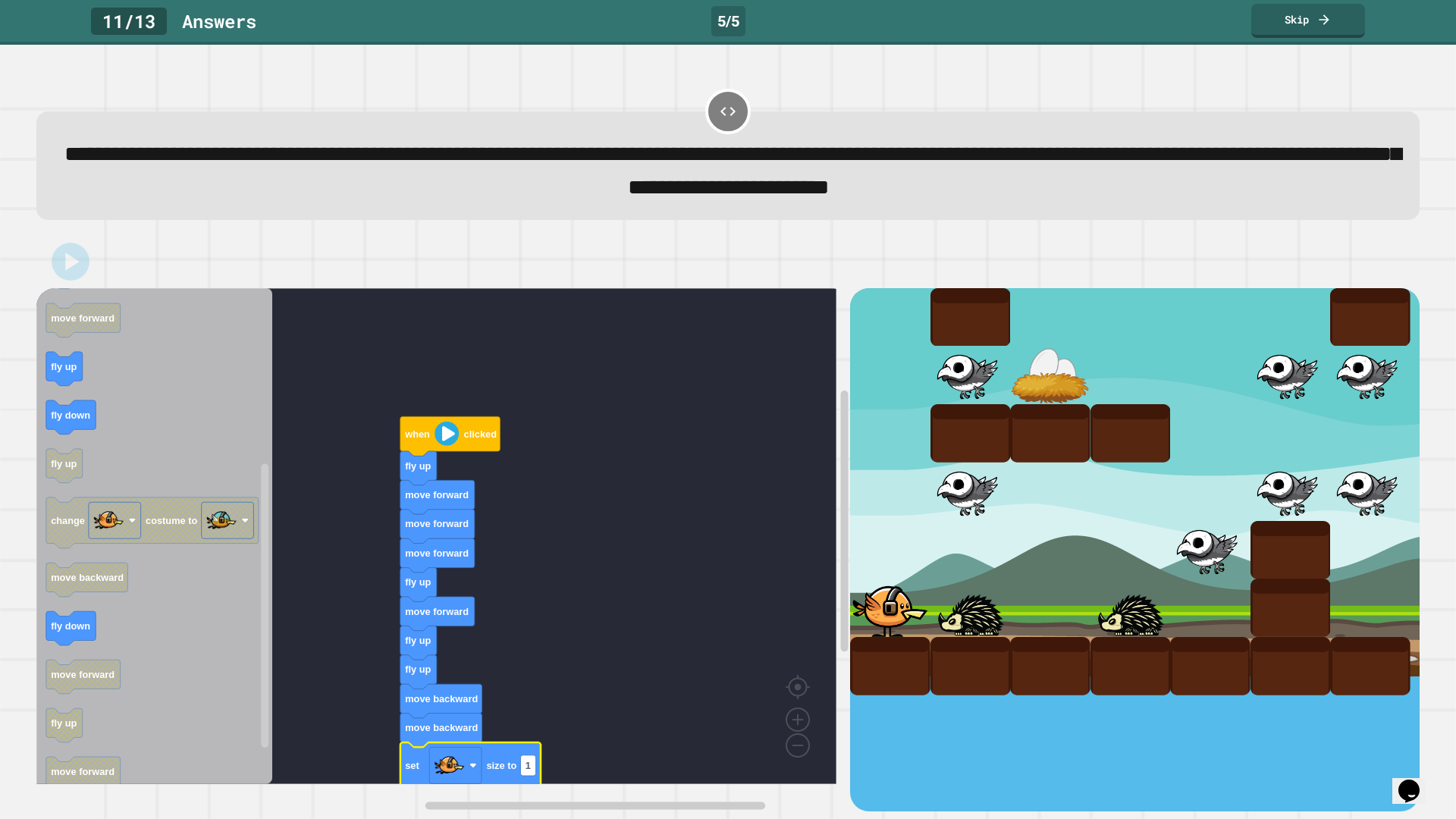
click at [446, 439] on image "Blockly Workspace" at bounding box center [446, 432] width 24 height 24
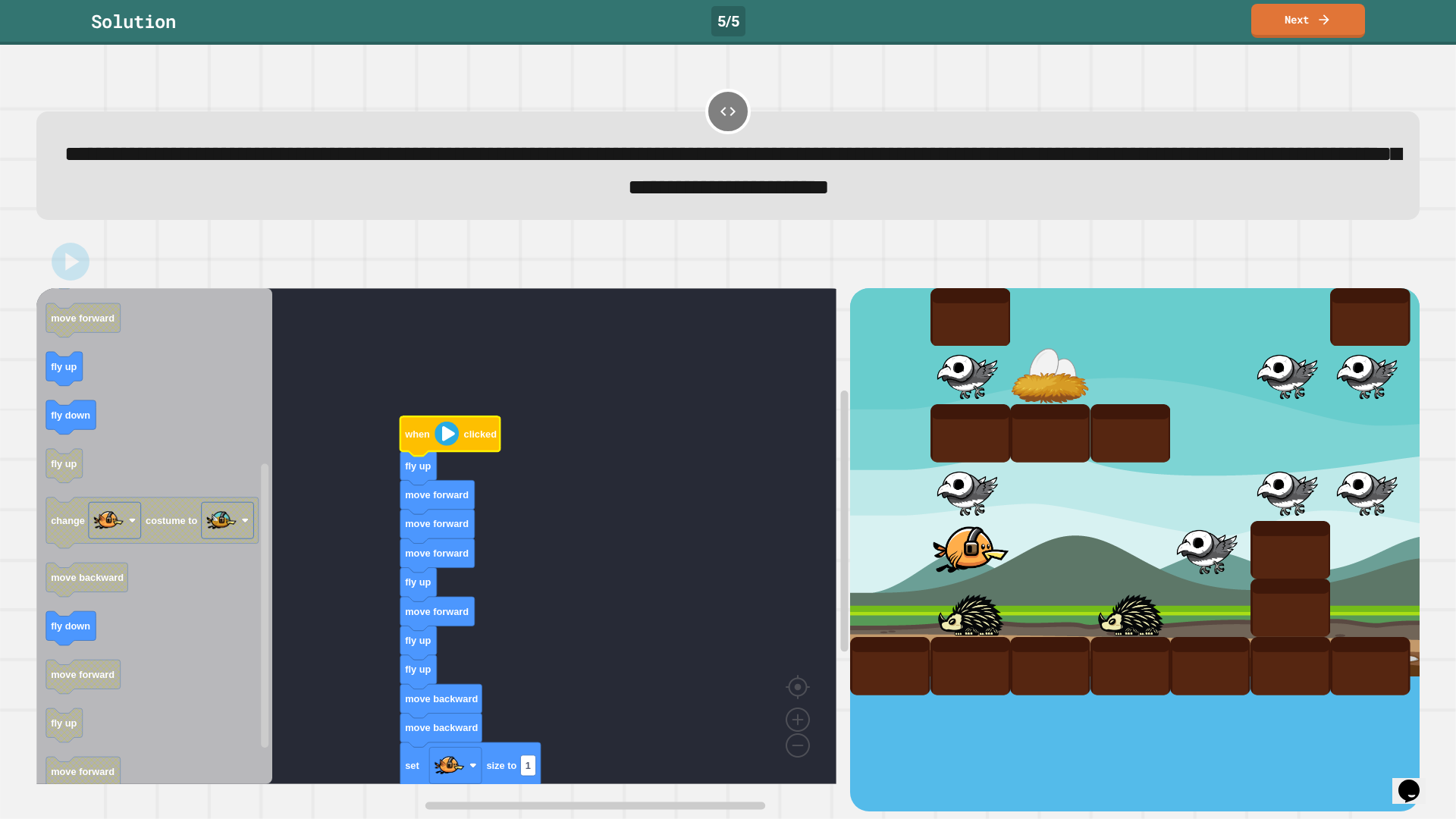
click at [1348, 39] on div "Solution 5 / 5 Next" at bounding box center [728, 22] width 1456 height 44
click at [1341, 31] on link "Next" at bounding box center [1308, 19] width 115 height 35
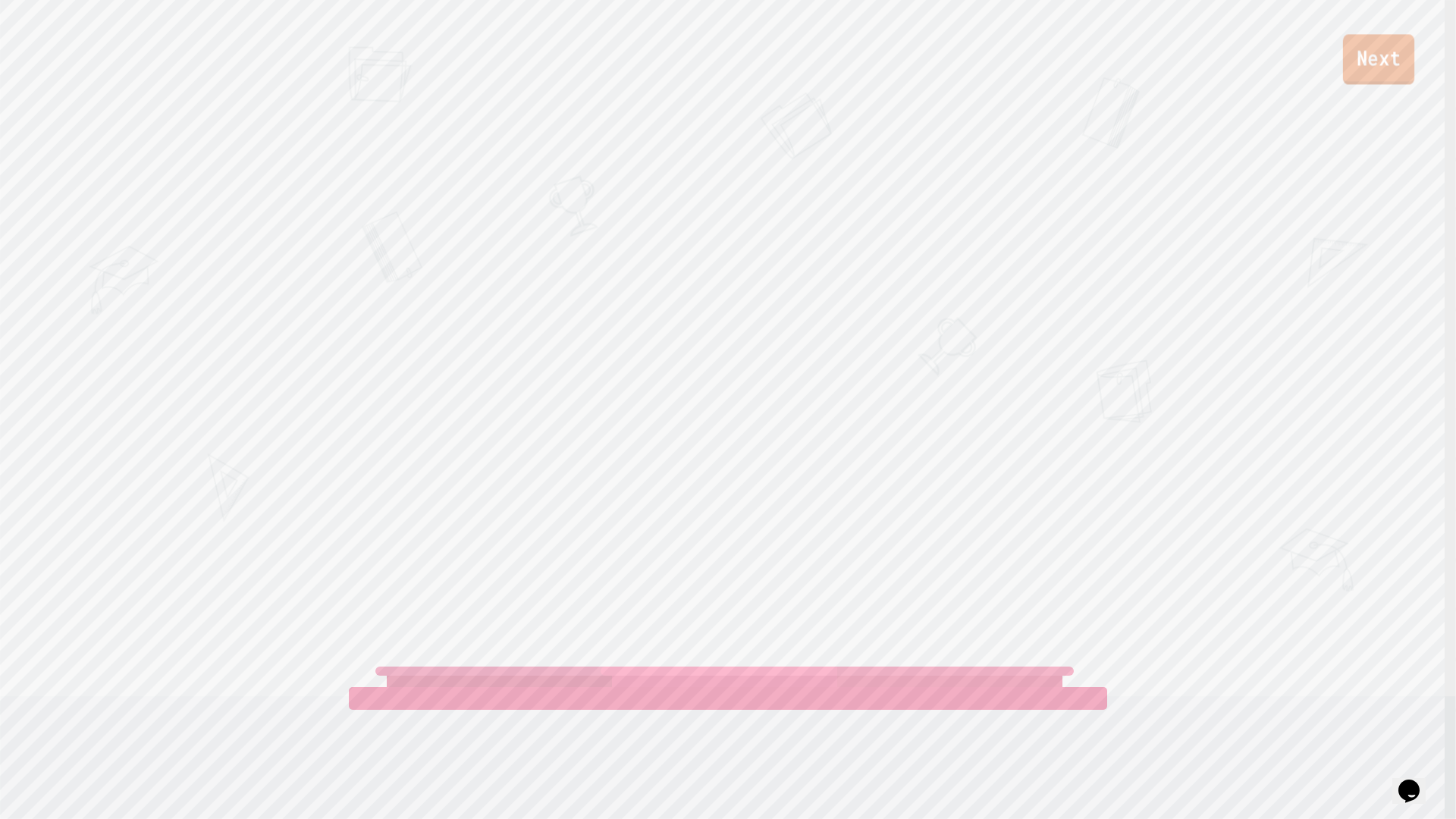
click at [1351, 64] on link "Next" at bounding box center [1379, 59] width 71 height 50
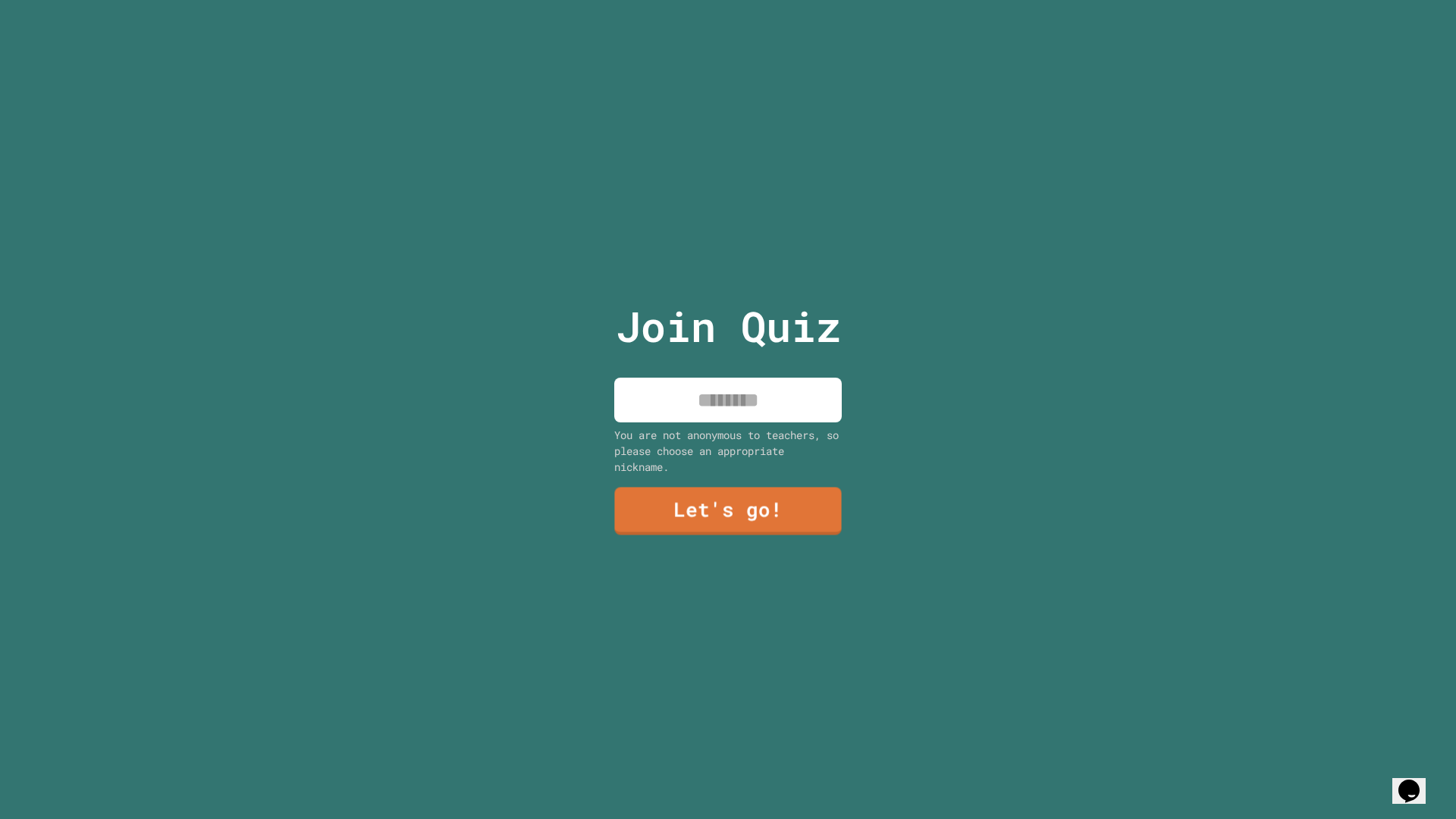
click at [779, 406] on input at bounding box center [728, 399] width 228 height 44
type input "*******"
click at [722, 499] on link "Let's go!" at bounding box center [728, 508] width 229 height 49
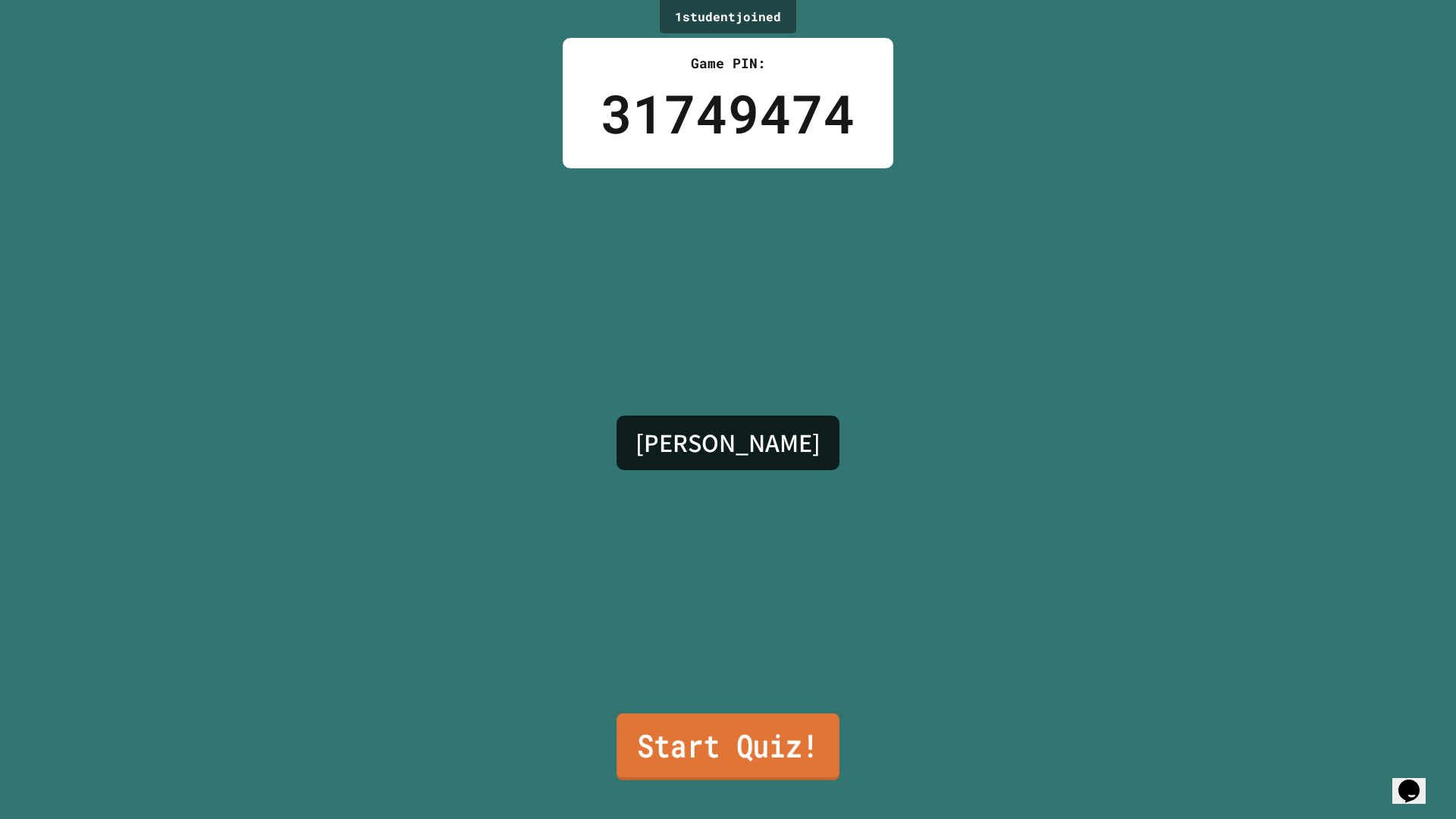
click at [737, 734] on link "Start Quiz!" at bounding box center [728, 746] width 223 height 67
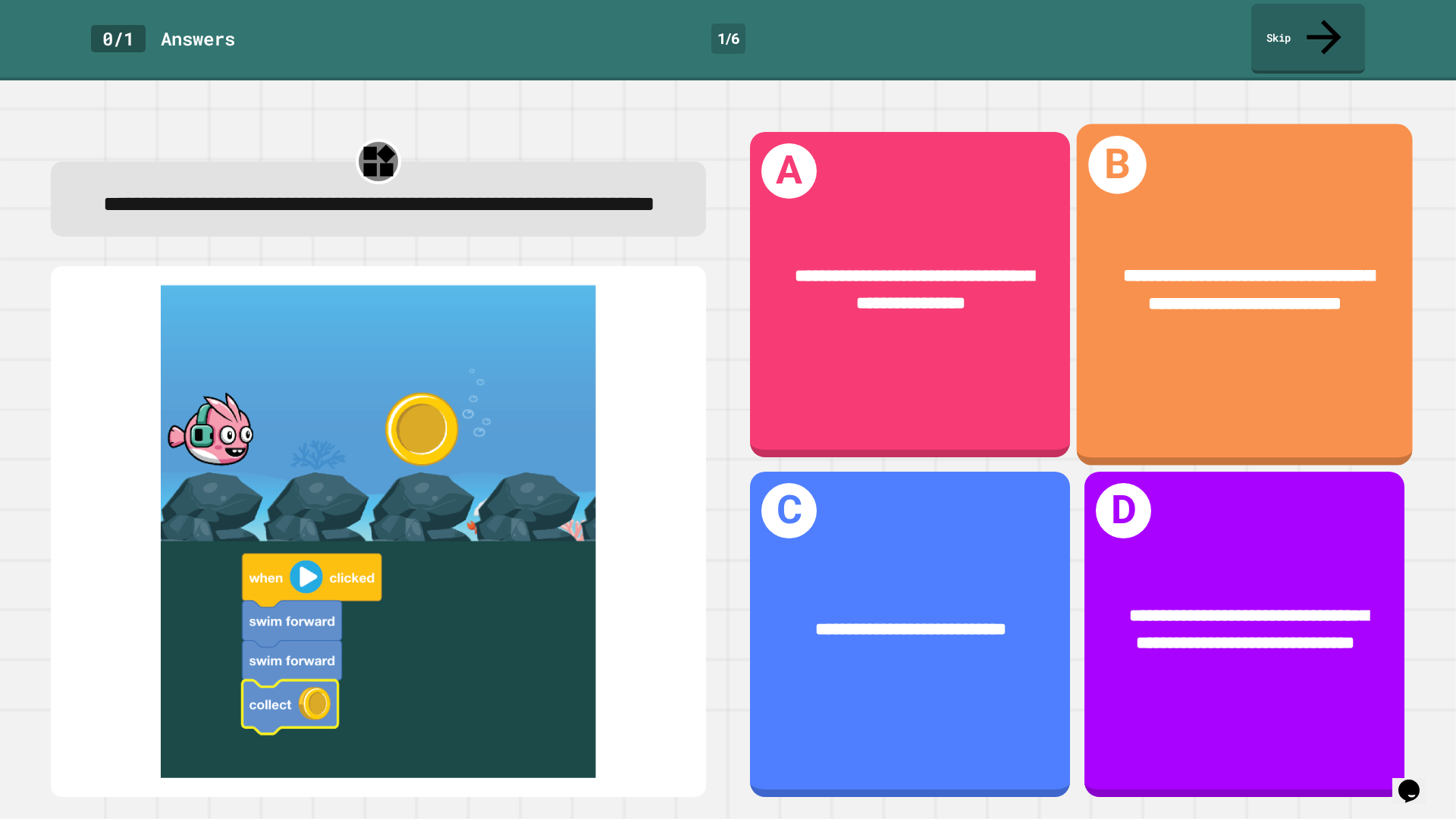
click at [1152, 349] on div "**********" at bounding box center [1245, 294] width 336 height 341
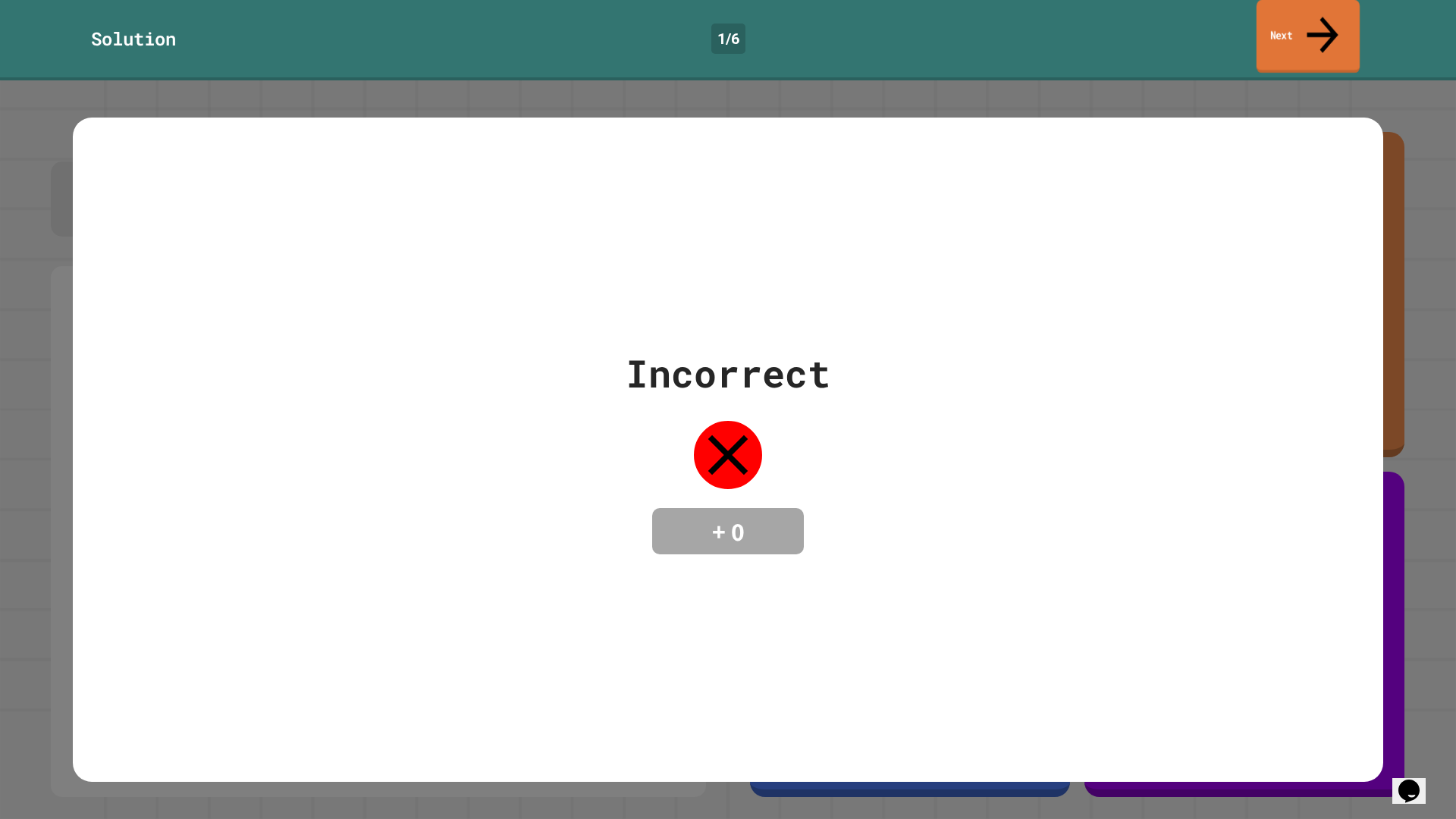
click at [1345, 12] on link "Next" at bounding box center [1308, 36] width 103 height 73
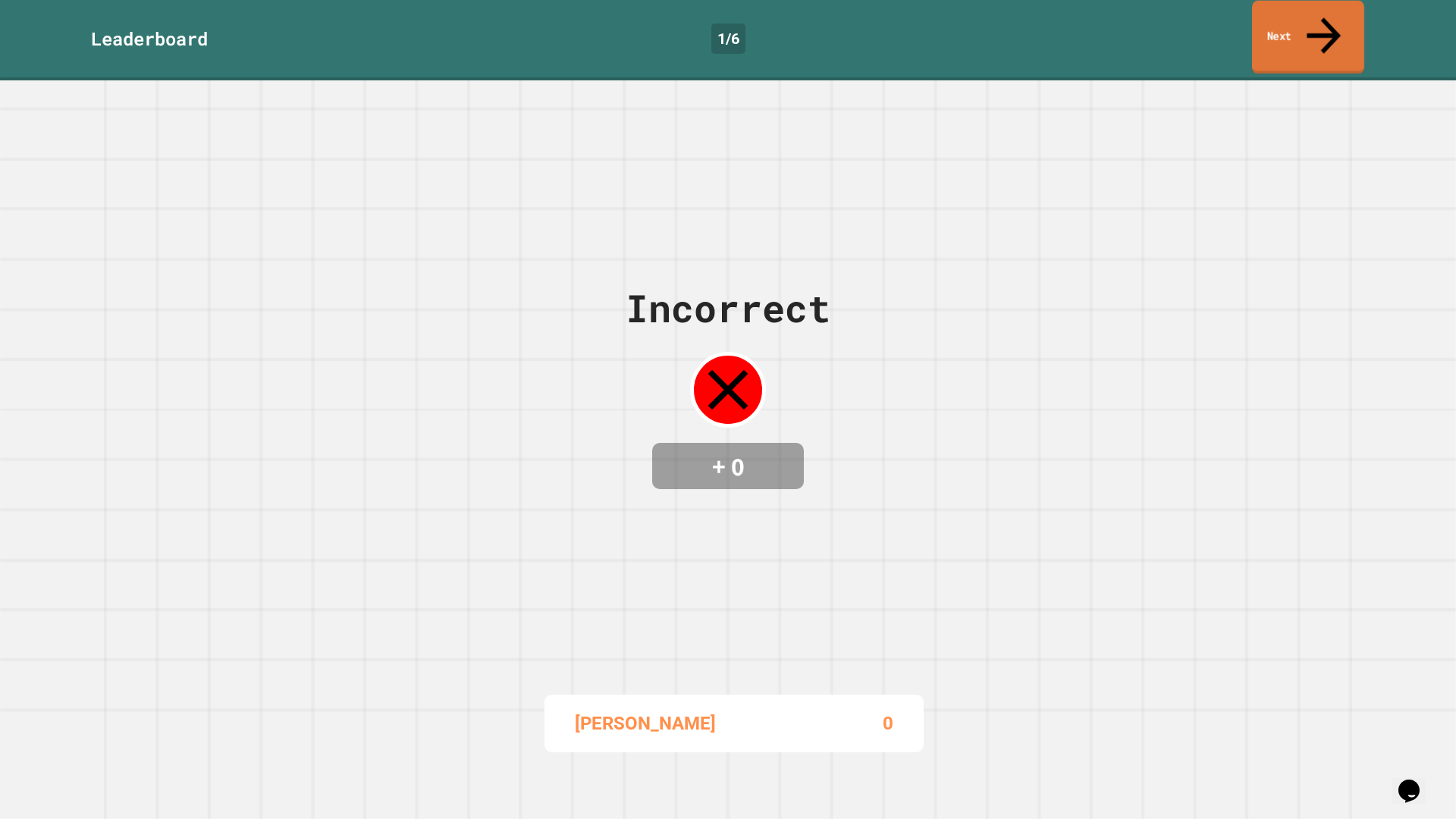
click at [1345, 12] on link "Next" at bounding box center [1307, 37] width 112 height 73
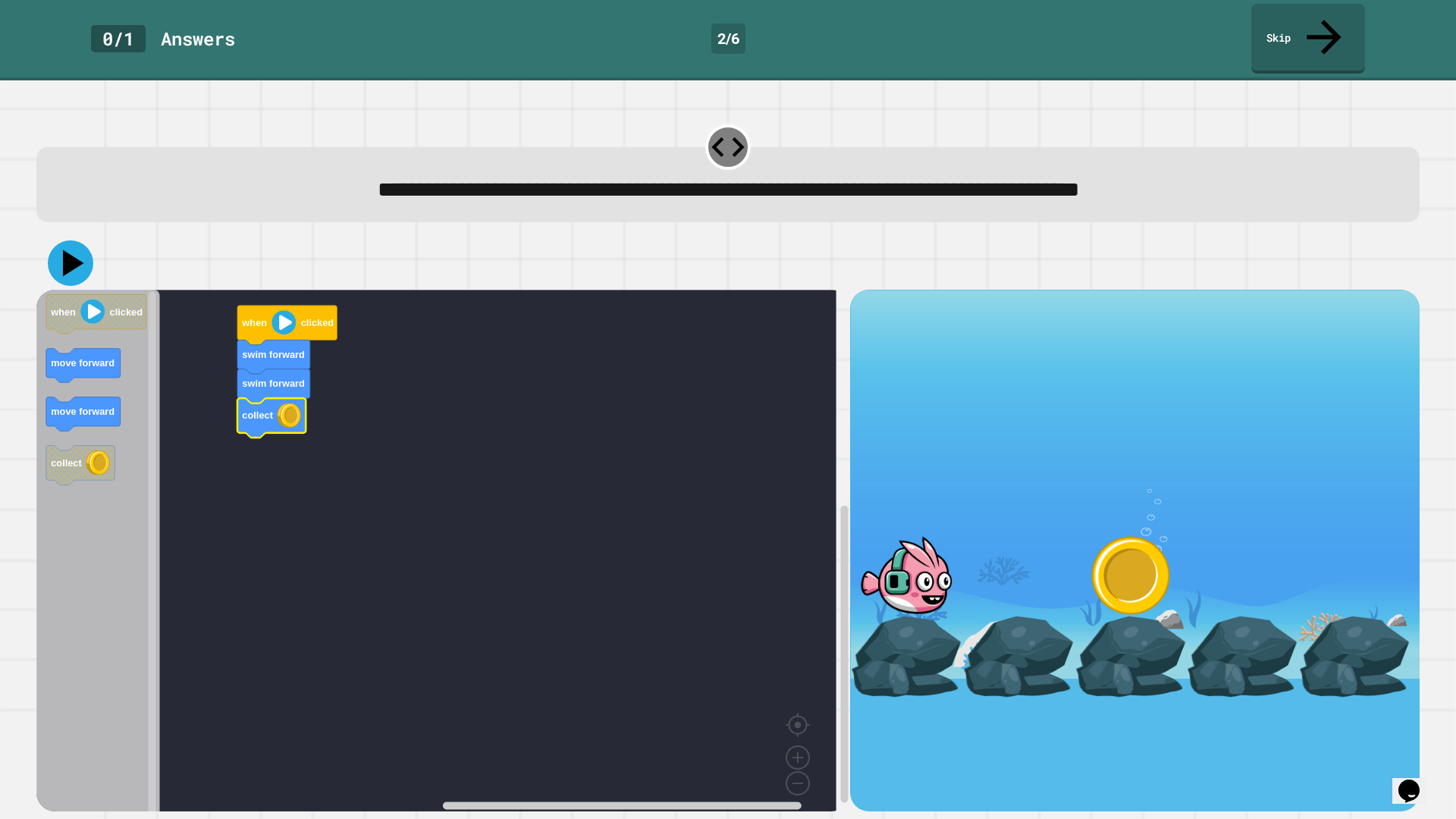
click at [82, 244] on icon at bounding box center [70, 263] width 45 height 45
click at [283, 311] on image "Blockly Workspace" at bounding box center [283, 323] width 24 height 24
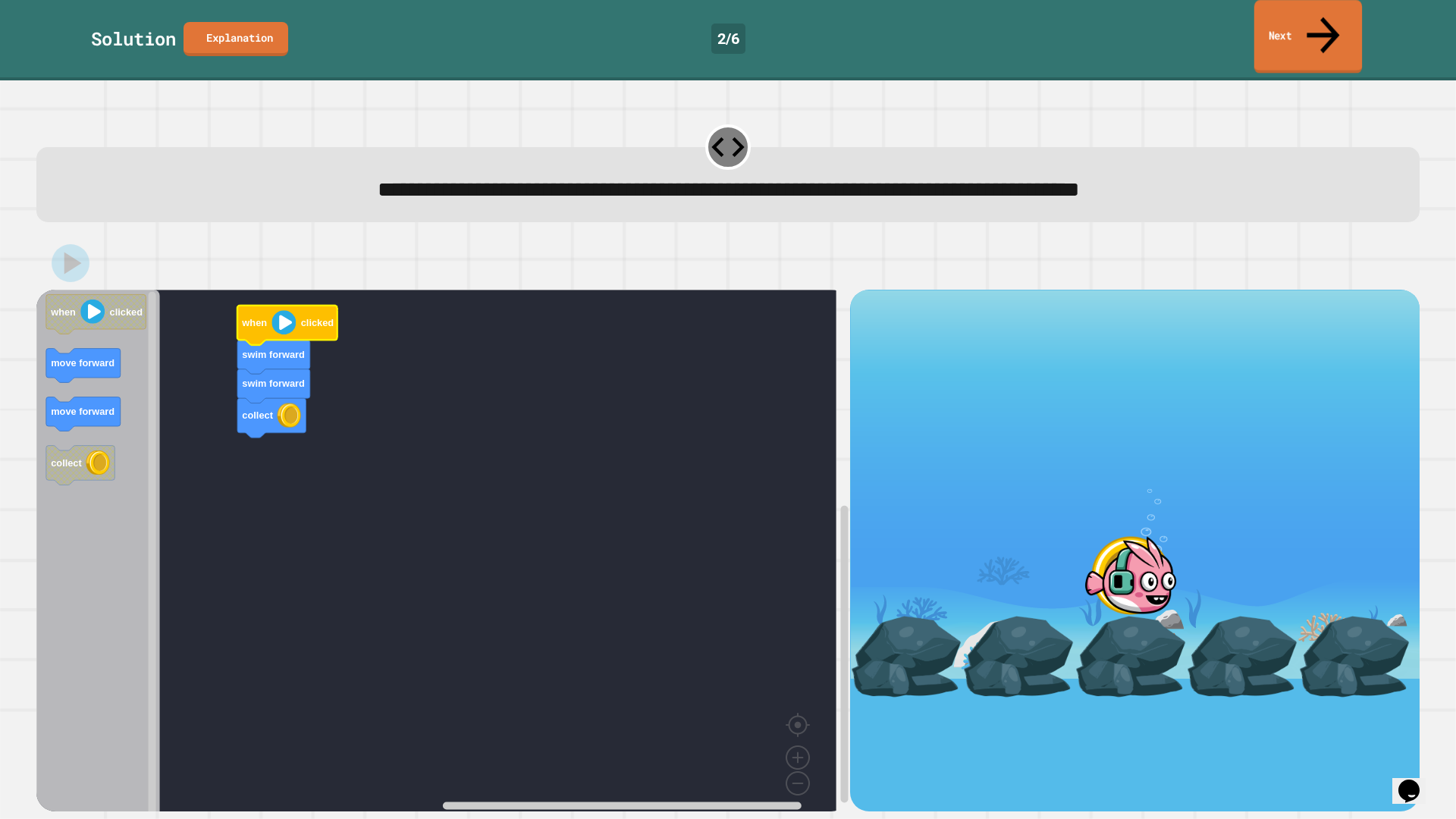
click at [1333, 25] on link "Next" at bounding box center [1307, 36] width 107 height 73
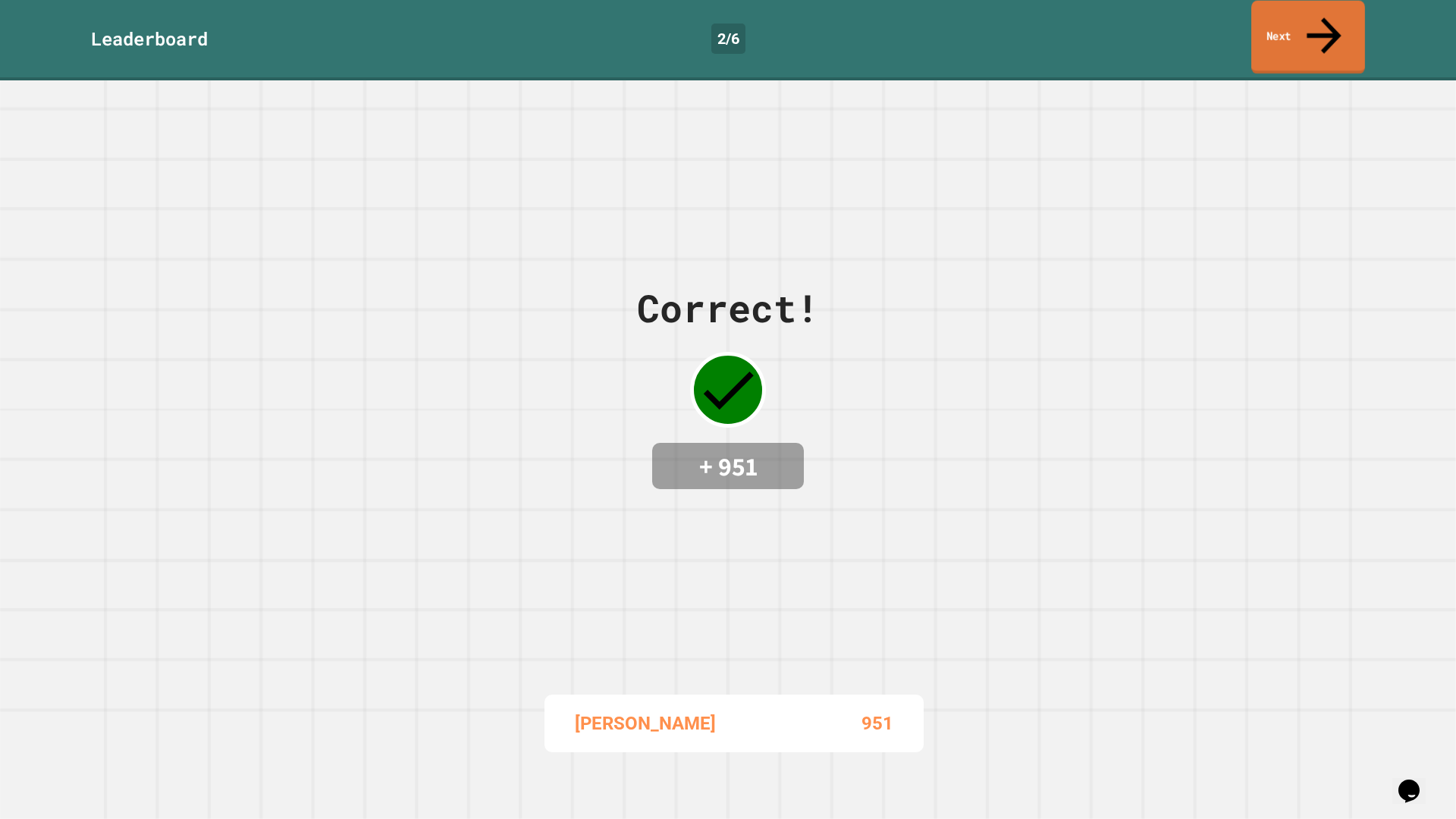
click at [1289, 19] on link "Next" at bounding box center [1307, 37] width 114 height 73
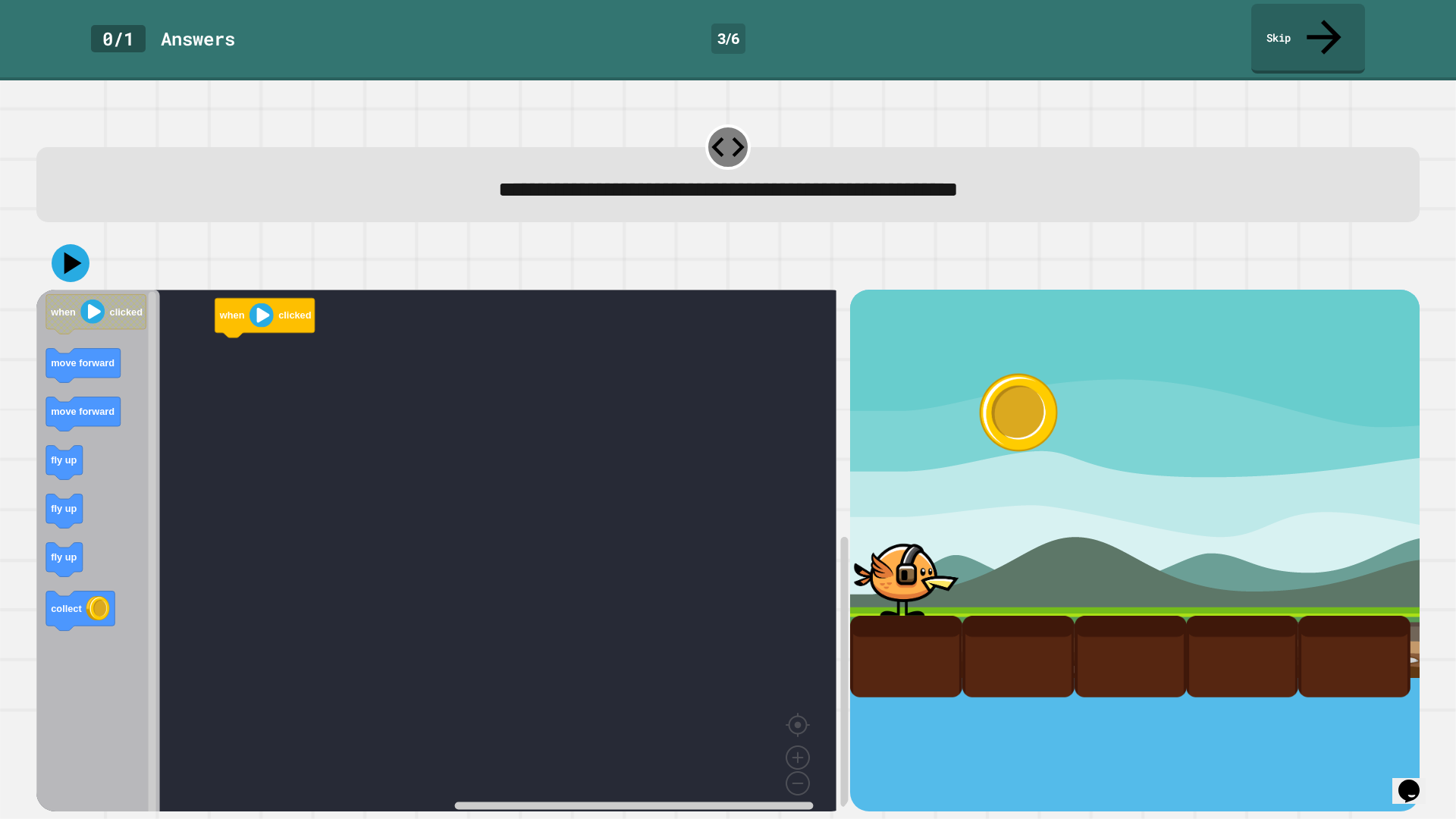
click at [107, 334] on icon "when clicked move forward move forward fly up fly up fly up collect" at bounding box center [98, 556] width 123 height 533
click at [89, 437] on icon "Blockly Workspace" at bounding box center [98, 556] width 123 height 533
click at [86, 435] on icon "Blockly Workspace" at bounding box center [98, 556] width 123 height 533
click at [173, 394] on div "when clicked move forward when clicked move forward move forward fly up fly up …" at bounding box center [443, 550] width 814 height 521
click at [65, 504] on text "fly up" at bounding box center [64, 509] width 26 height 11
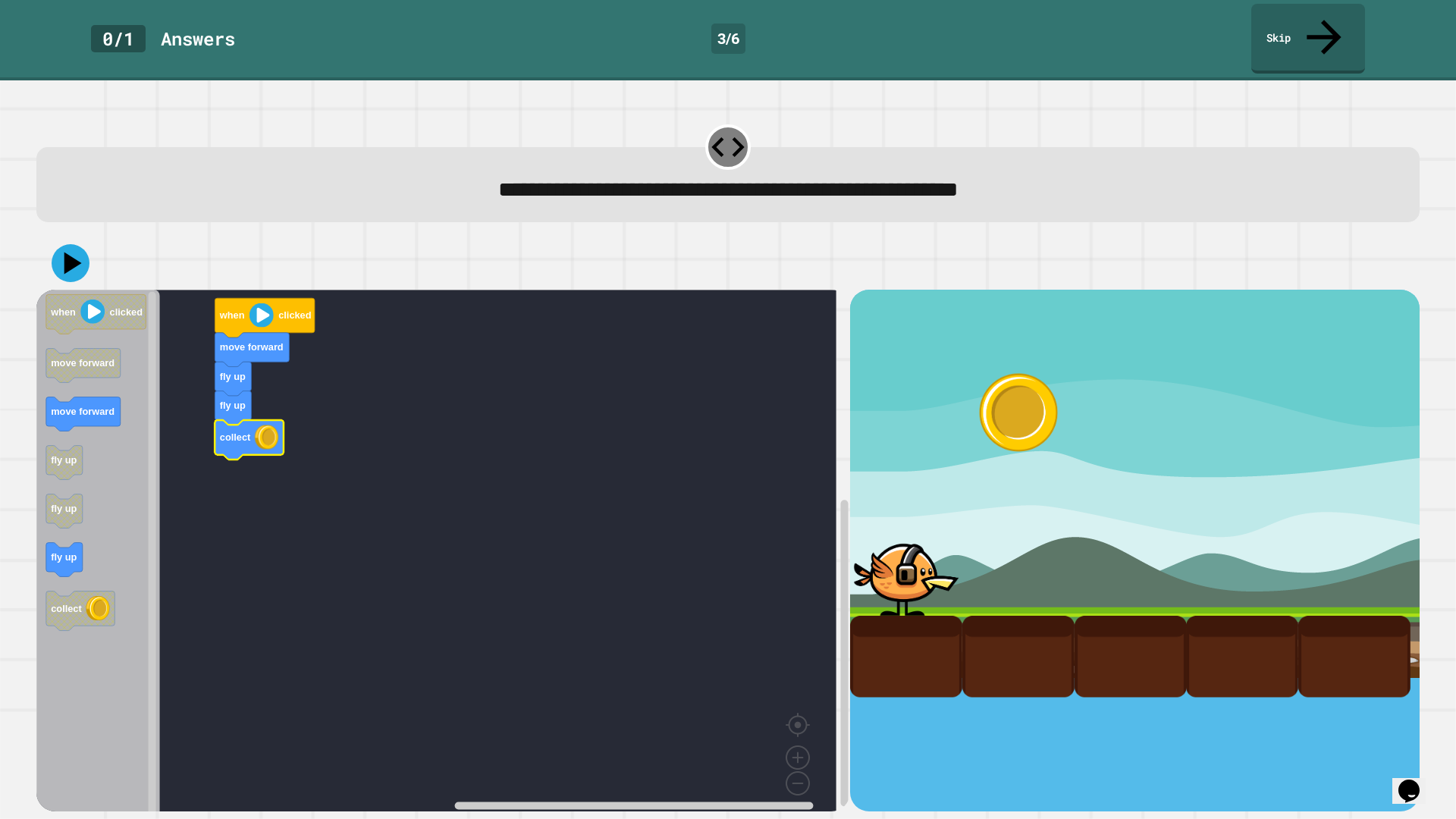
click at [78, 249] on div at bounding box center [728, 263] width 1383 height 53
click at [75, 250] on icon at bounding box center [73, 263] width 21 height 27
click at [262, 303] on image "Blockly Workspace" at bounding box center [261, 315] width 24 height 24
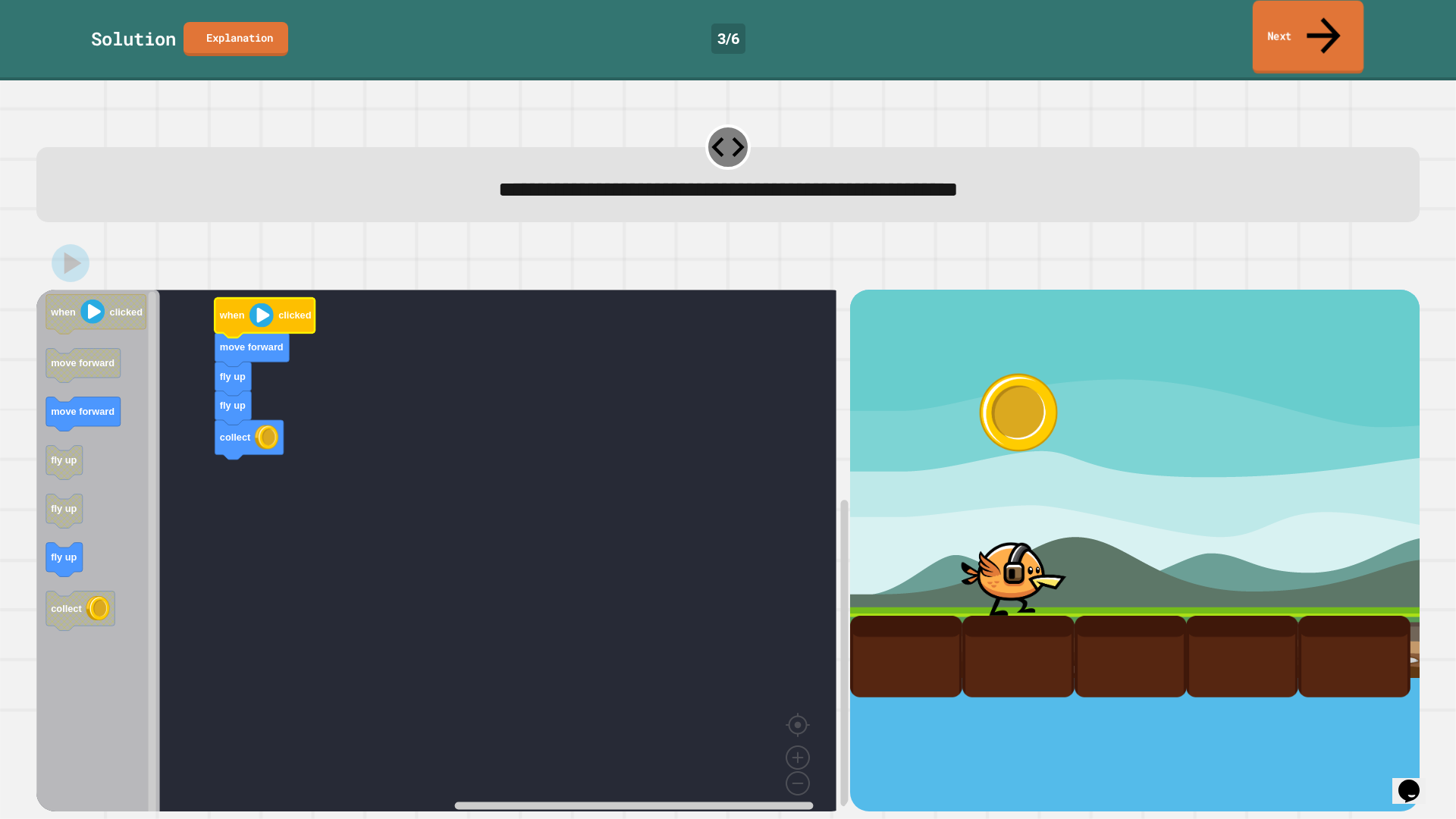
click at [1347, 23] on link "Next" at bounding box center [1307, 37] width 111 height 73
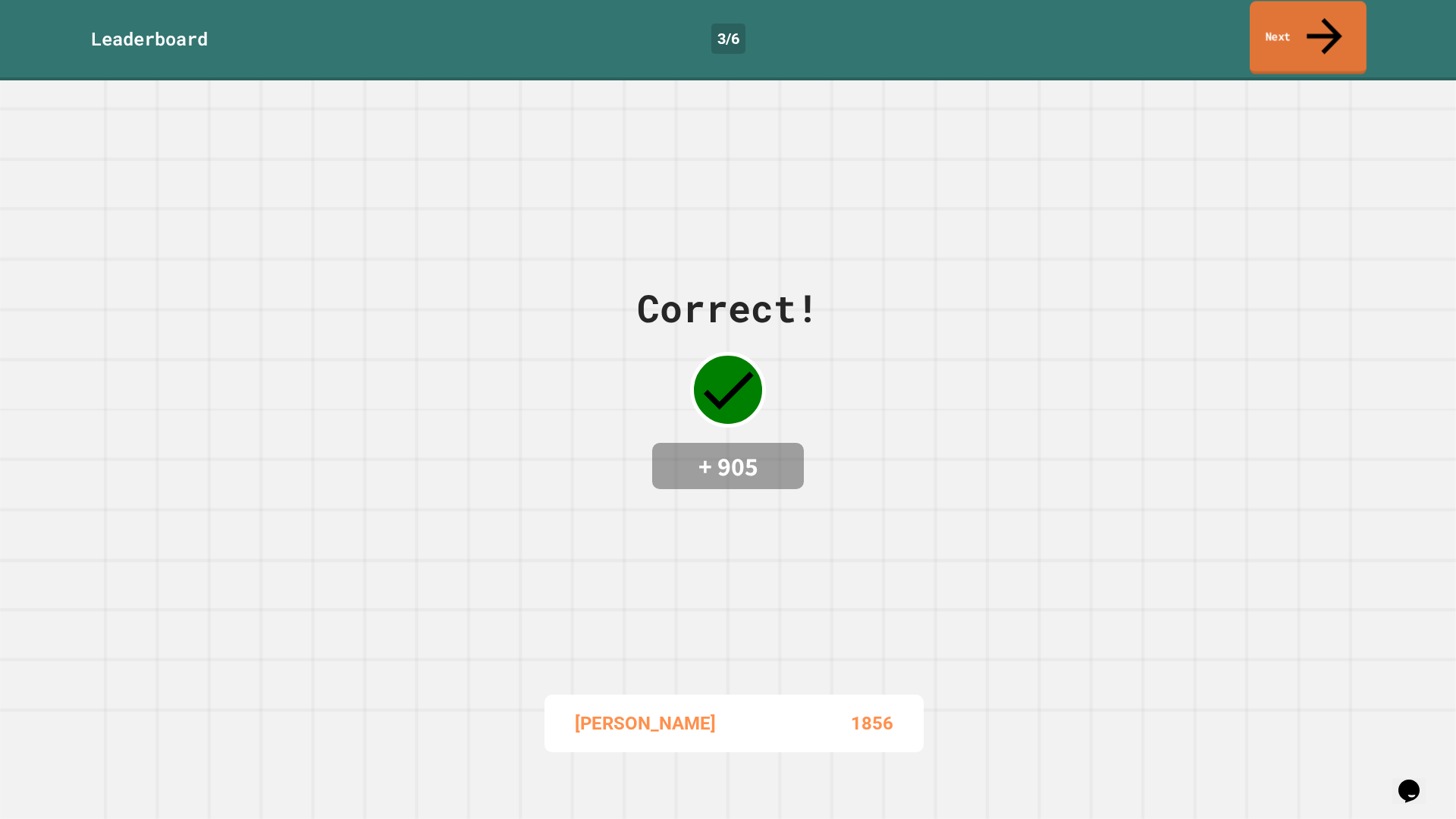
click at [1343, 23] on link "Next" at bounding box center [1307, 37] width 117 height 73
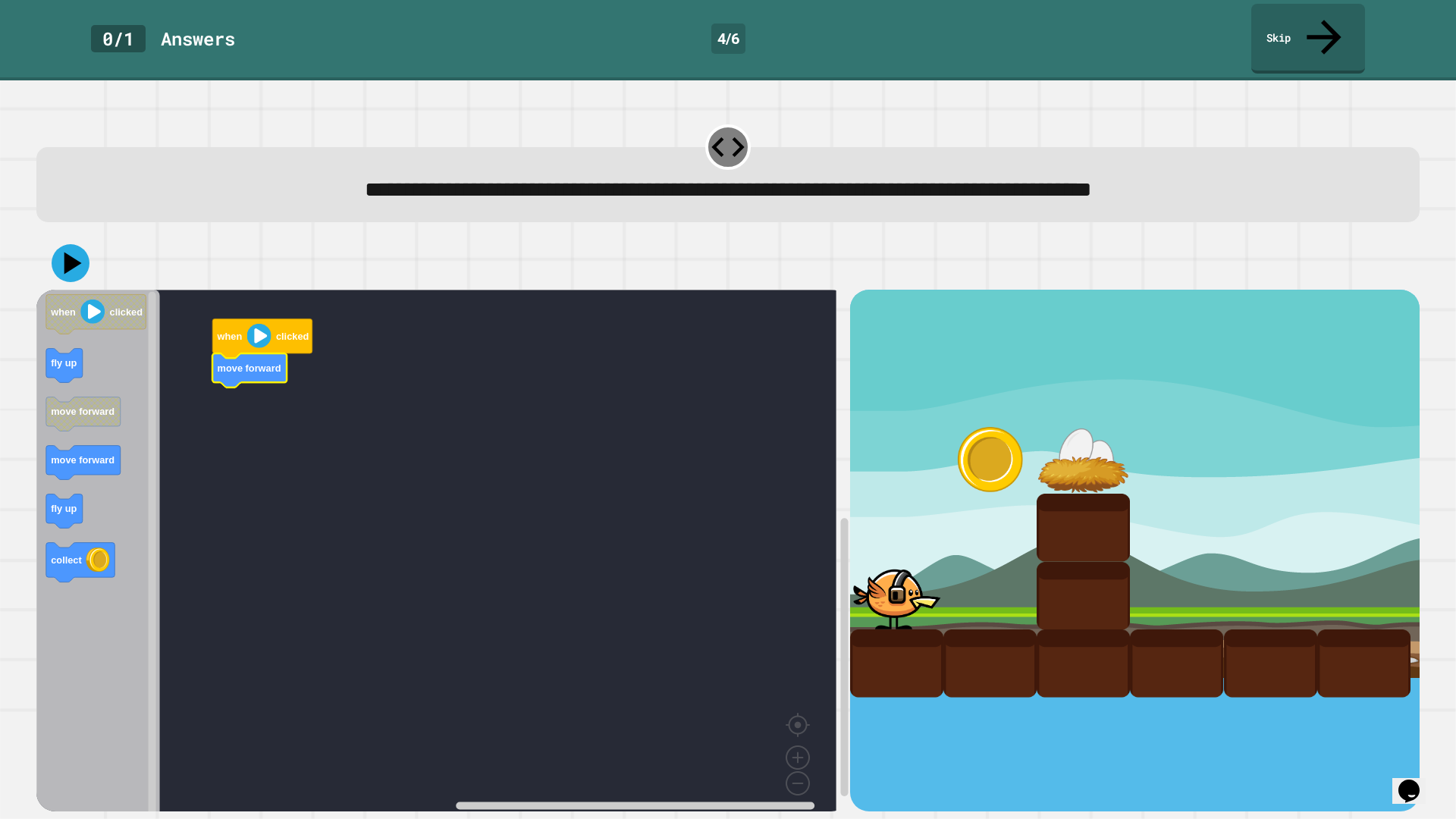
click at [130, 340] on icon "Blockly Workspace" at bounding box center [98, 556] width 123 height 533
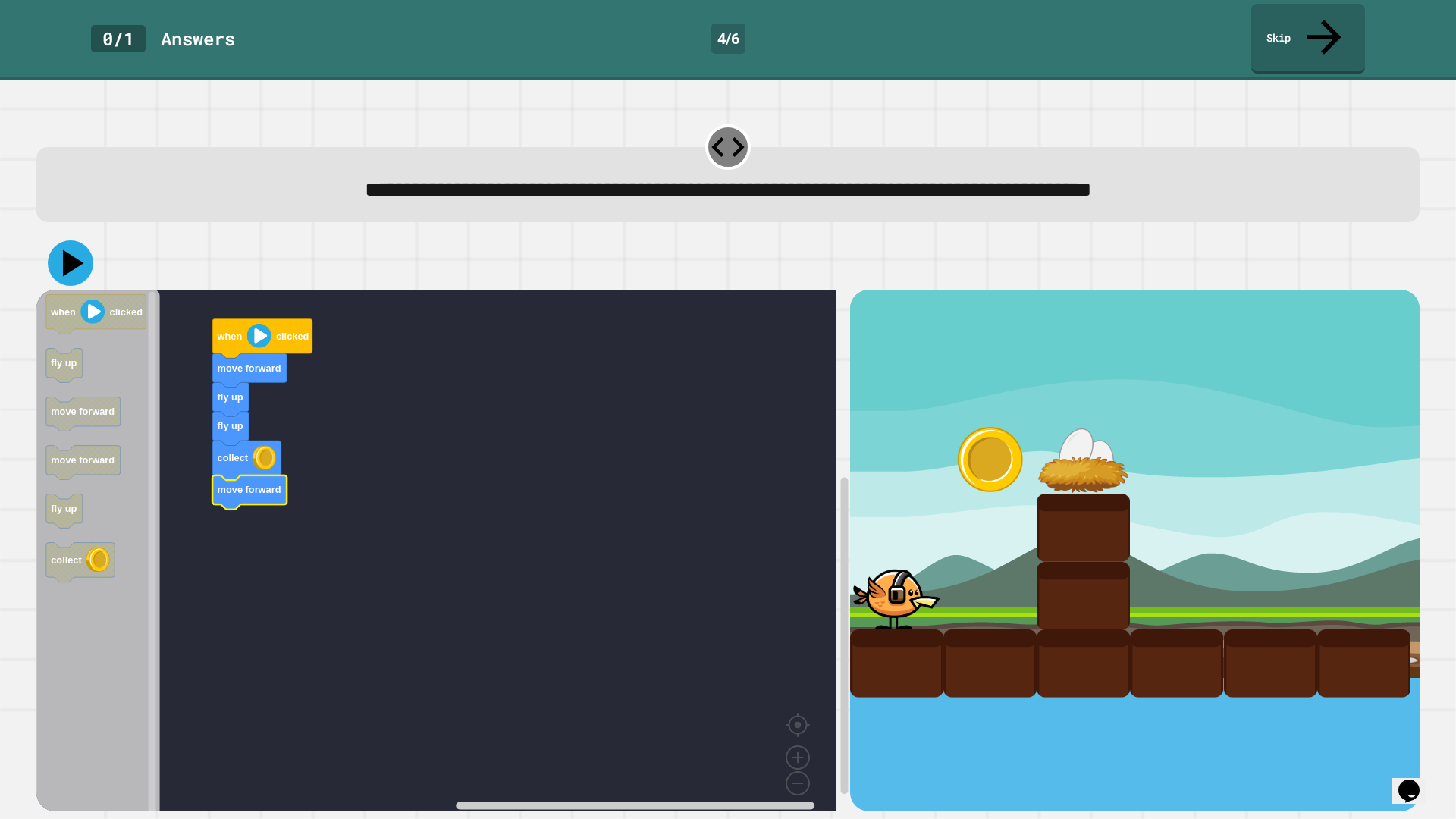
click at [64, 240] on icon at bounding box center [70, 263] width 45 height 45
click at [261, 324] on image "Blockly Workspace" at bounding box center [259, 336] width 24 height 24
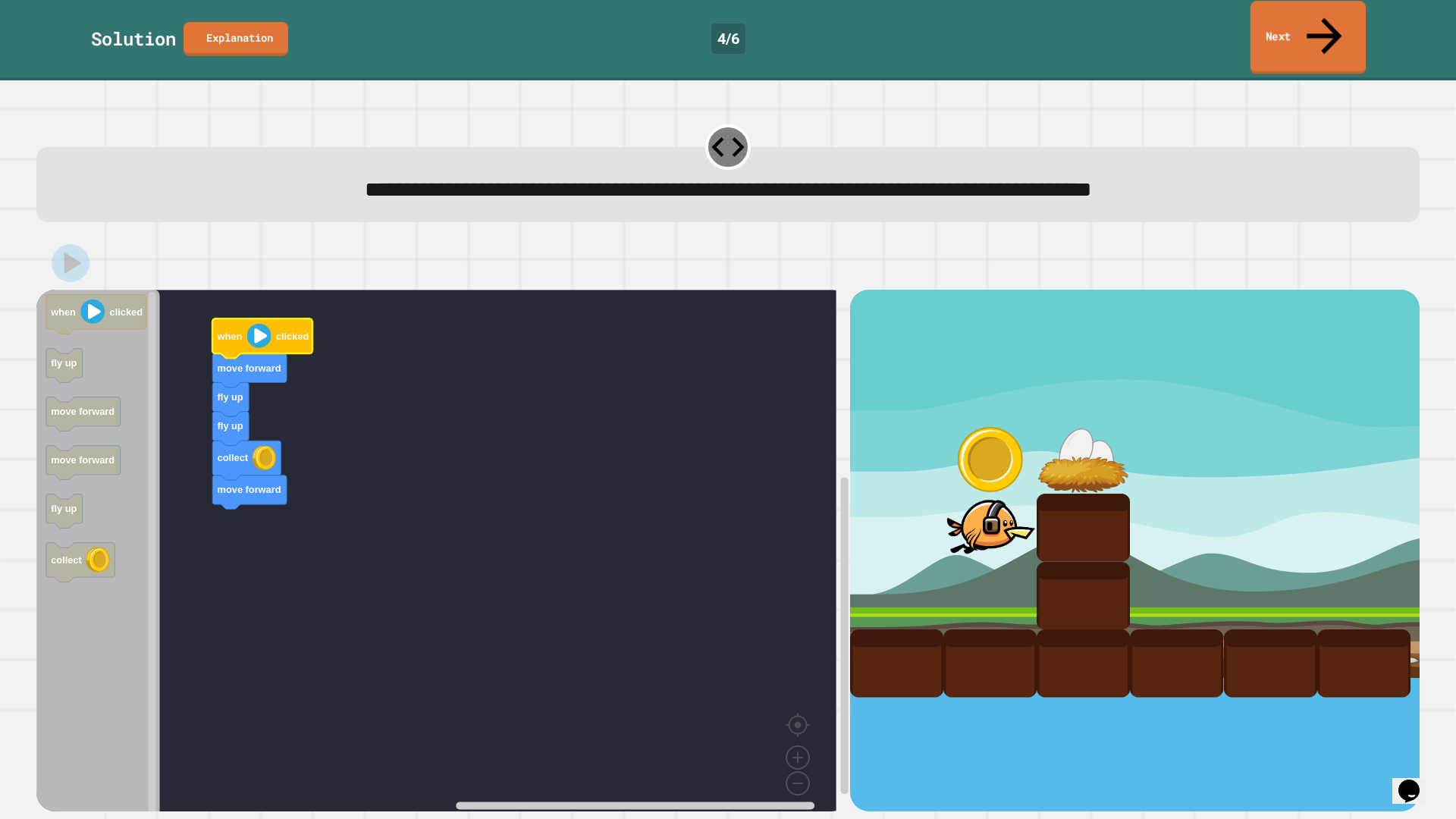
click at [1310, 26] on link "Next" at bounding box center [1307, 37] width 115 height 73
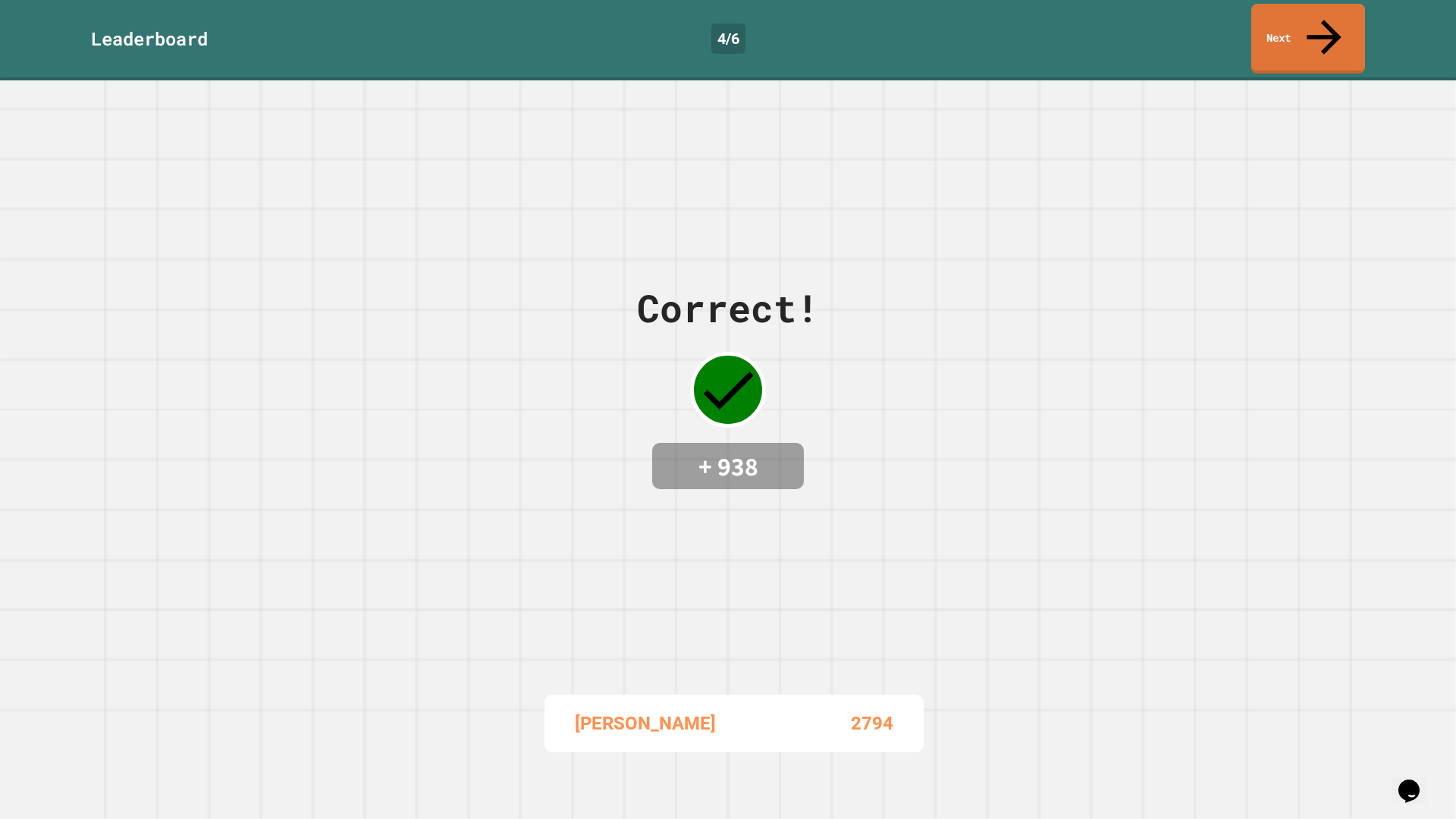
click at [1298, 44] on div "Leaderboard 4 / 6 Next" at bounding box center [728, 40] width 1456 height 81
click at [1292, 27] on link "Next" at bounding box center [1307, 39] width 114 height 69
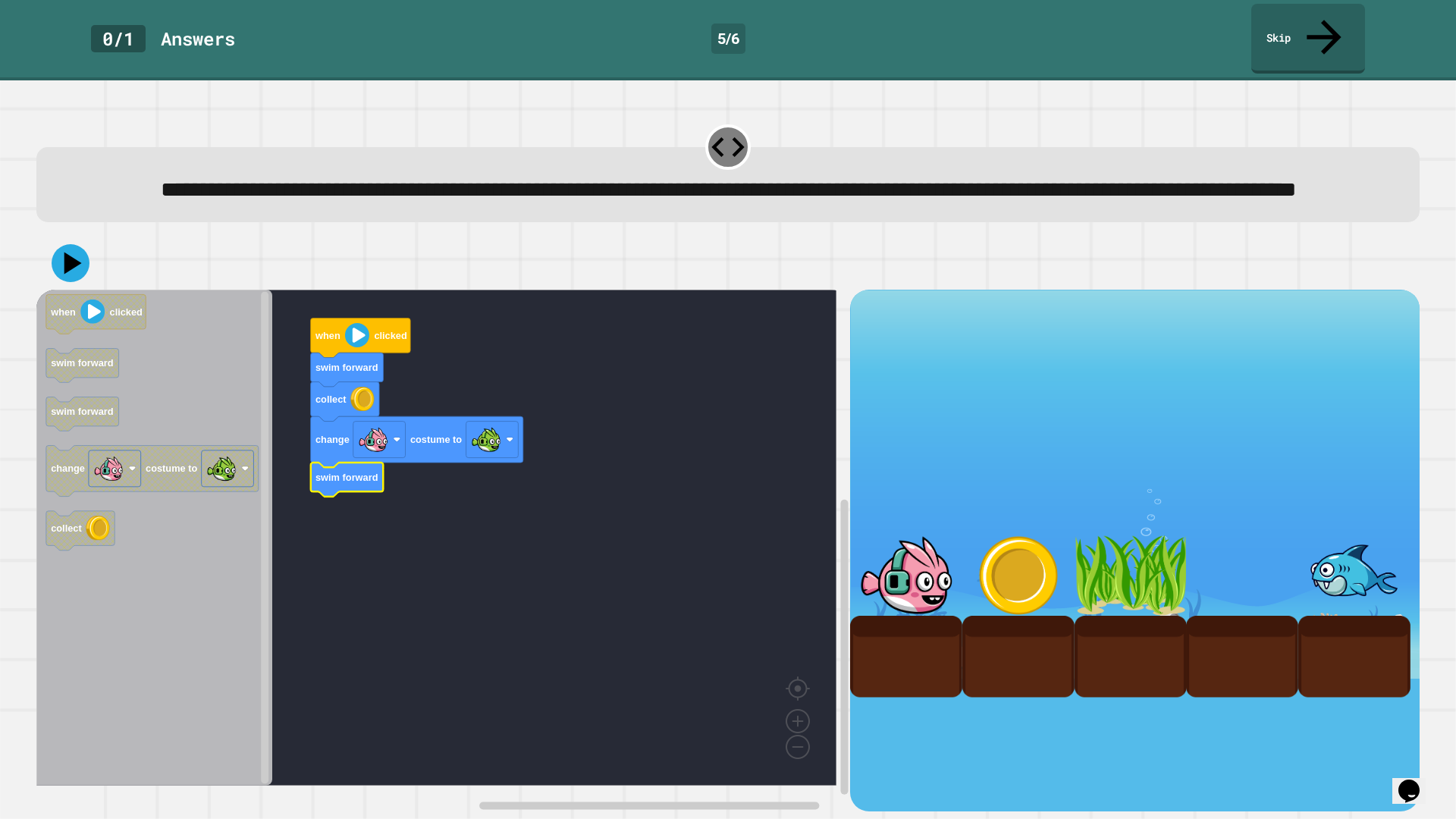
click at [358, 347] on image "Blockly Workspace" at bounding box center [357, 335] width 24 height 24
click at [79, 275] on icon at bounding box center [71, 264] width 39 height 39
click at [391, 341] on text "clicked" at bounding box center [390, 336] width 32 height 11
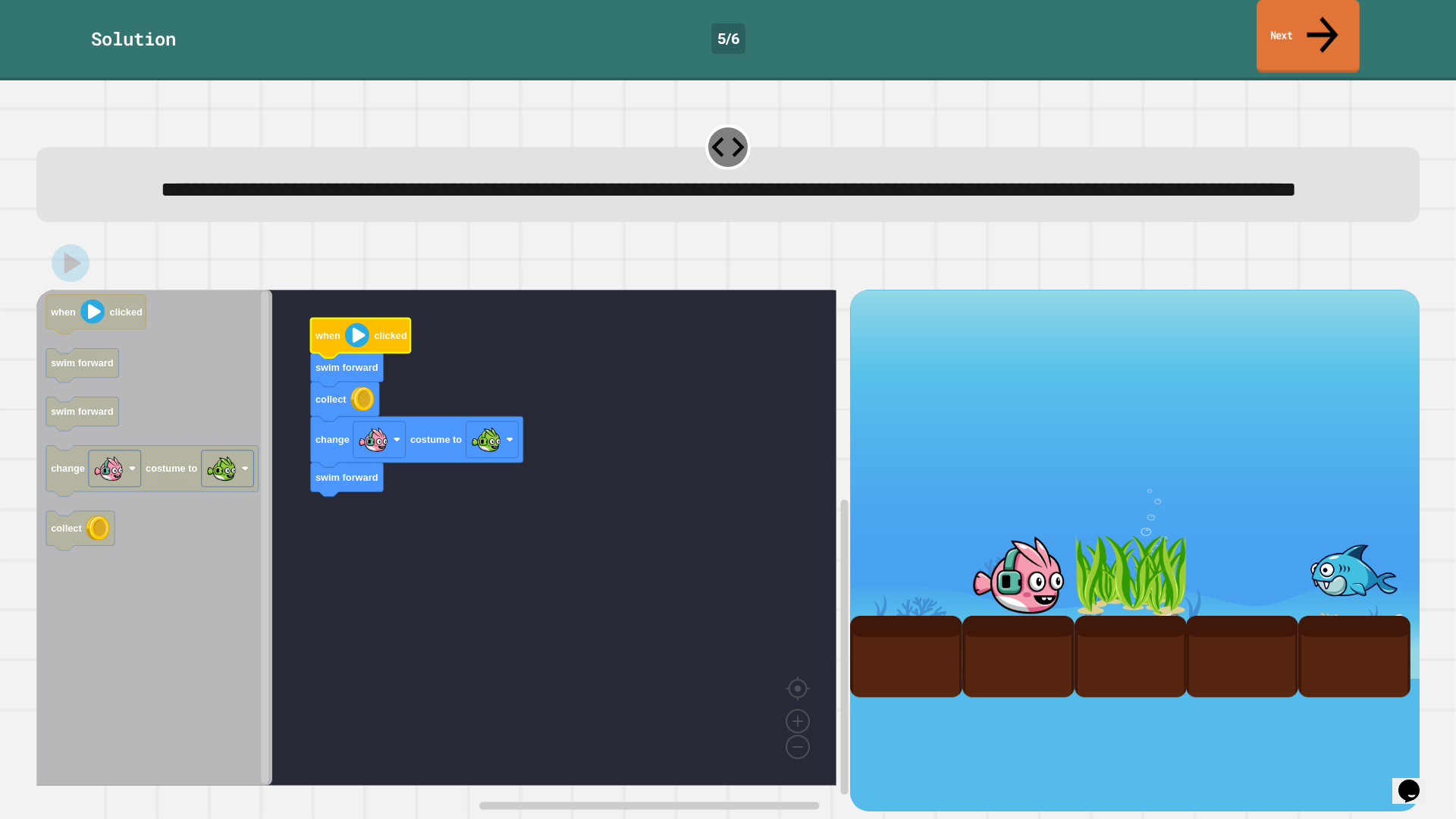
click at [1290, 31] on link "Next" at bounding box center [1308, 36] width 103 height 73
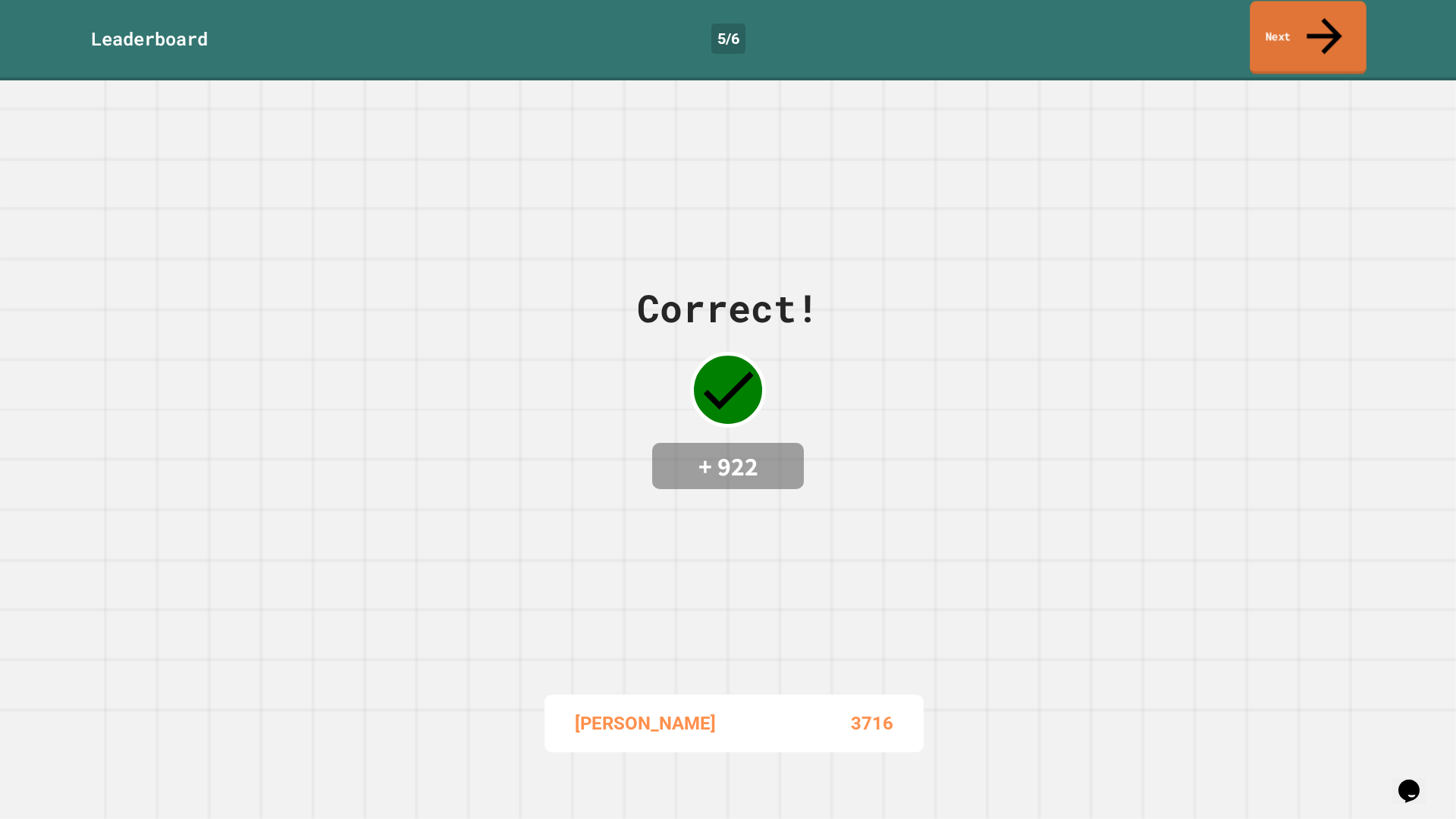
click at [1297, 19] on link "Next" at bounding box center [1307, 37] width 117 height 73
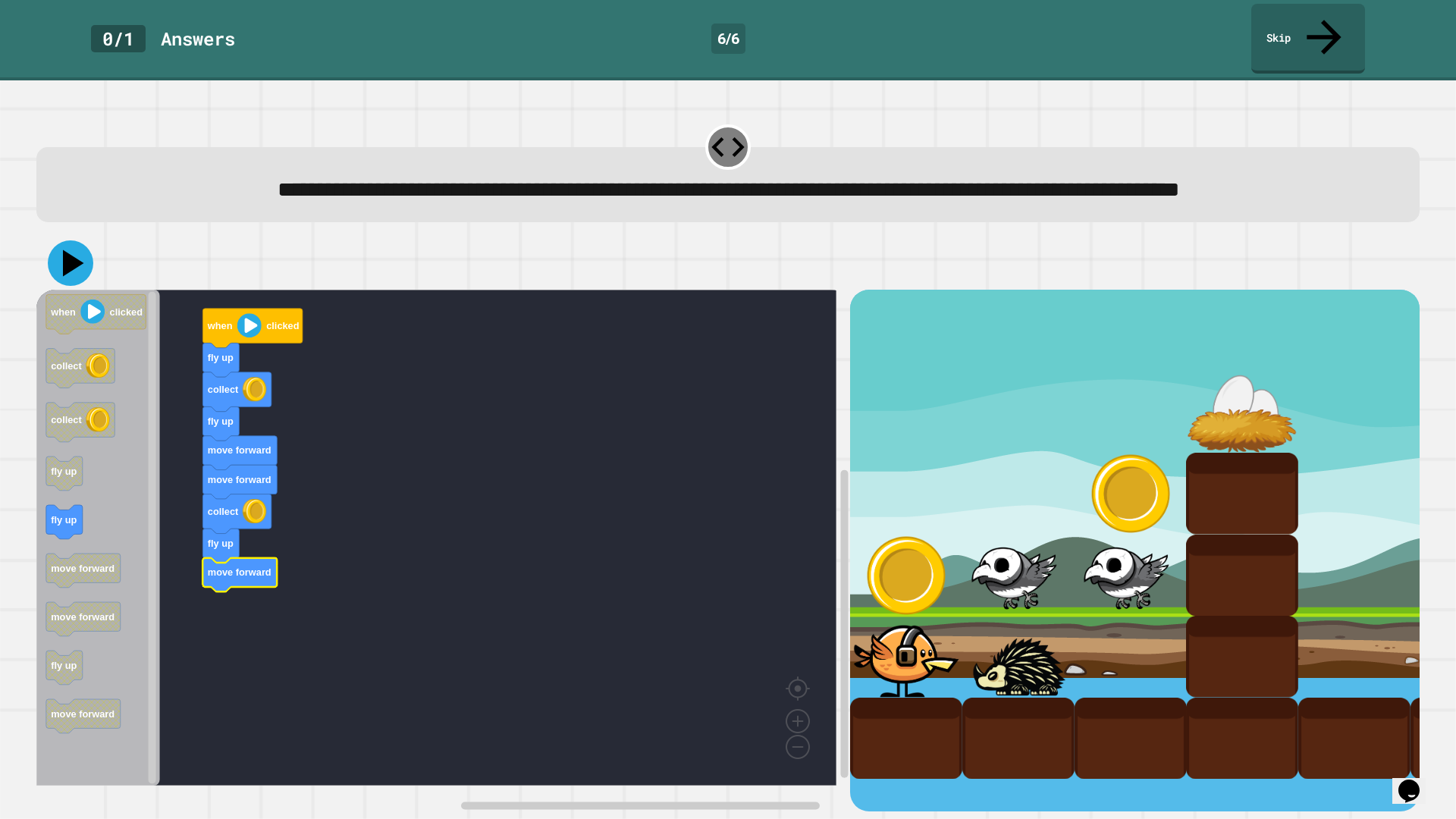
click at [80, 273] on icon at bounding box center [70, 263] width 45 height 45
click at [244, 336] on image "Blockly Workspace" at bounding box center [249, 326] width 24 height 24
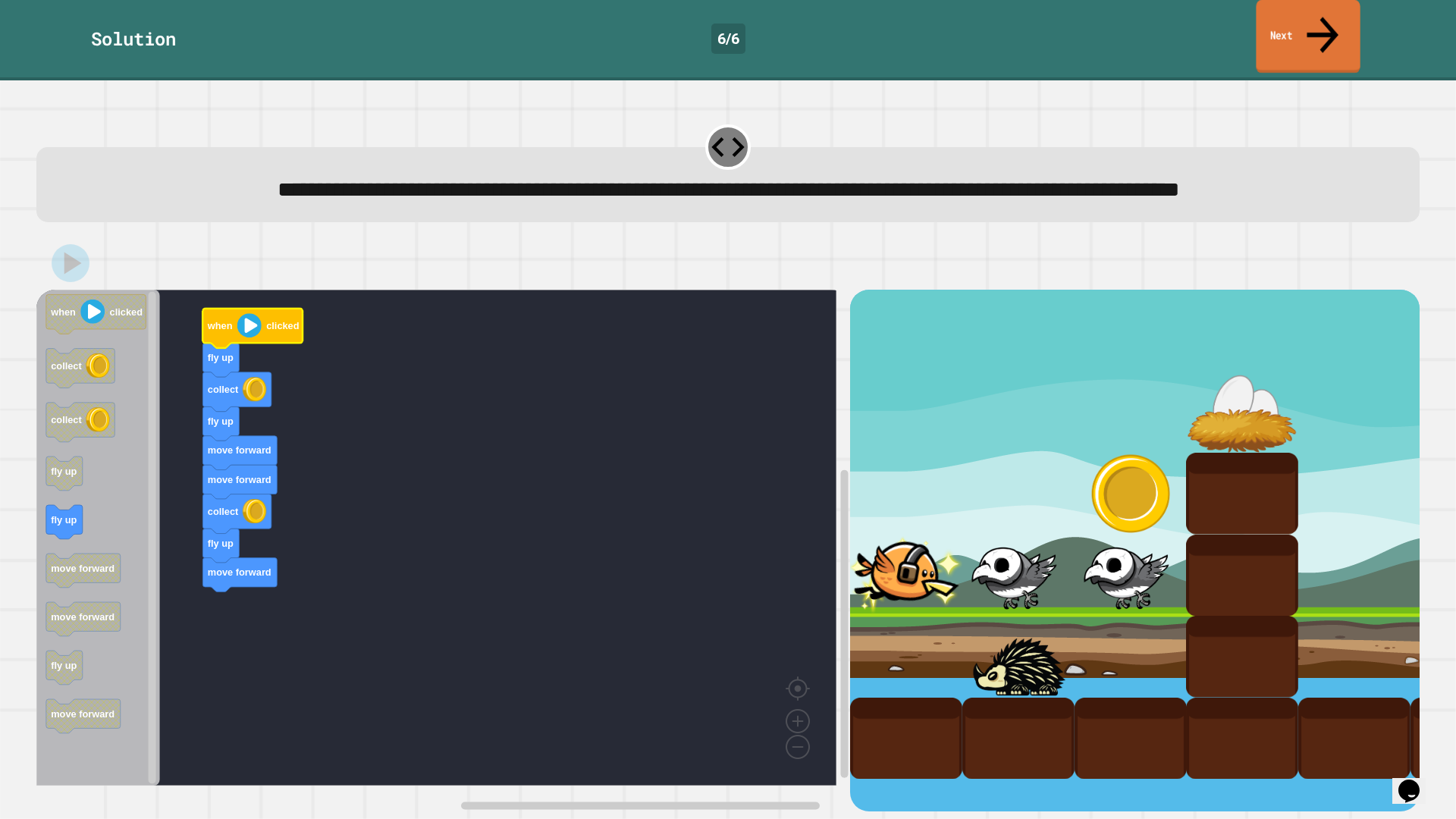
click at [1335, 12] on link "Next" at bounding box center [1307, 36] width 104 height 73
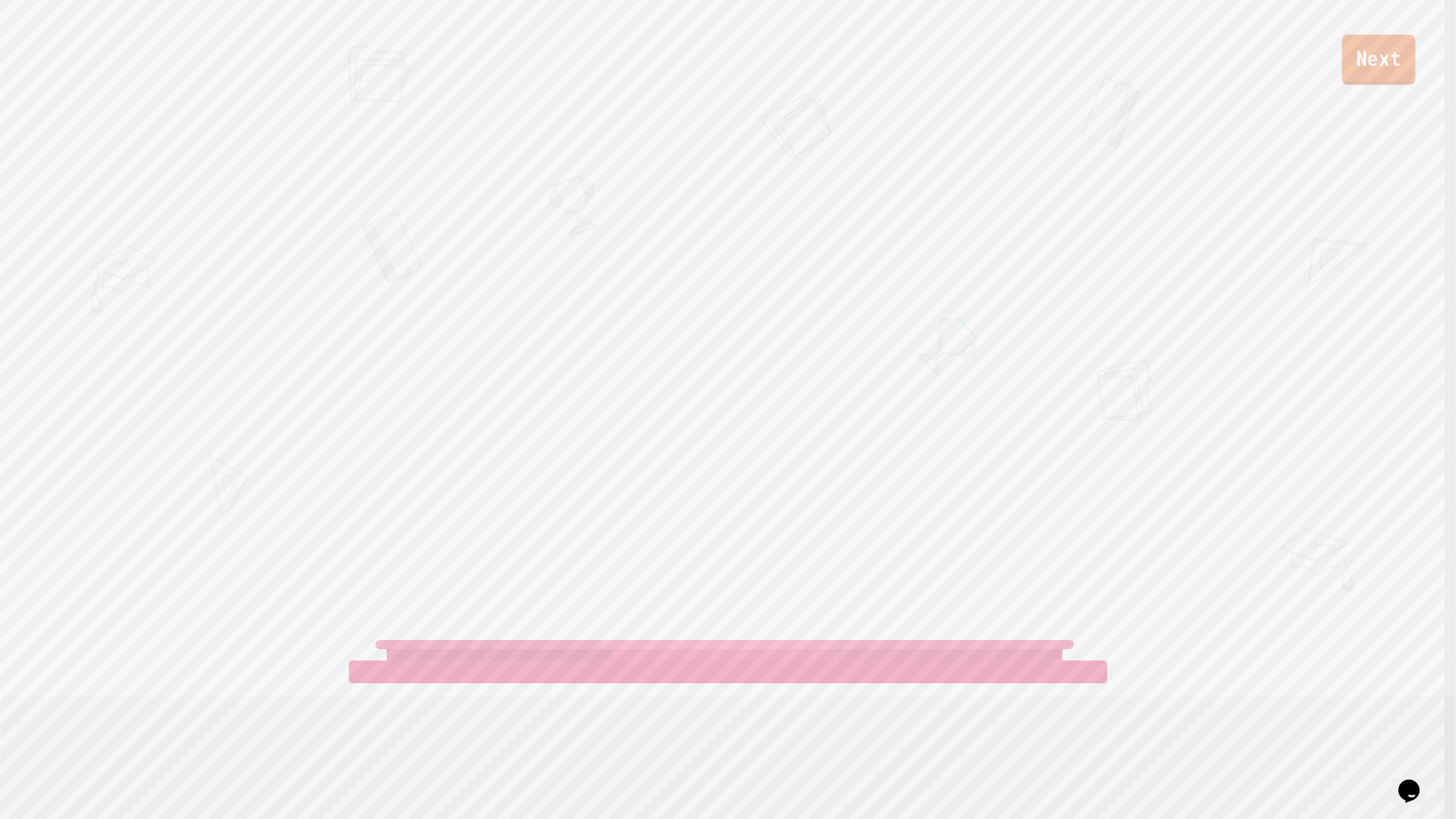
click at [1386, 75] on link "Next" at bounding box center [1379, 60] width 73 height 50
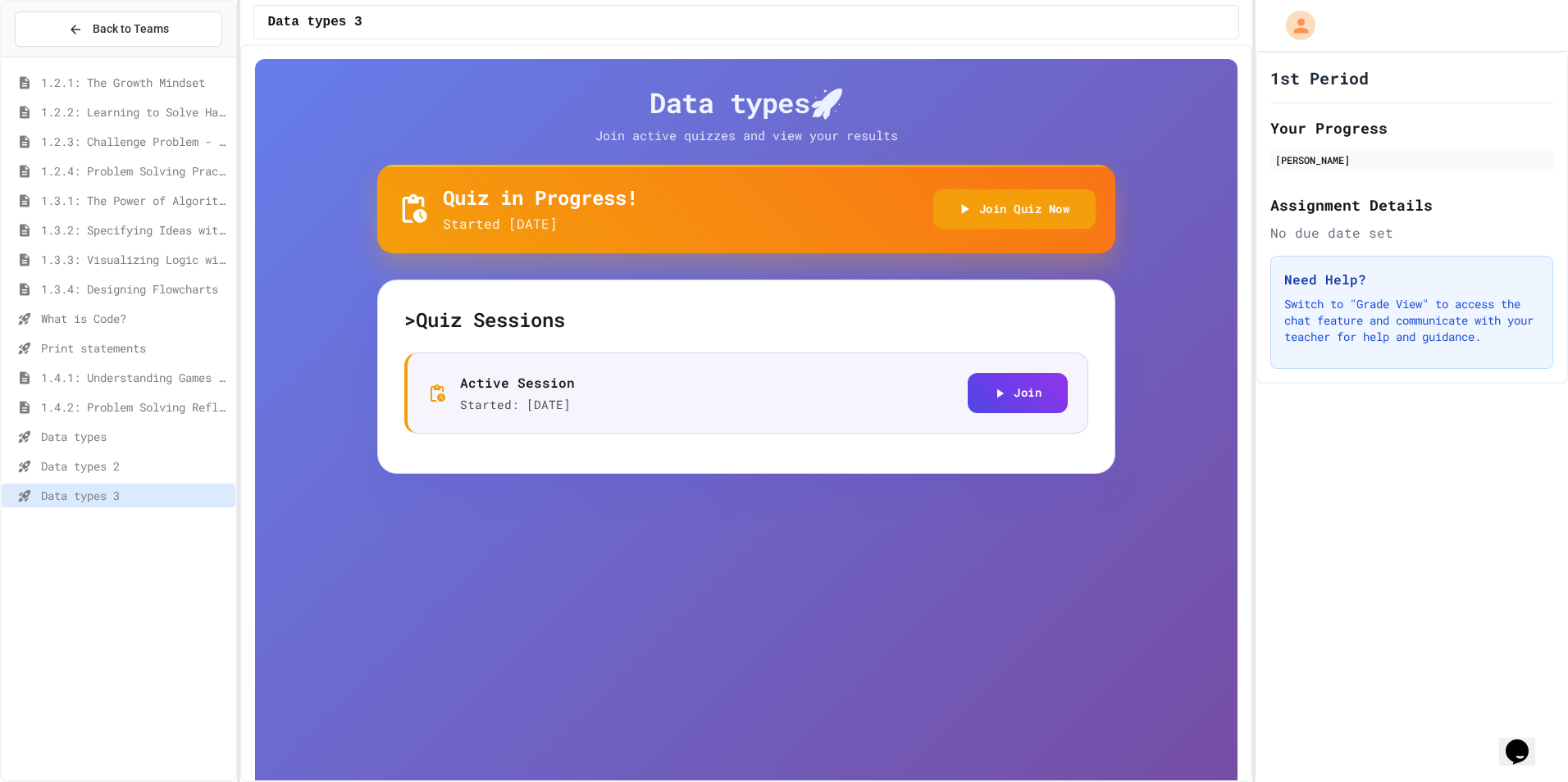
click at [104, 463] on span "Data types 2" at bounding box center [134, 466] width 188 height 17
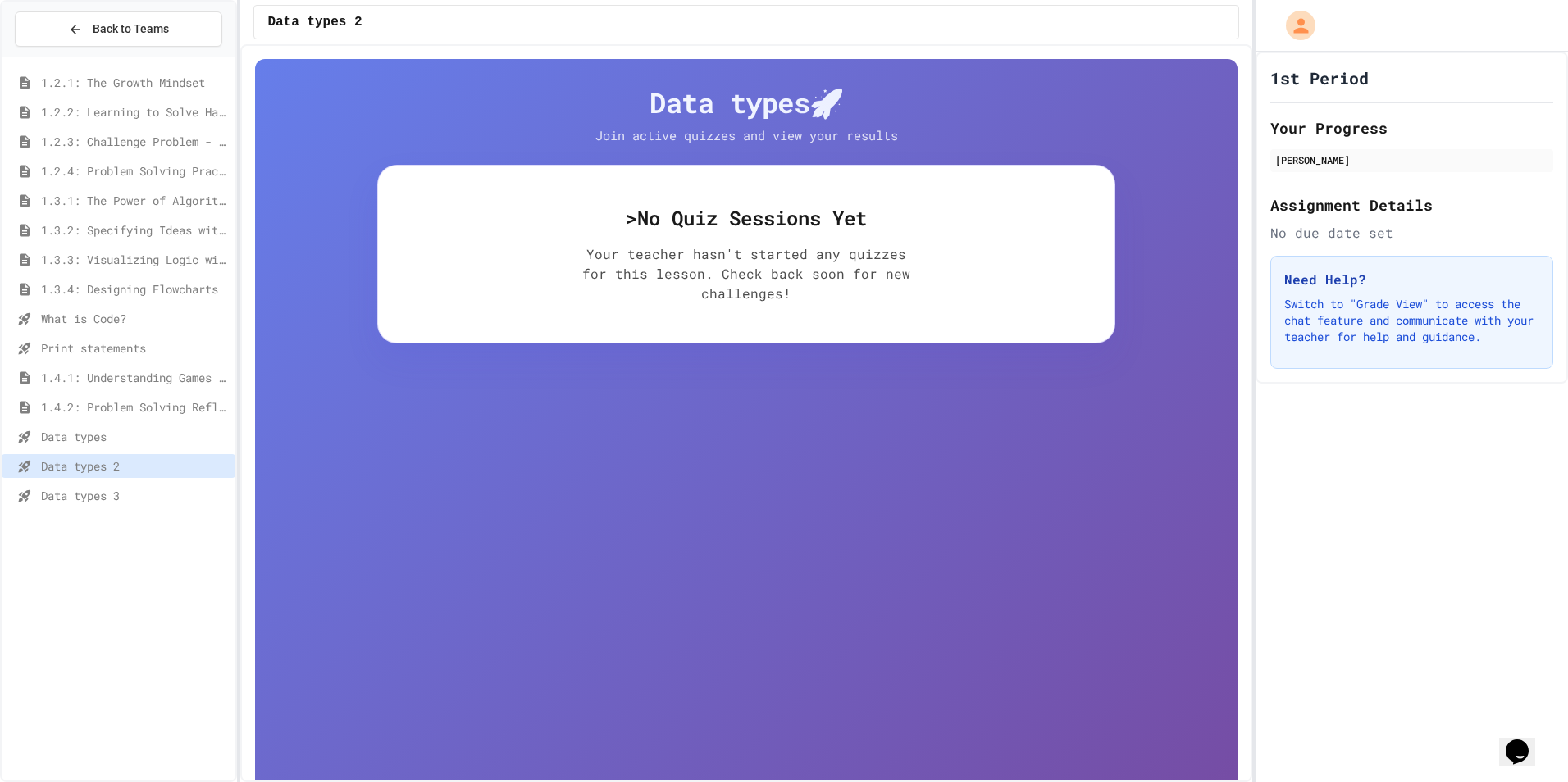
click at [120, 498] on span "Data types 3" at bounding box center [134, 496] width 188 height 17
